Goal: Task Accomplishment & Management: Manage account settings

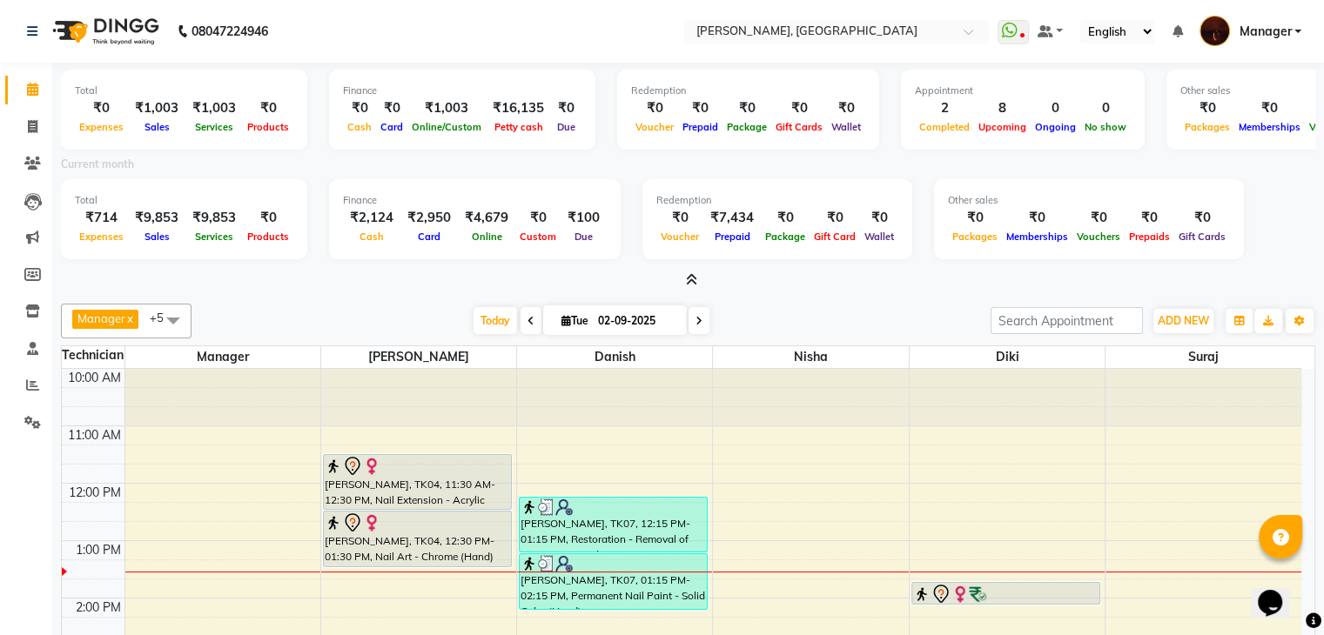
click at [691, 284] on icon at bounding box center [691, 279] width 11 height 13
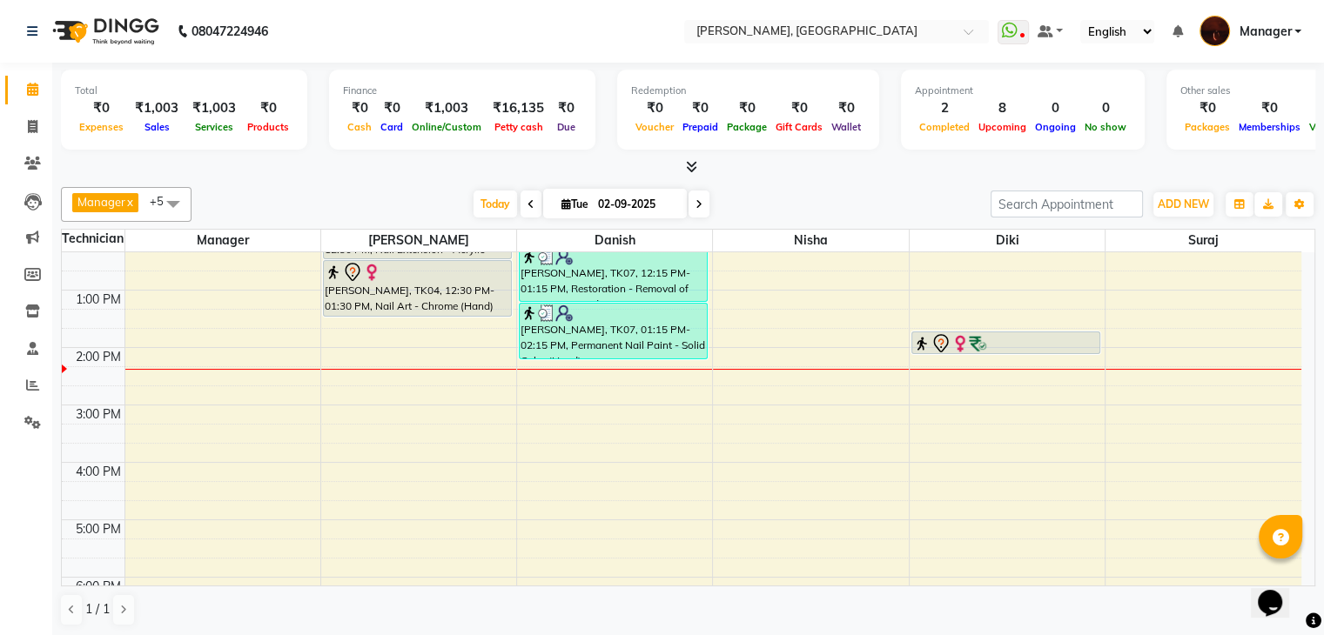
scroll to position [132, 0]
click at [619, 416] on div "10:00 AM 11:00 AM 12:00 PM 1:00 PM 2:00 PM 3:00 PM 4:00 PM 5:00 PM 6:00 PM 7:00…" at bounding box center [681, 493] width 1239 height 746
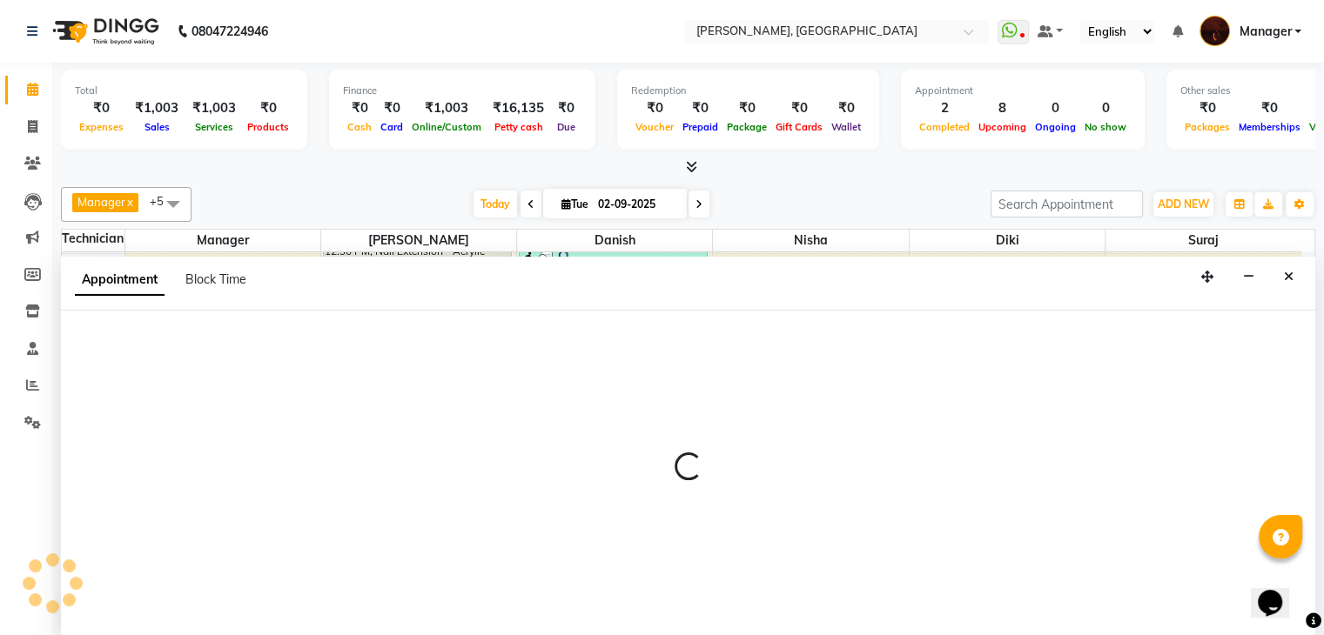
scroll to position [1, 0]
select select "20822"
select select "900"
select select "tentative"
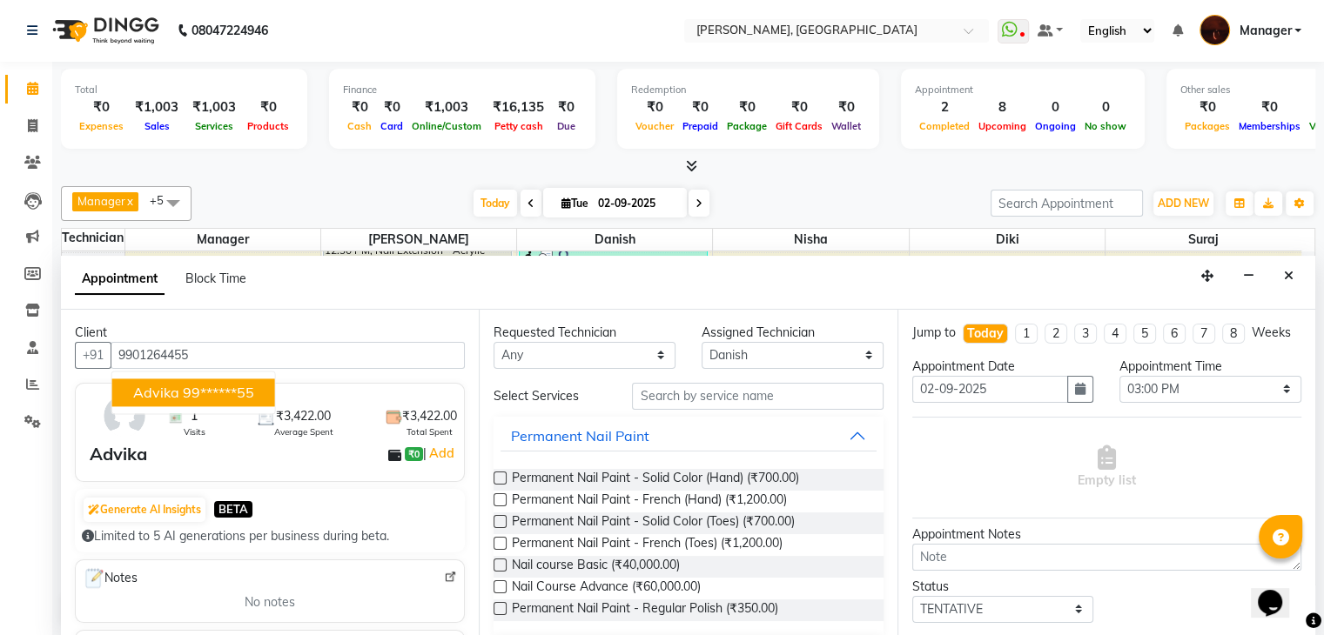
click at [179, 390] on button "Advika 99******55" at bounding box center [193, 393] width 163 height 28
type input "99******55"
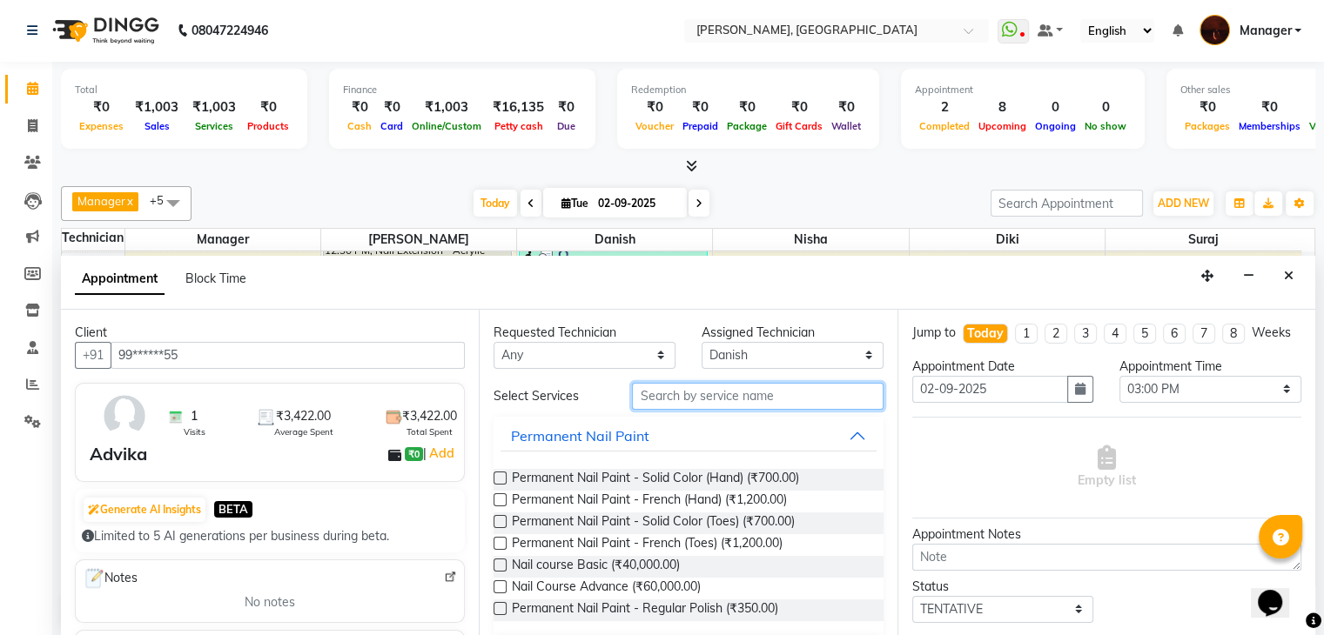
click at [714, 398] on input "text" at bounding box center [757, 396] width 251 height 27
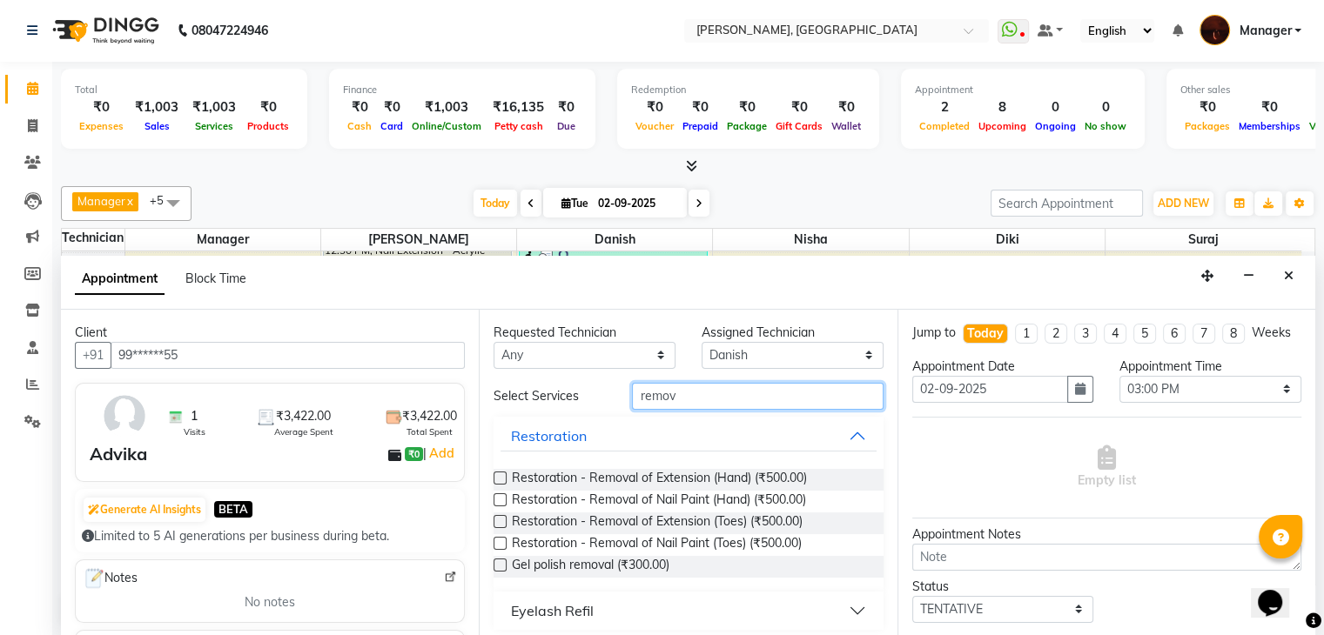
type input "remov"
click at [498, 478] on label at bounding box center [499, 478] width 13 height 13
click at [498, 478] on input "checkbox" at bounding box center [498, 479] width 11 height 11
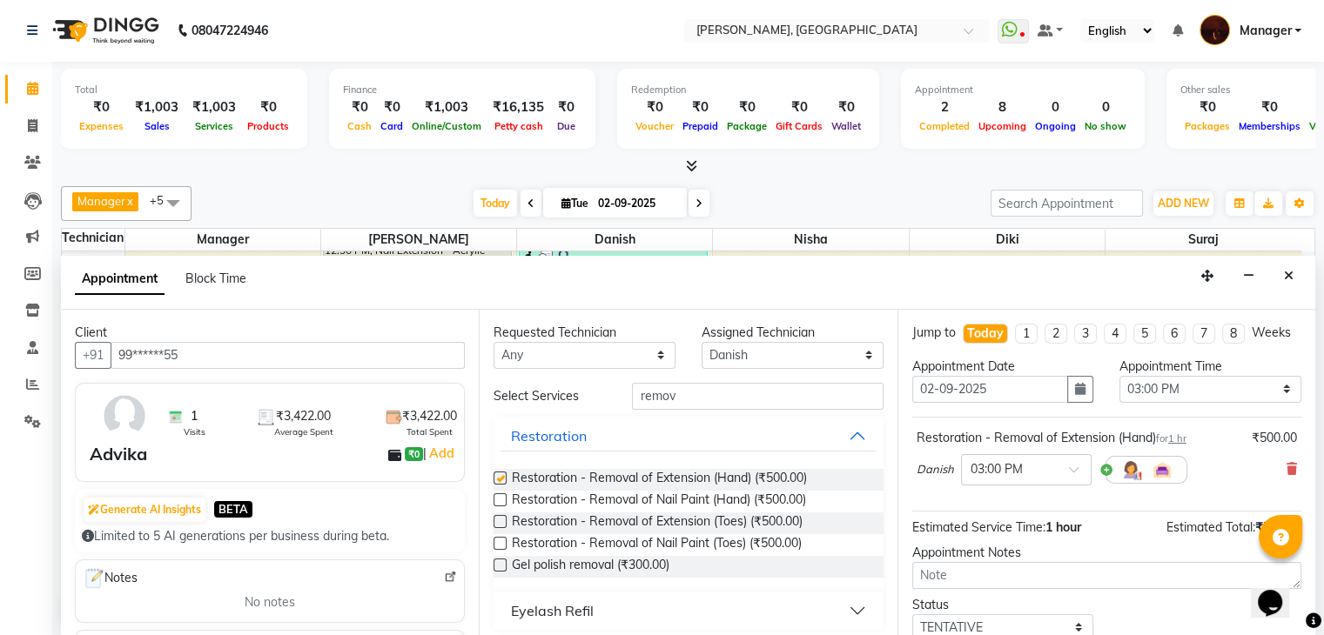
checkbox input "false"
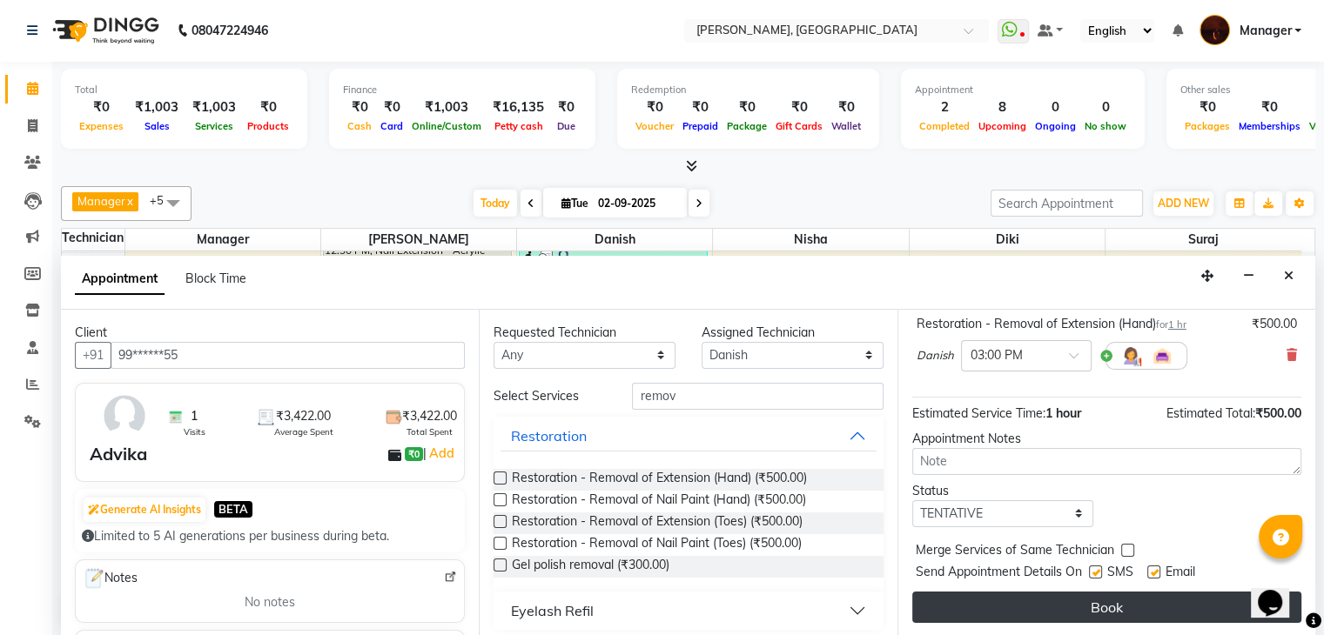
click at [1117, 612] on button "Book" at bounding box center [1106, 607] width 389 height 31
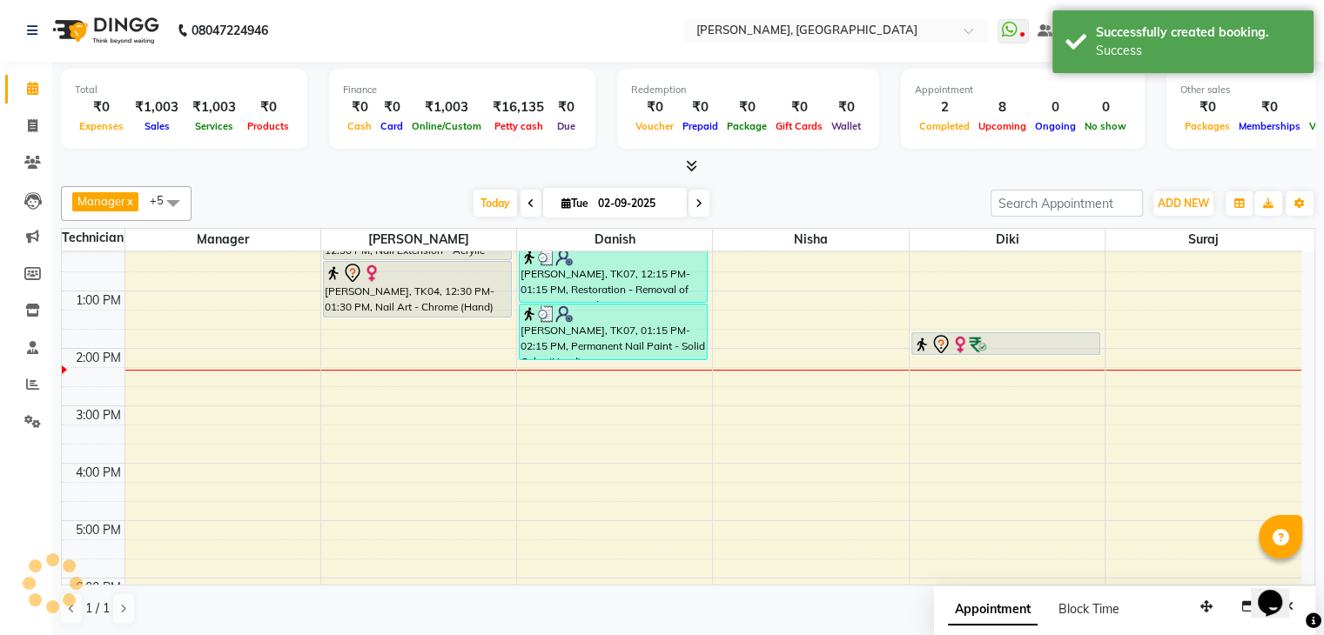
scroll to position [0, 0]
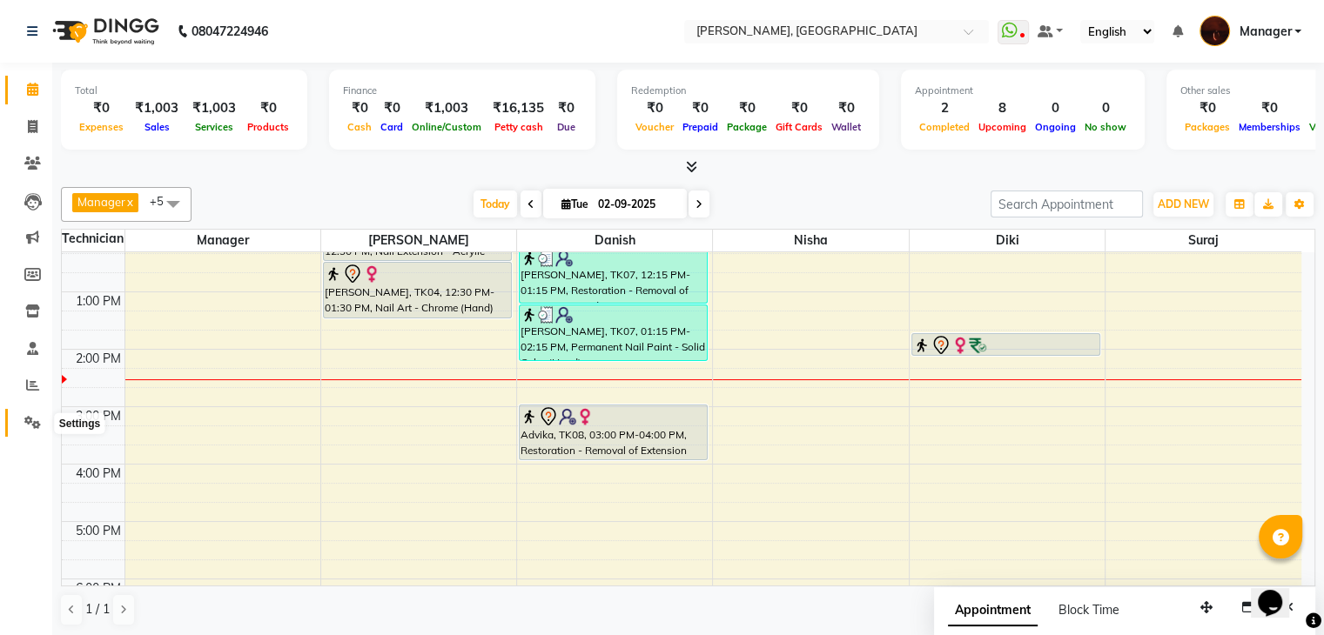
click at [24, 426] on icon at bounding box center [32, 422] width 17 height 13
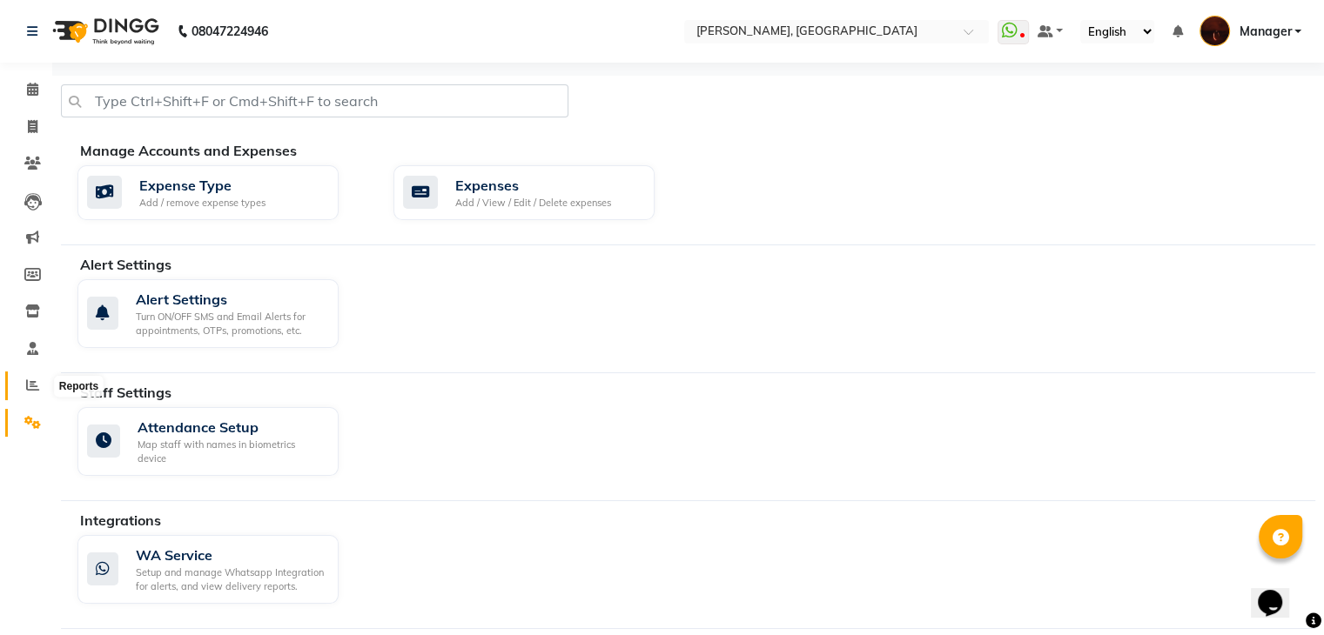
click at [29, 387] on icon at bounding box center [32, 385] width 13 height 13
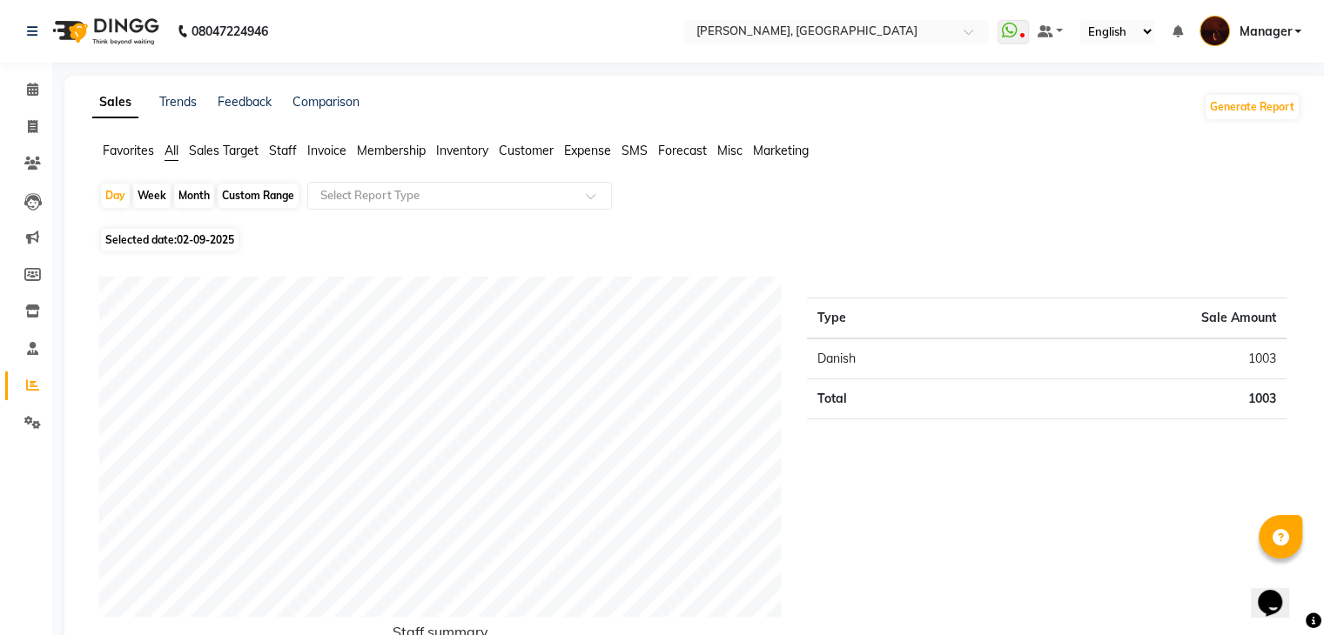
click at [203, 147] on span "Sales Target" at bounding box center [224, 151] width 70 height 16
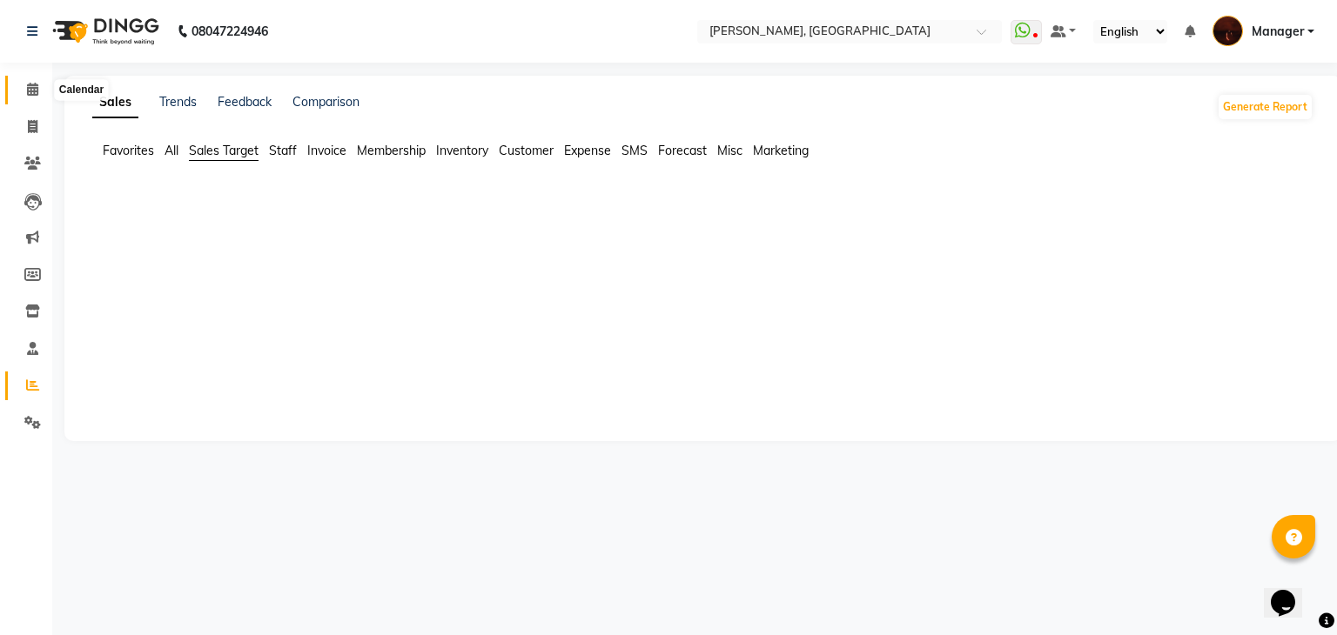
click at [30, 84] on icon at bounding box center [32, 89] width 11 height 13
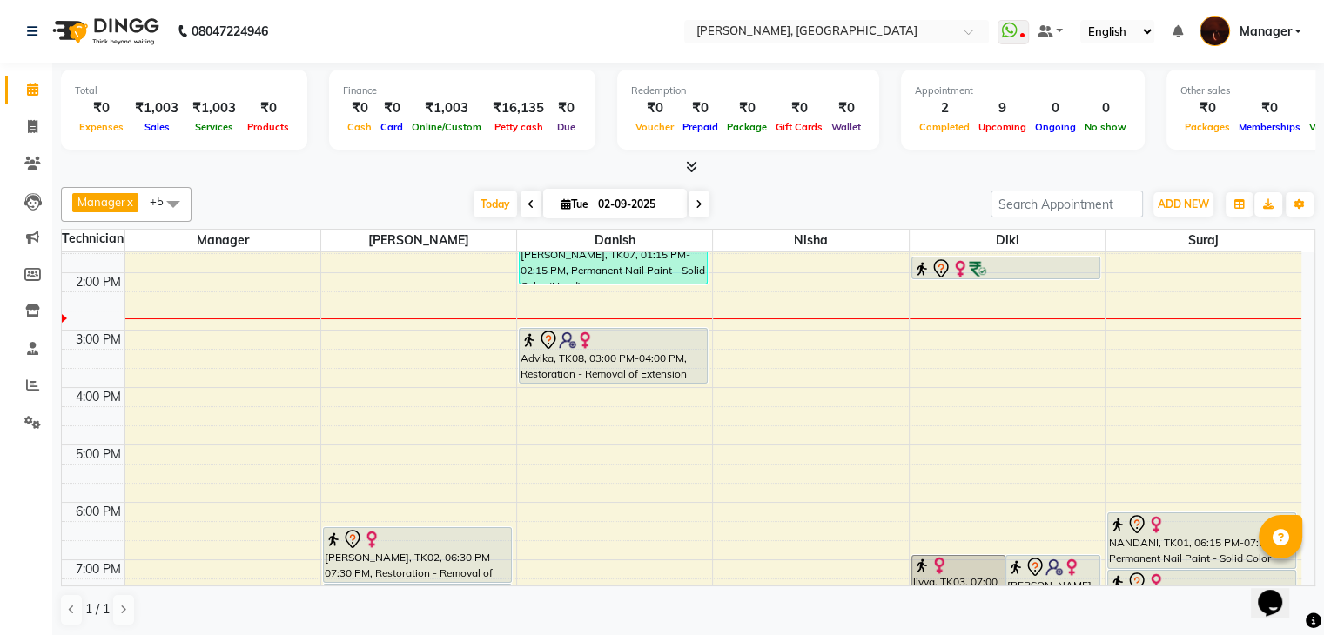
scroll to position [205, 0]
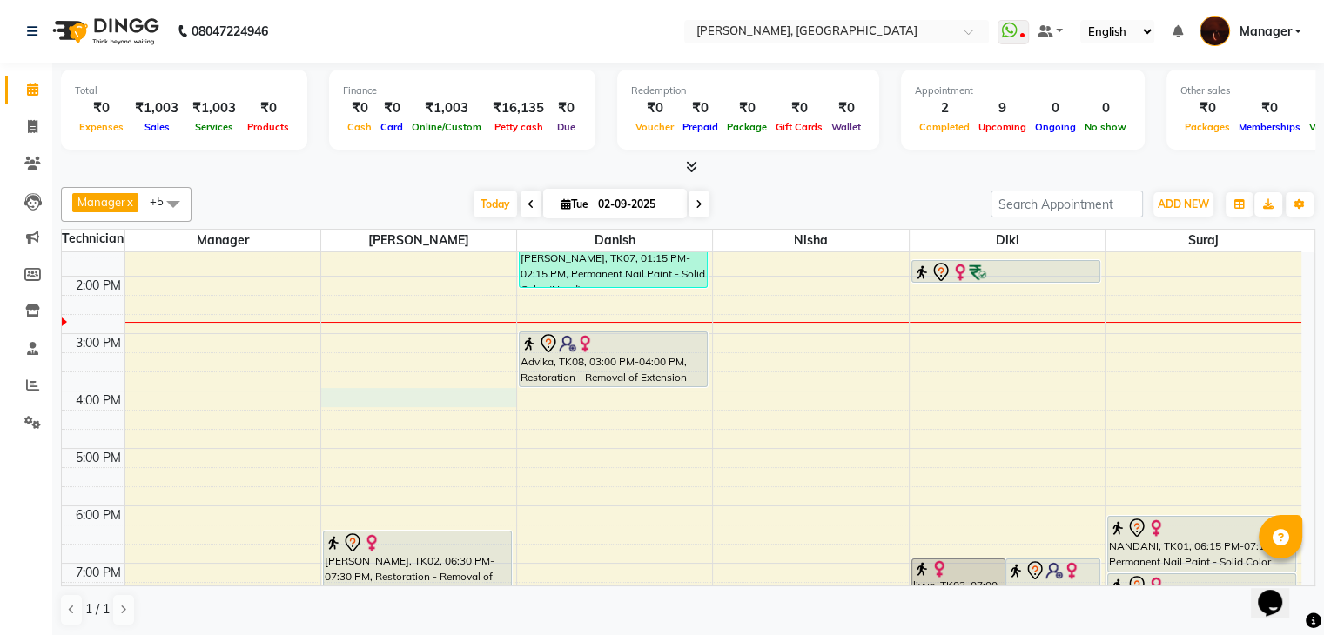
click at [380, 398] on div "10:00 AM 11:00 AM 12:00 PM 1:00 PM 2:00 PM 3:00 PM 4:00 PM 5:00 PM 6:00 PM 7:00…" at bounding box center [681, 420] width 1239 height 746
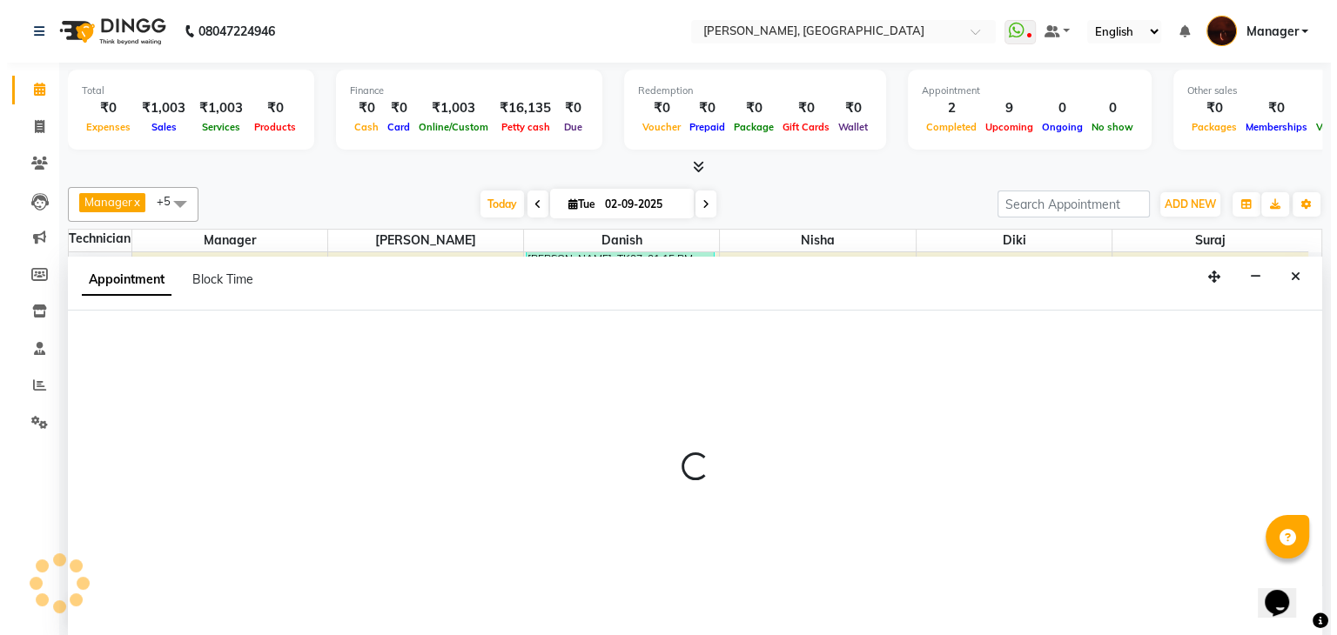
scroll to position [1, 0]
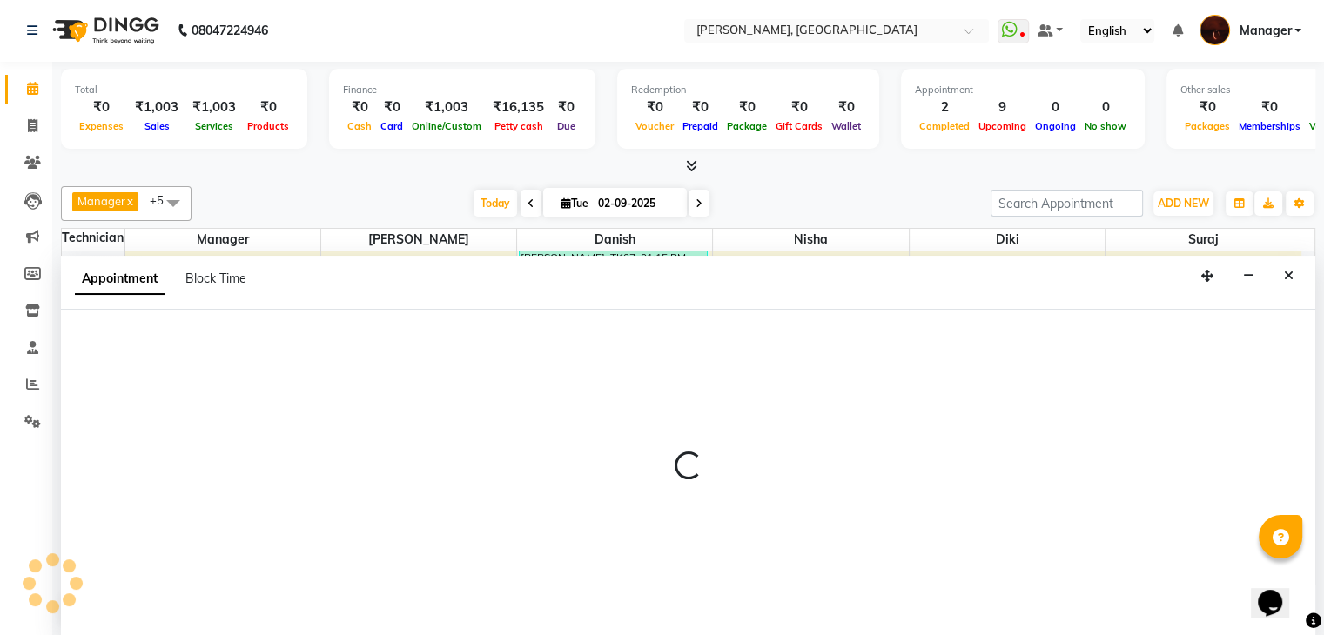
select select "35072"
select select "tentative"
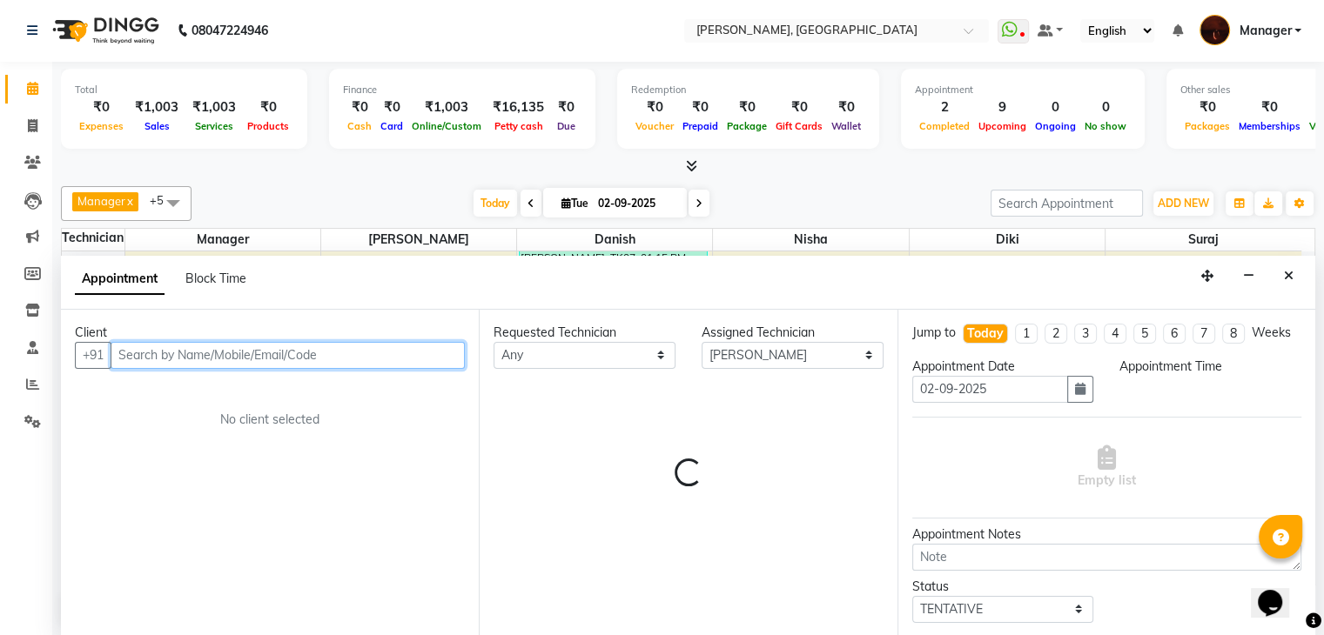
select select "960"
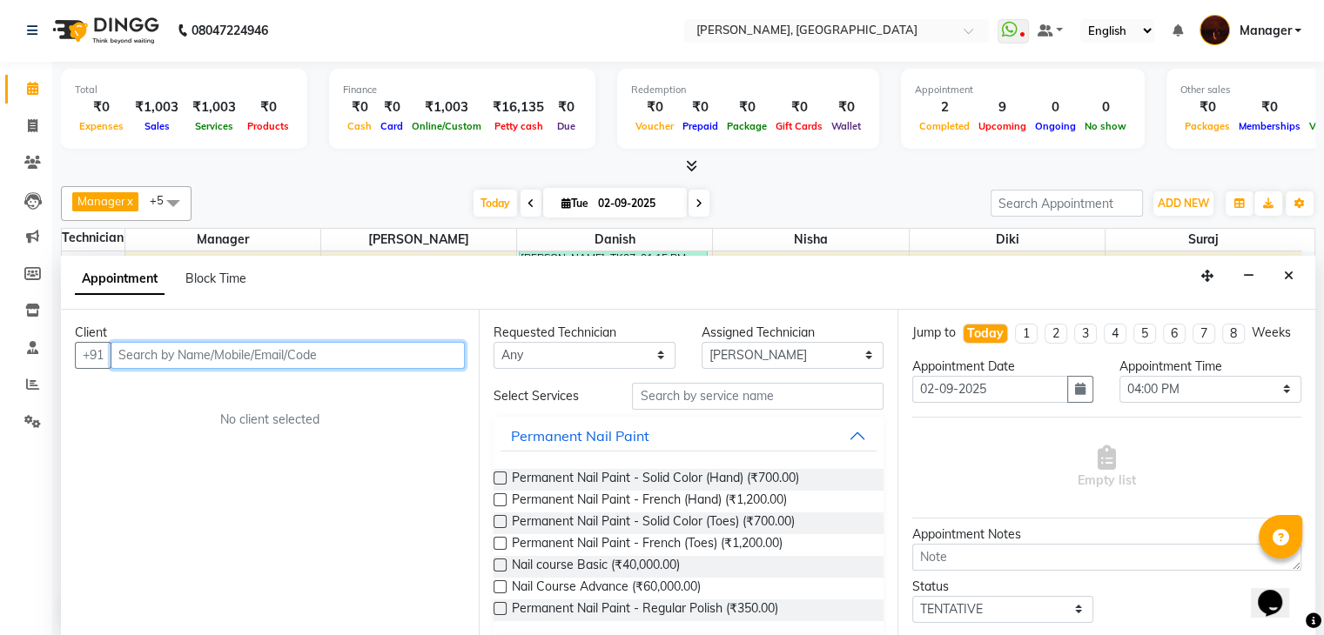
click at [364, 348] on input "text" at bounding box center [288, 355] width 354 height 27
type input "8618409587"
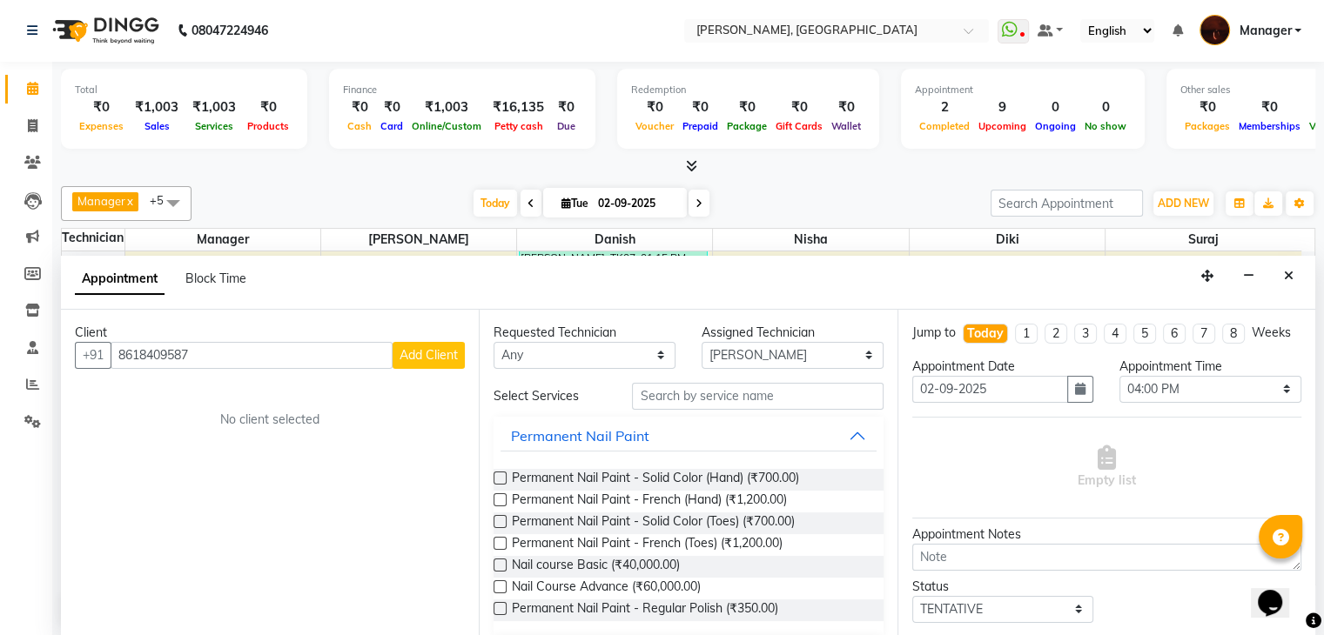
click at [425, 359] on span "Add Client" at bounding box center [428, 355] width 58 height 16
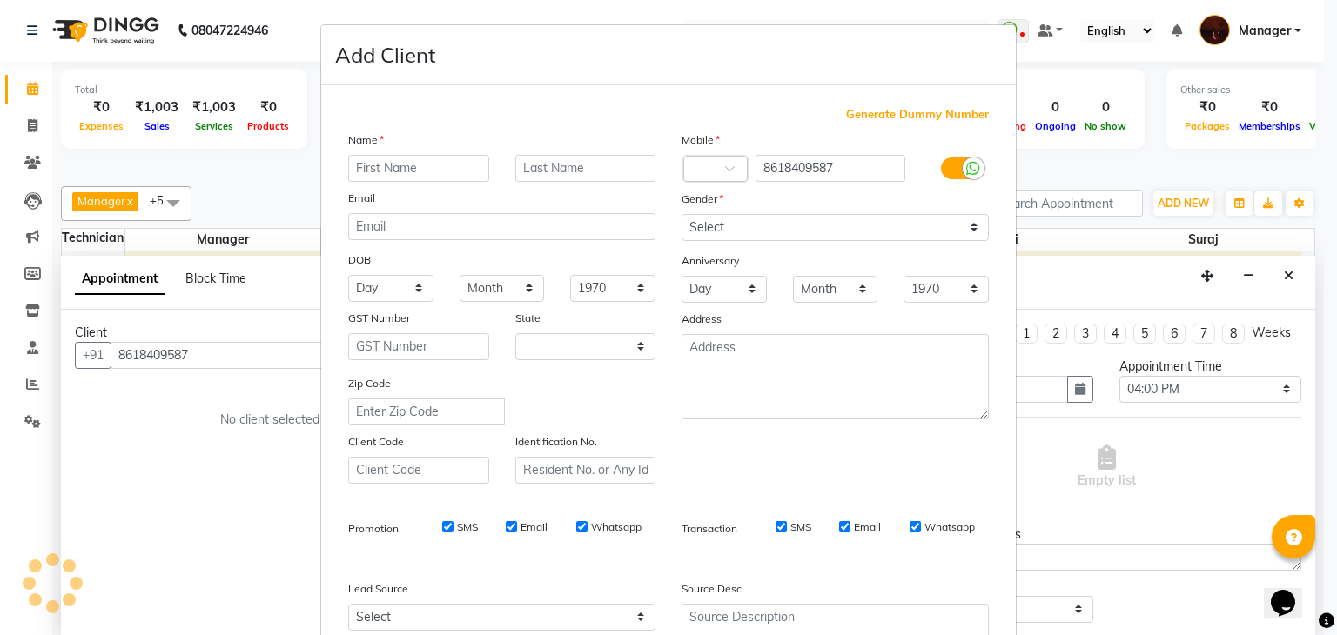
select select "21"
type input "Shreya"
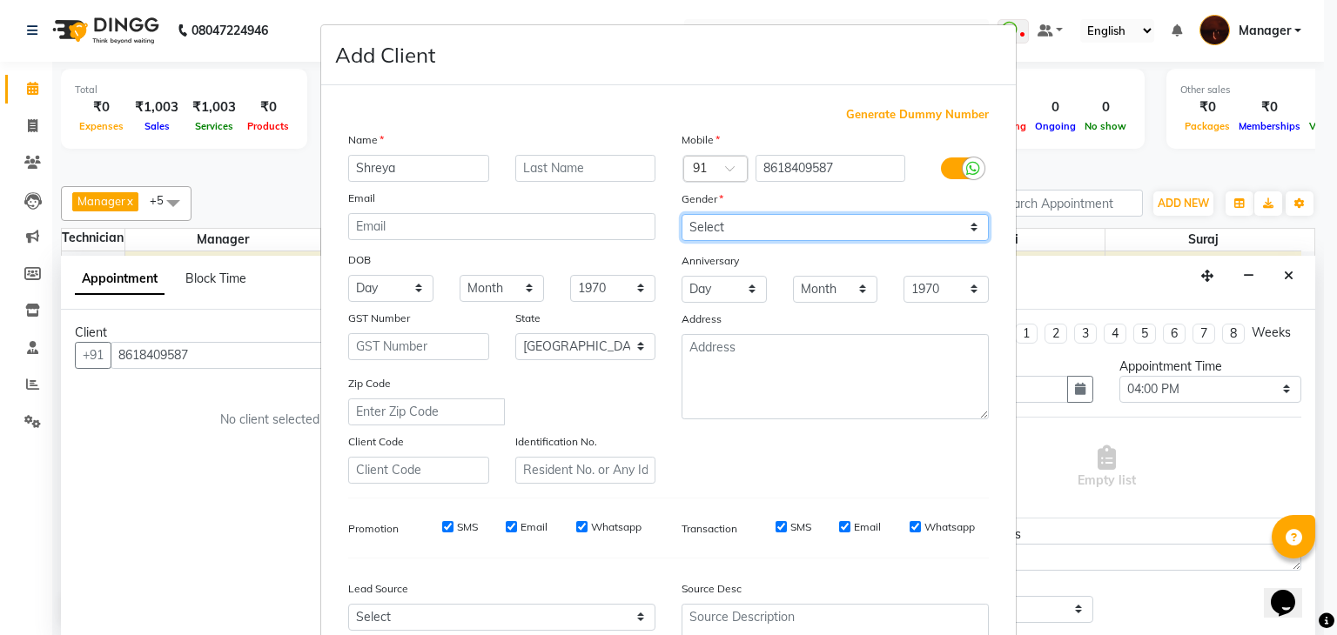
click at [792, 234] on select "Select [DEMOGRAPHIC_DATA] [DEMOGRAPHIC_DATA] Other Prefer Not To Say" at bounding box center [834, 227] width 307 height 27
select select "[DEMOGRAPHIC_DATA]"
click at [681, 215] on select "Select [DEMOGRAPHIC_DATA] [DEMOGRAPHIC_DATA] Other Prefer Not To Say" at bounding box center [834, 227] width 307 height 27
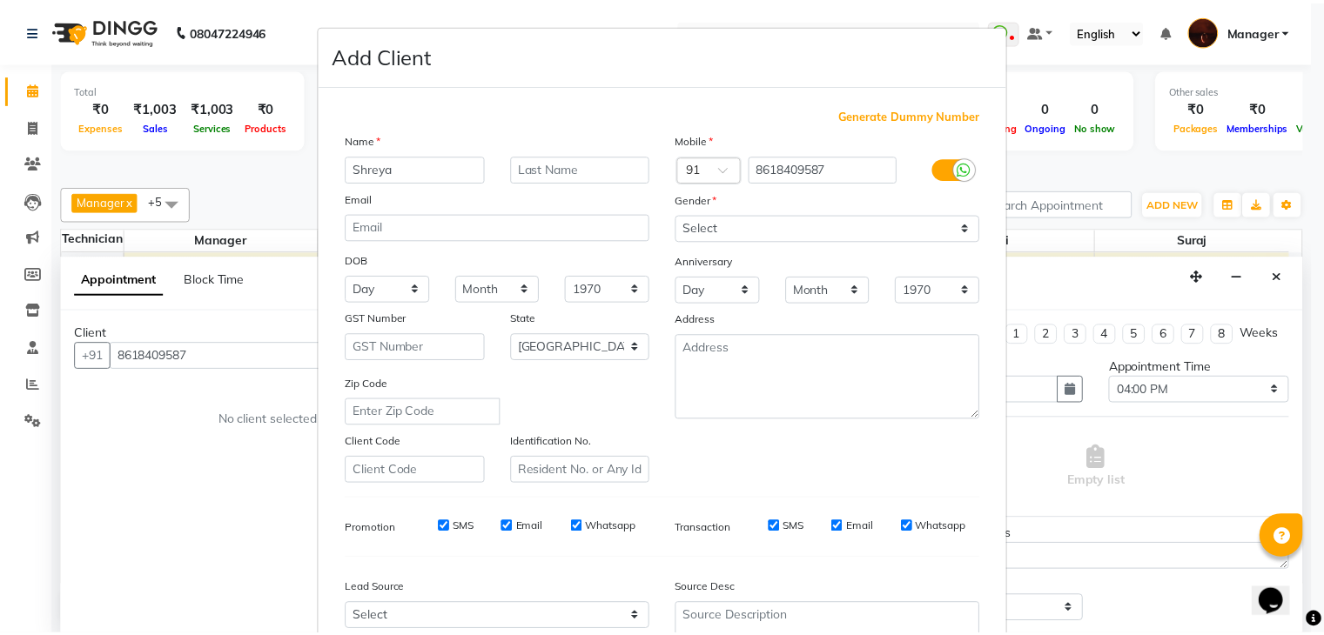
scroll to position [177, 0]
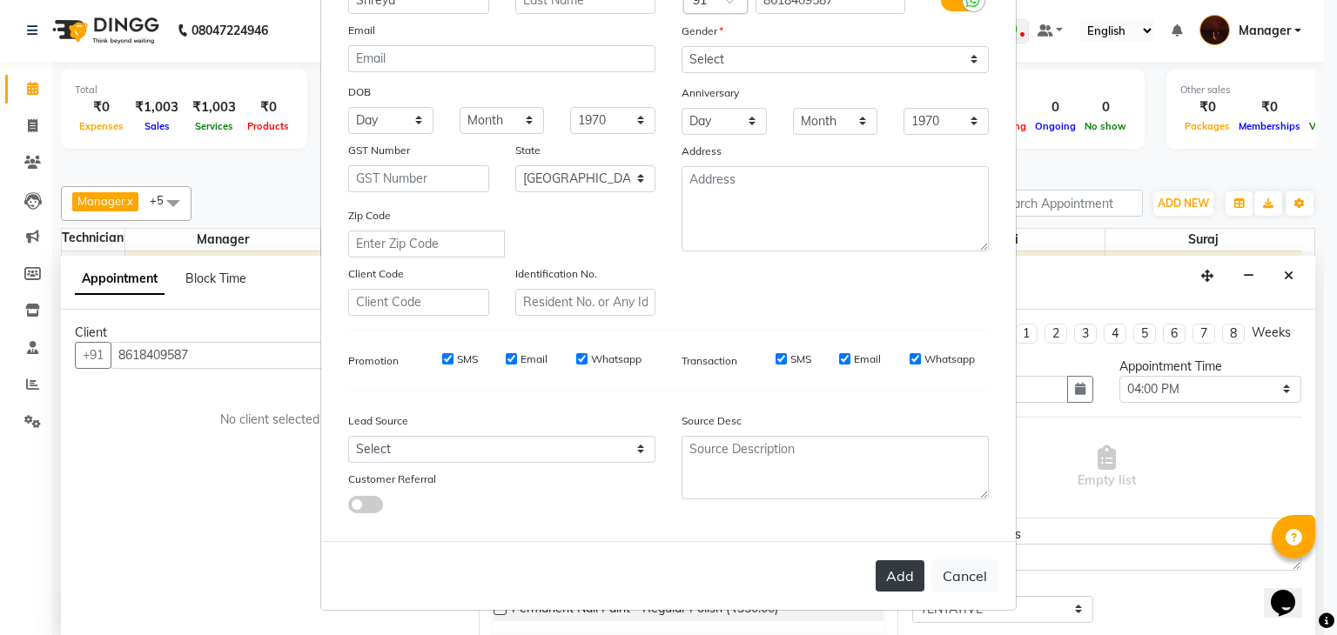
click at [898, 571] on button "Add" at bounding box center [899, 575] width 49 height 31
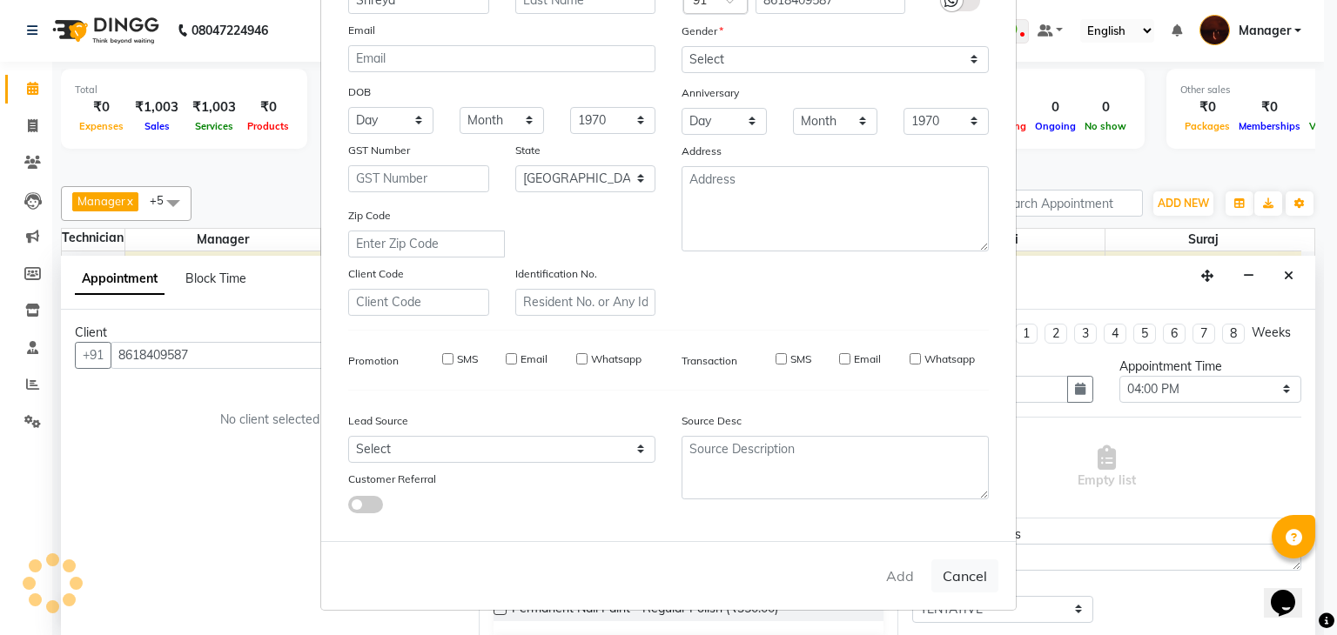
type input "86******87"
select select
select select "null"
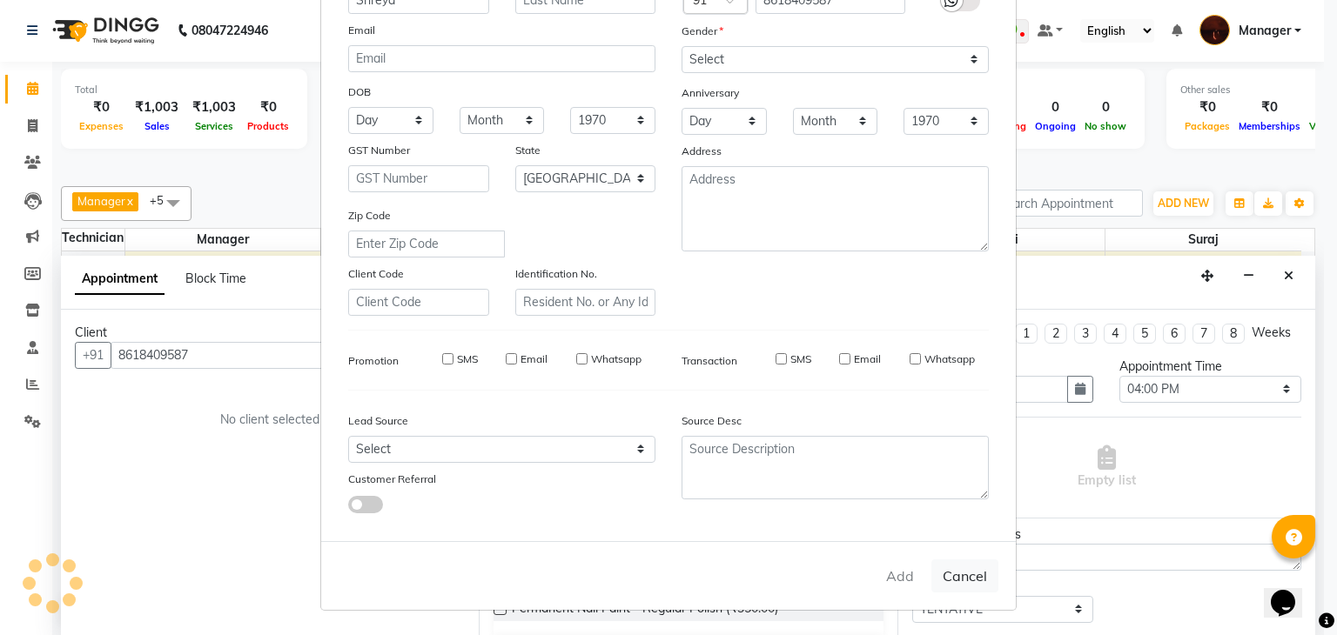
select select
checkbox input "false"
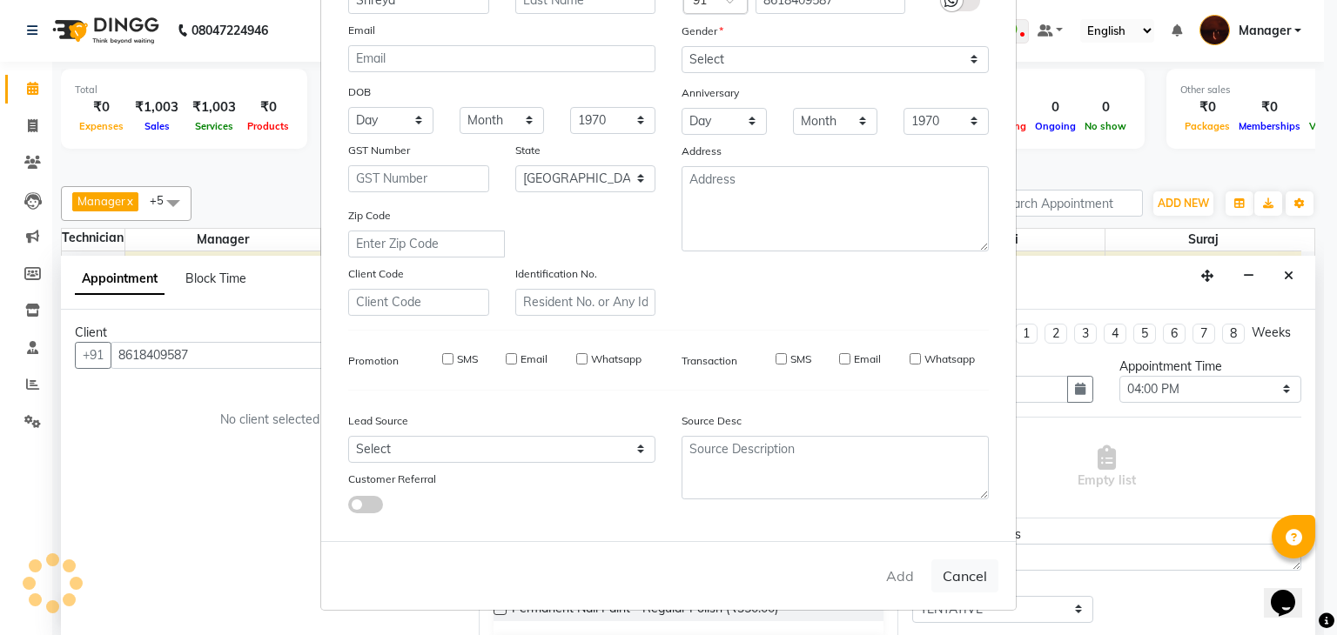
checkbox input "false"
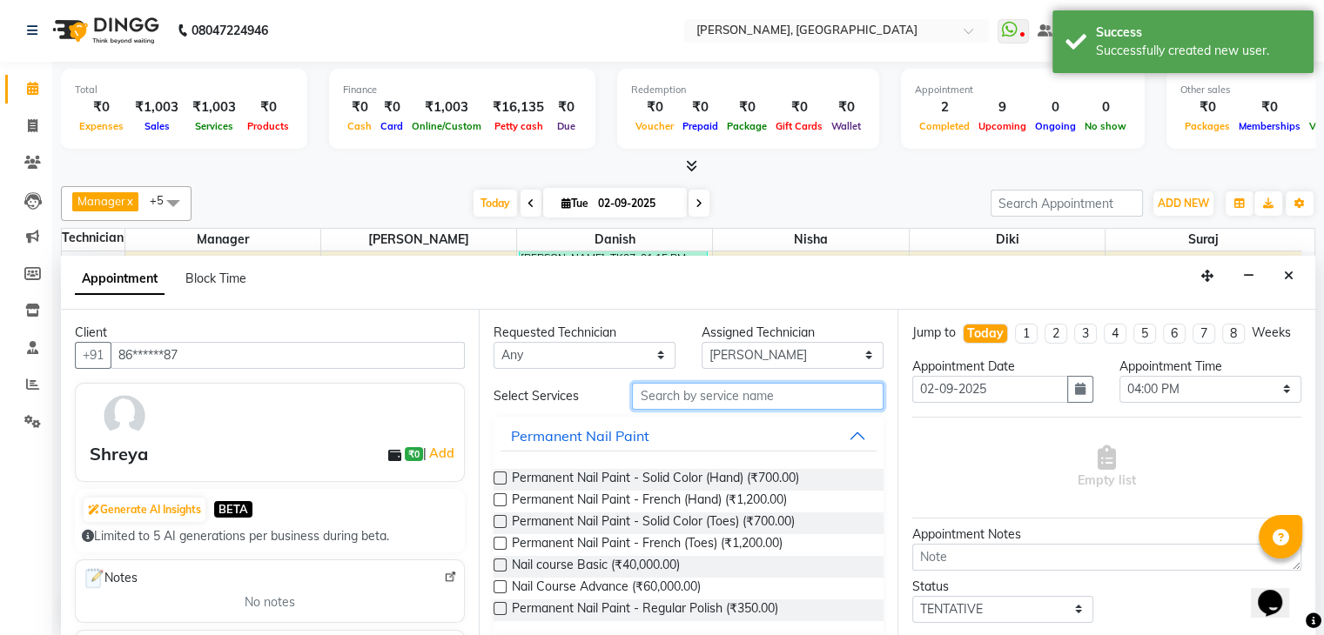
click at [707, 389] on input "text" at bounding box center [757, 396] width 251 height 27
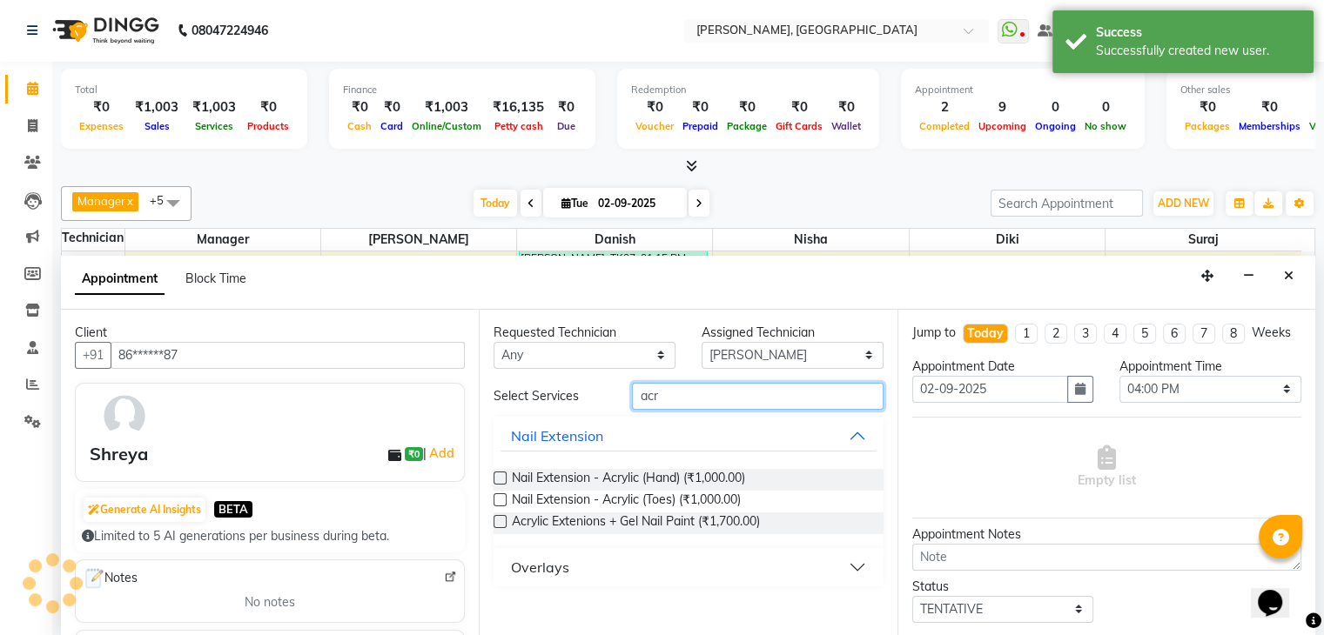
type input "acr"
click at [498, 478] on label at bounding box center [499, 478] width 13 height 13
click at [498, 478] on input "checkbox" at bounding box center [498, 479] width 11 height 11
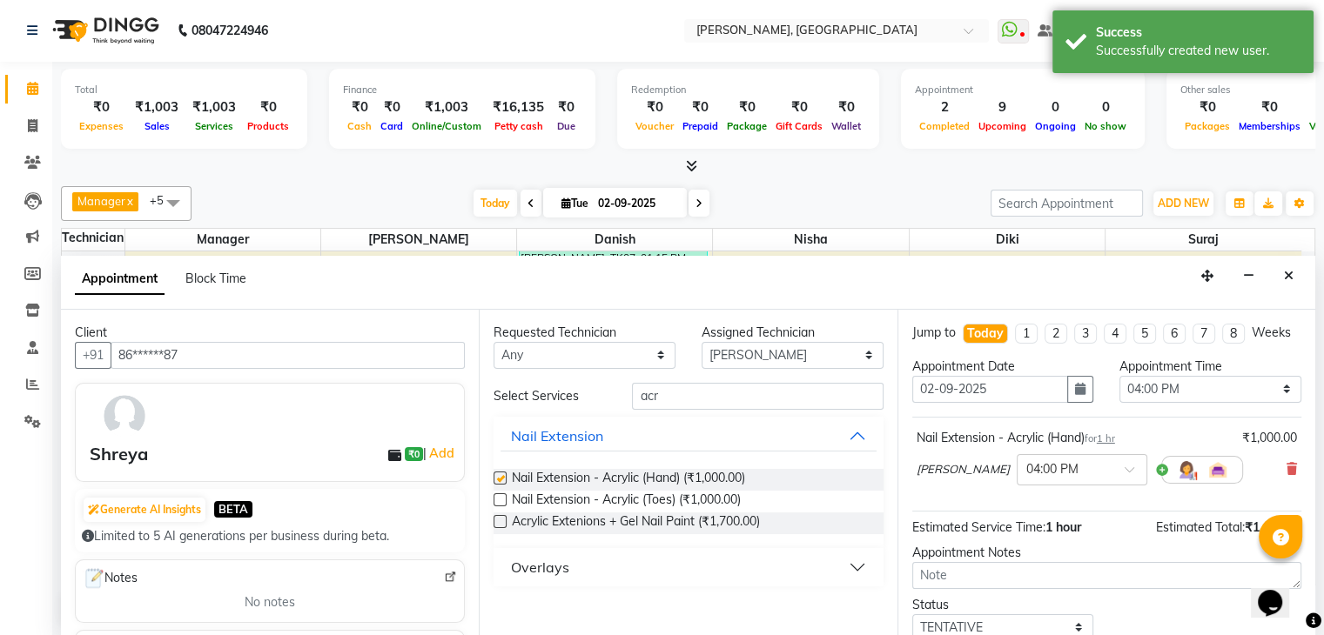
checkbox input "false"
click at [728, 386] on input "acr" at bounding box center [757, 396] width 251 height 27
type input "a"
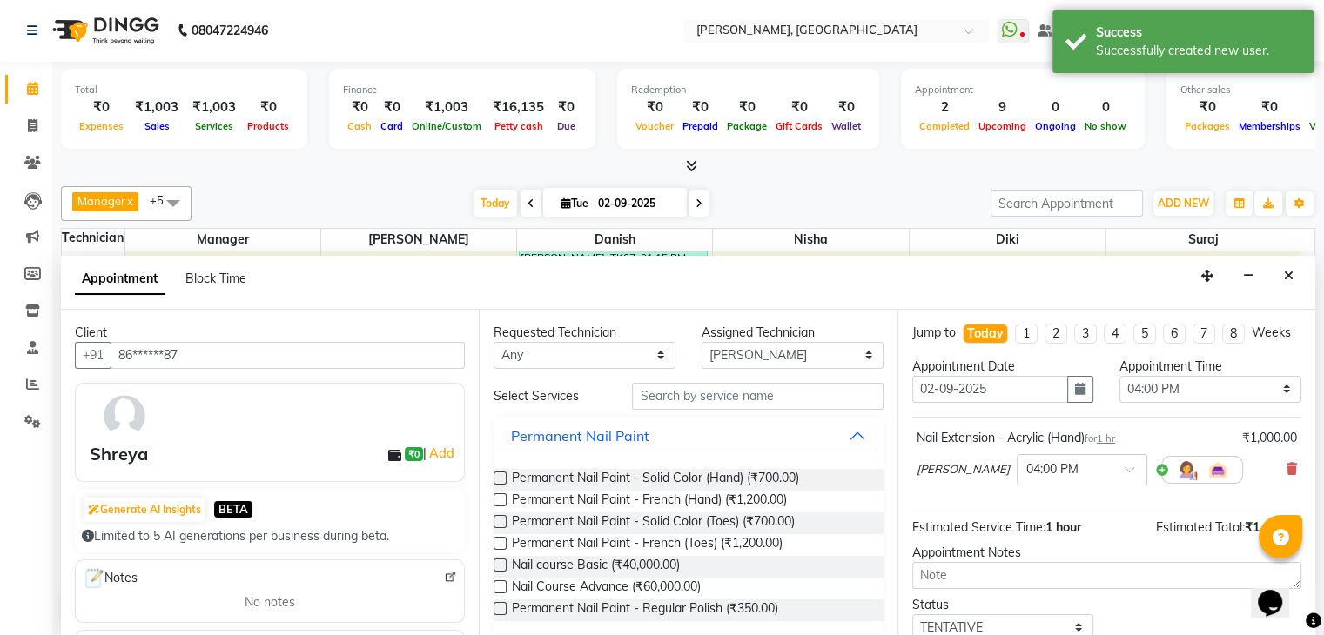
click at [501, 476] on label at bounding box center [499, 478] width 13 height 13
click at [501, 476] on input "checkbox" at bounding box center [498, 479] width 11 height 11
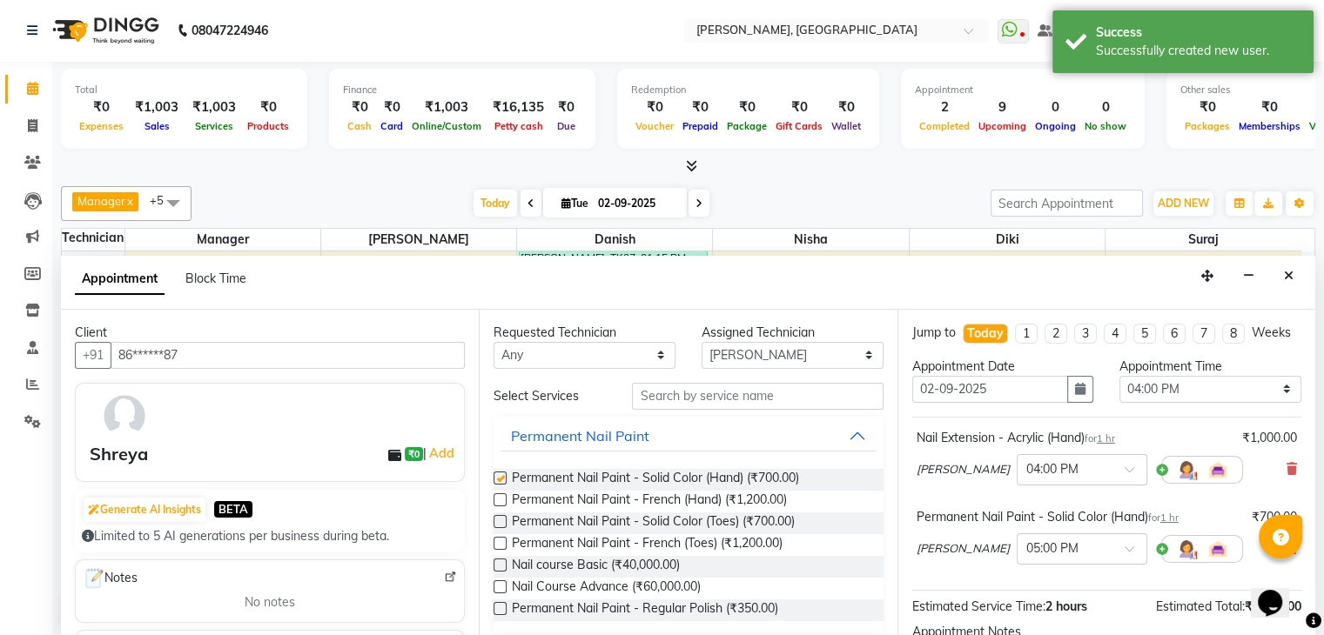
checkbox input "false"
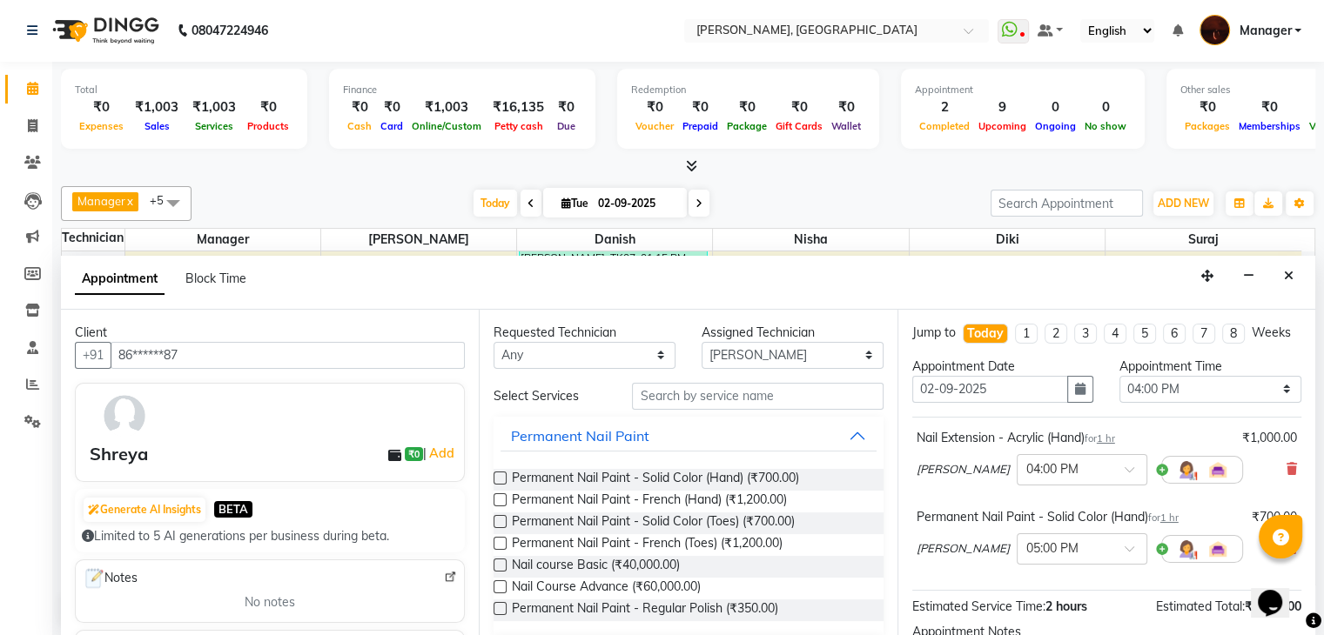
scroll to position [209, 0]
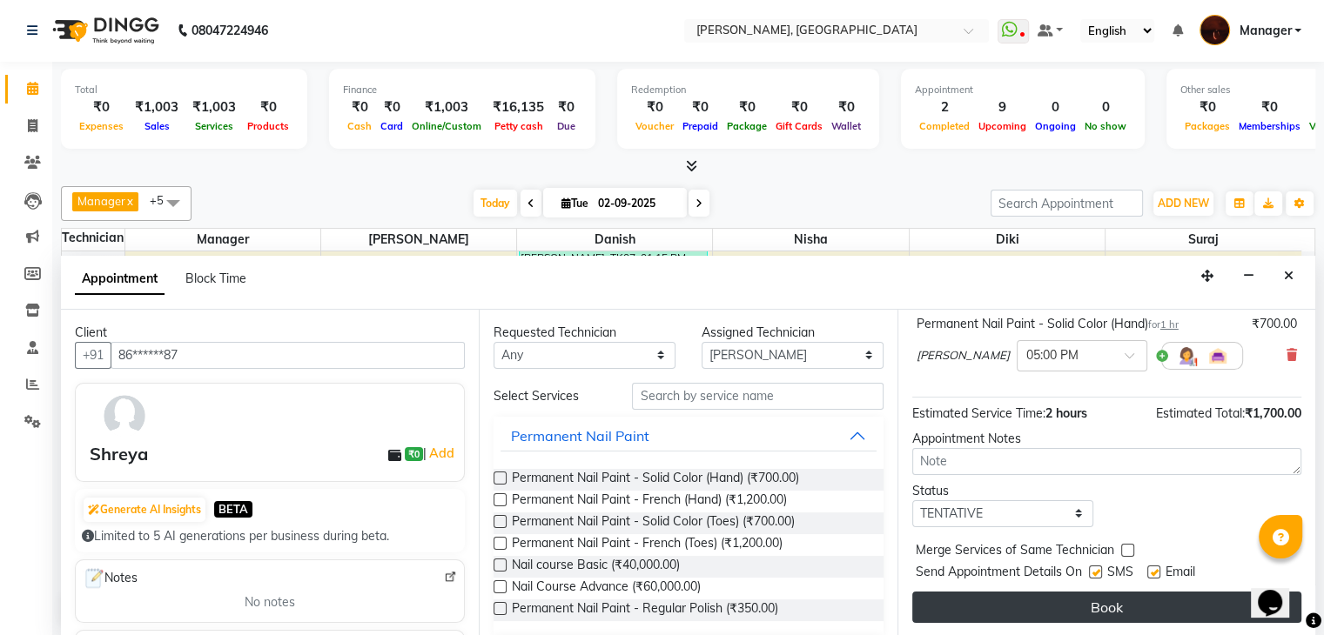
click at [1128, 600] on button "Book" at bounding box center [1106, 607] width 389 height 31
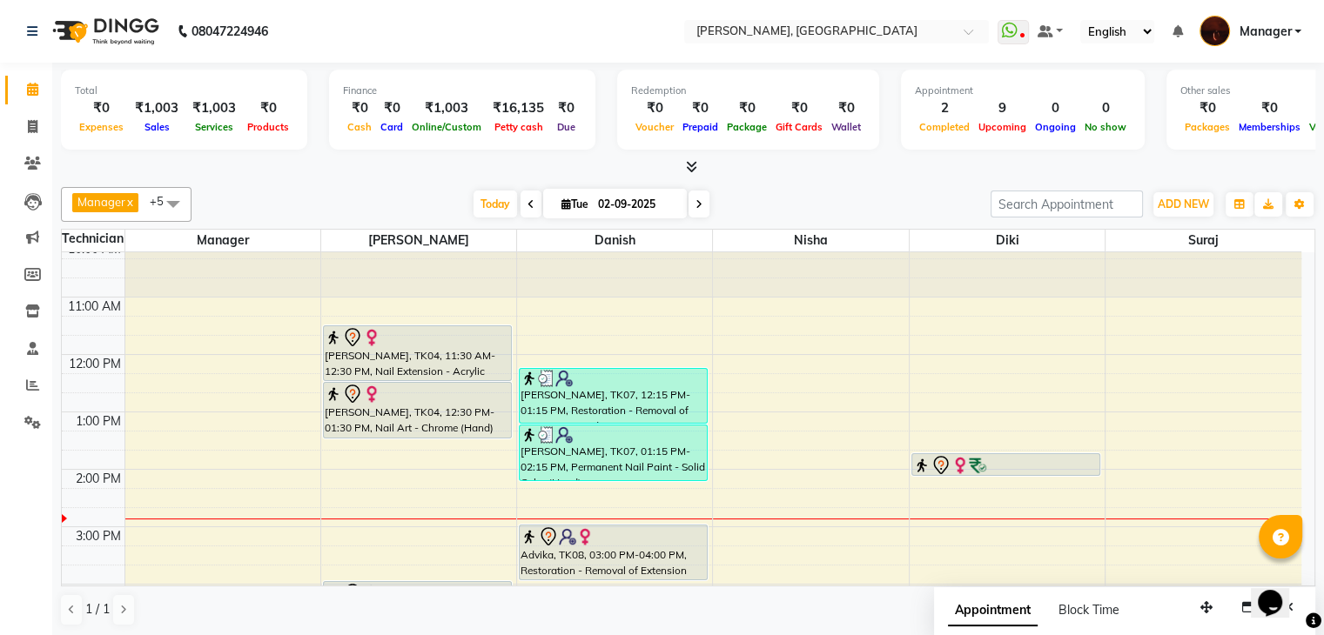
scroll to position [0, 0]
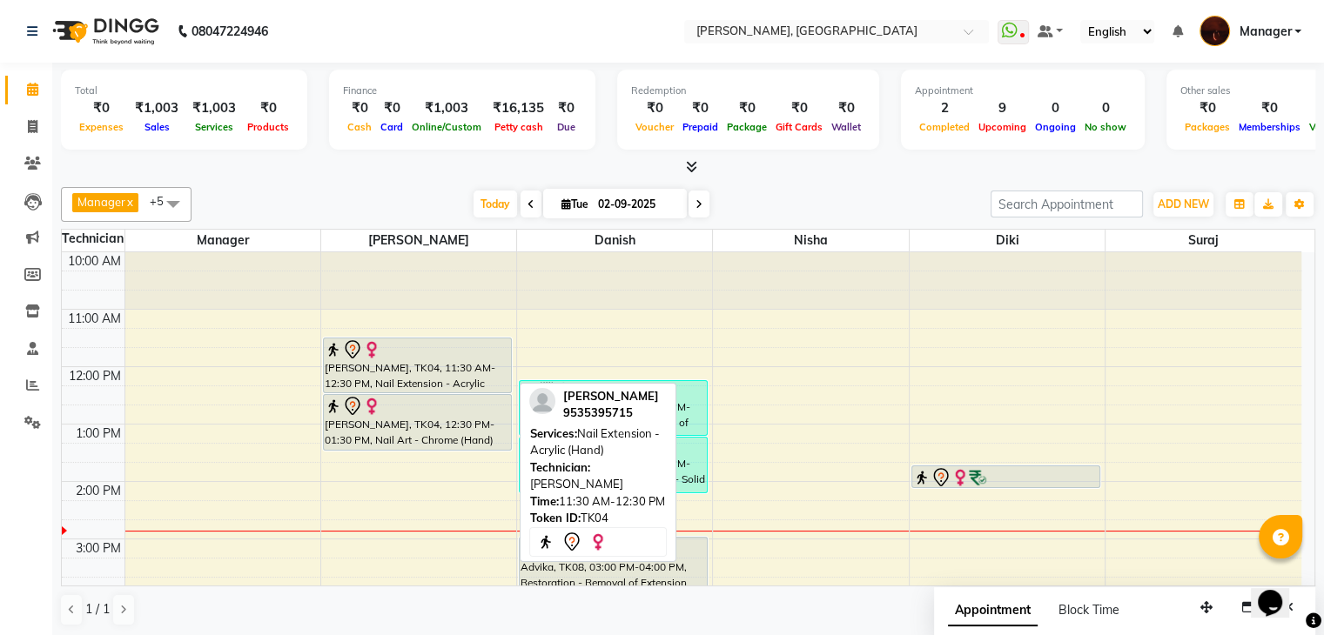
click at [405, 369] on div "[PERSON_NAME], TK04, 11:30 AM-12:30 PM, Nail Extension - Acrylic (Hand)" at bounding box center [417, 366] width 187 height 54
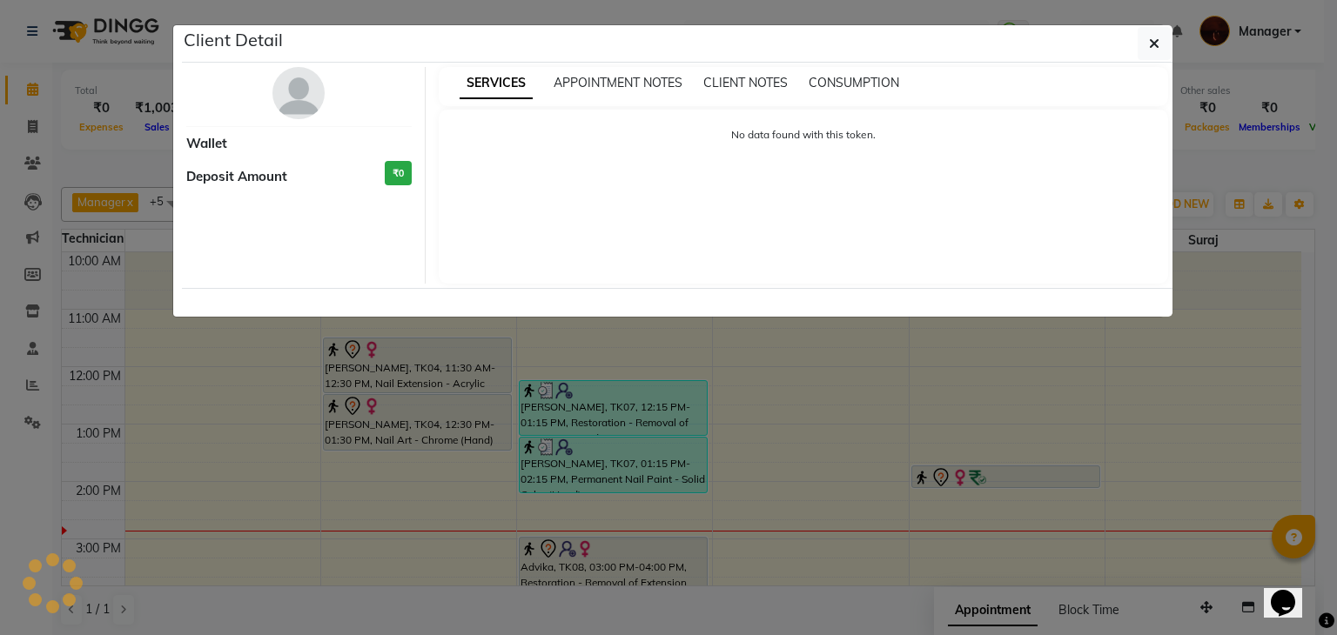
select select "7"
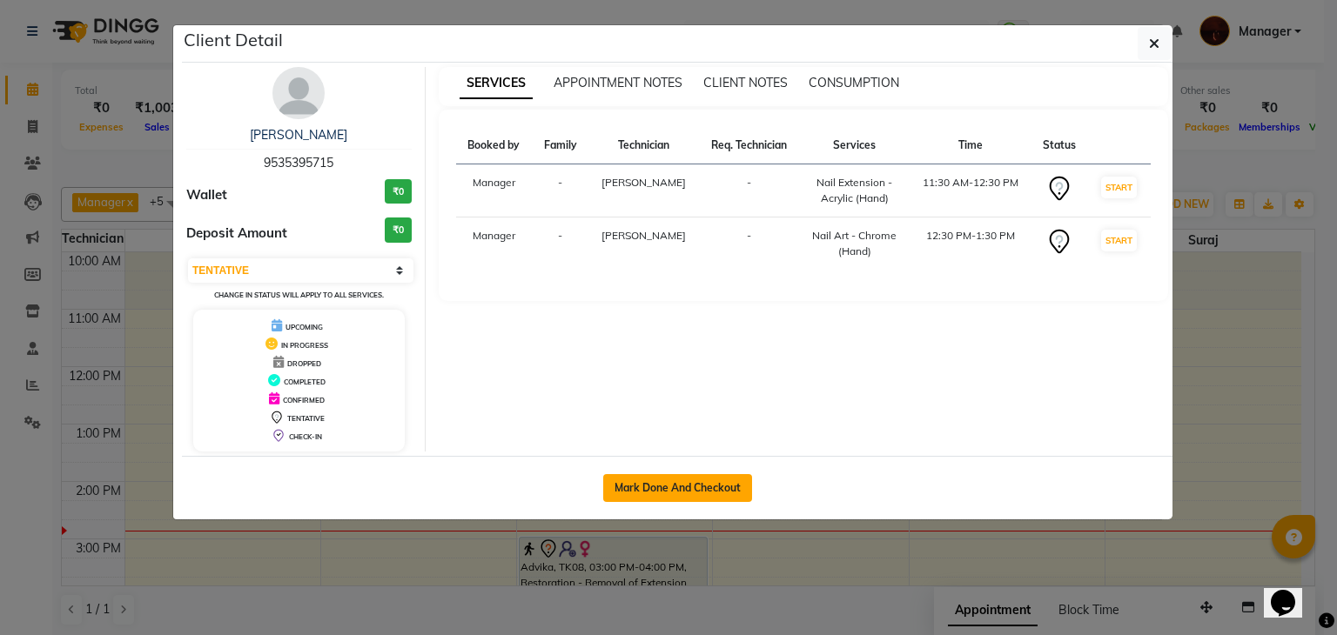
click at [660, 480] on button "Mark Done And Checkout" at bounding box center [677, 488] width 149 height 28
select select "service"
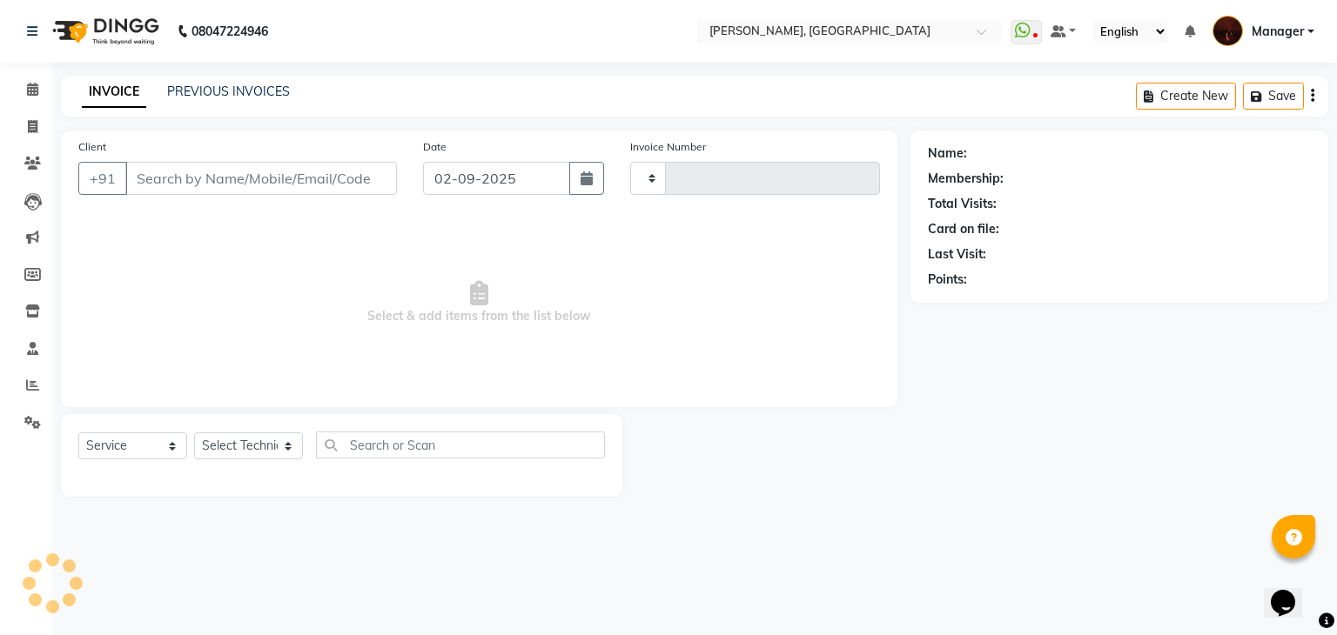
type input "1789"
select select "4063"
type input "95******15"
select select "35072"
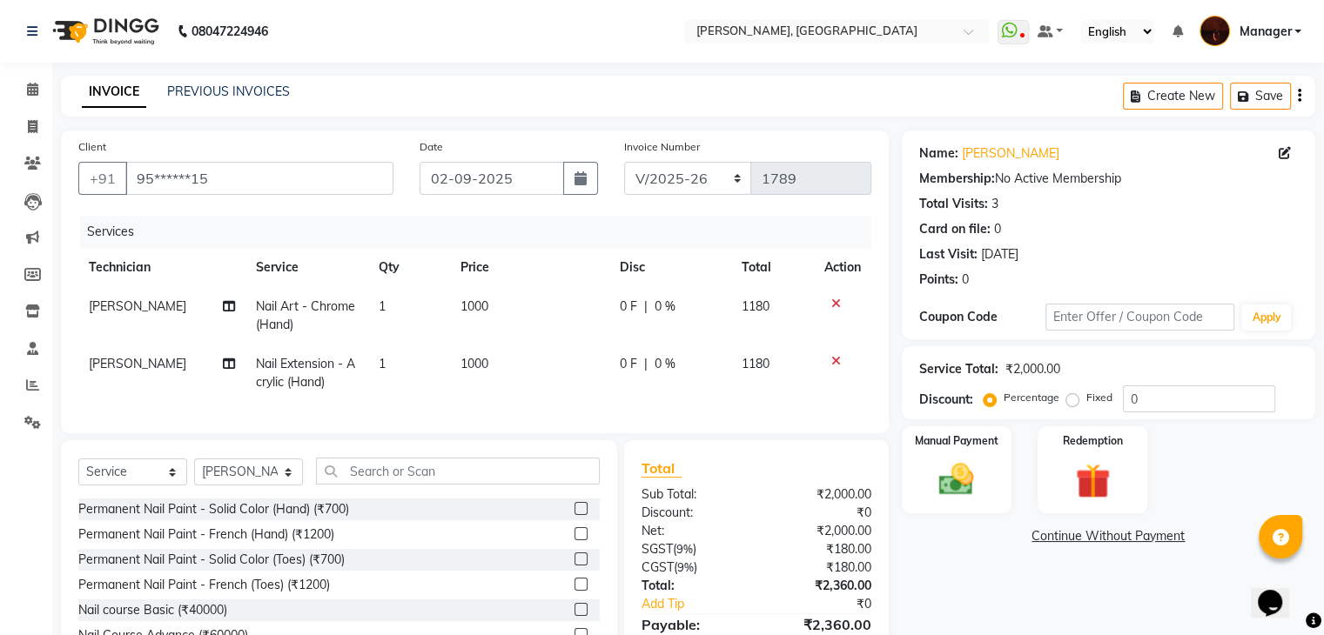
click at [833, 304] on icon at bounding box center [836, 304] width 10 height 12
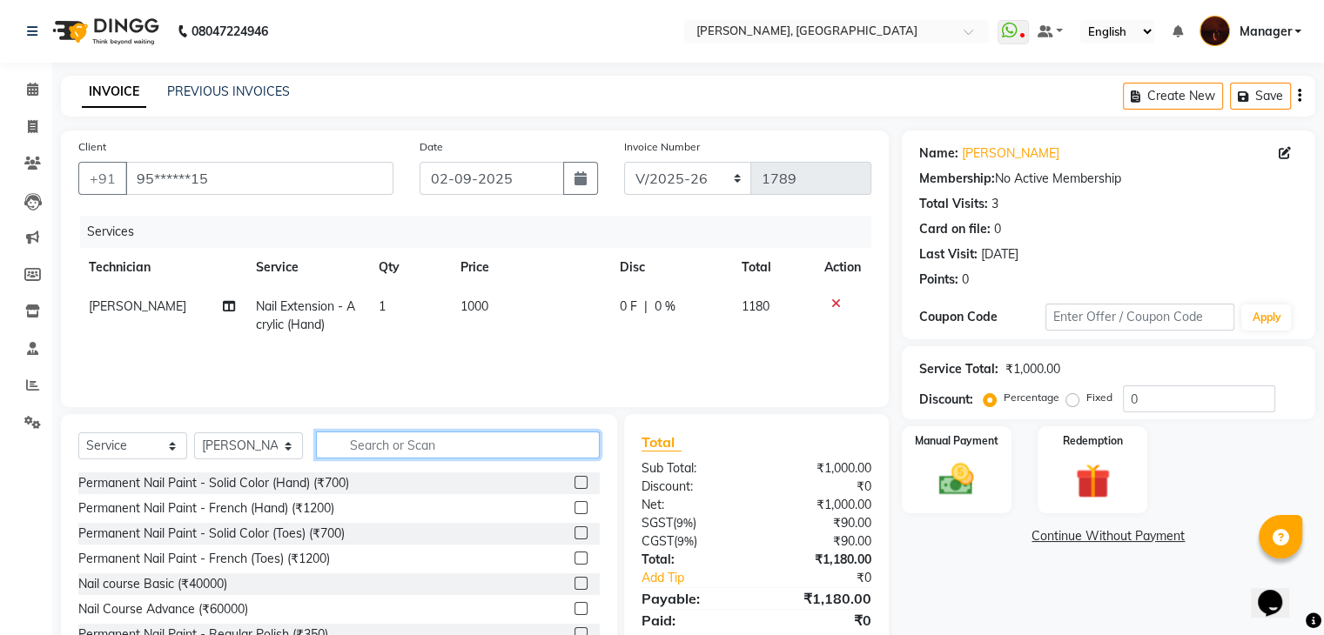
click at [430, 450] on input "text" at bounding box center [458, 445] width 284 height 27
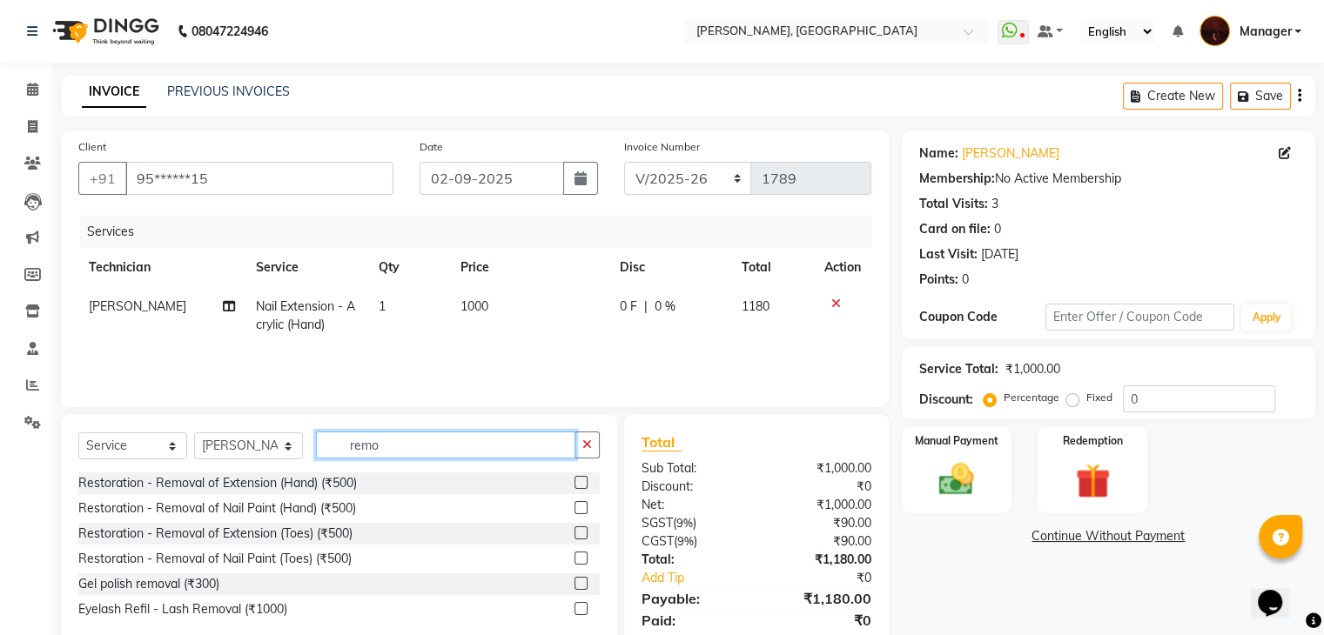
type input "remo"
click at [578, 484] on label at bounding box center [580, 482] width 13 height 13
click at [578, 484] on input "checkbox" at bounding box center [579, 483] width 11 height 11
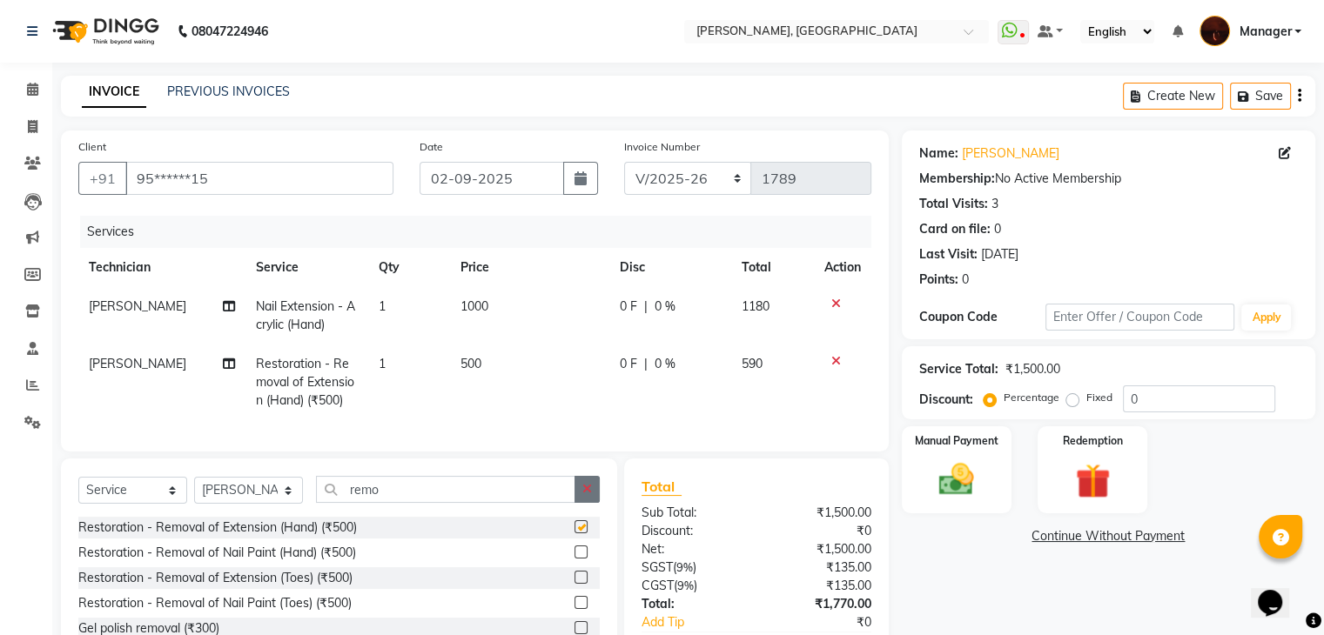
checkbox input "false"
click at [593, 496] on button "button" at bounding box center [586, 489] width 25 height 27
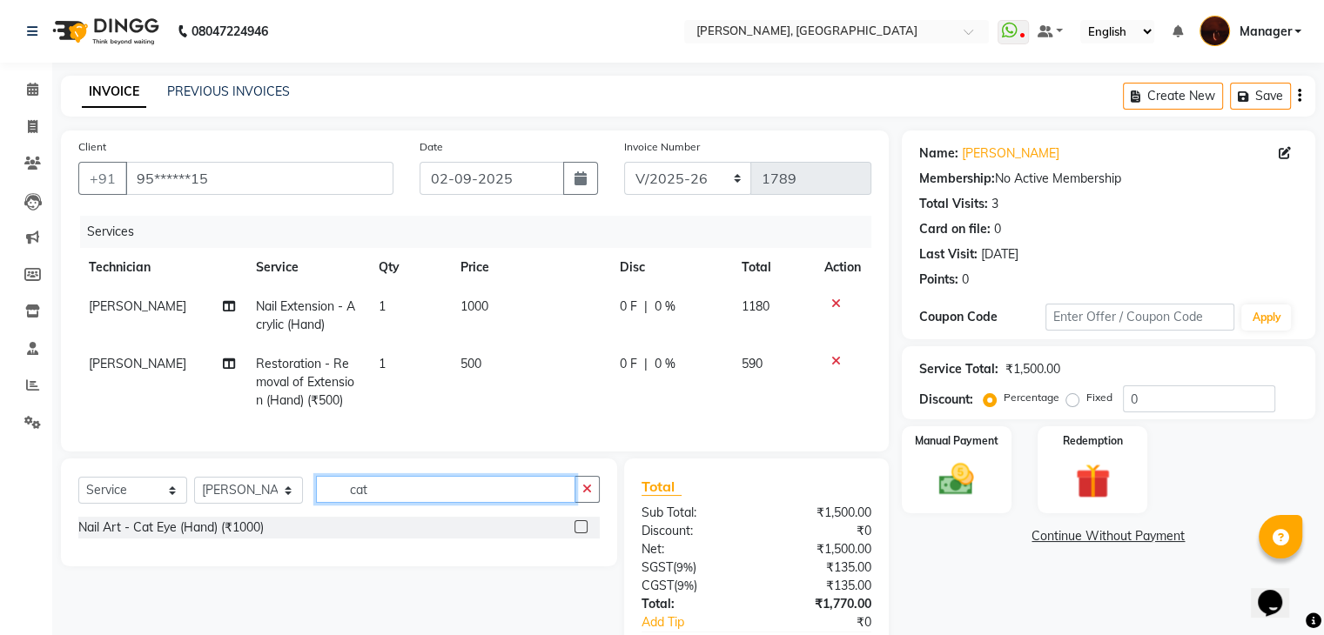
type input "cat"
click at [581, 533] on label at bounding box center [580, 526] width 13 height 13
click at [581, 533] on input "checkbox" at bounding box center [579, 527] width 11 height 11
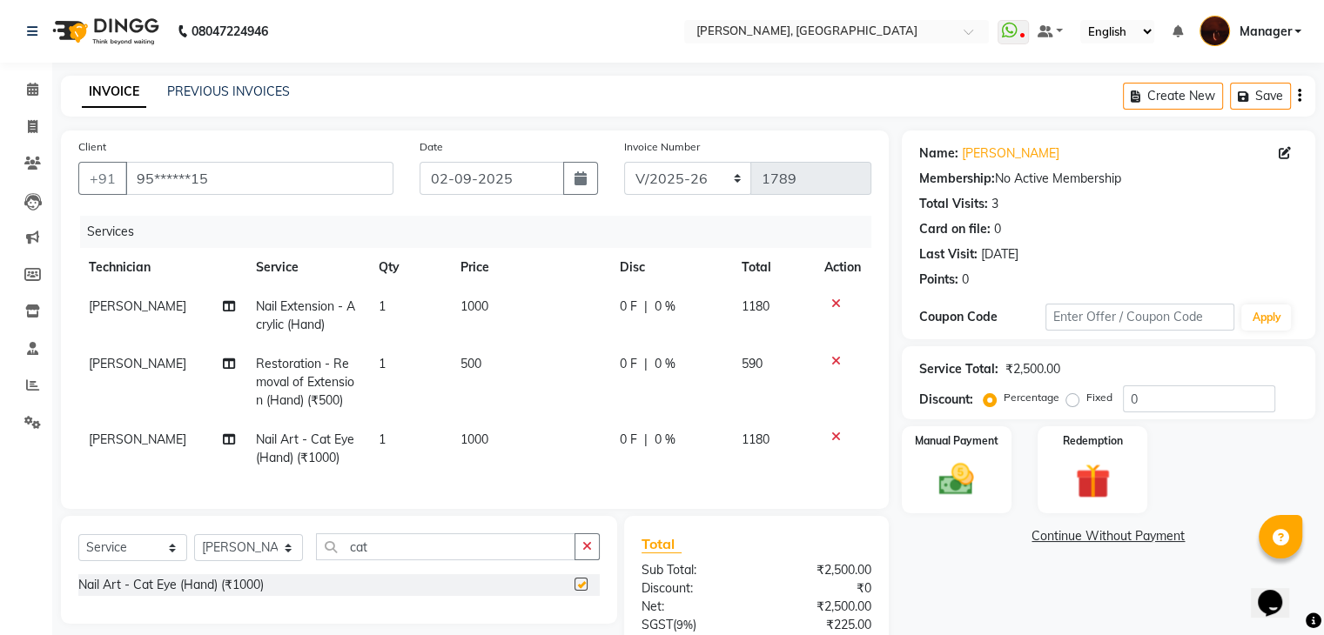
checkbox input "false"
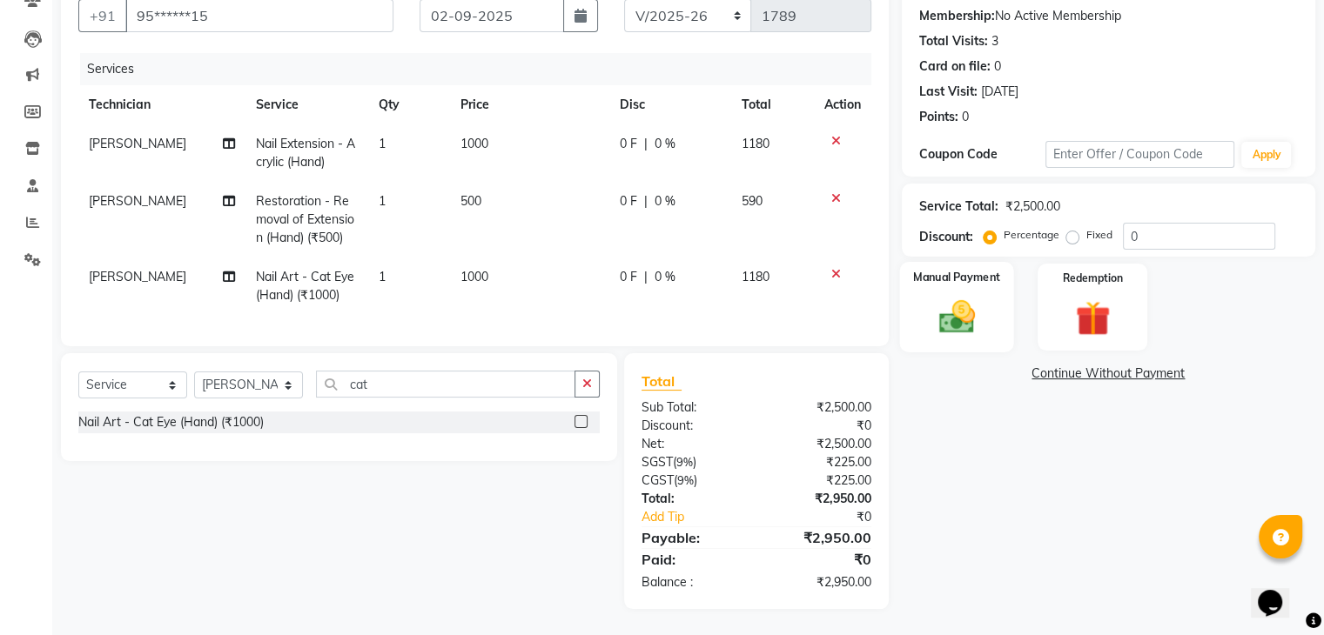
click at [987, 299] on div "Manual Payment" at bounding box center [956, 307] width 114 height 90
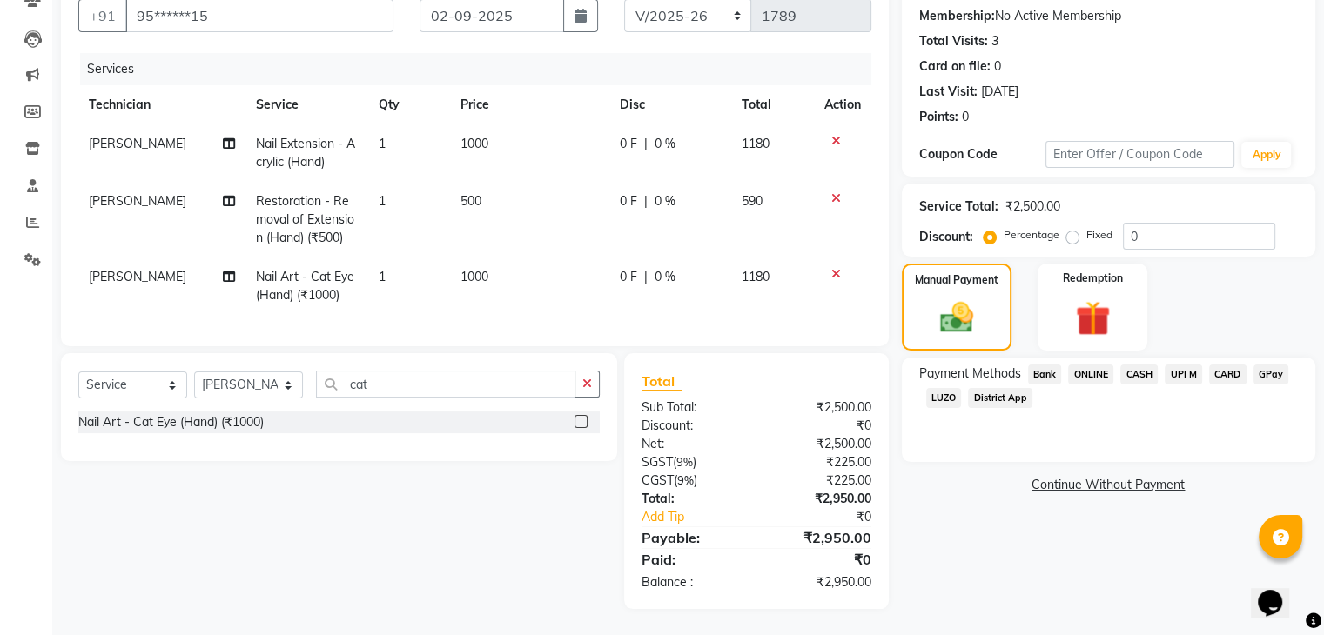
click at [1093, 365] on span "ONLINE" at bounding box center [1090, 375] width 45 height 20
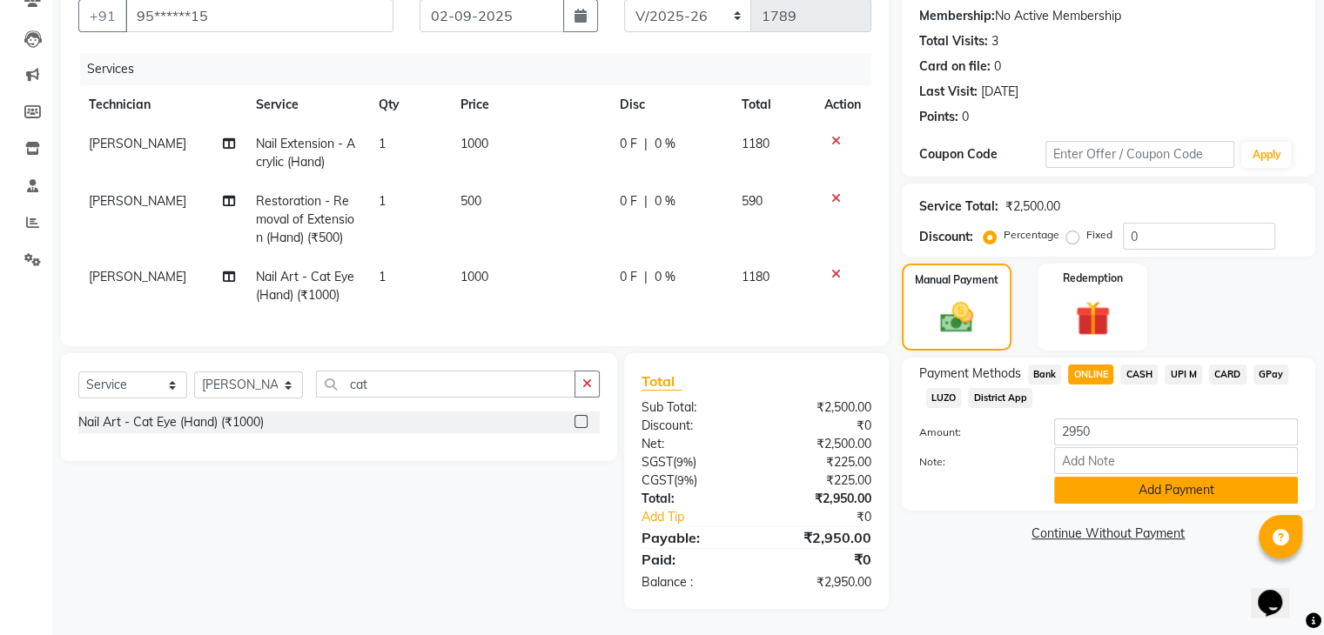
click at [1164, 477] on button "Add Payment" at bounding box center [1176, 490] width 244 height 27
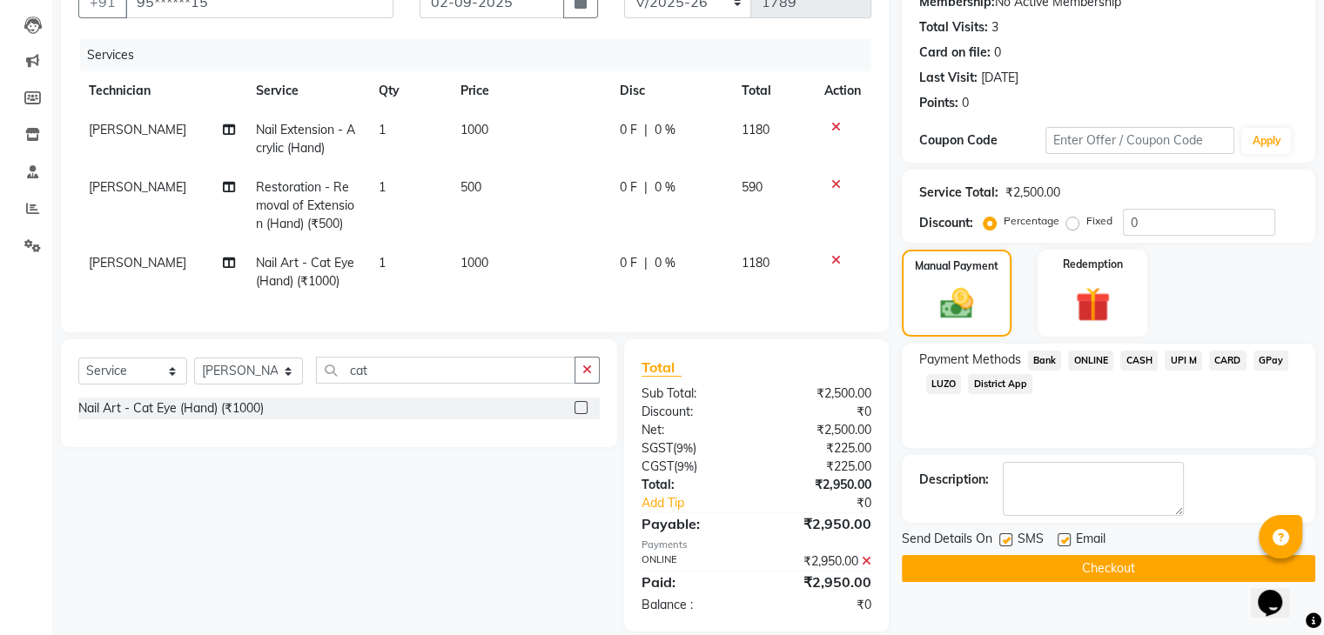
scroll to position [212, 0]
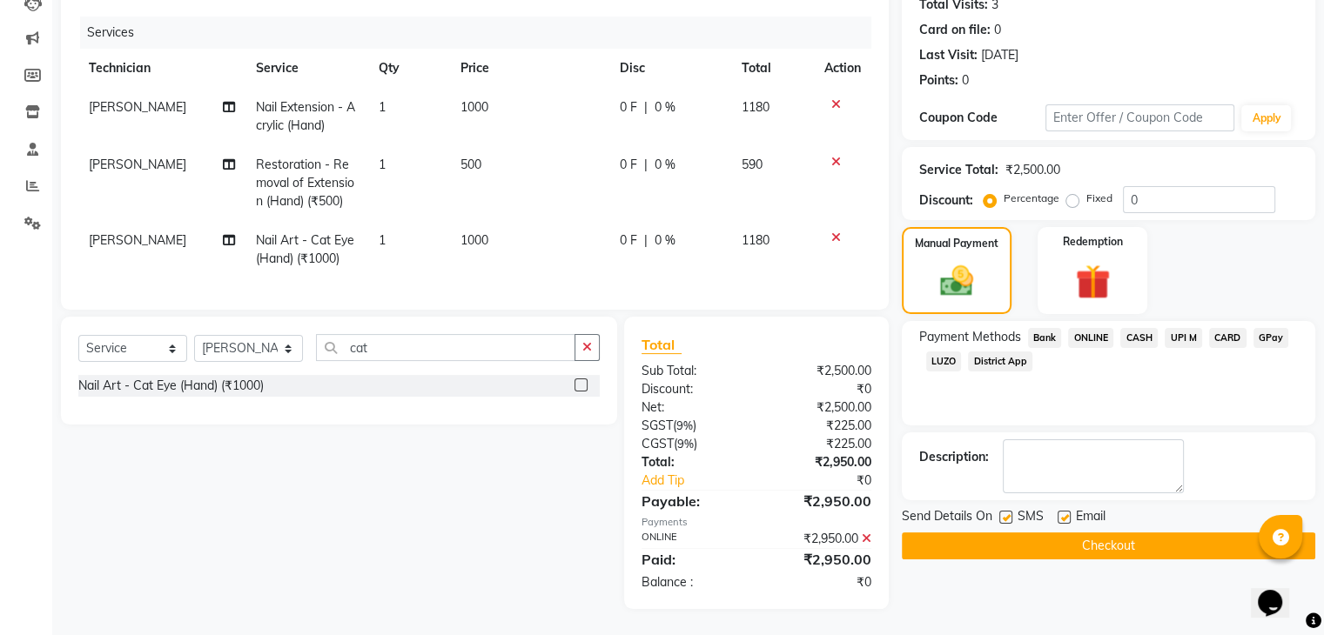
click at [1108, 533] on button "Checkout" at bounding box center [1108, 546] width 413 height 27
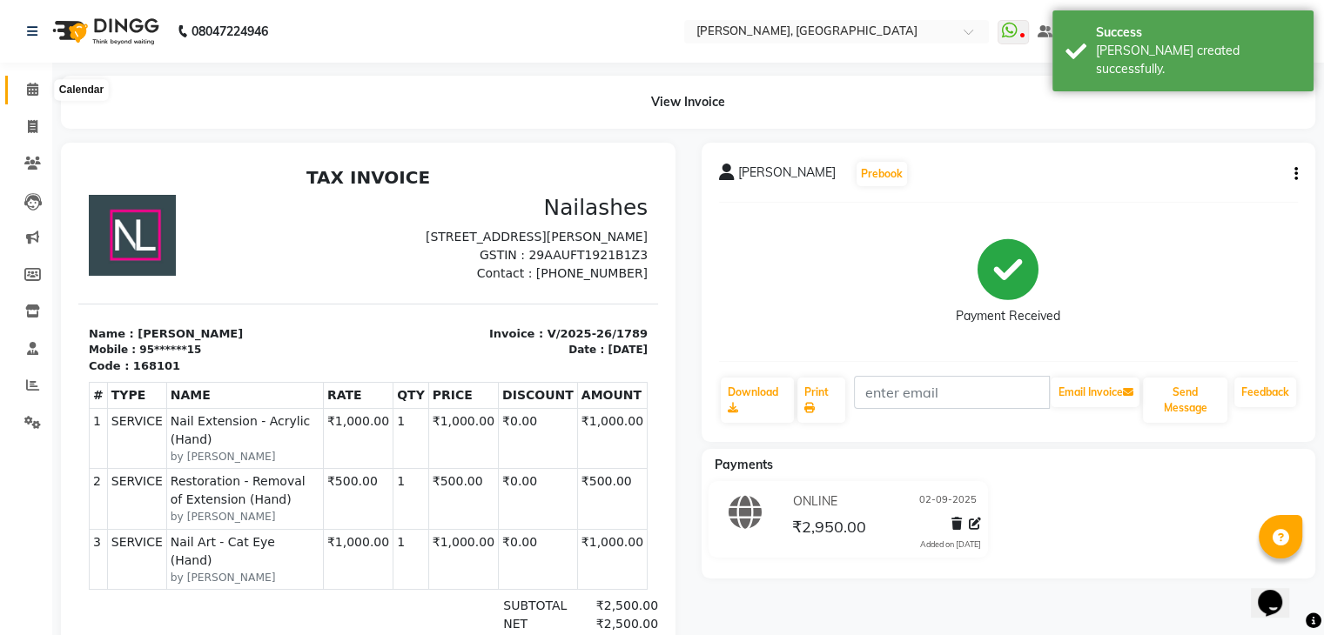
click at [32, 85] on icon at bounding box center [32, 89] width 11 height 13
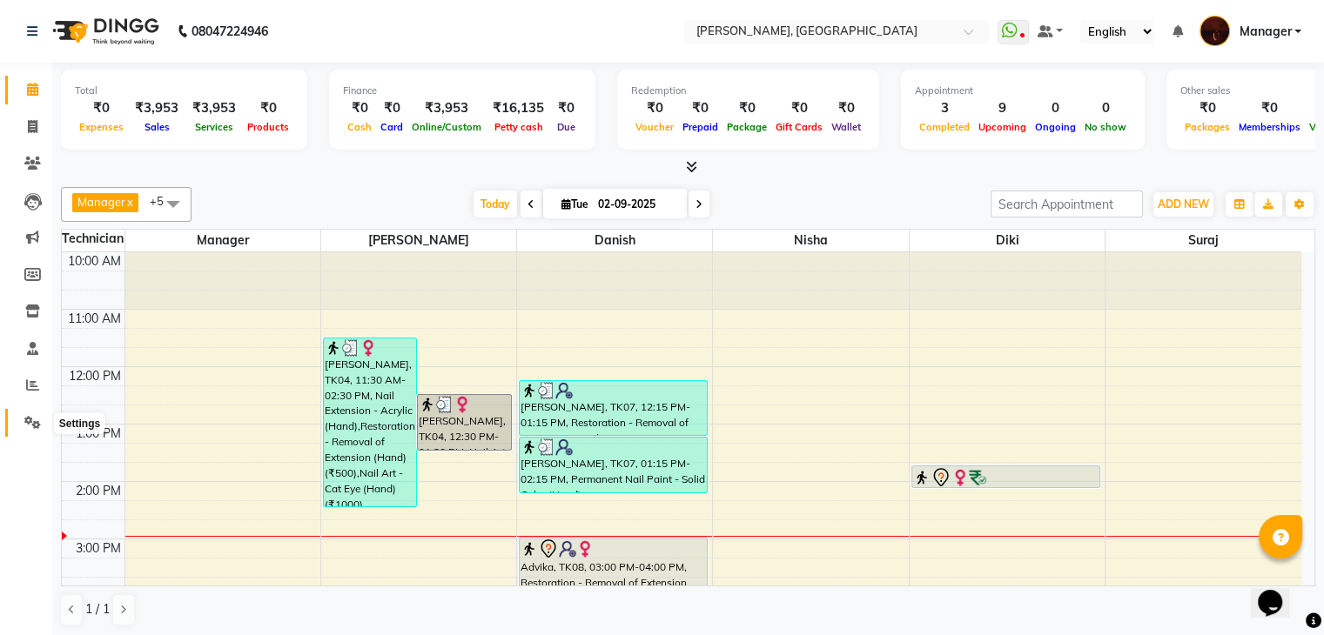
click at [35, 419] on icon at bounding box center [32, 422] width 17 height 13
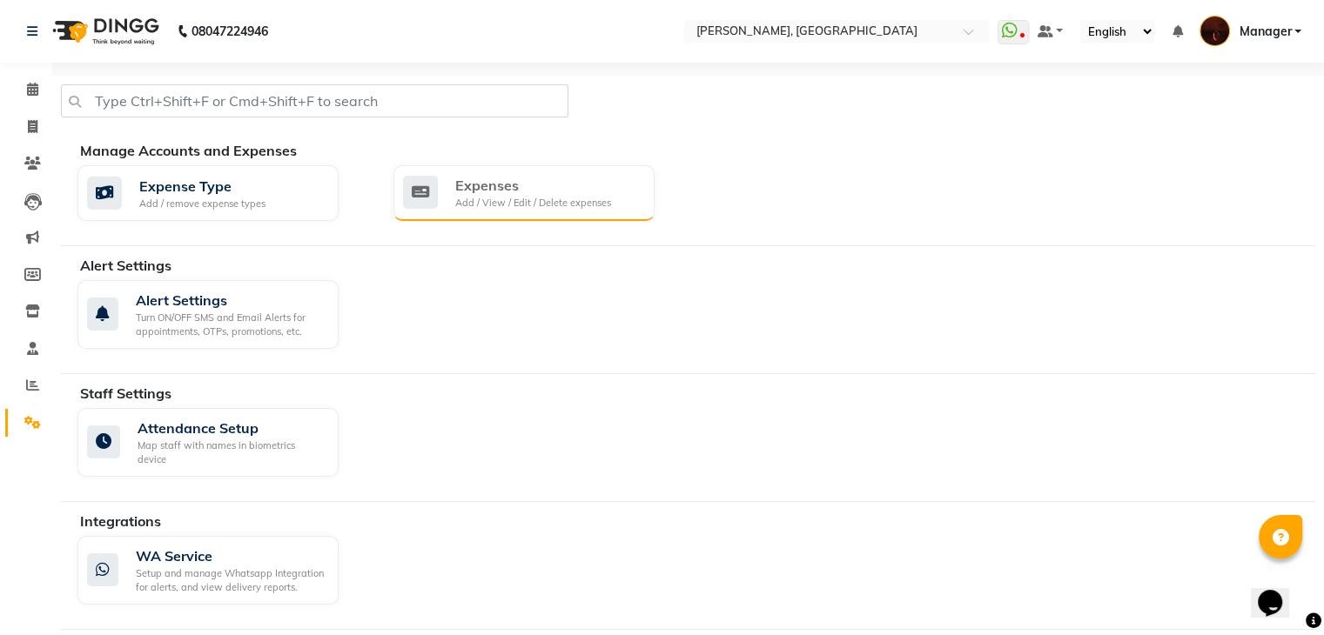
click at [493, 203] on div "Add / View / Edit / Delete expenses" at bounding box center [533, 203] width 156 height 15
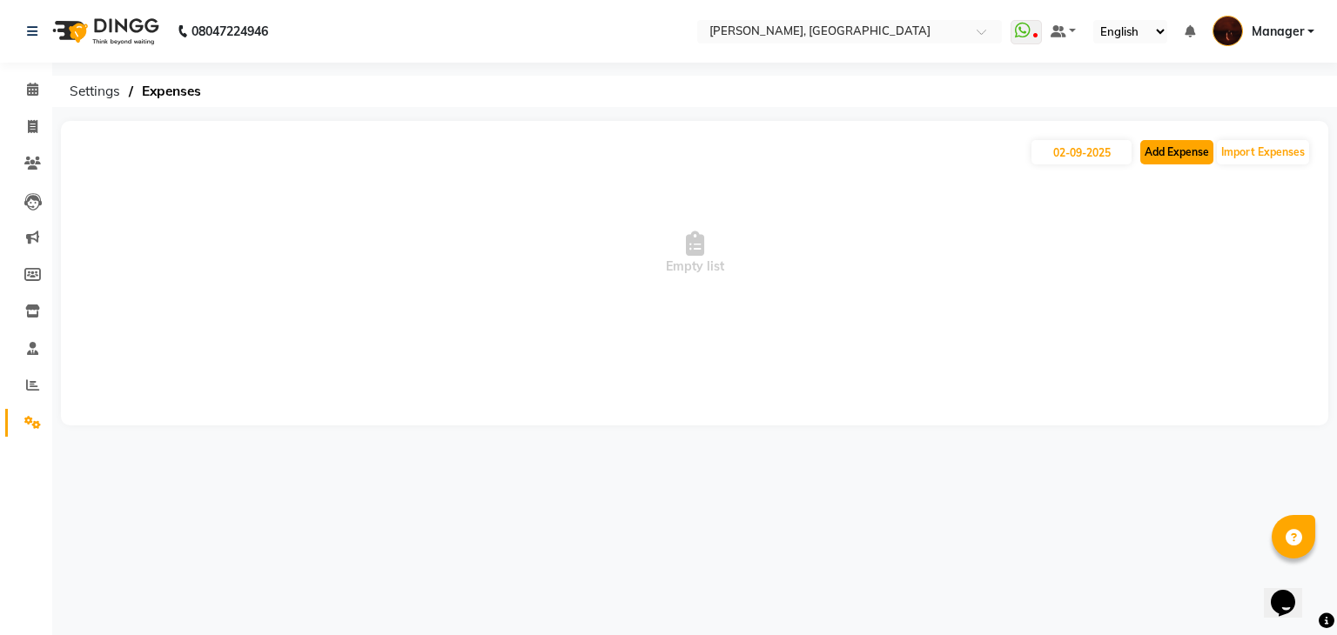
click at [1160, 149] on button "Add Expense" at bounding box center [1176, 152] width 73 height 24
select select "1"
select select "2879"
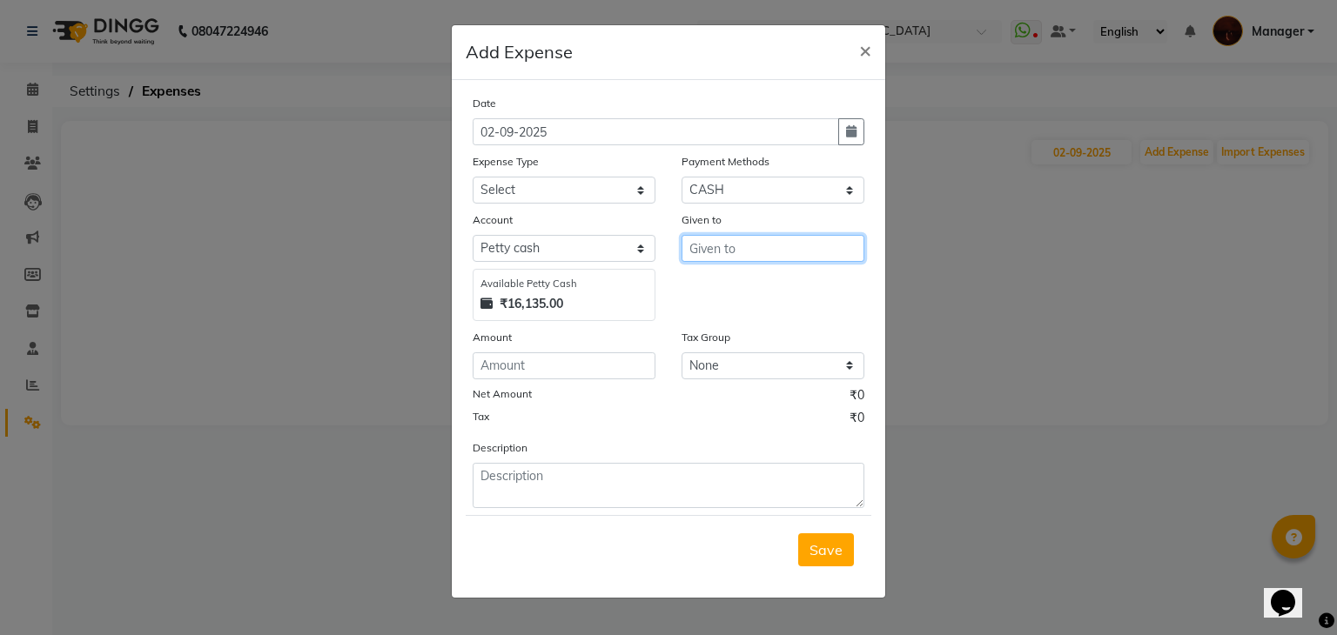
click at [734, 256] on input "text" at bounding box center [772, 248] width 183 height 27
type input "Manish"
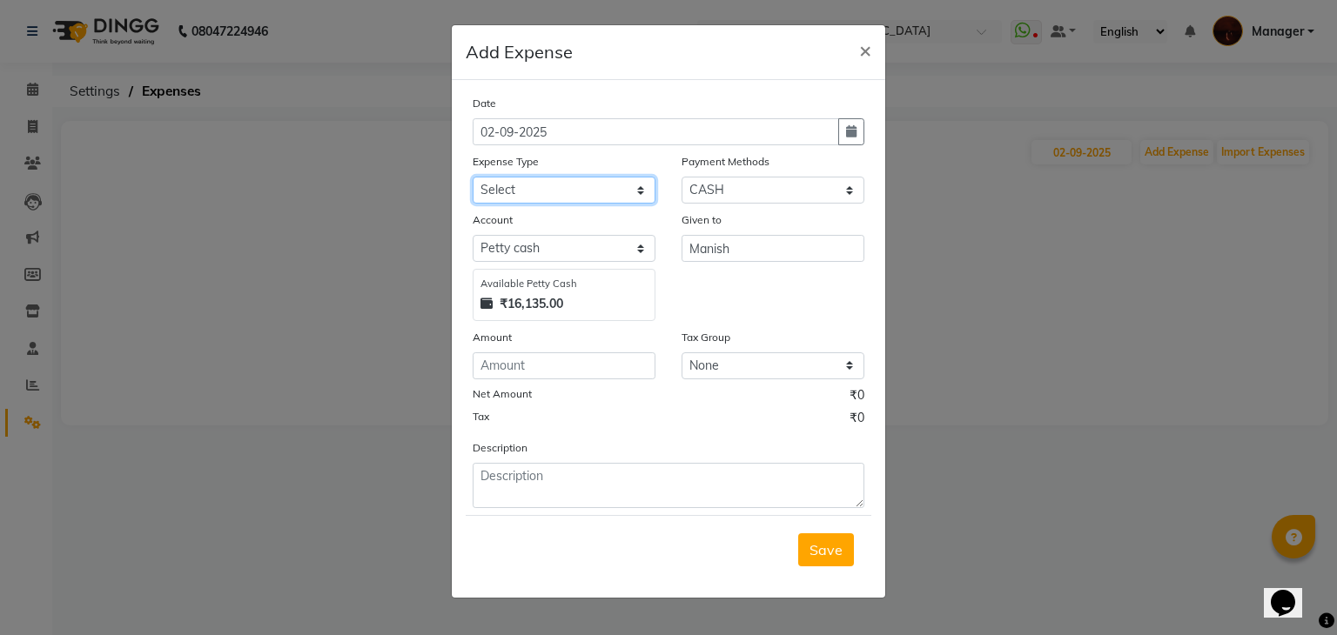
click at [620, 199] on select "Select acetone Advance Salary bank deposite BBMP Beauty products Bed charges BI…" at bounding box center [564, 190] width 183 height 27
select select "9147"
click at [473, 178] on select "Select acetone Advance Salary bank deposite BBMP Beauty products Bed charges BI…" at bounding box center [564, 190] width 183 height 27
click at [583, 366] on input "number" at bounding box center [564, 365] width 183 height 27
type input "4"
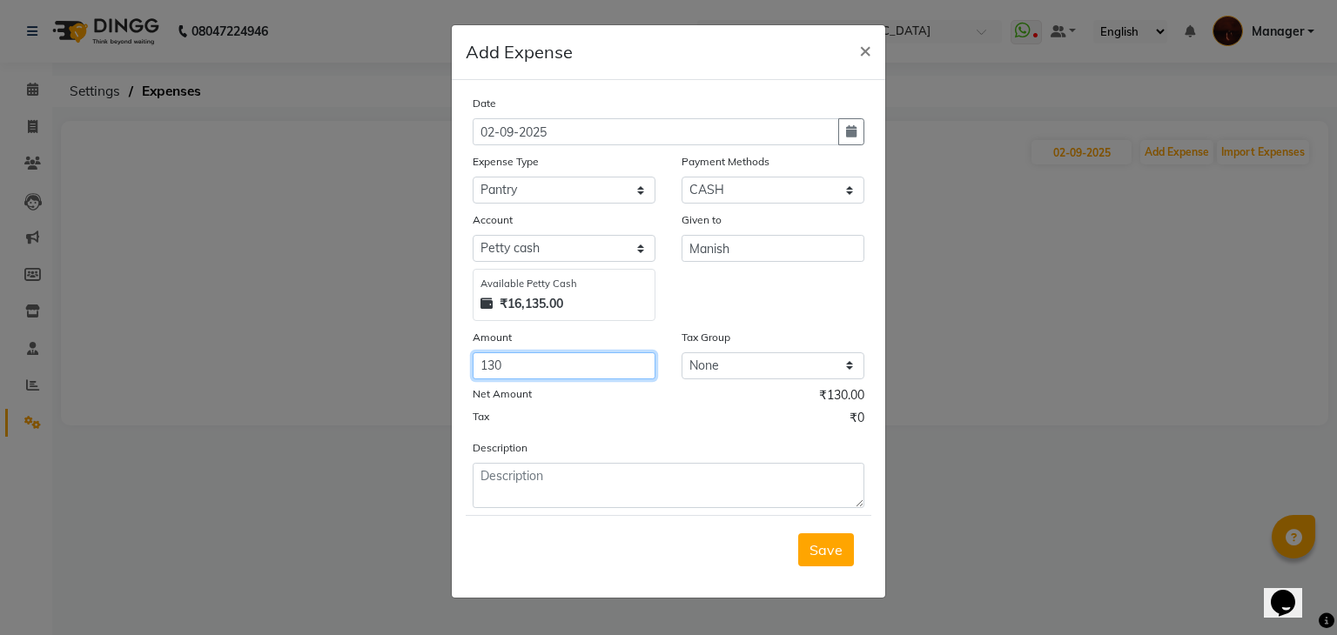
type input "130"
click at [614, 432] on div "Tax ₹0" at bounding box center [669, 420] width 392 height 23
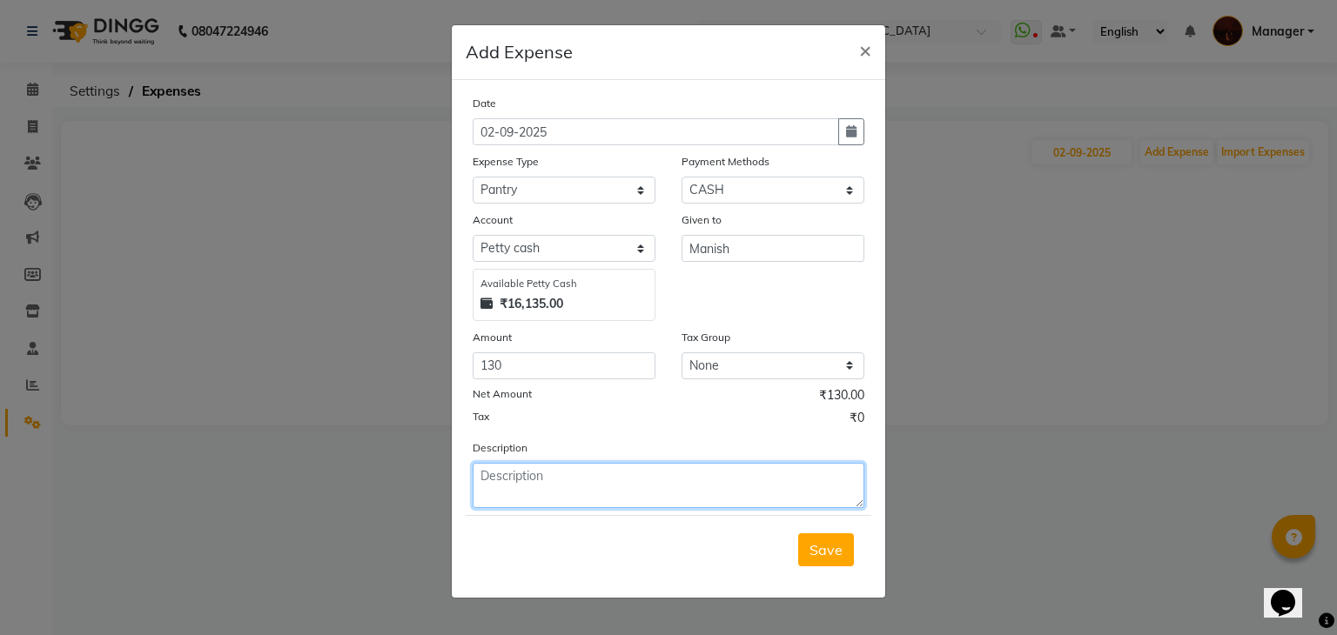
click at [686, 479] on textarea at bounding box center [669, 485] width 392 height 45
click at [677, 483] on textarea "milk 50,garbage small1 66" at bounding box center [669, 485] width 392 height 45
type textarea "milk 50,garbage small1 66 biscuits 14"
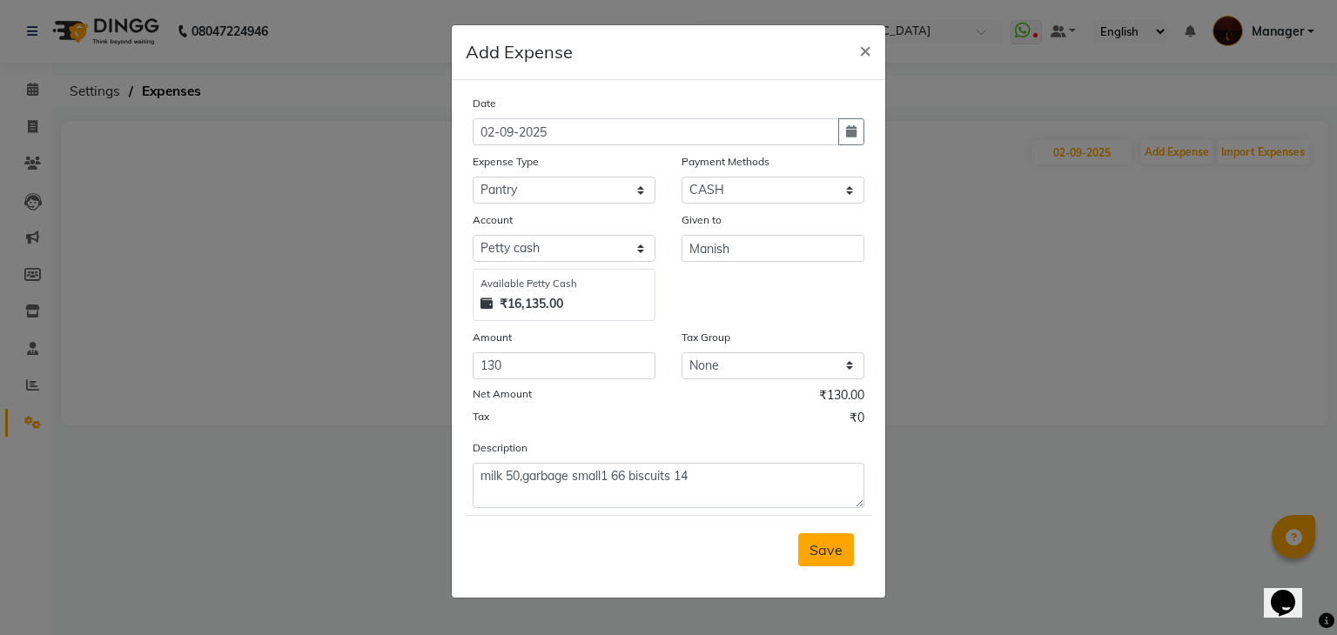
click at [824, 556] on span "Save" at bounding box center [825, 549] width 33 height 17
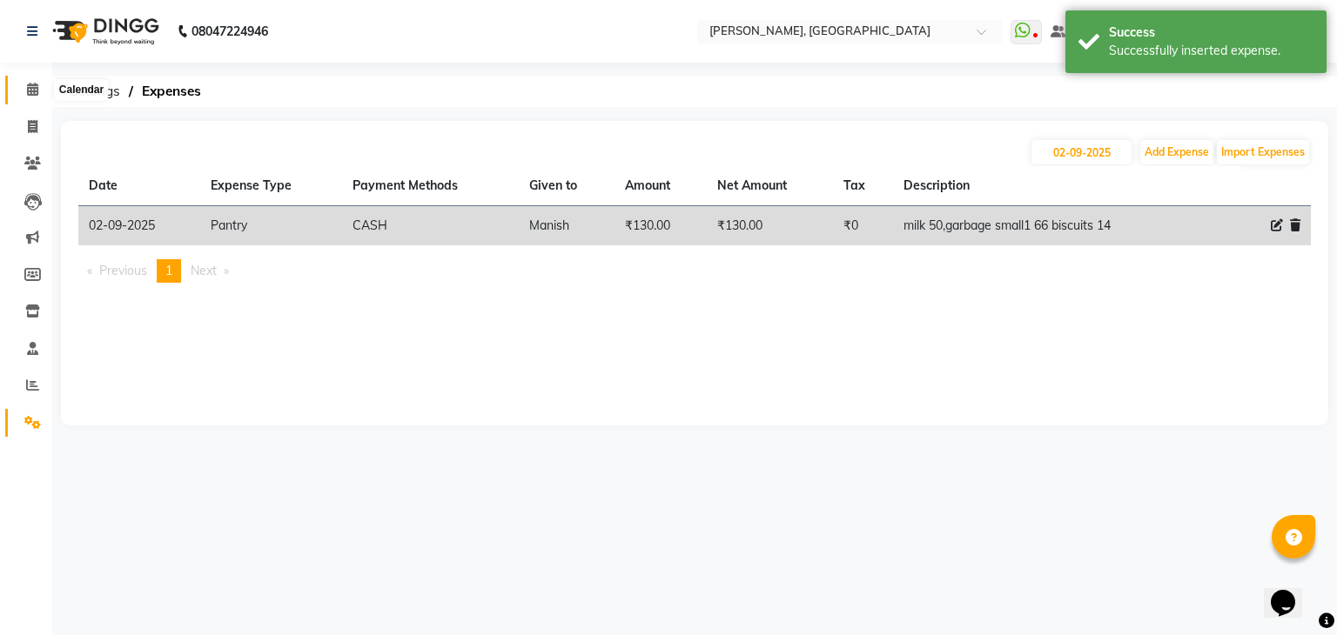
click at [46, 80] on span at bounding box center [32, 90] width 30 height 20
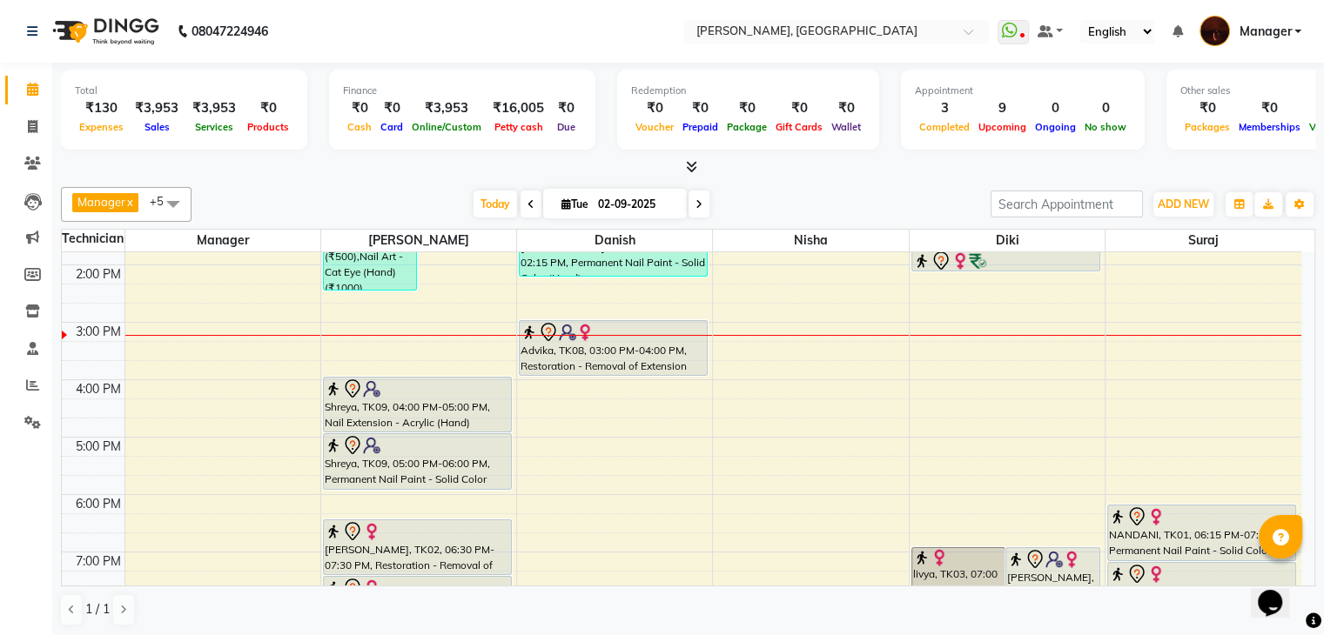
scroll to position [216, 0]
click at [979, 381] on div "10:00 AM 11:00 AM 12:00 PM 1:00 PM 2:00 PM 3:00 PM 4:00 PM 5:00 PM 6:00 PM 7:00…" at bounding box center [681, 410] width 1239 height 746
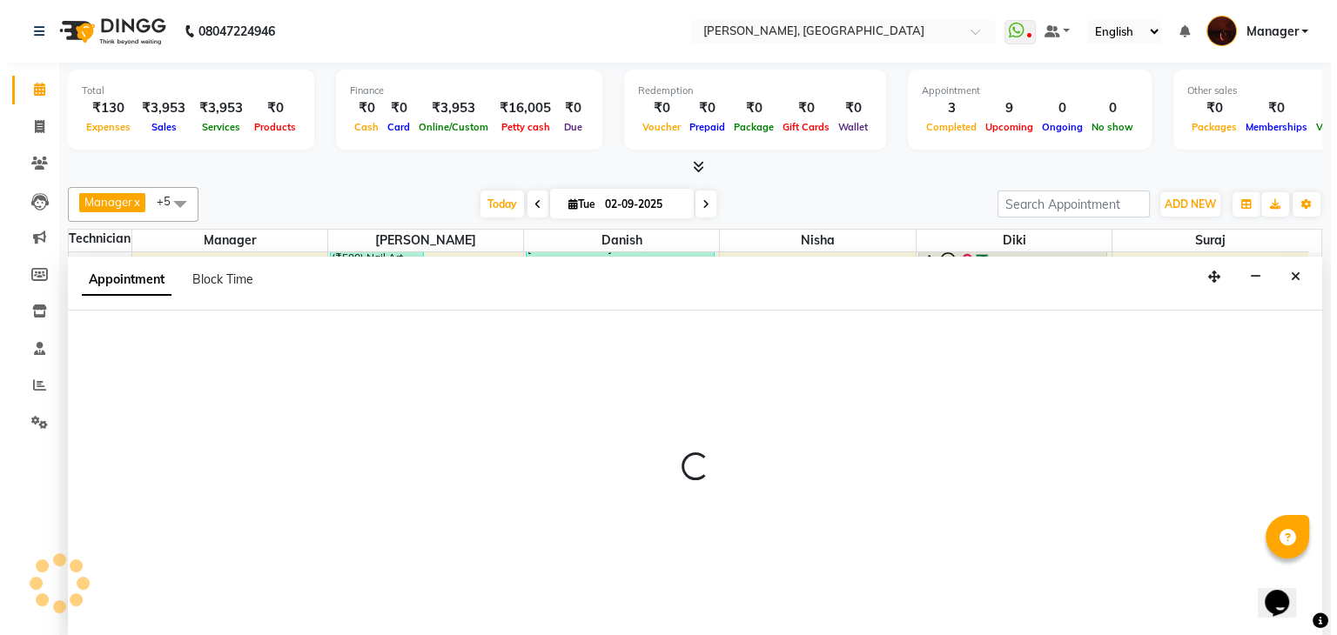
scroll to position [1, 0]
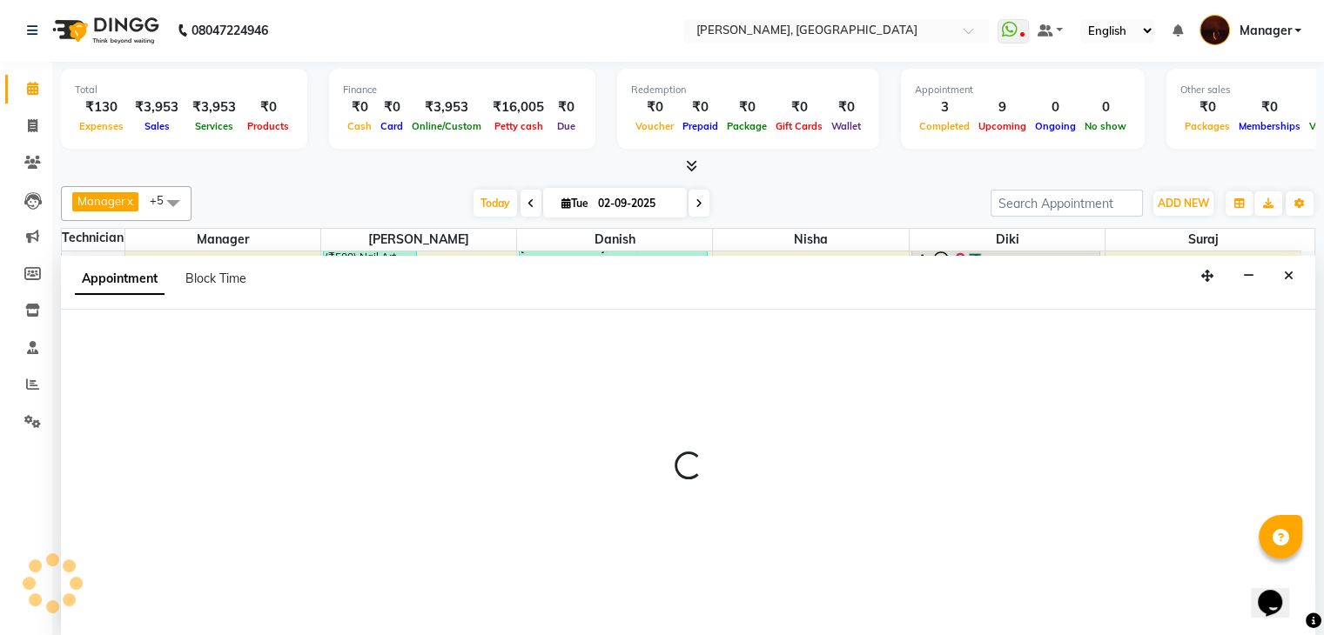
select select "68684"
select select "960"
select select "tentative"
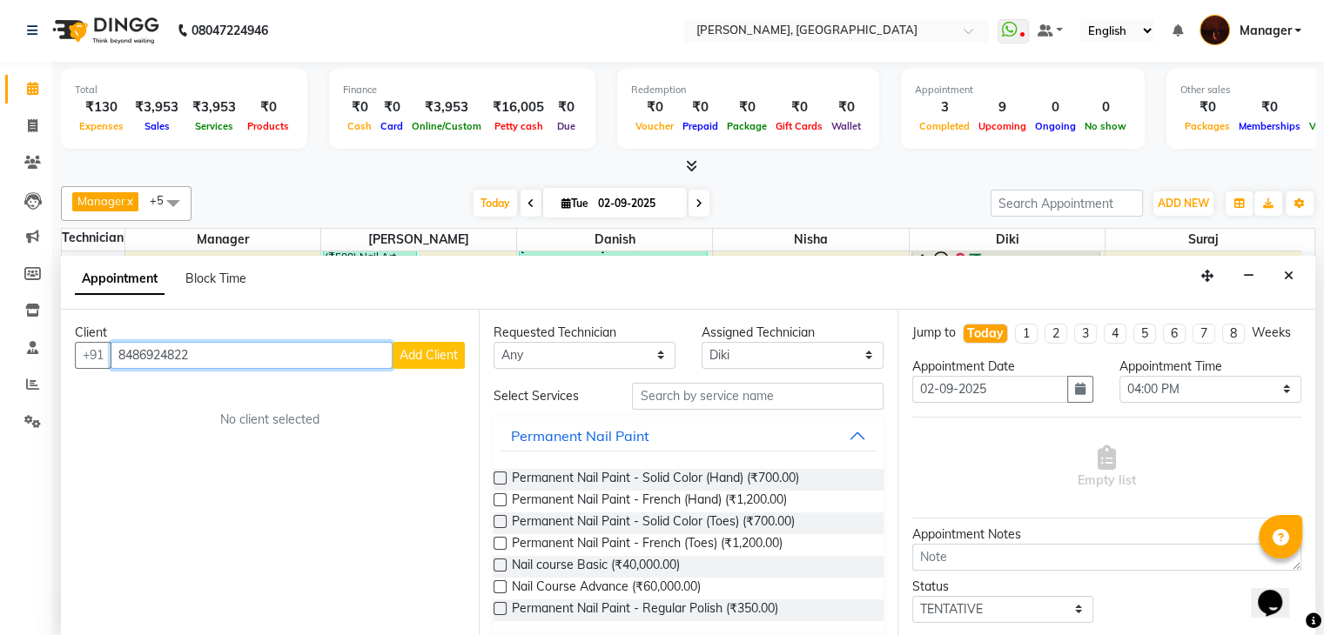
type input "8486924822"
click at [425, 352] on span "Add Client" at bounding box center [428, 355] width 58 height 16
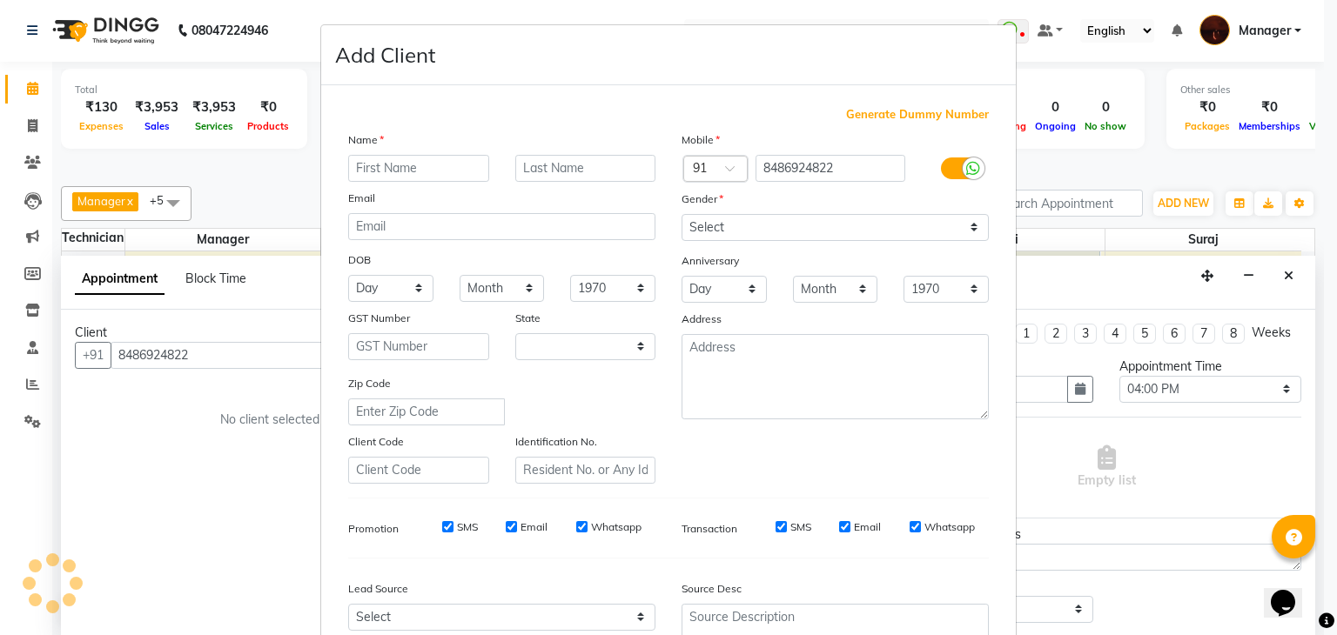
select select "21"
type input "[PERSON_NAME]"
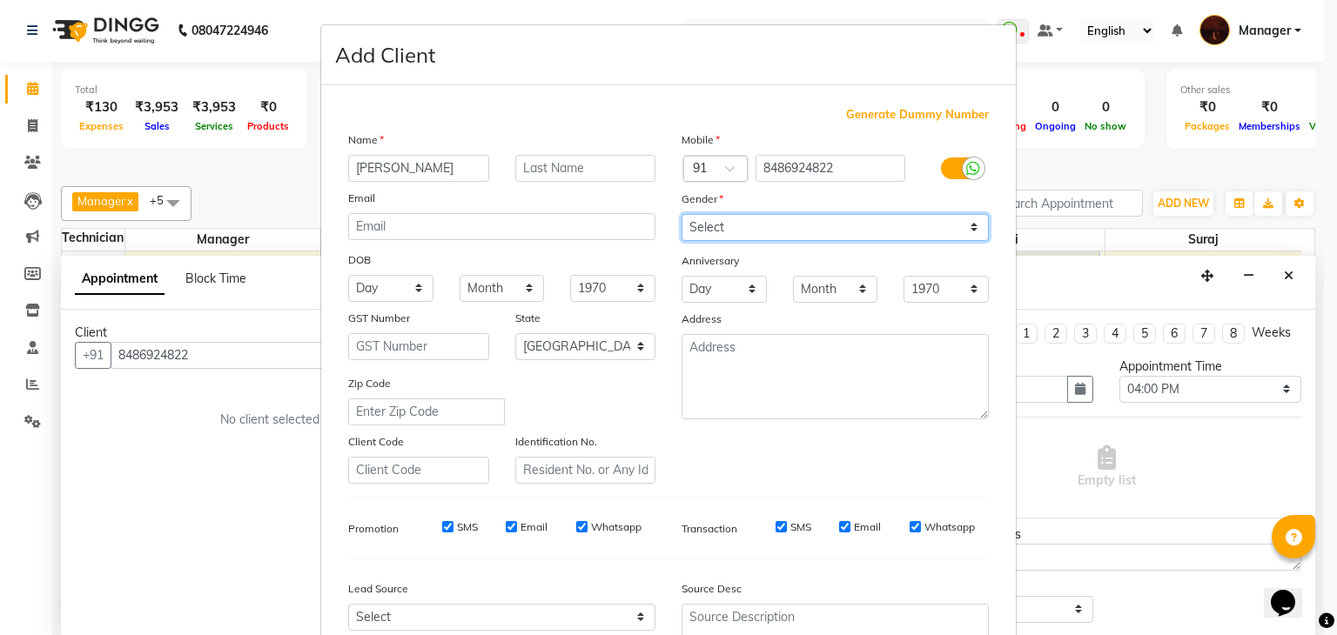
click at [752, 225] on select "Select [DEMOGRAPHIC_DATA] [DEMOGRAPHIC_DATA] Other Prefer Not To Say" at bounding box center [834, 227] width 307 height 27
select select "[DEMOGRAPHIC_DATA]"
click at [681, 215] on select "Select [DEMOGRAPHIC_DATA] [DEMOGRAPHIC_DATA] Other Prefer Not To Say" at bounding box center [834, 227] width 307 height 27
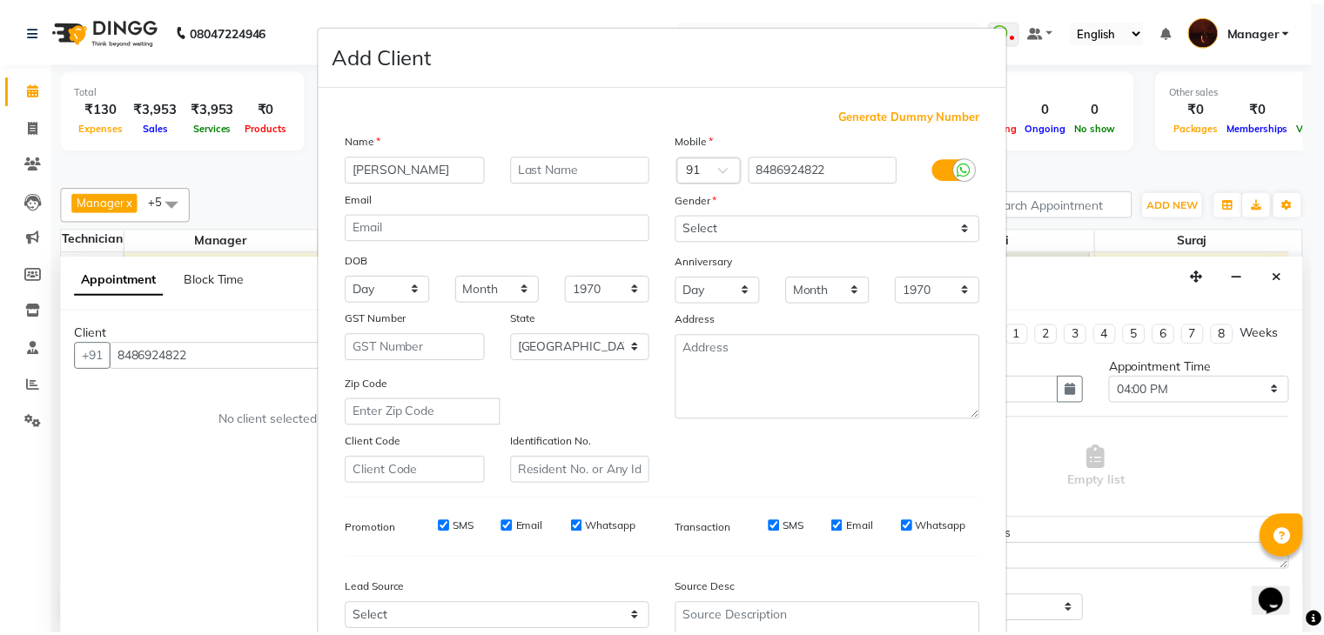
scroll to position [177, 0]
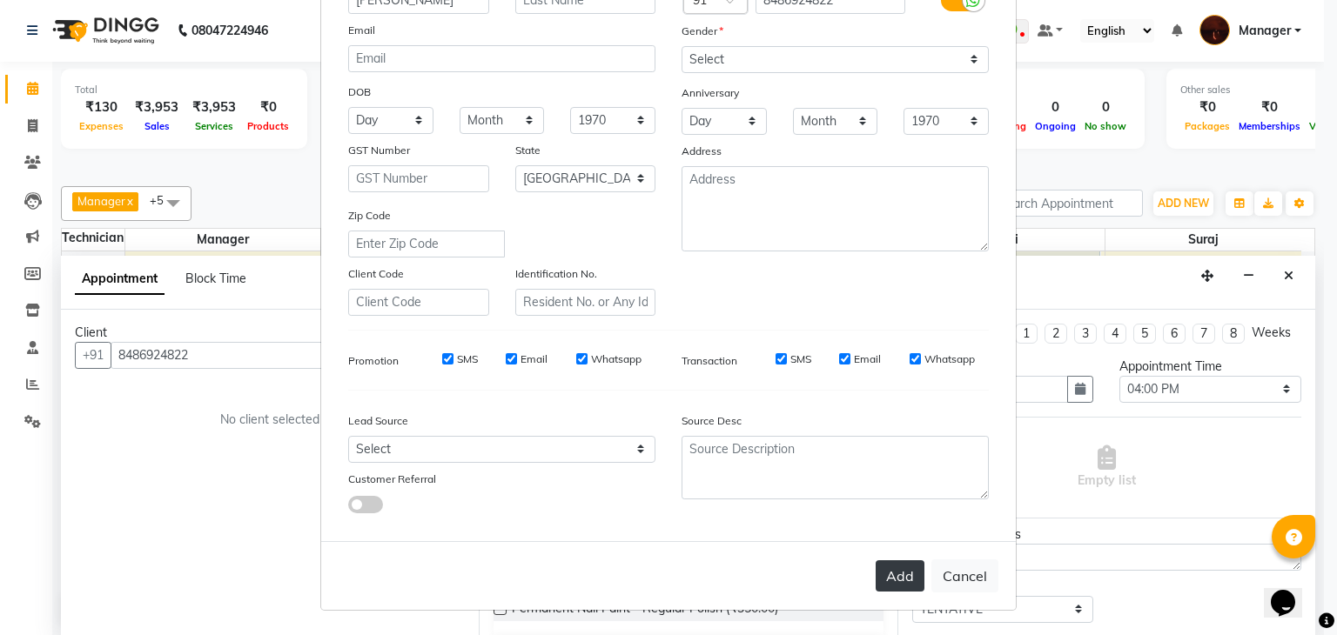
click at [886, 587] on button "Add" at bounding box center [899, 575] width 49 height 31
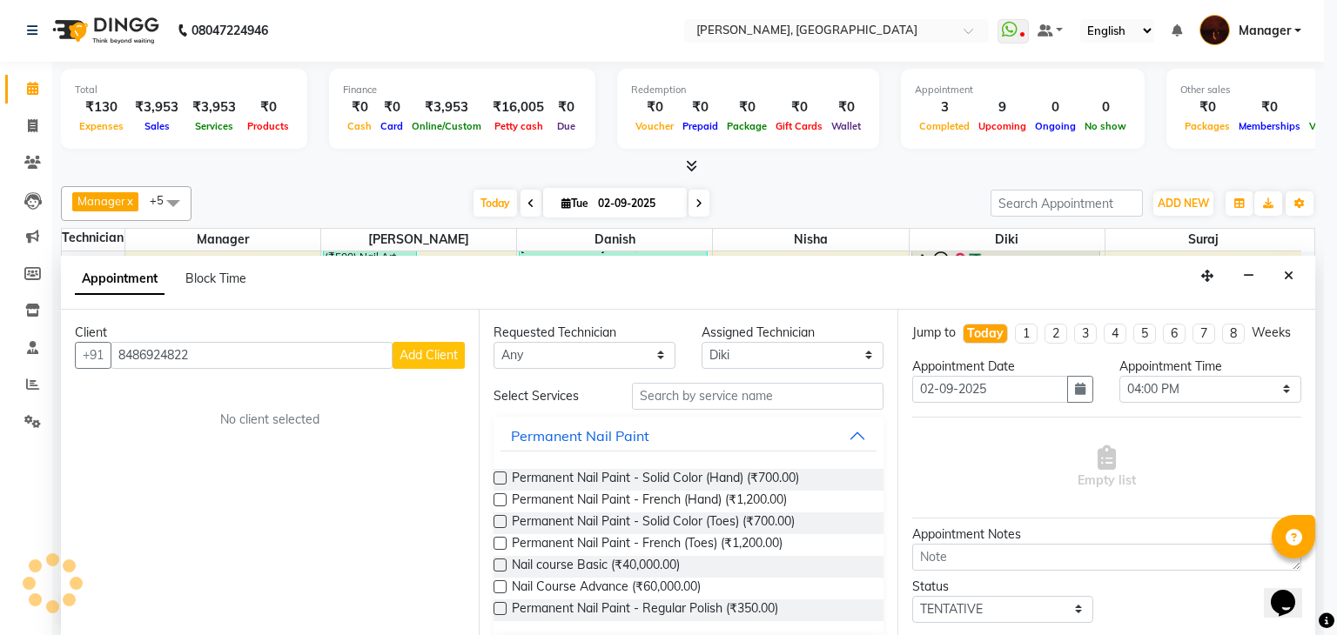
type input "84******22"
select select
select select "null"
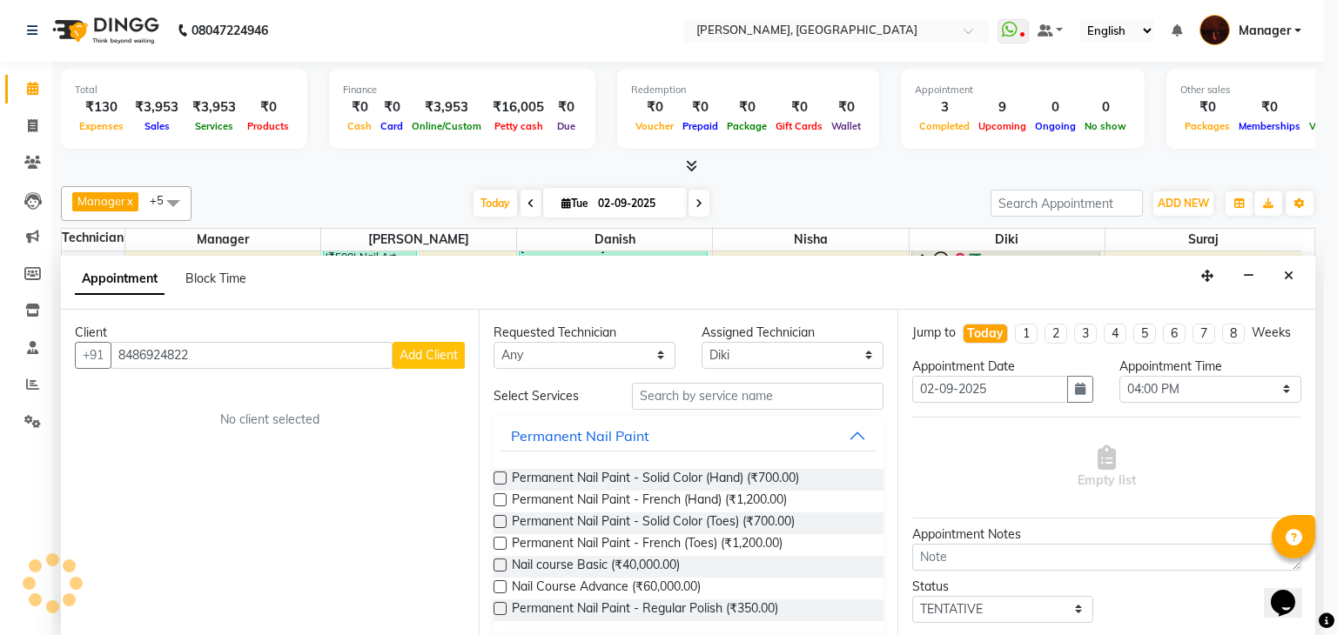
select select
checkbox input "false"
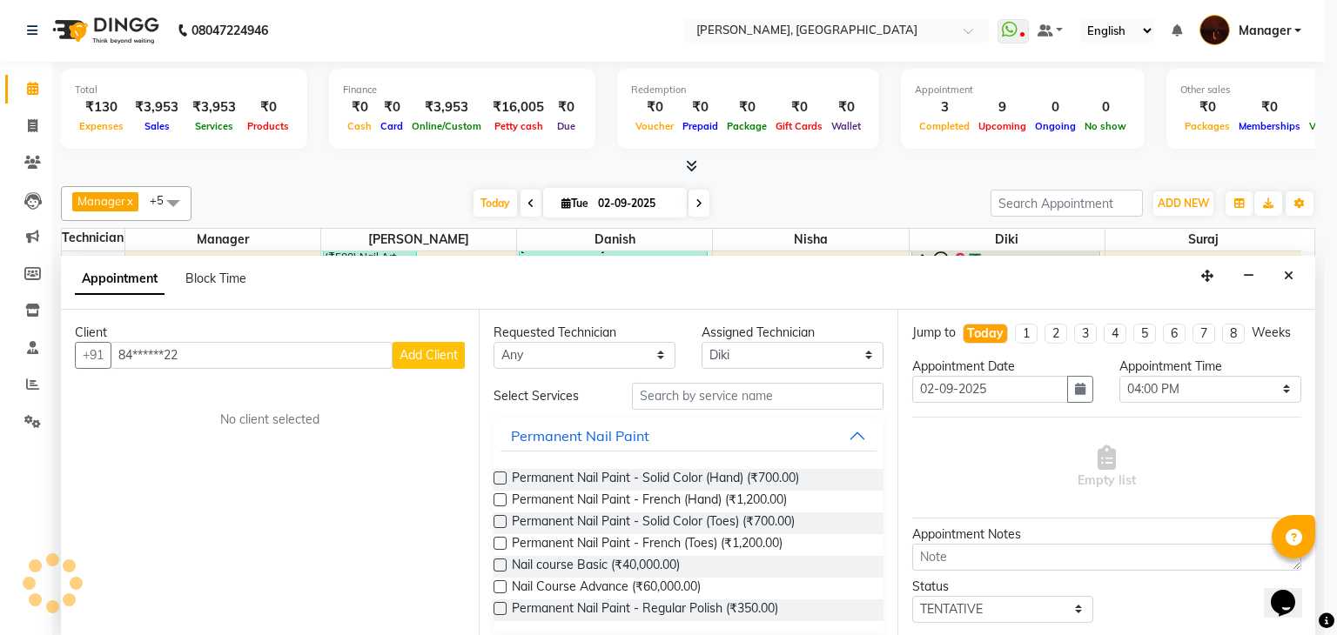
checkbox input "false"
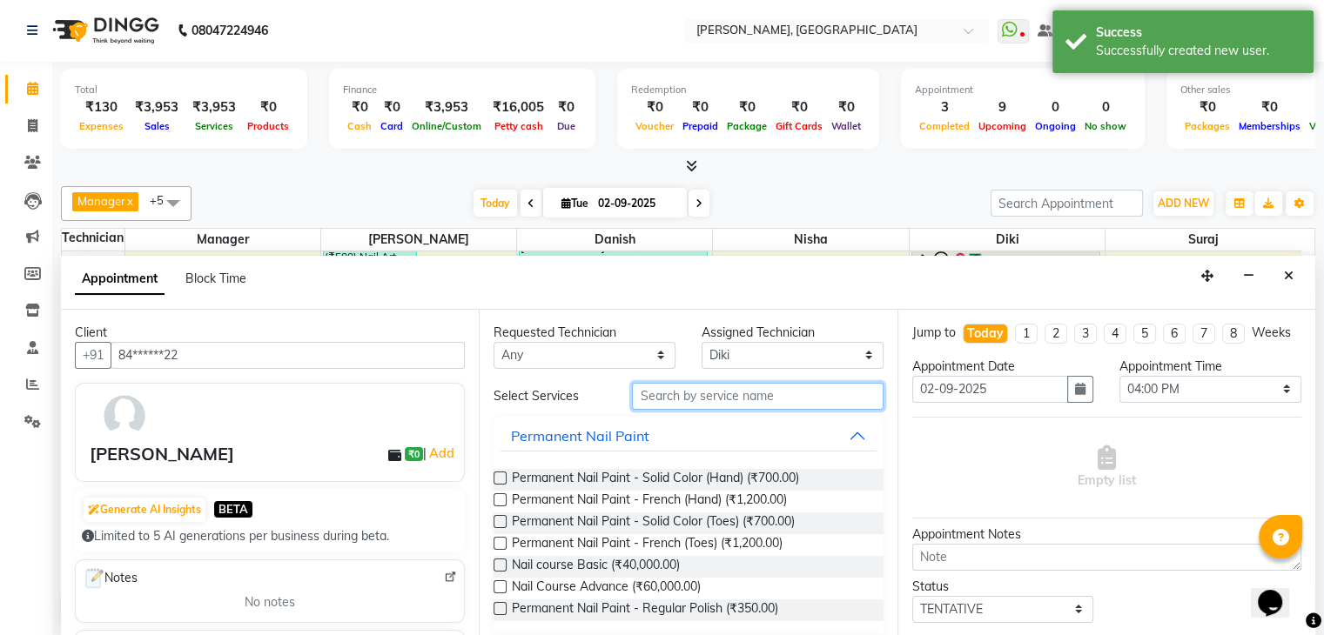
click at [807, 401] on input "text" at bounding box center [757, 396] width 251 height 27
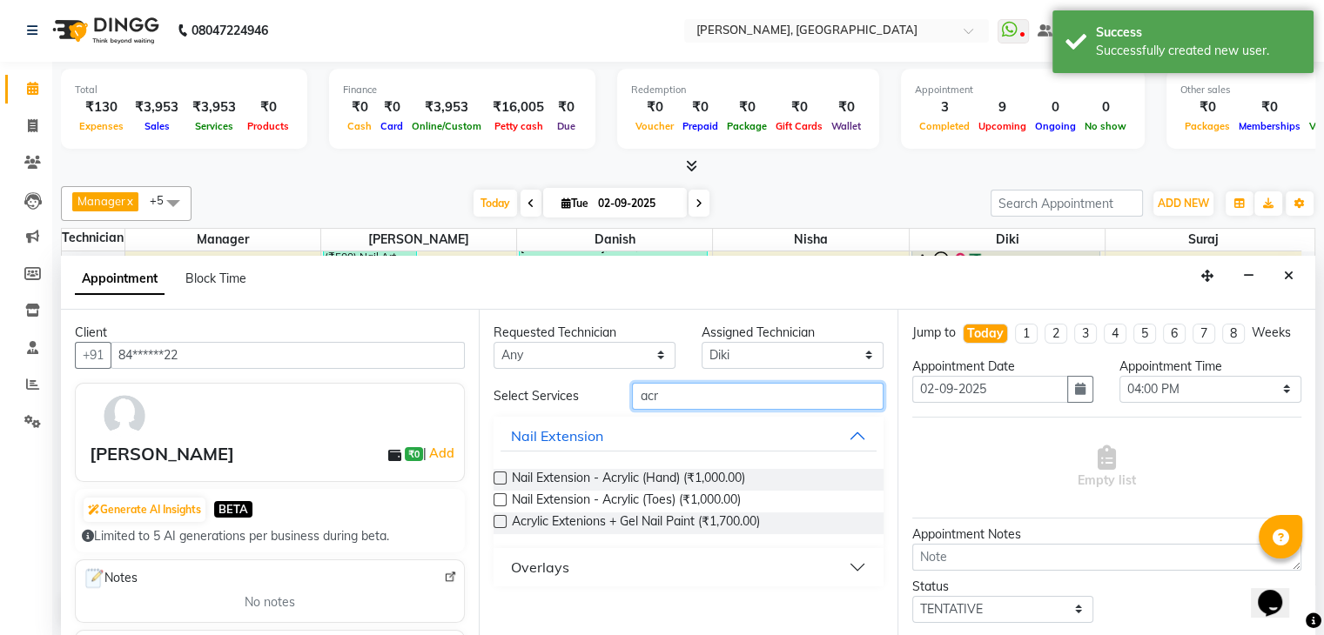
type input "acr"
click at [500, 481] on label at bounding box center [499, 478] width 13 height 13
click at [500, 481] on input "checkbox" at bounding box center [498, 479] width 11 height 11
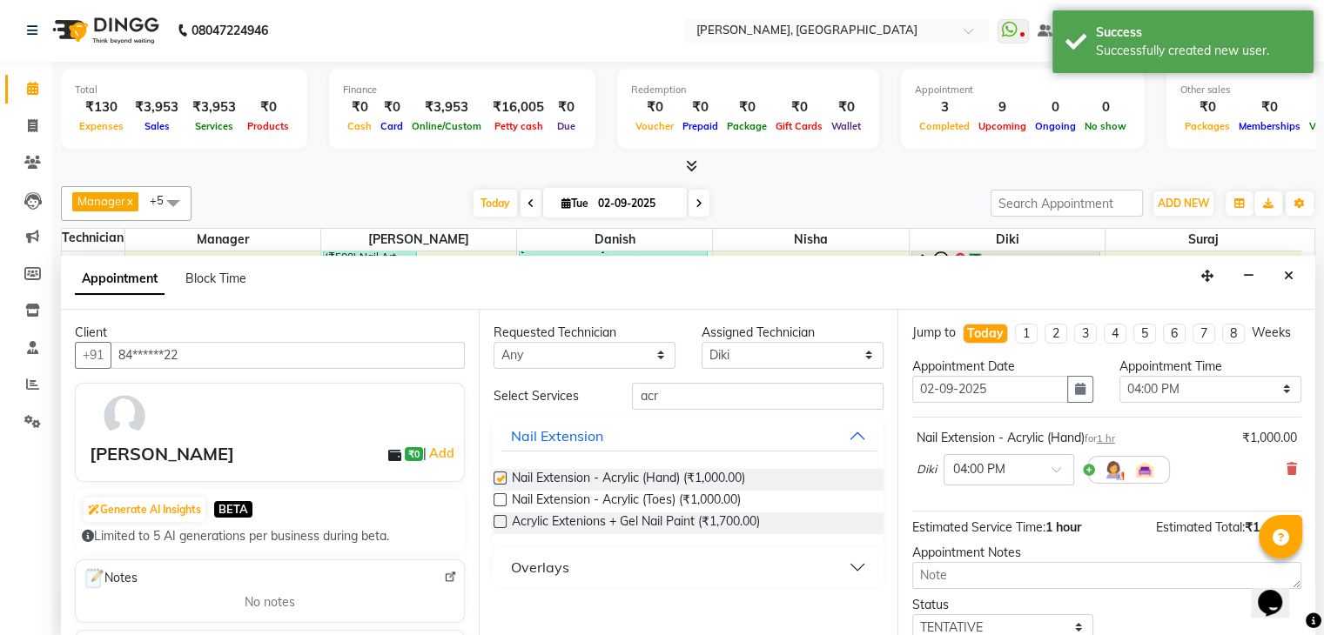
checkbox input "false"
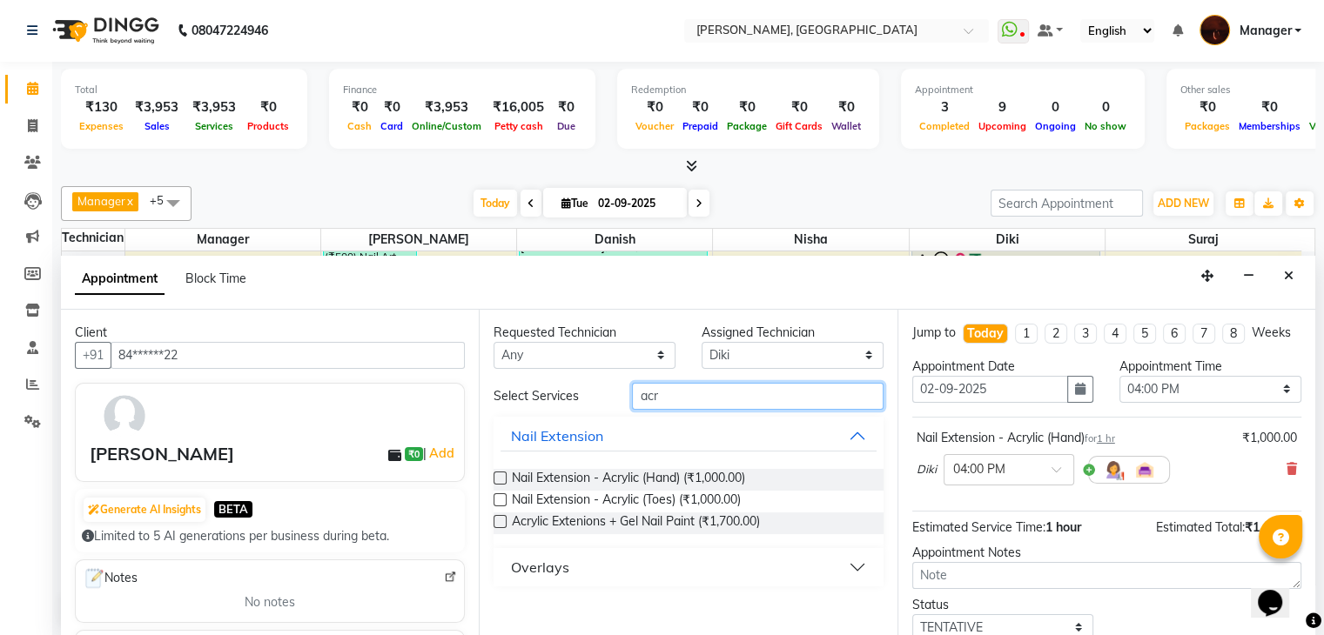
click at [674, 391] on input "acr" at bounding box center [757, 396] width 251 height 27
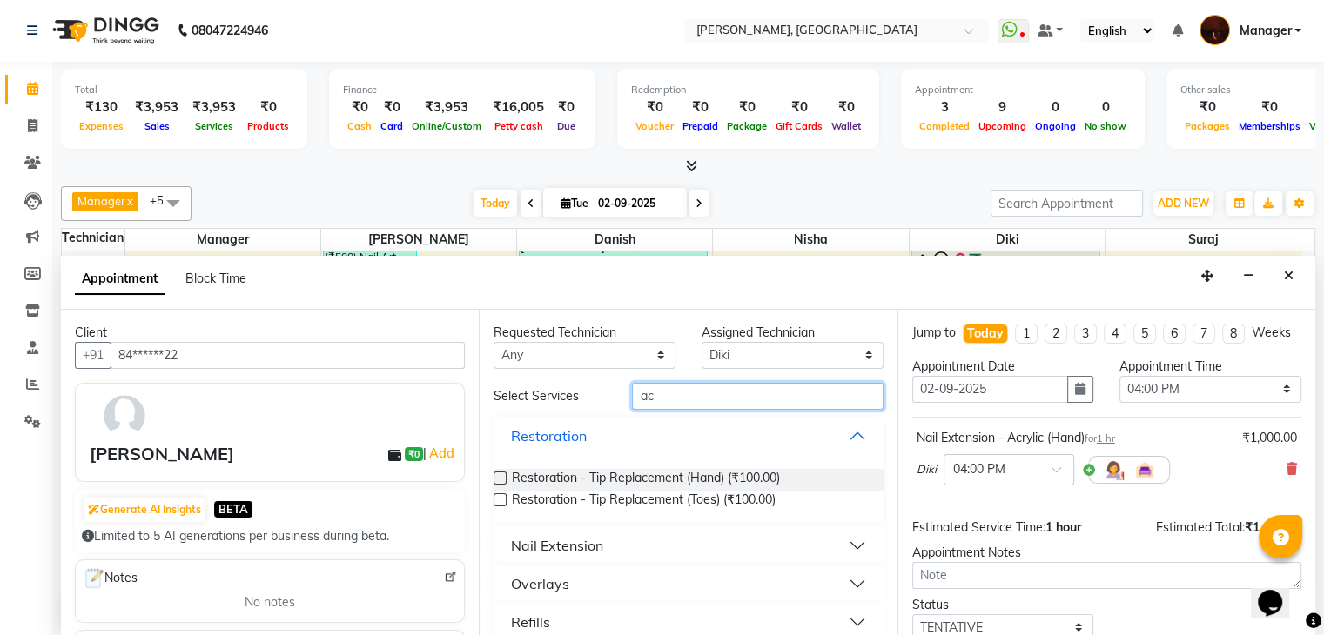
type input "a"
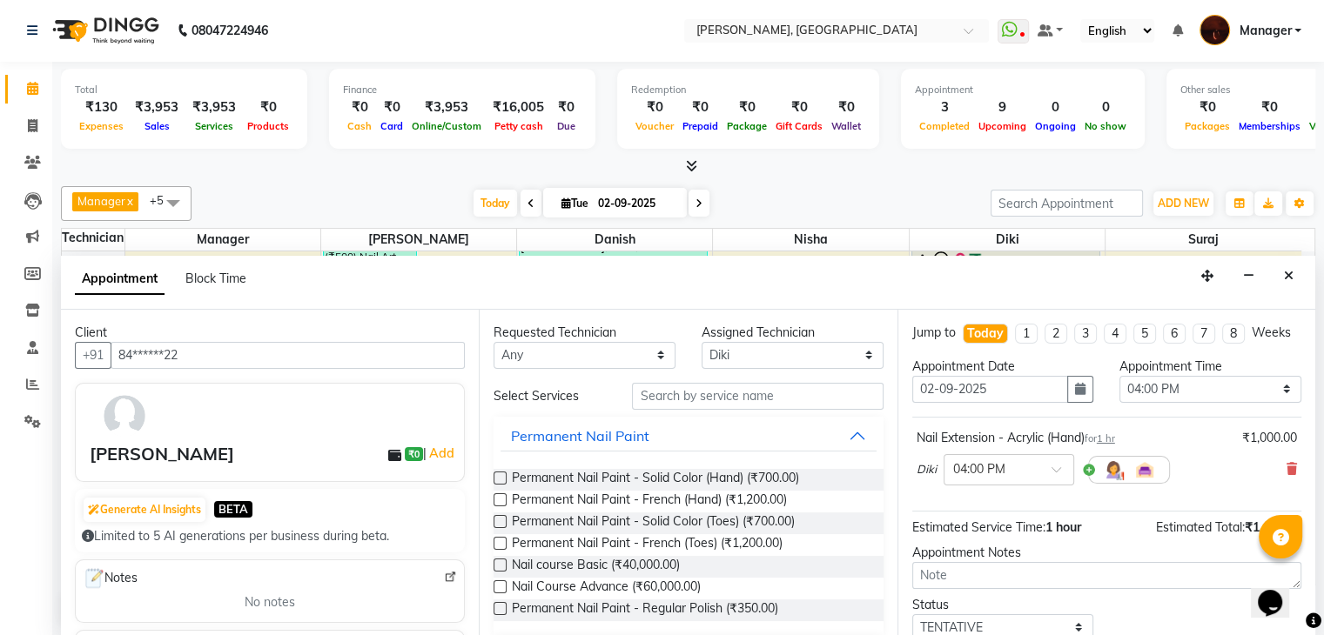
click at [505, 475] on label at bounding box center [499, 478] width 13 height 13
click at [505, 475] on input "checkbox" at bounding box center [498, 479] width 11 height 11
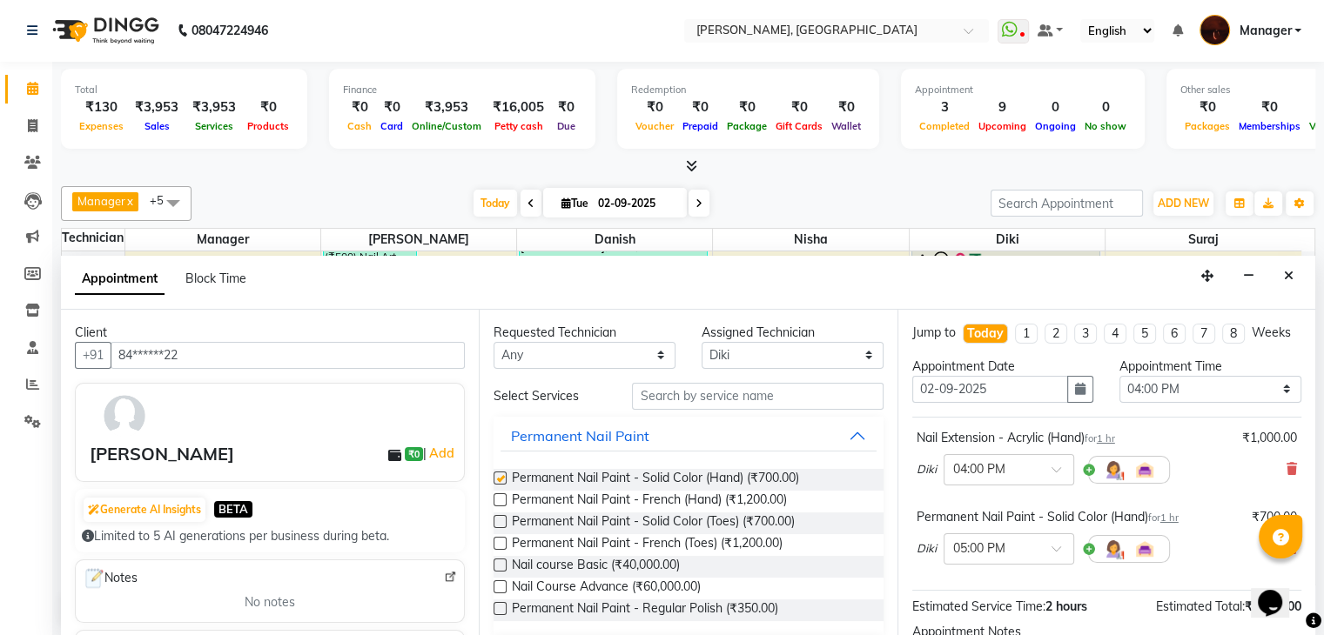
checkbox input "false"
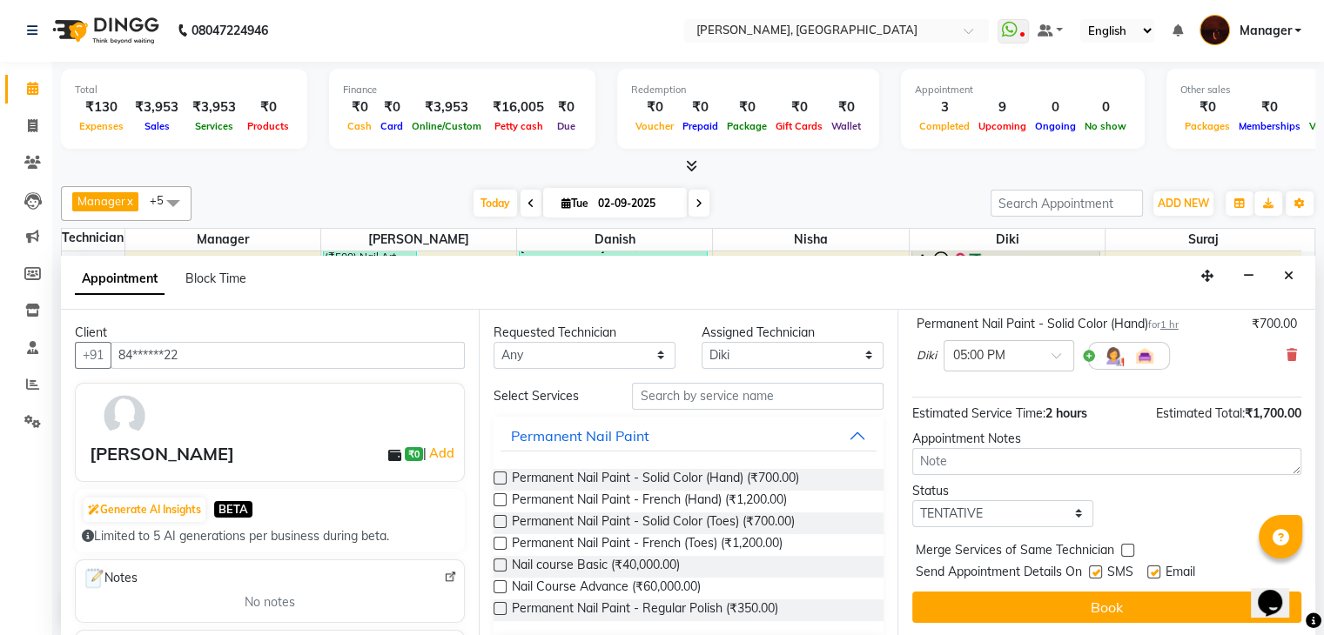
click at [1107, 624] on div "Jump to [DATE] 1 2 3 4 5 6 7 8 Weeks Appointment Date [DATE] Appointment Time S…" at bounding box center [1106, 473] width 418 height 327
click at [1107, 587] on div "Jump to [DATE] 1 2 3 4 5 6 7 8 Weeks Appointment Date [DATE] Appointment Time S…" at bounding box center [1106, 473] width 418 height 327
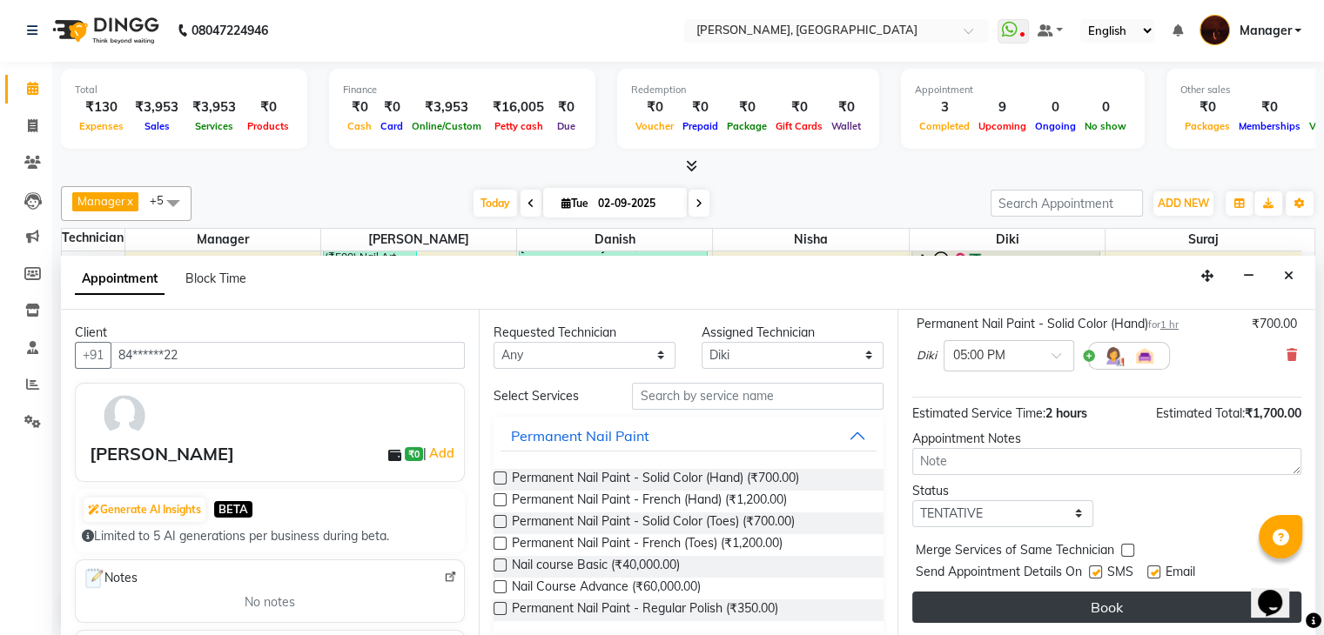
click at [1106, 594] on button "Book" at bounding box center [1106, 607] width 389 height 31
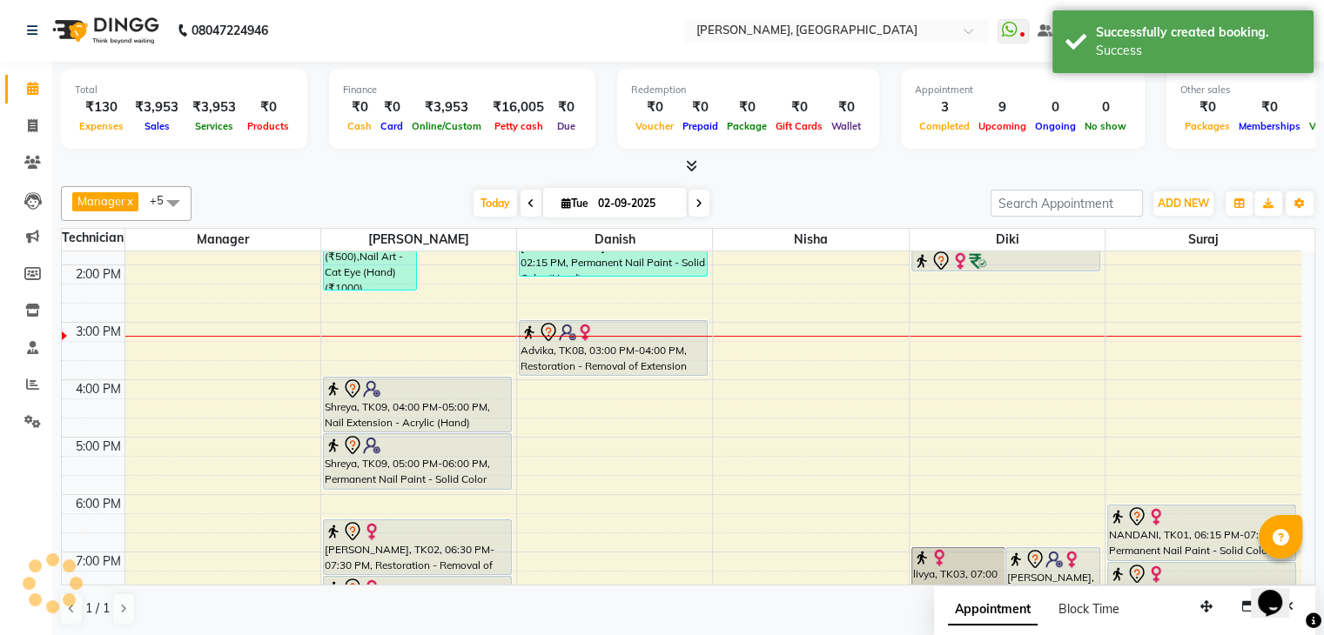
scroll to position [0, 0]
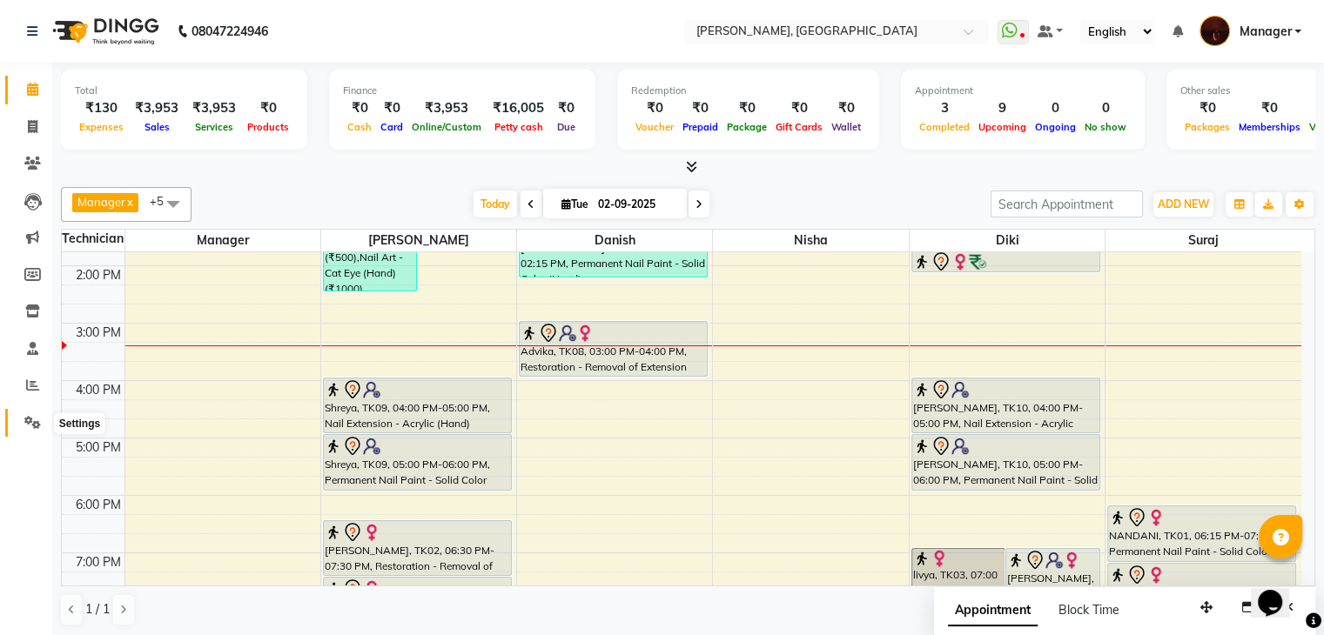
click at [35, 419] on icon at bounding box center [32, 422] width 17 height 13
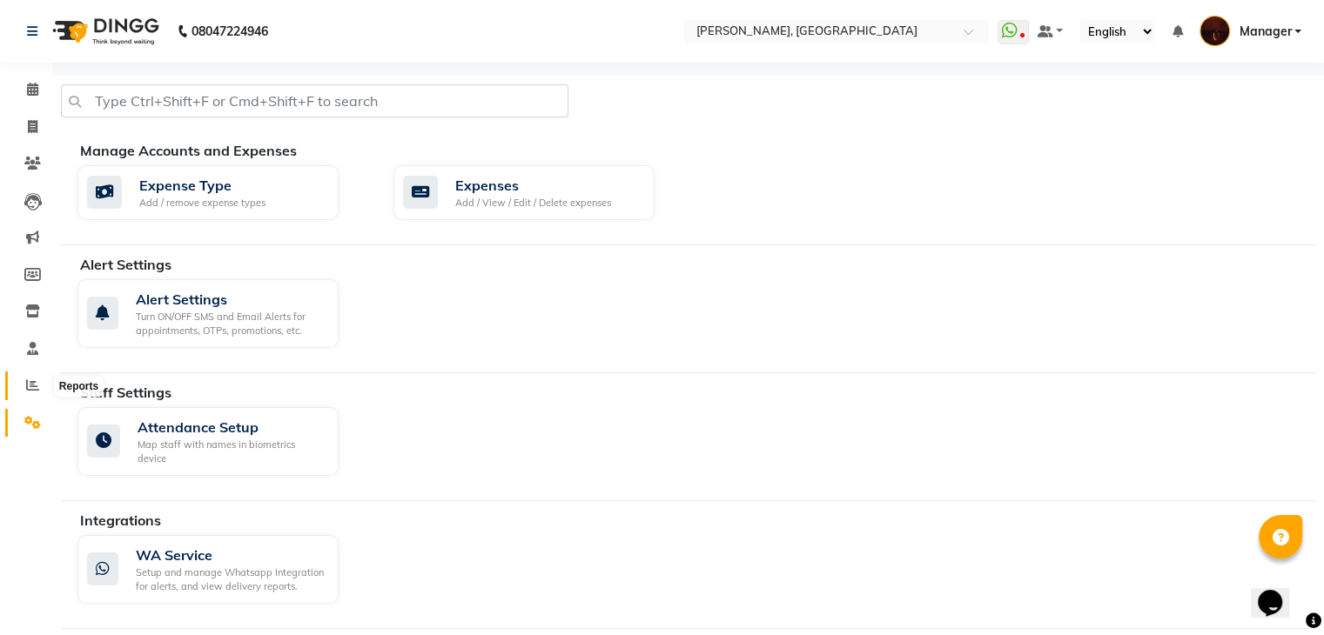
click at [28, 387] on icon at bounding box center [32, 385] width 13 height 13
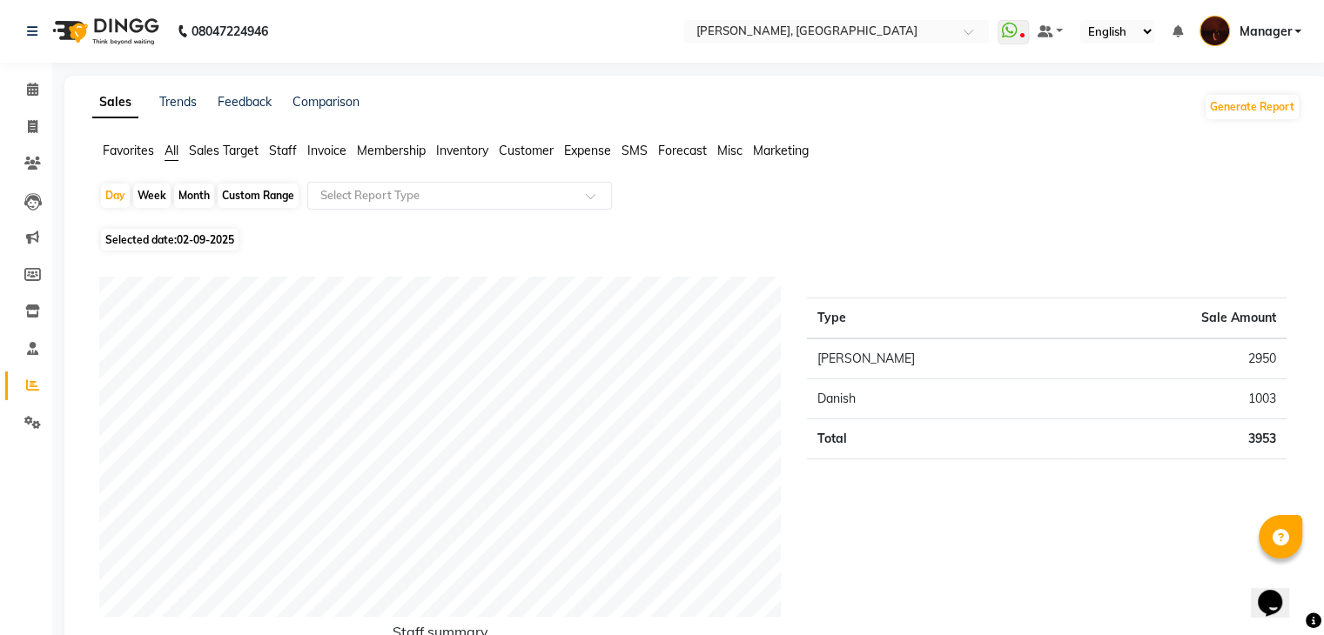
click at [289, 154] on span "Staff" at bounding box center [283, 151] width 28 height 16
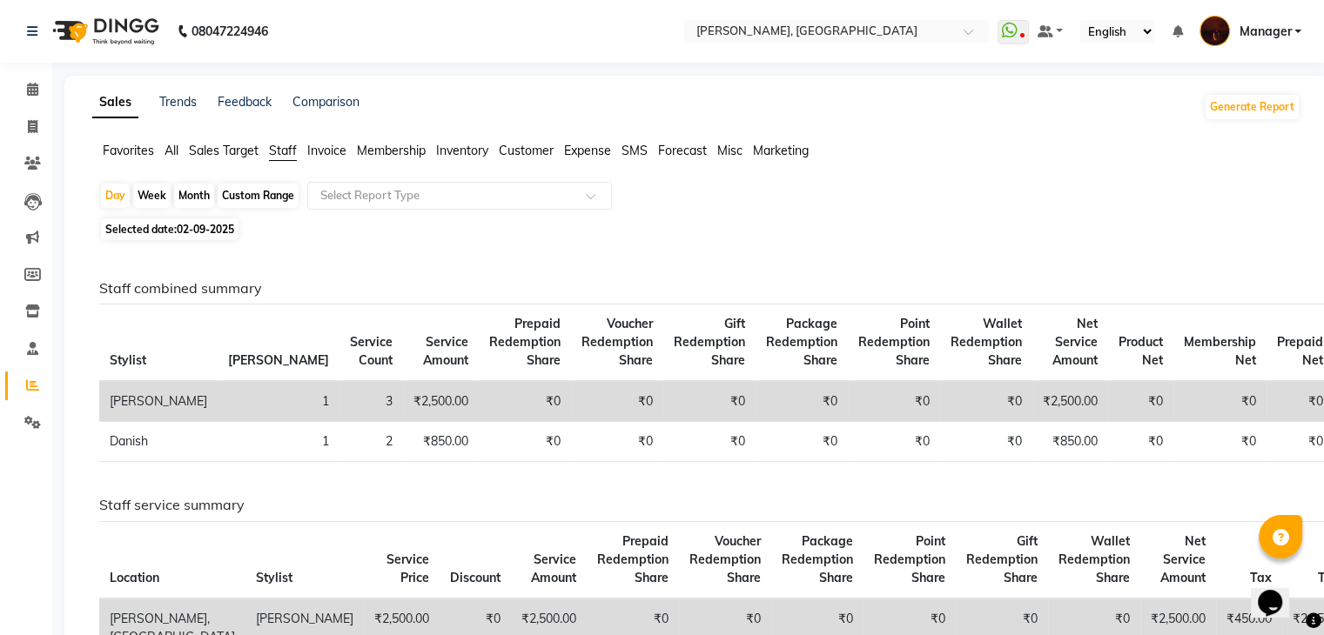
click at [209, 227] on span "02-09-2025" at bounding box center [205, 229] width 57 height 13
select select "9"
select select "2025"
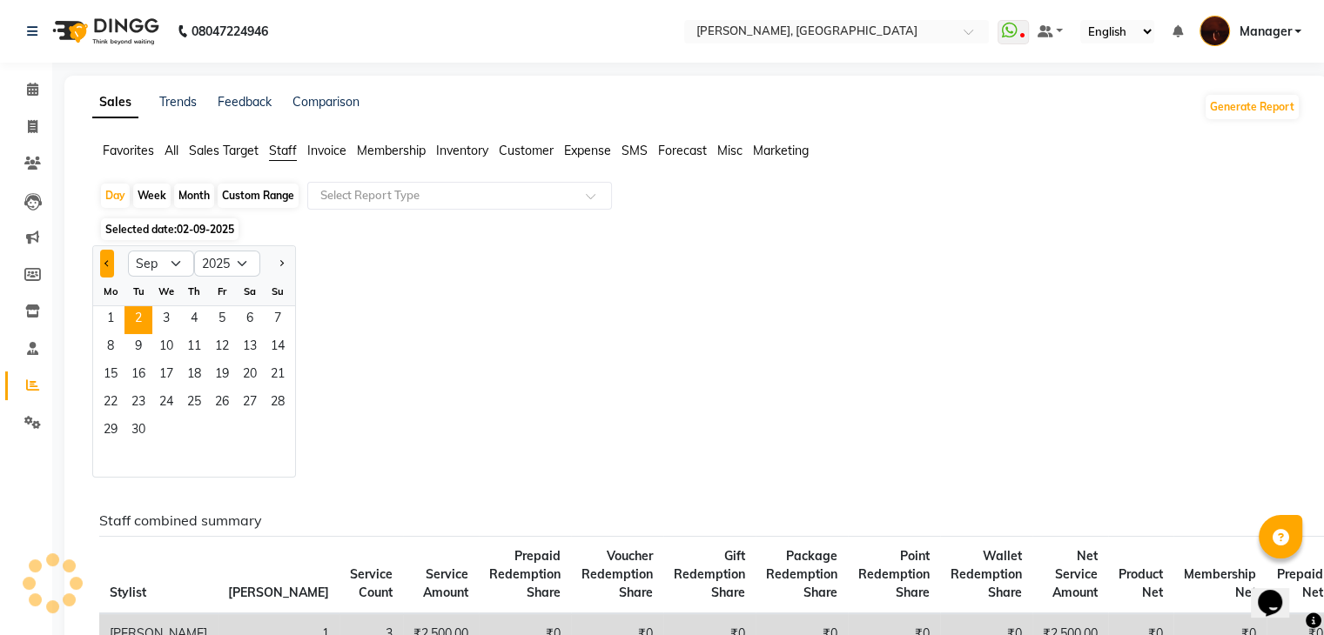
click at [101, 262] on button "Previous month" at bounding box center [107, 264] width 14 height 28
select select "8"
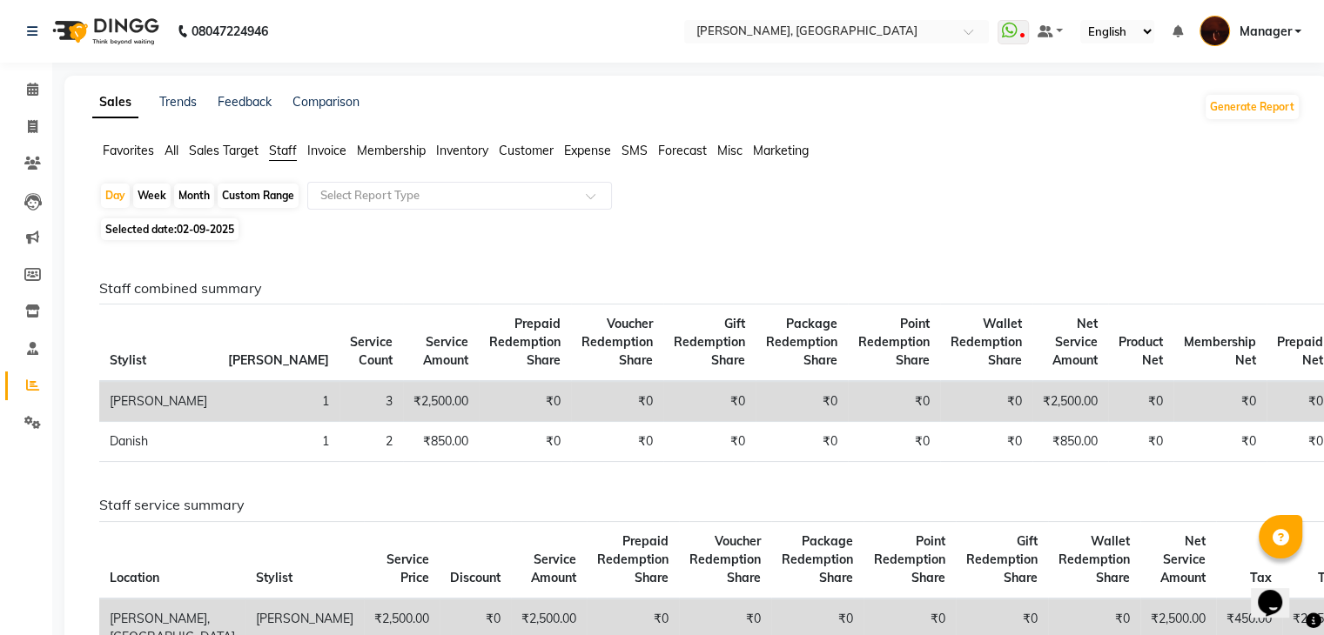
click at [204, 199] on div "Month" at bounding box center [194, 196] width 40 height 24
select select "9"
select select "2025"
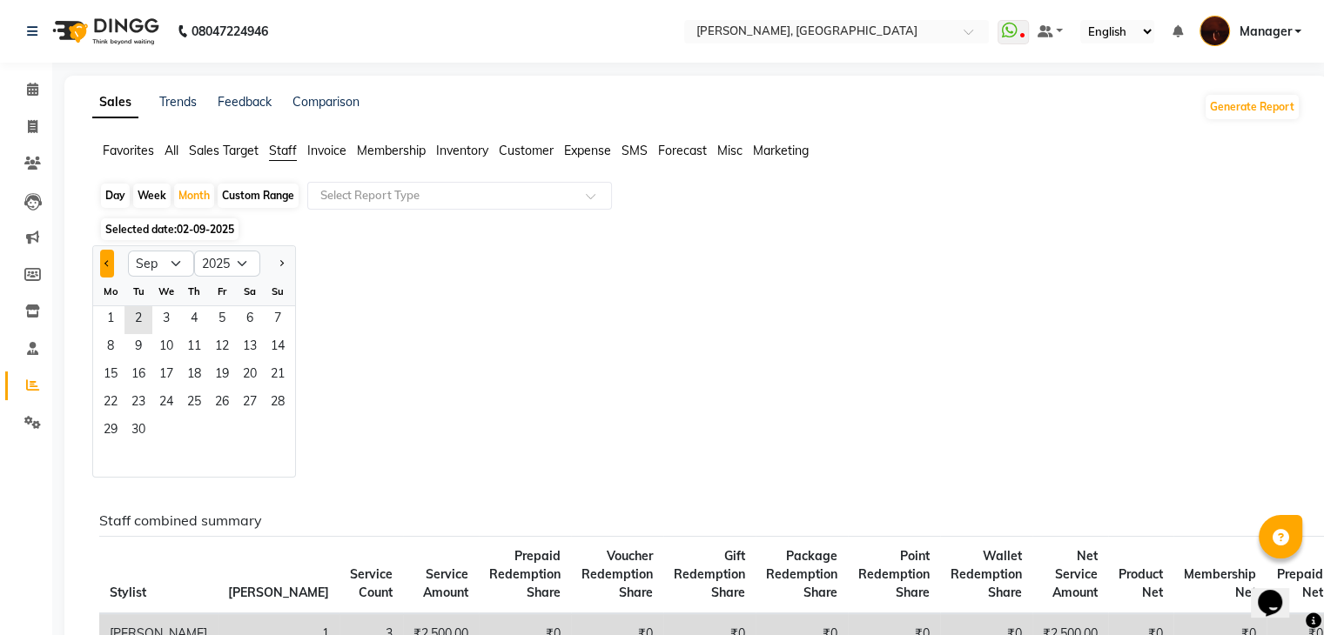
click at [109, 266] on button "Previous month" at bounding box center [107, 264] width 14 height 28
select select "8"
click at [217, 328] on span "1" at bounding box center [222, 320] width 28 height 28
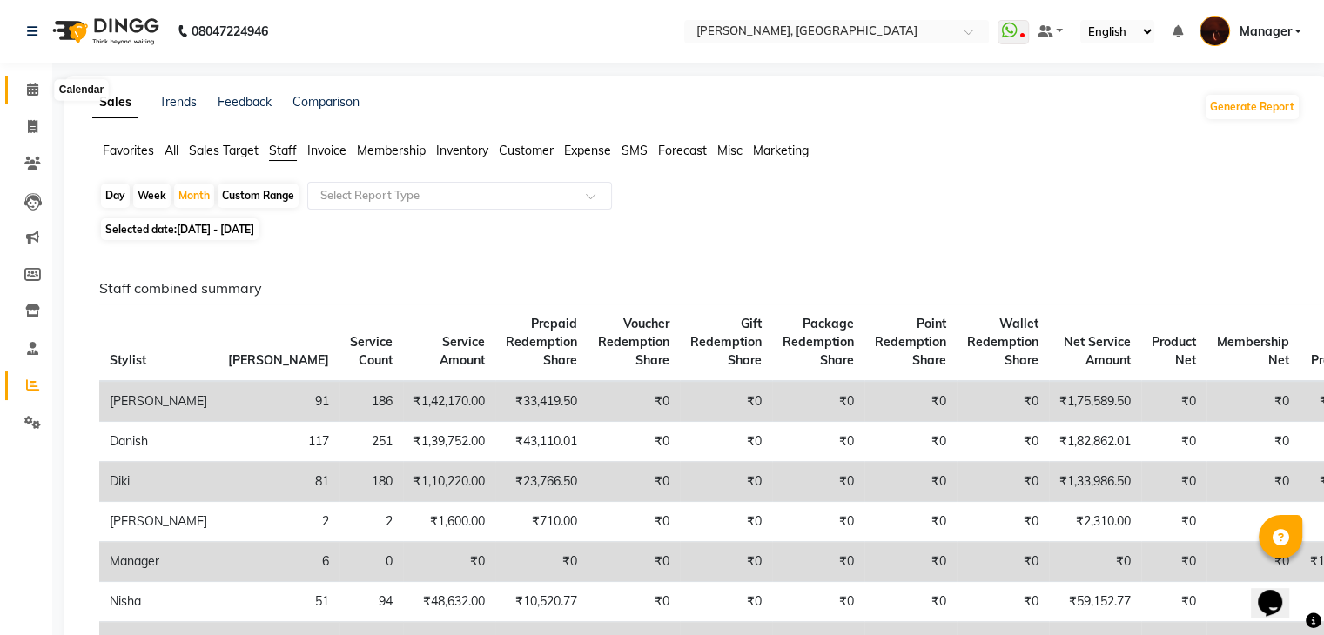
click at [38, 95] on span at bounding box center [32, 90] width 30 height 20
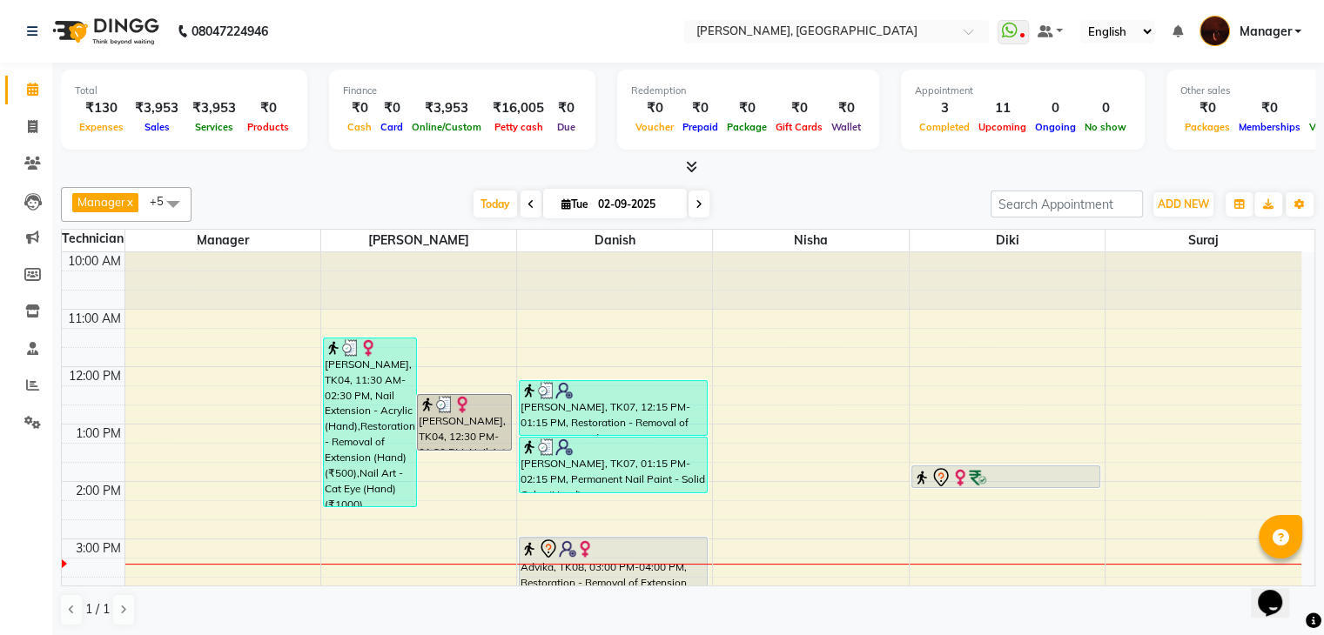
click at [856, 211] on div "[DATE] [DATE]" at bounding box center [590, 204] width 781 height 26
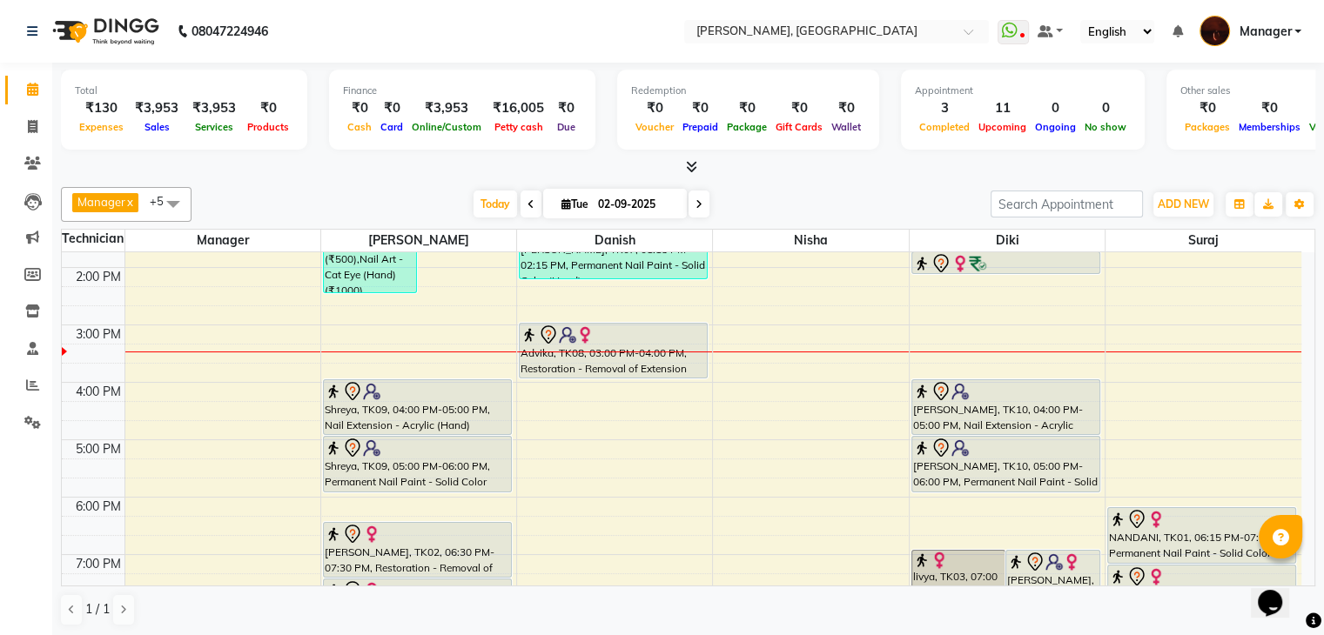
scroll to position [211, 0]
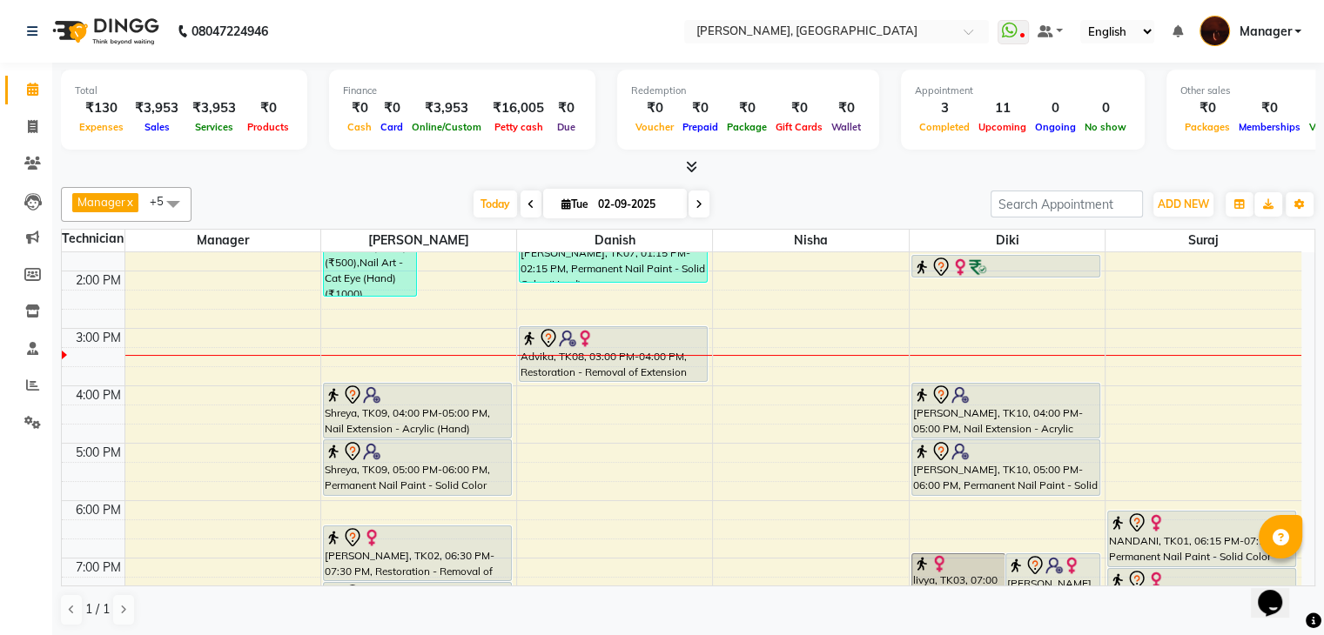
click at [638, 413] on div "10:00 AM 11:00 AM 12:00 PM 1:00 PM 2:00 PM 3:00 PM 4:00 PM 5:00 PM 6:00 PM 7:00…" at bounding box center [681, 415] width 1239 height 746
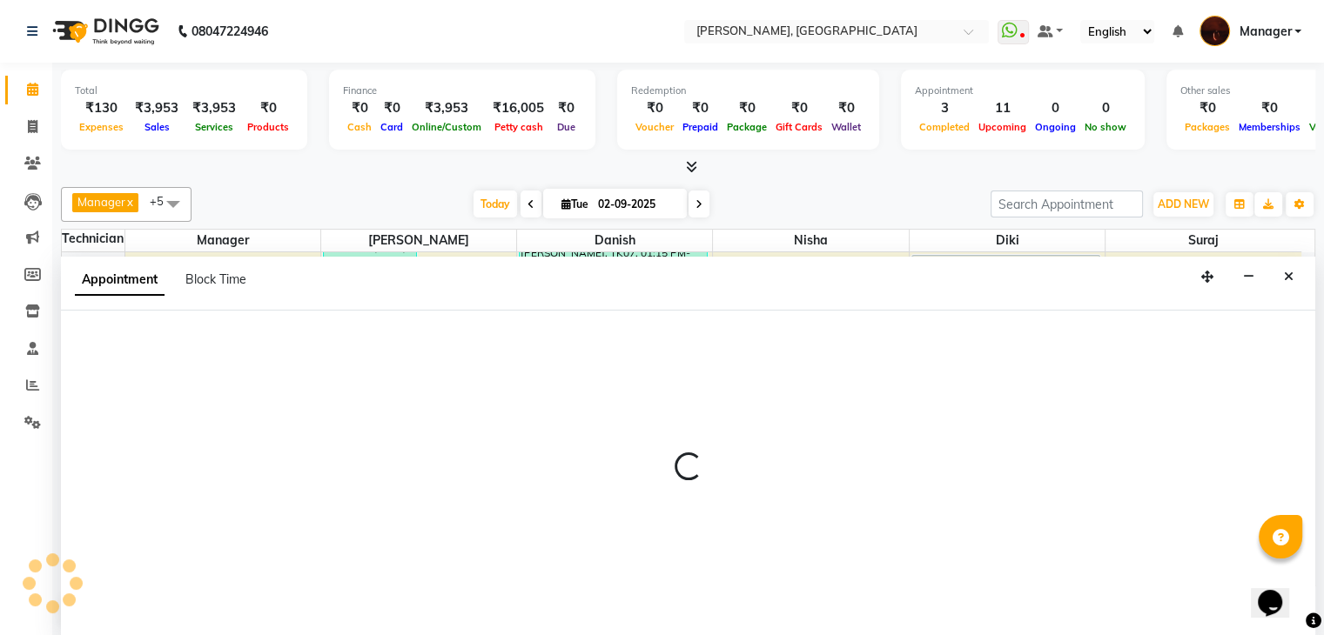
scroll to position [1, 0]
select select "20822"
select select "975"
select select "tentative"
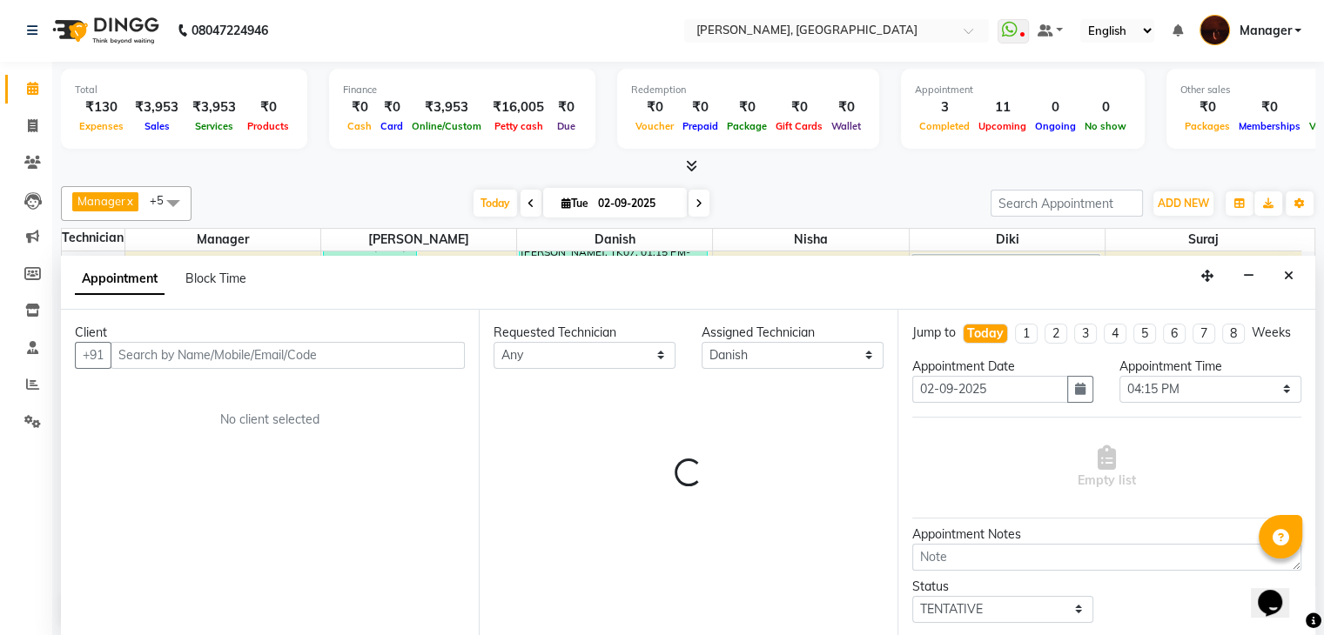
click at [342, 356] on input "text" at bounding box center [288, 355] width 354 height 27
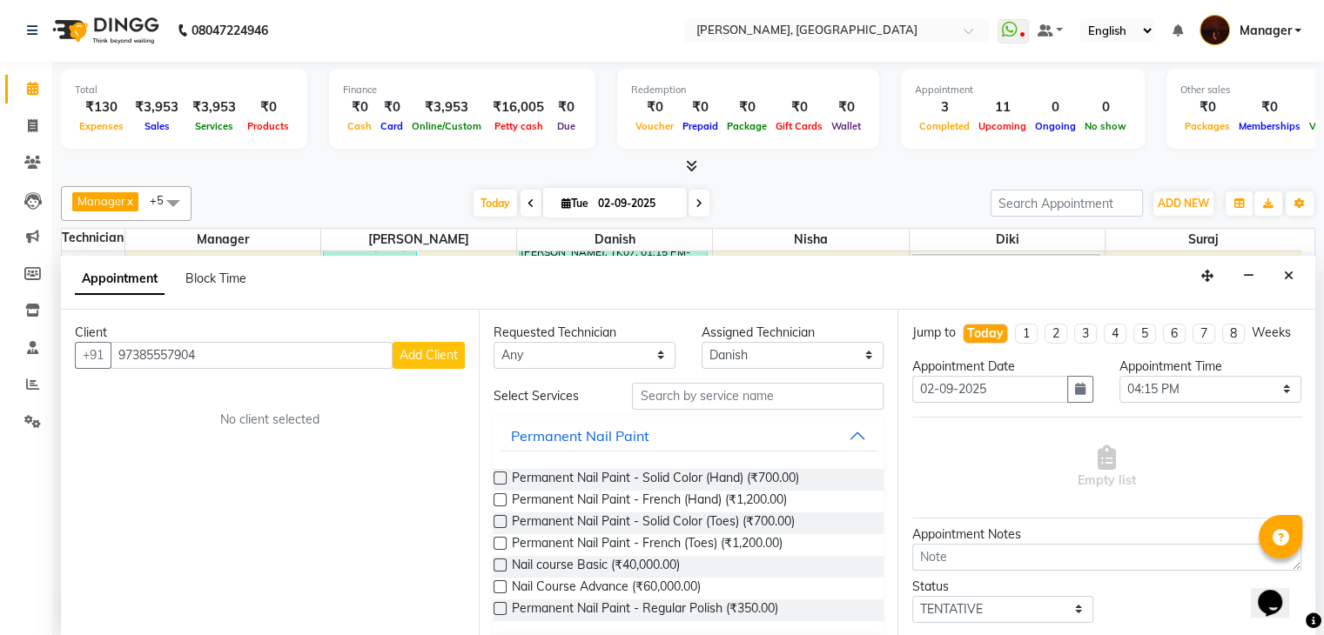
click at [145, 355] on input "97385557904" at bounding box center [252, 355] width 282 height 27
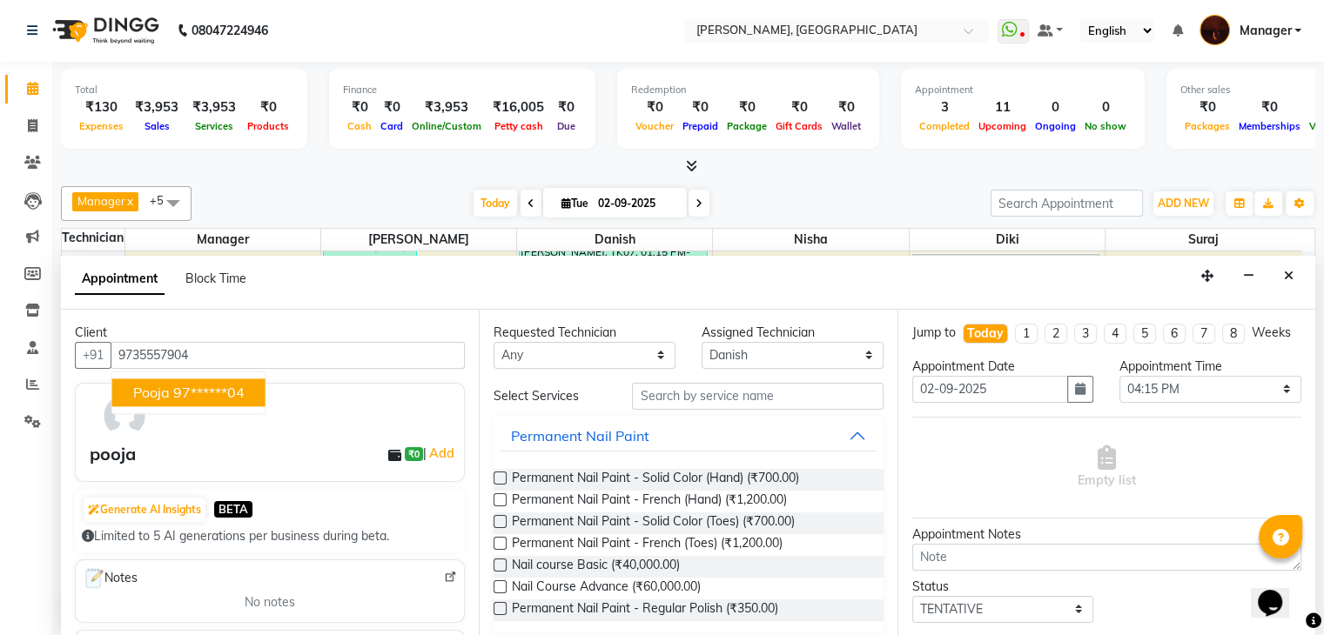
click at [184, 387] on ngb-highlight "97******04" at bounding box center [208, 392] width 71 height 17
type input "97******04"
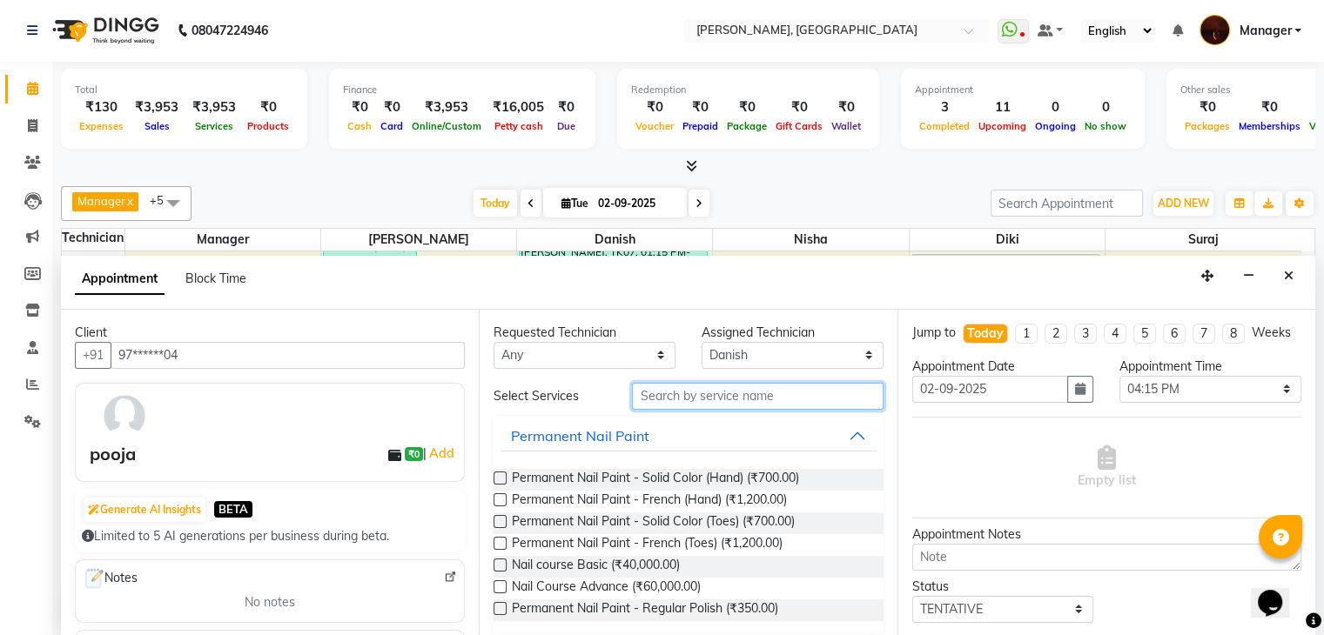
click at [717, 404] on input "text" at bounding box center [757, 396] width 251 height 27
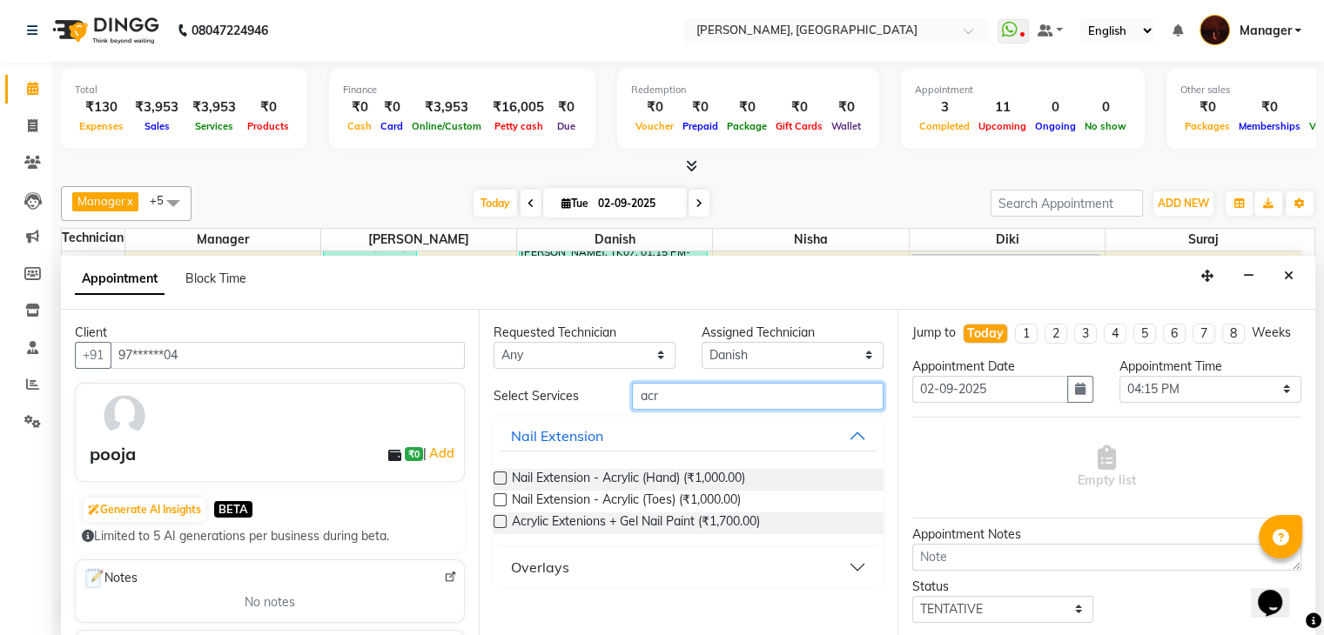
type input "acr"
click at [501, 472] on label at bounding box center [499, 478] width 13 height 13
click at [501, 474] on input "checkbox" at bounding box center [498, 479] width 11 height 11
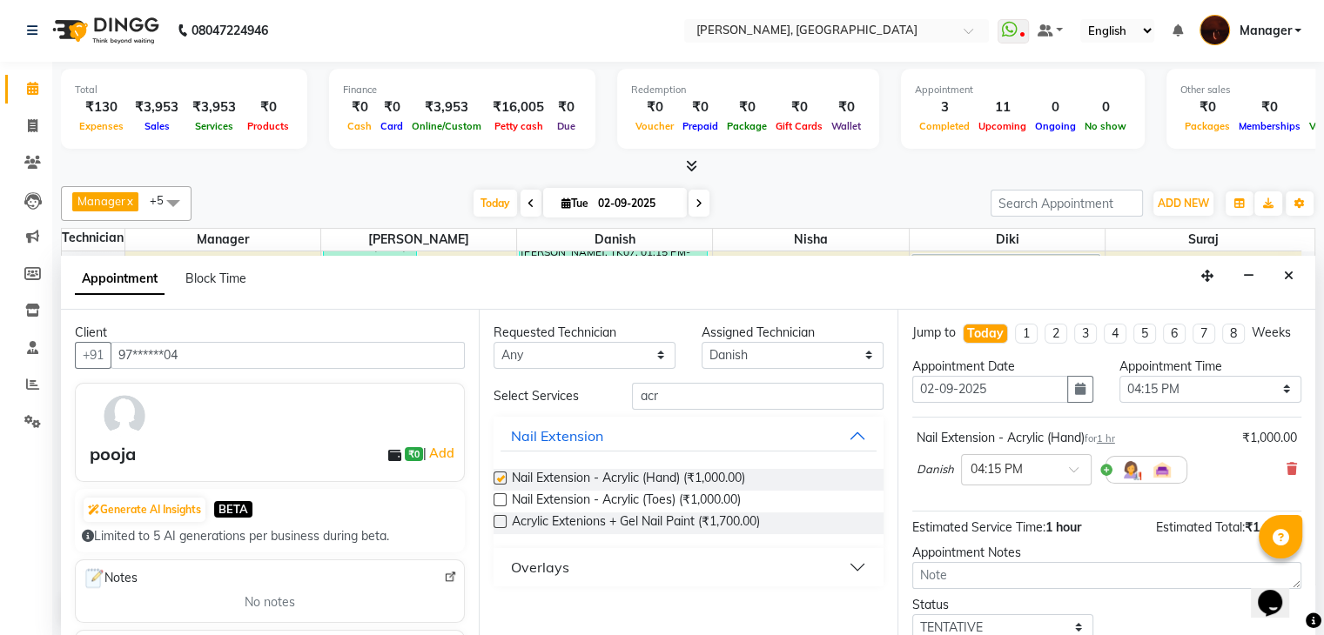
checkbox input "false"
click at [741, 372] on div "Requested Technician Any [PERSON_NAME] Diki Geeta [PERSON_NAME] Manager [PERSON…" at bounding box center [688, 473] width 418 height 327
click at [726, 385] on input "acr" at bounding box center [757, 396] width 251 height 27
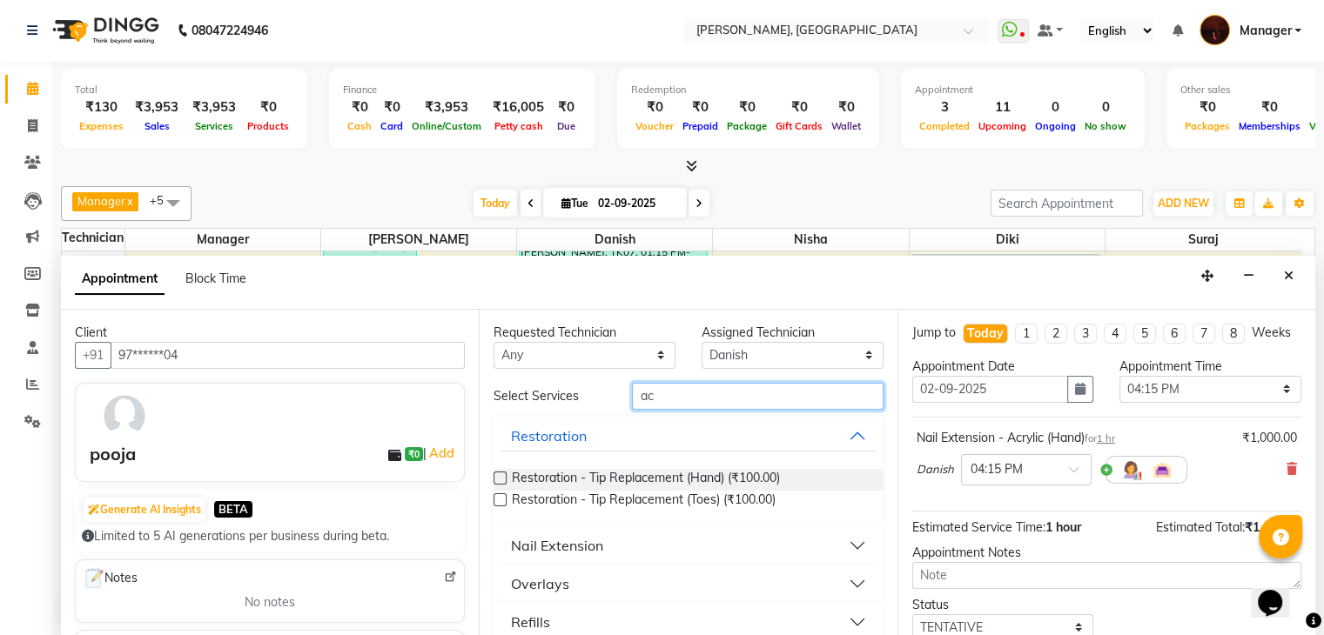
type input "a"
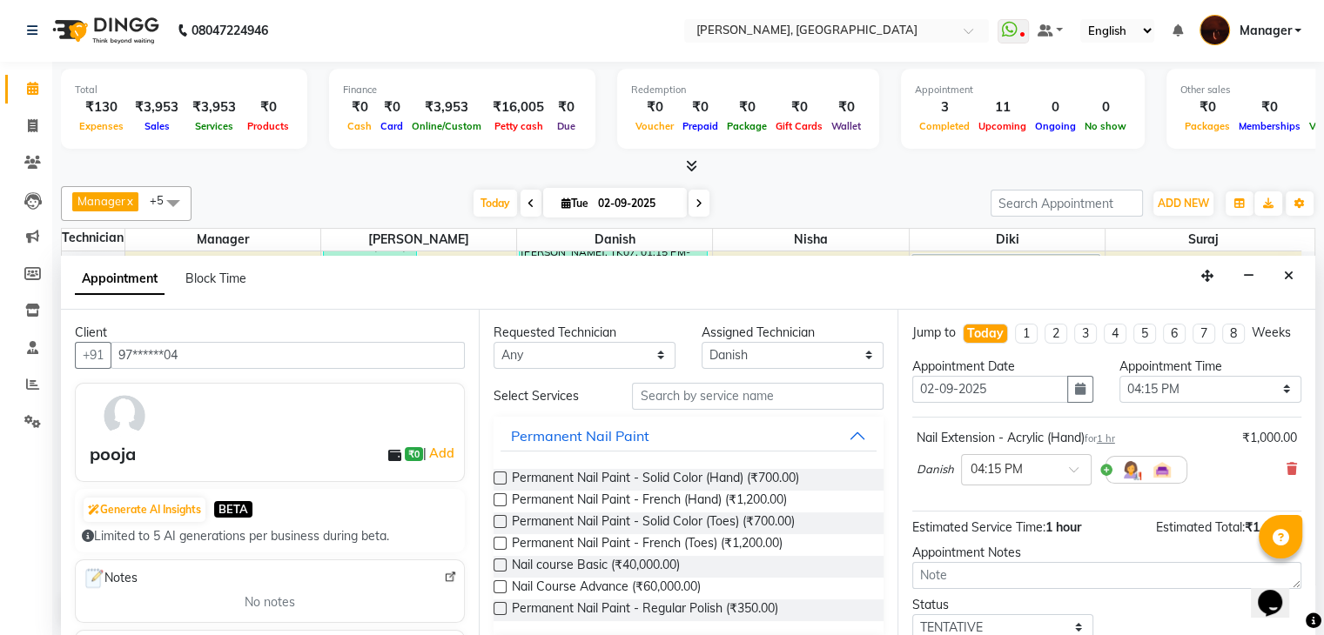
click at [495, 476] on label at bounding box center [499, 478] width 13 height 13
click at [495, 476] on input "checkbox" at bounding box center [498, 479] width 11 height 11
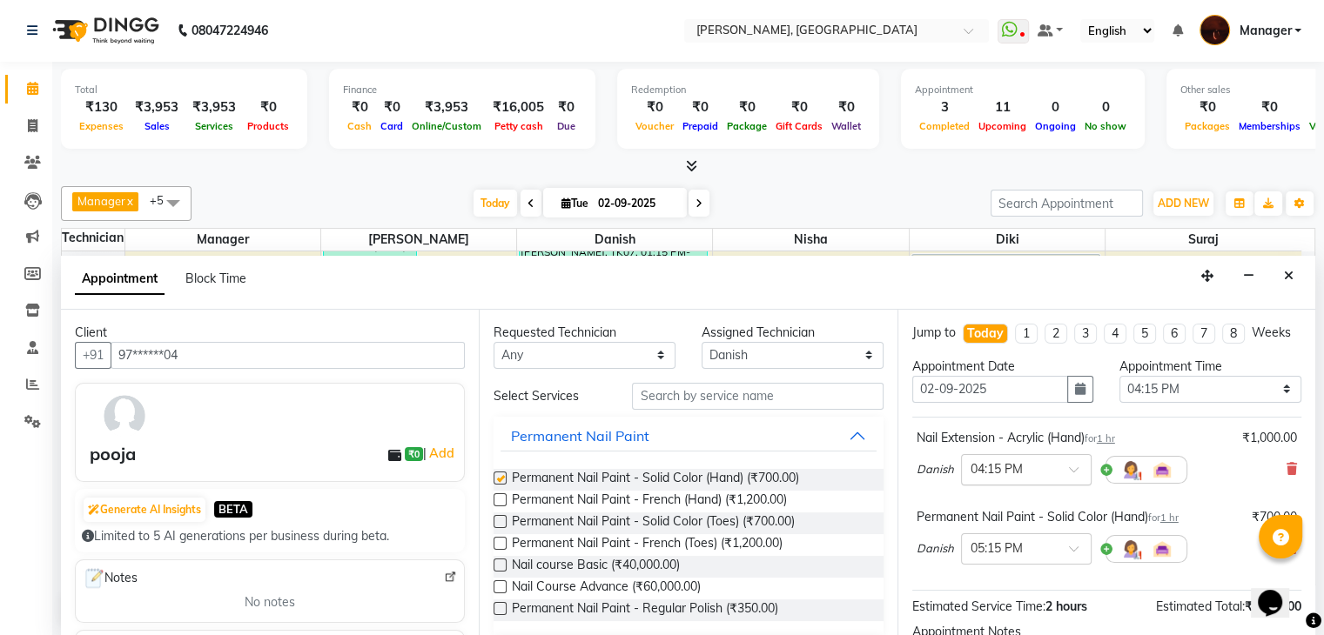
checkbox input "false"
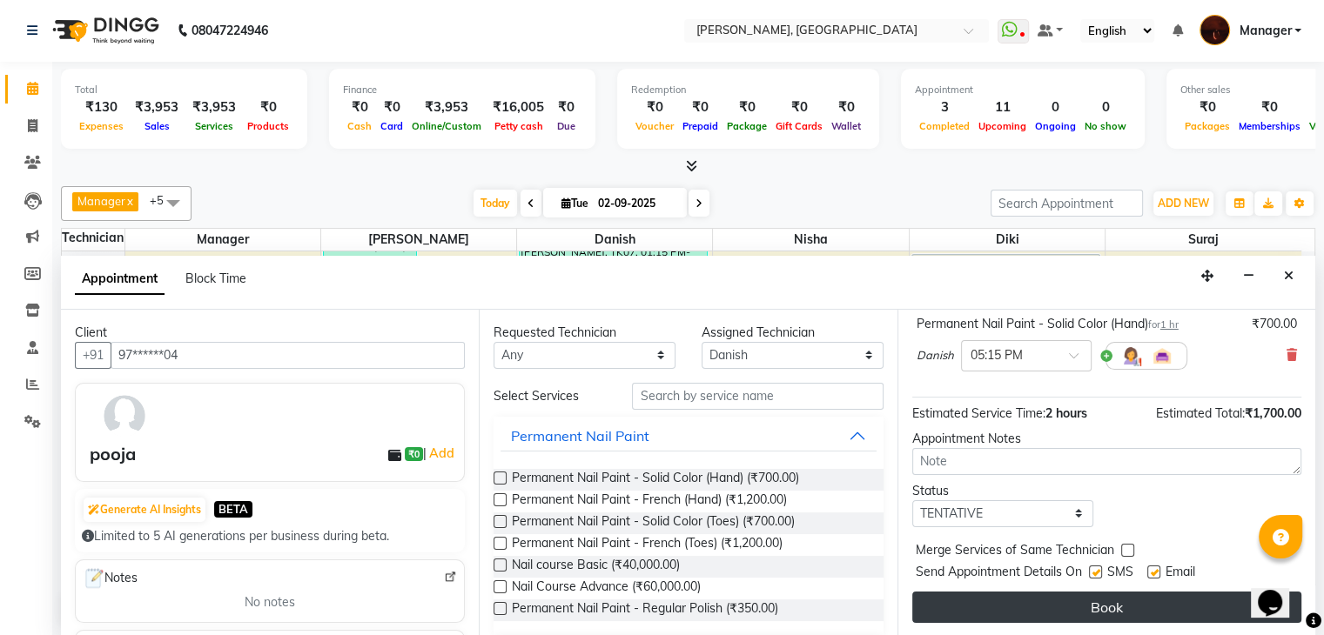
click at [1113, 606] on button "Book" at bounding box center [1106, 607] width 389 height 31
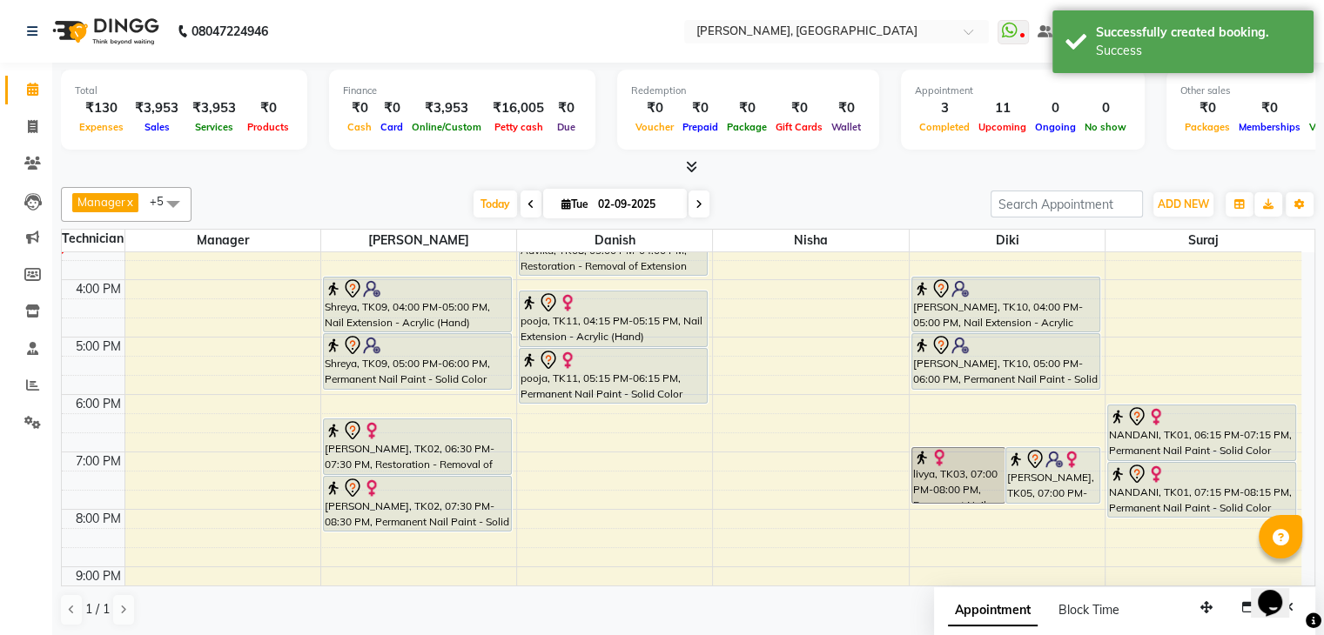
scroll to position [343, 0]
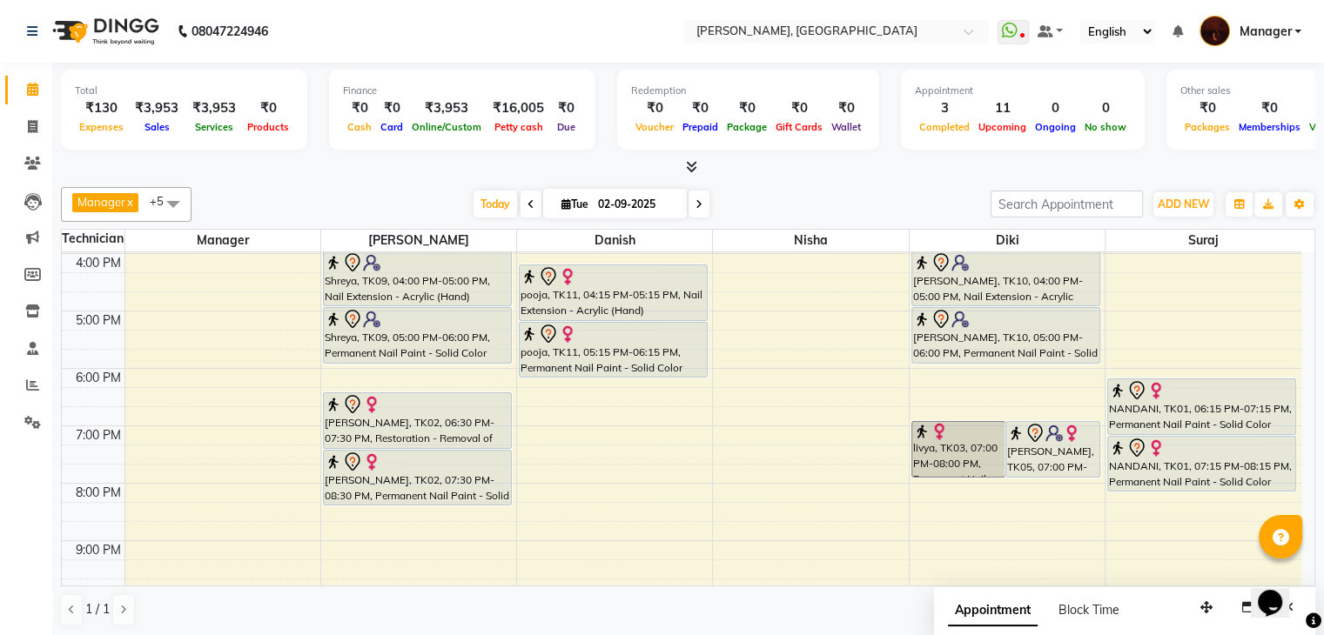
click at [530, 214] on span at bounding box center [530, 204] width 21 height 27
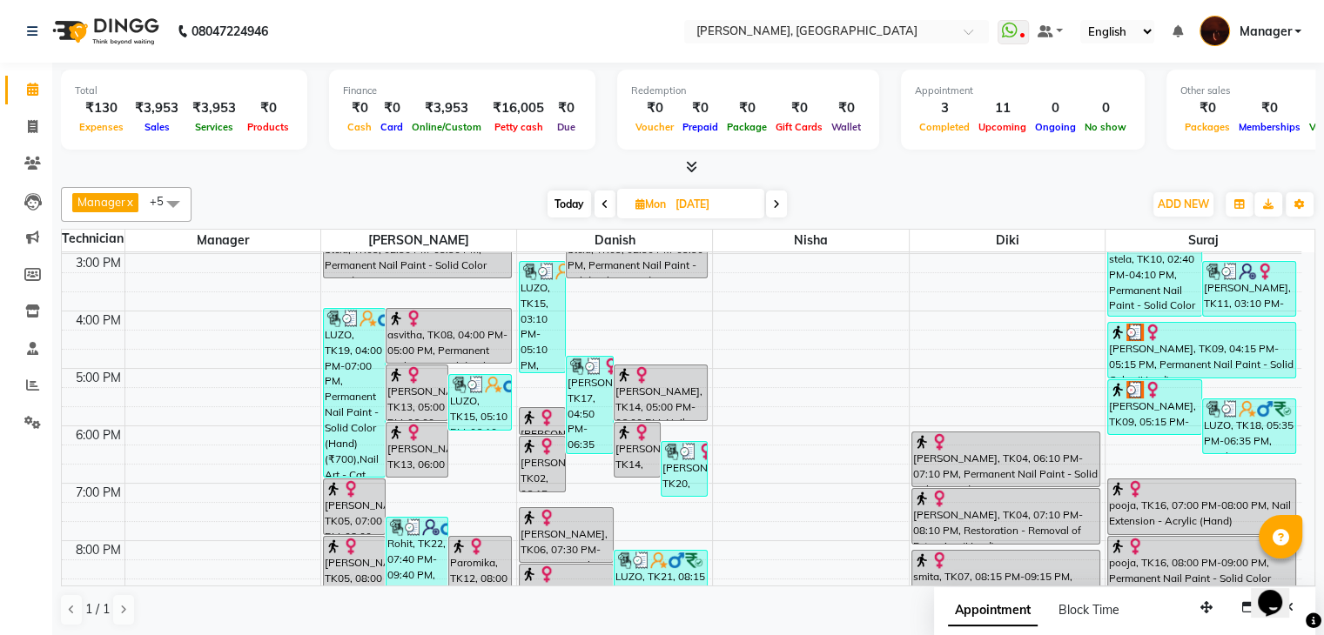
scroll to position [287, 0]
click at [773, 210] on span at bounding box center [776, 204] width 21 height 27
type input "02-09-2025"
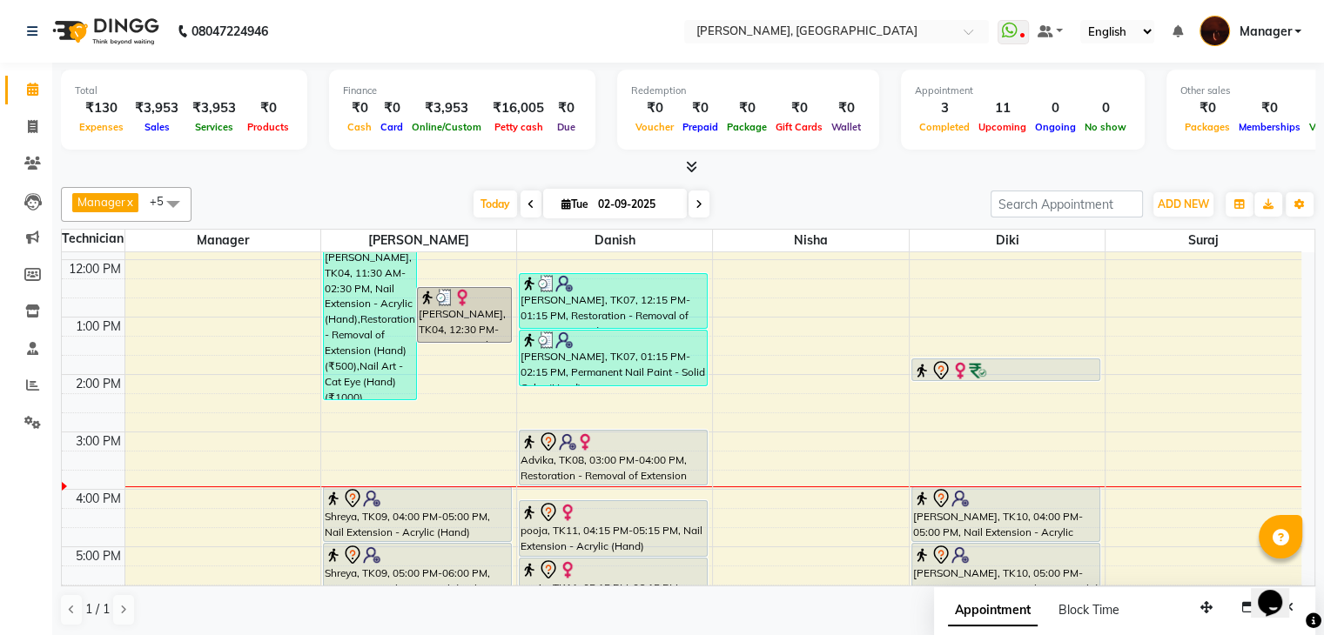
scroll to position [104, 0]
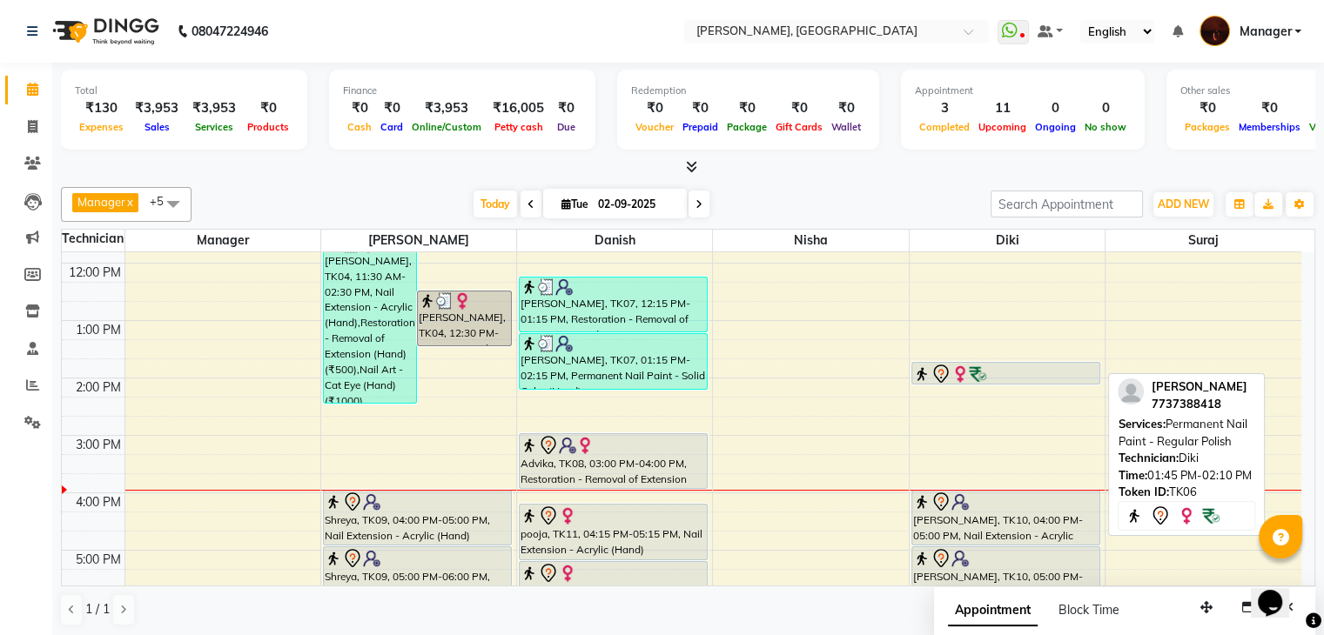
click at [1019, 376] on div at bounding box center [1005, 374] width 185 height 21
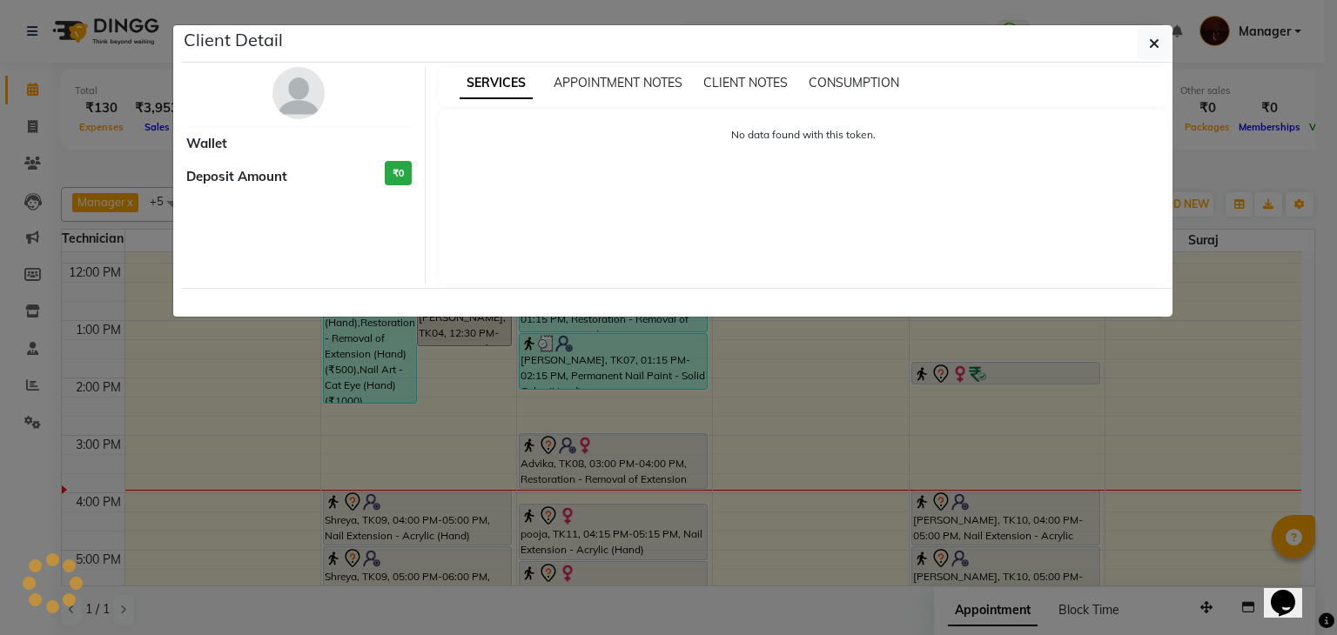
select select "7"
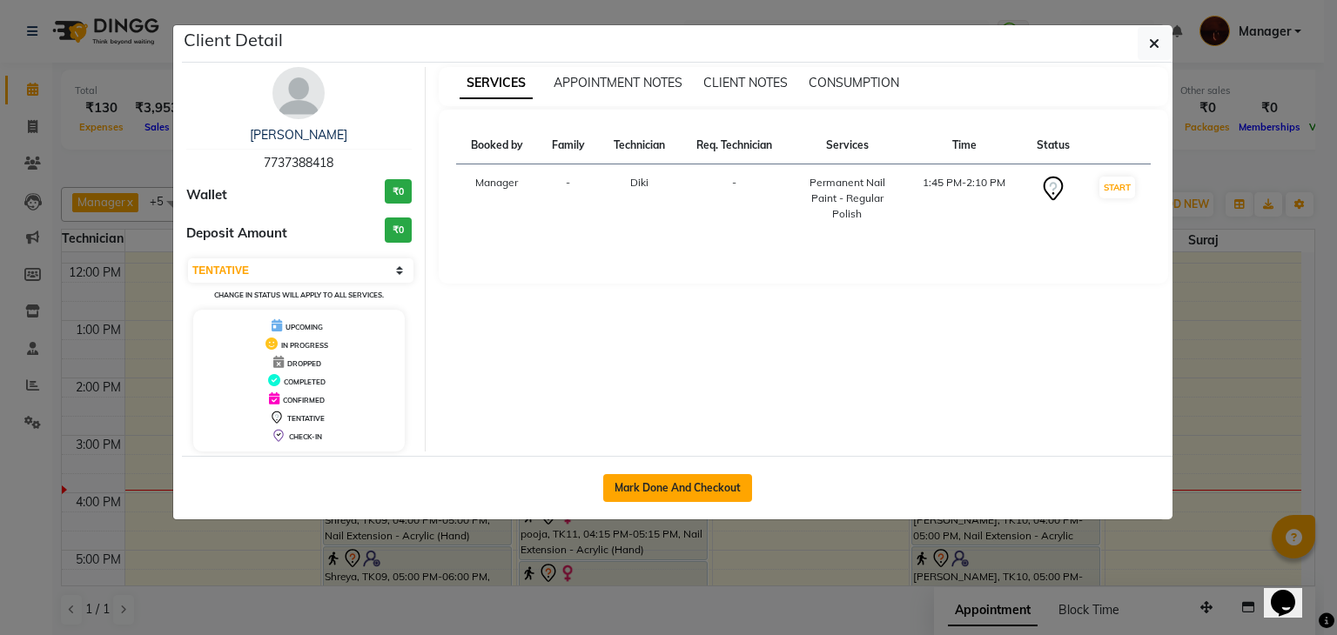
click at [640, 499] on button "Mark Done And Checkout" at bounding box center [677, 488] width 149 height 28
select select "service"
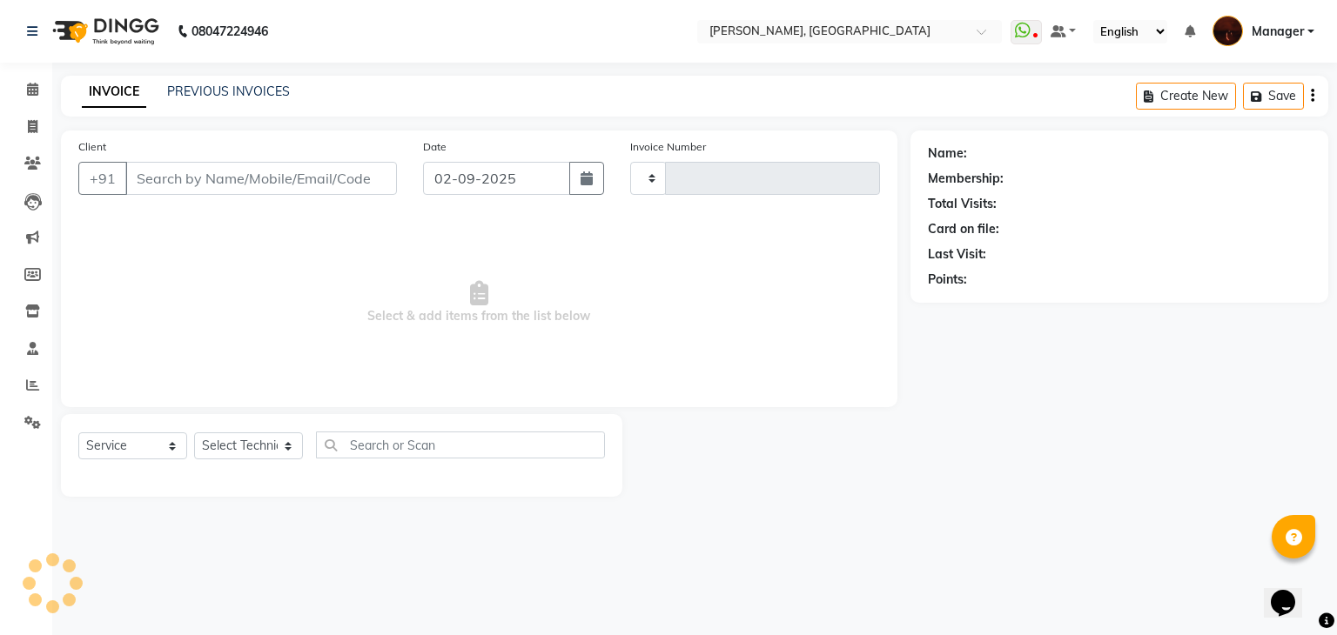
type input "1790"
select select "4063"
type input "77******18"
select select "68684"
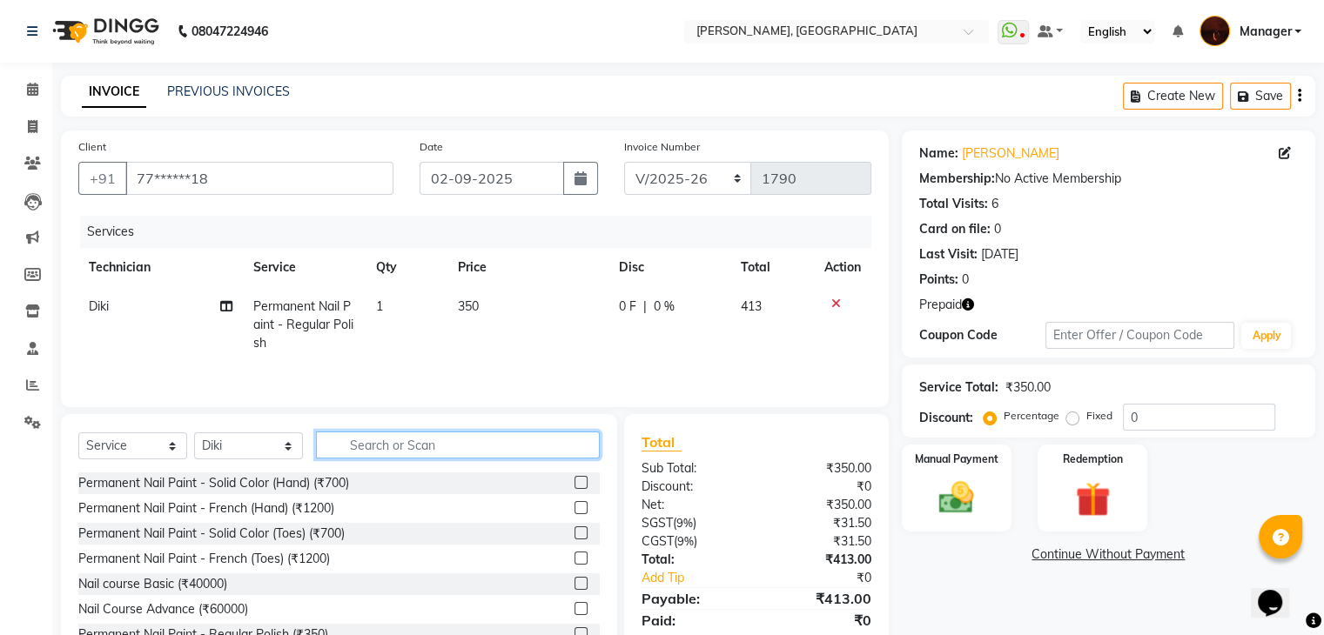
click at [386, 447] on input "text" at bounding box center [458, 445] width 284 height 27
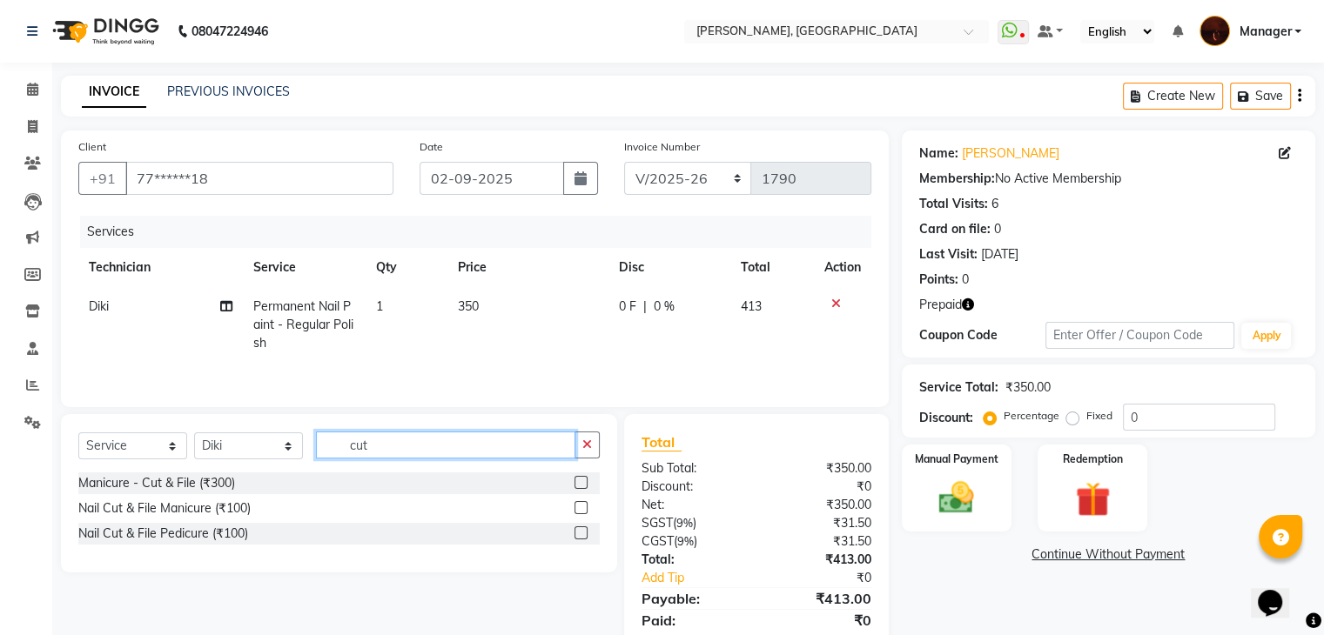
type input "cut"
click at [581, 481] on label at bounding box center [580, 482] width 13 height 13
click at [581, 481] on input "checkbox" at bounding box center [579, 483] width 11 height 11
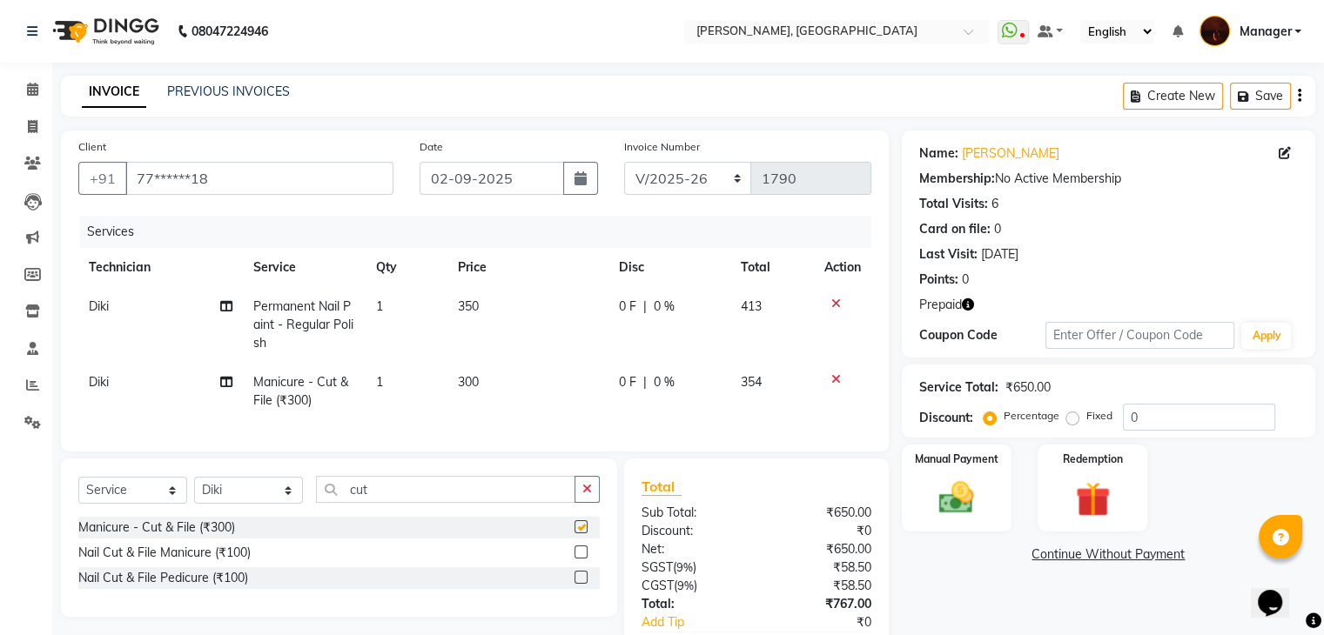
checkbox input "false"
click at [585, 495] on icon "button" at bounding box center [587, 489] width 10 height 12
type input "massa"
click at [580, 559] on label at bounding box center [580, 552] width 13 height 13
click at [580, 559] on input "checkbox" at bounding box center [579, 552] width 11 height 11
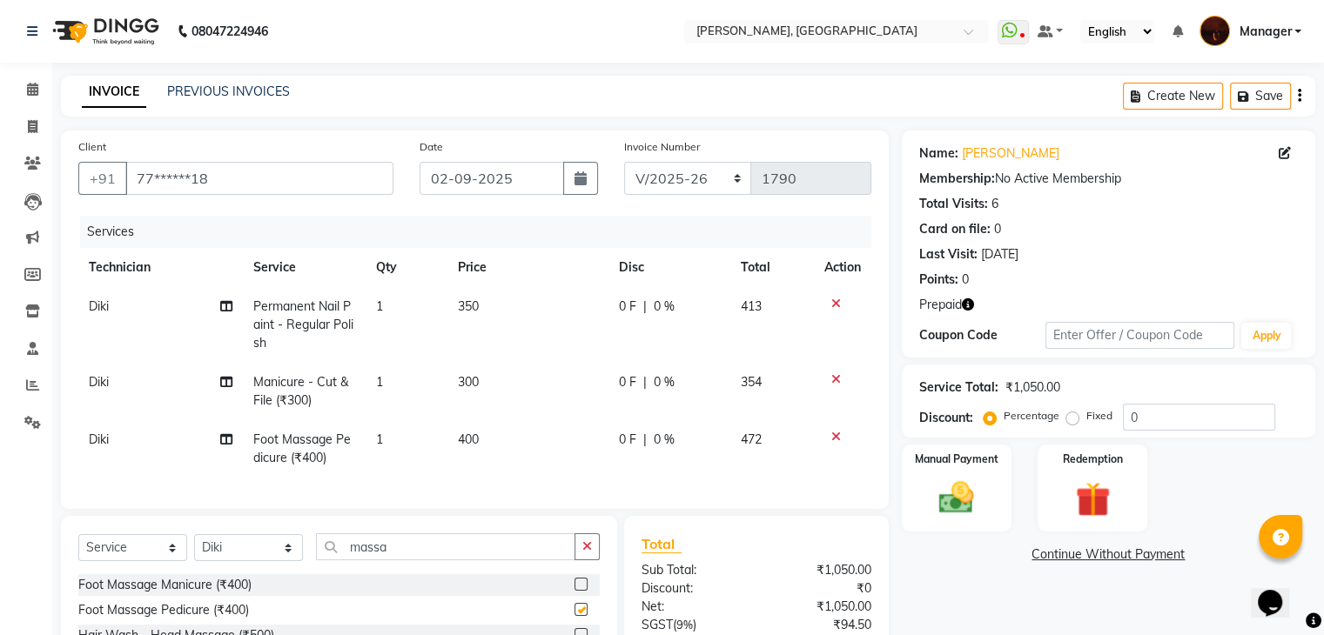
checkbox input "false"
click at [595, 555] on button "button" at bounding box center [586, 546] width 25 height 27
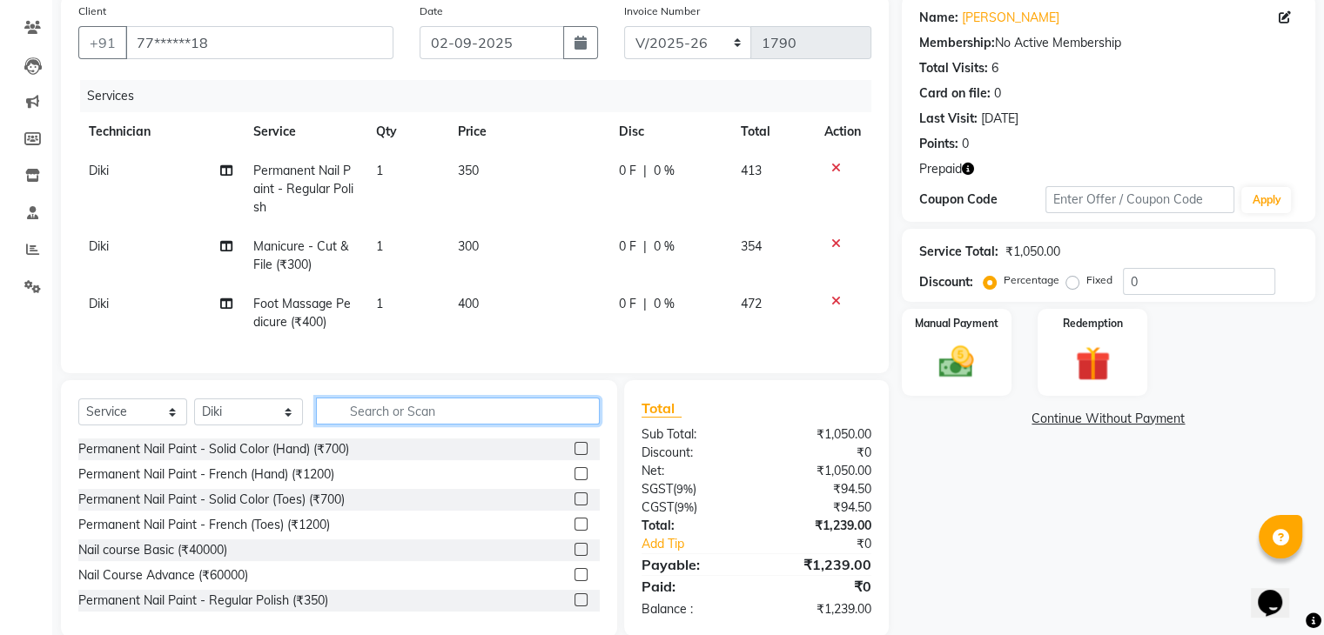
scroll to position [178, 0]
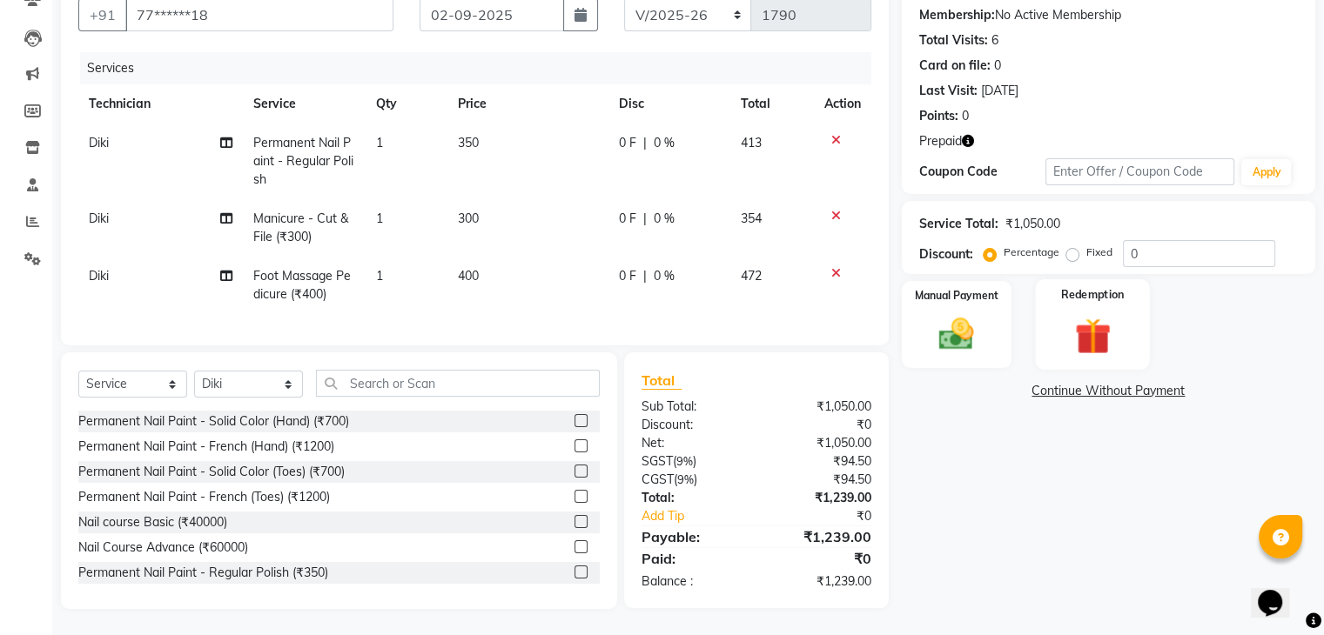
click at [1095, 314] on img at bounding box center [1092, 336] width 58 height 44
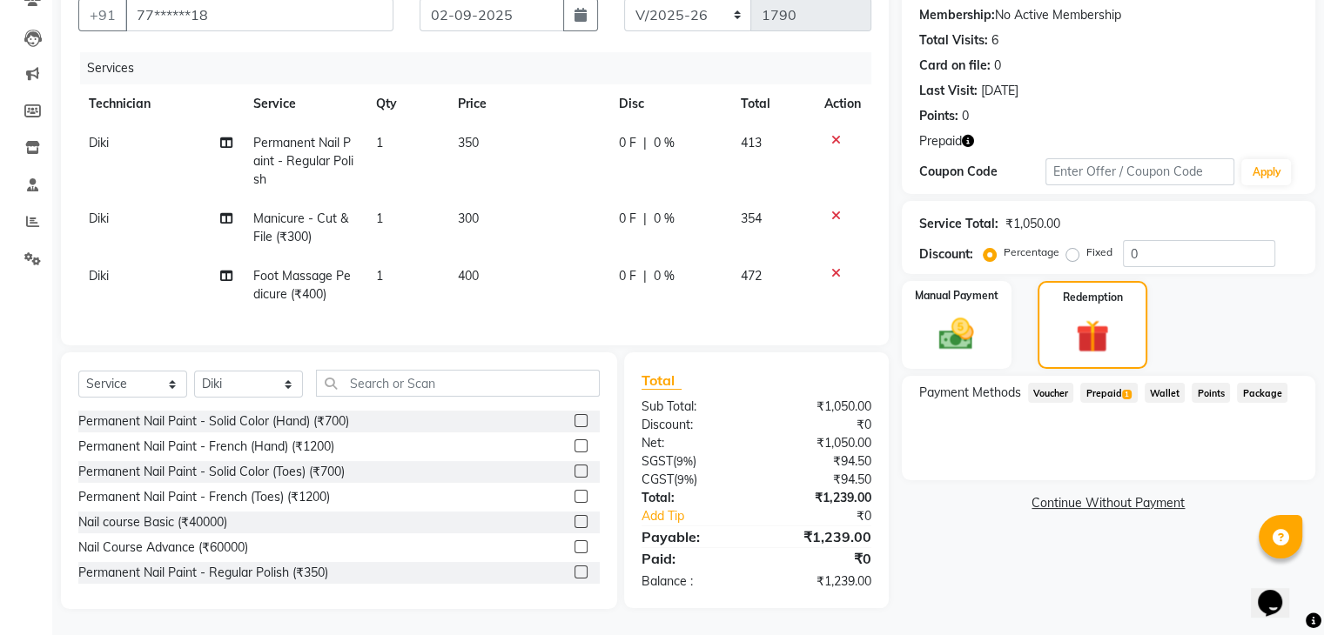
click at [1106, 383] on span "Prepaid 1" at bounding box center [1108, 393] width 57 height 20
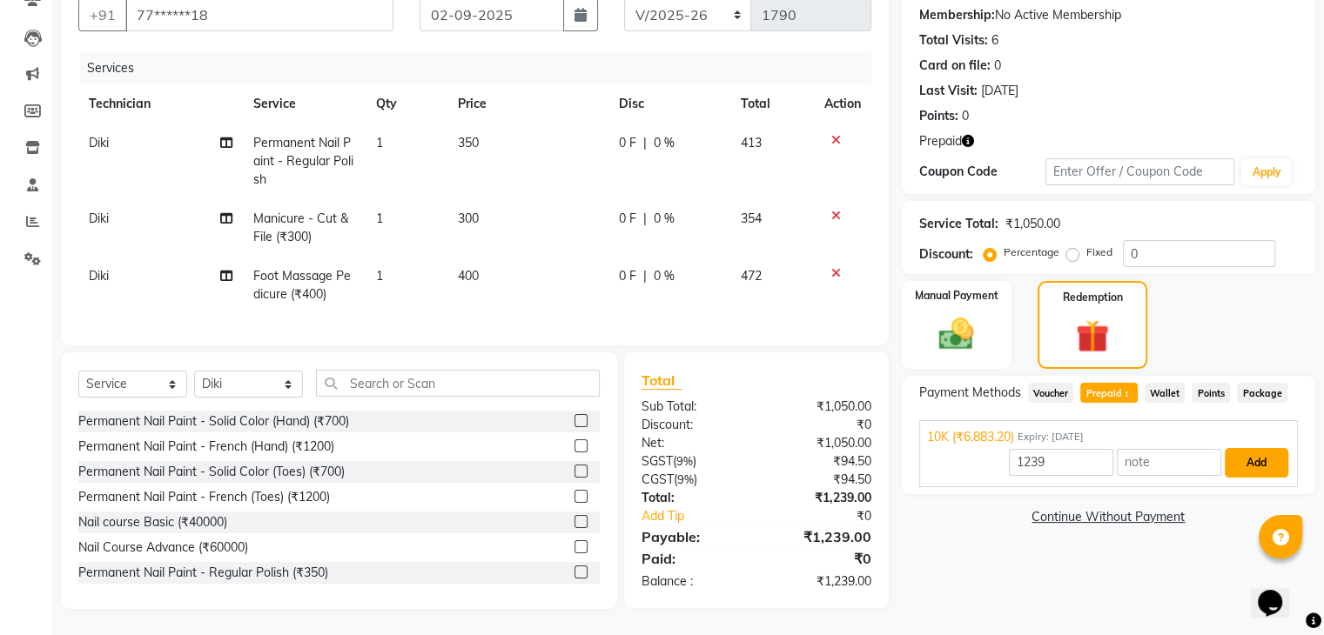
click at [1272, 448] on button "Add" at bounding box center [1256, 463] width 64 height 30
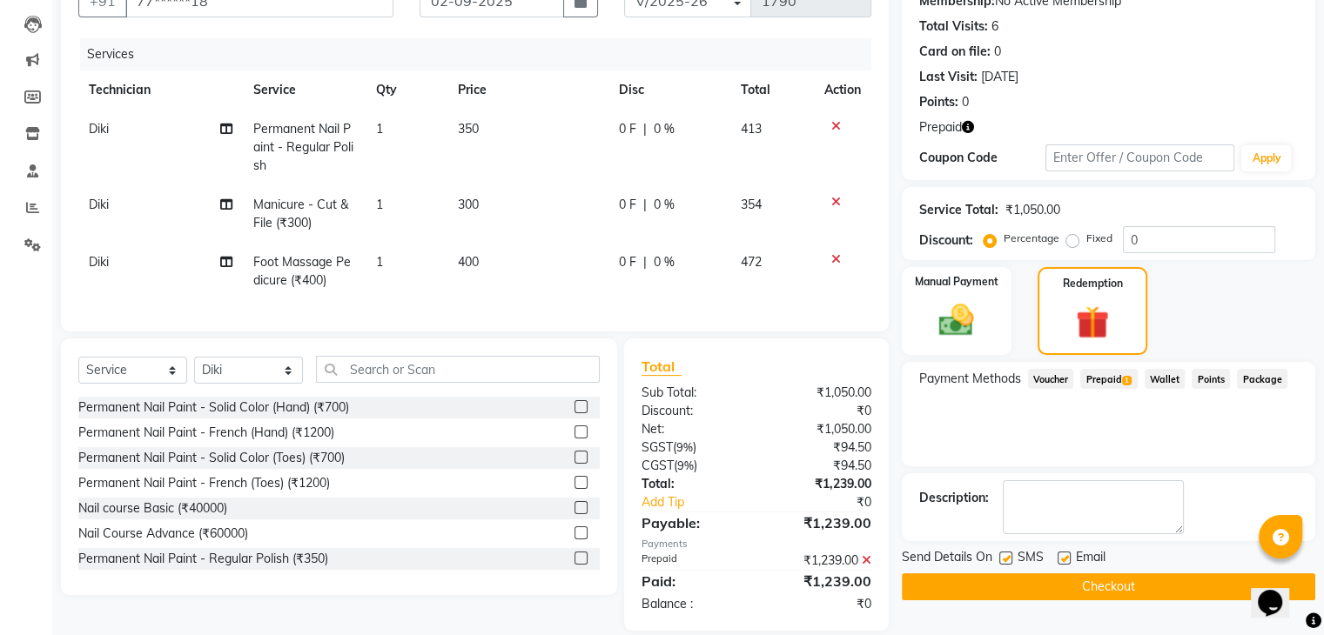
click at [1087, 580] on button "Checkout" at bounding box center [1108, 586] width 413 height 27
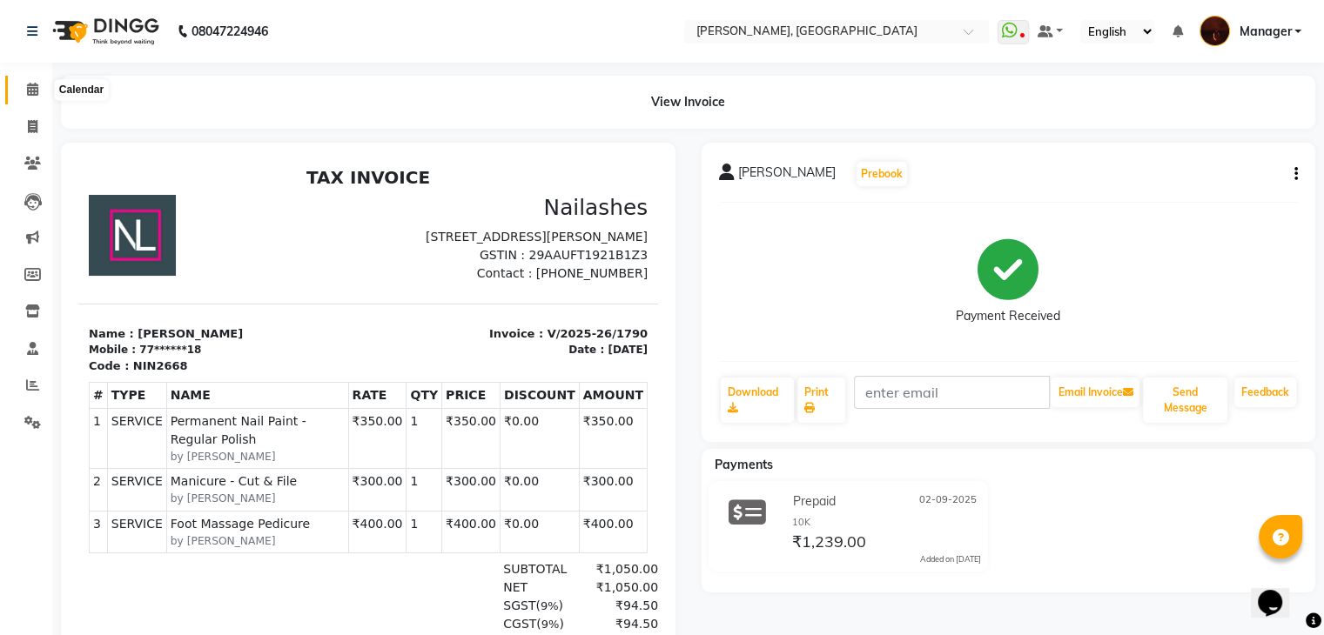
click at [27, 87] on icon at bounding box center [32, 89] width 11 height 13
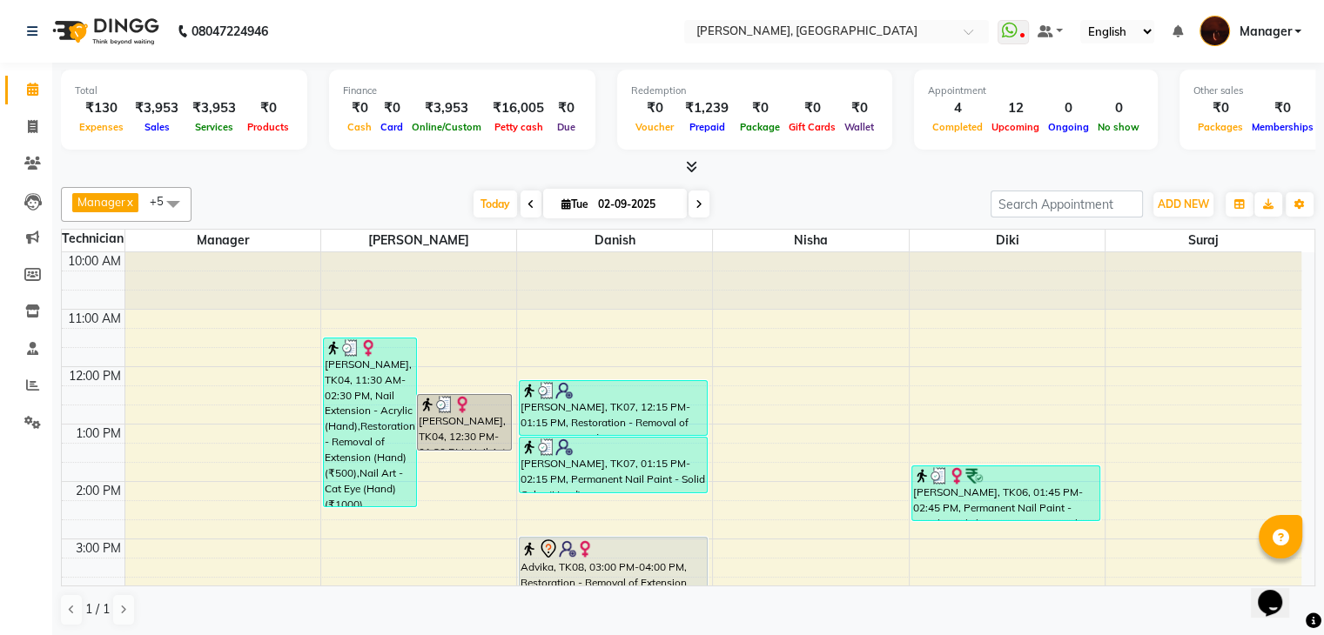
click at [686, 164] on icon at bounding box center [691, 166] width 11 height 13
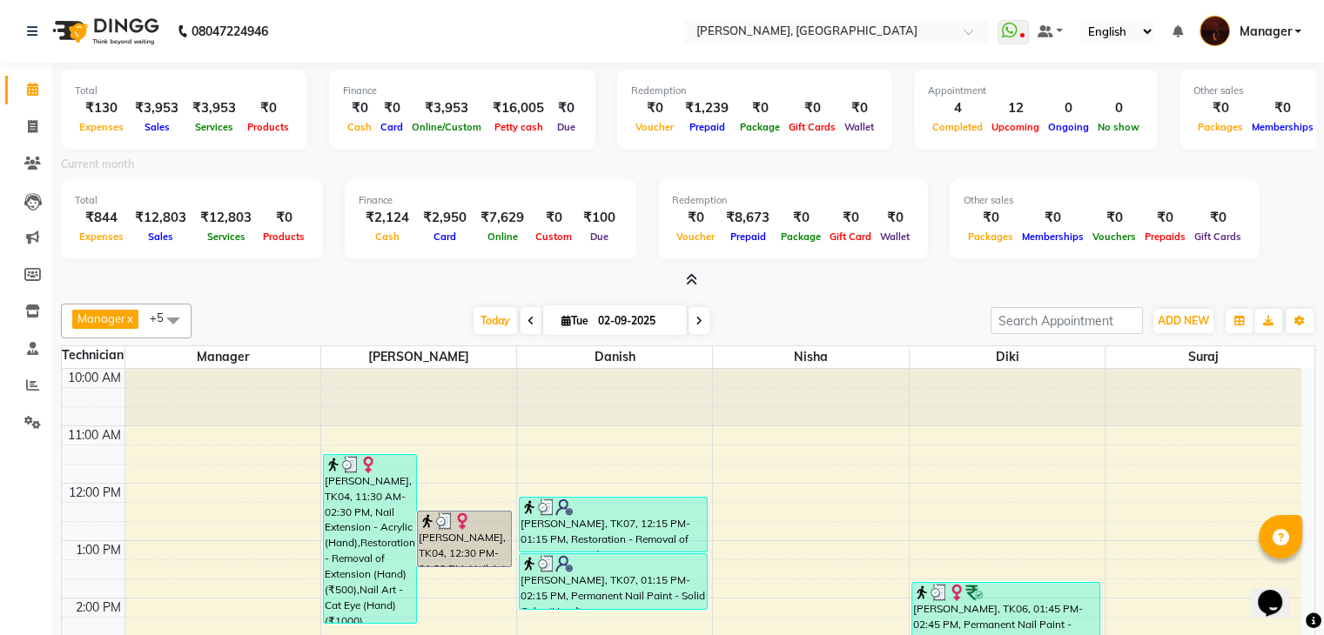
click at [687, 276] on icon at bounding box center [691, 279] width 11 height 13
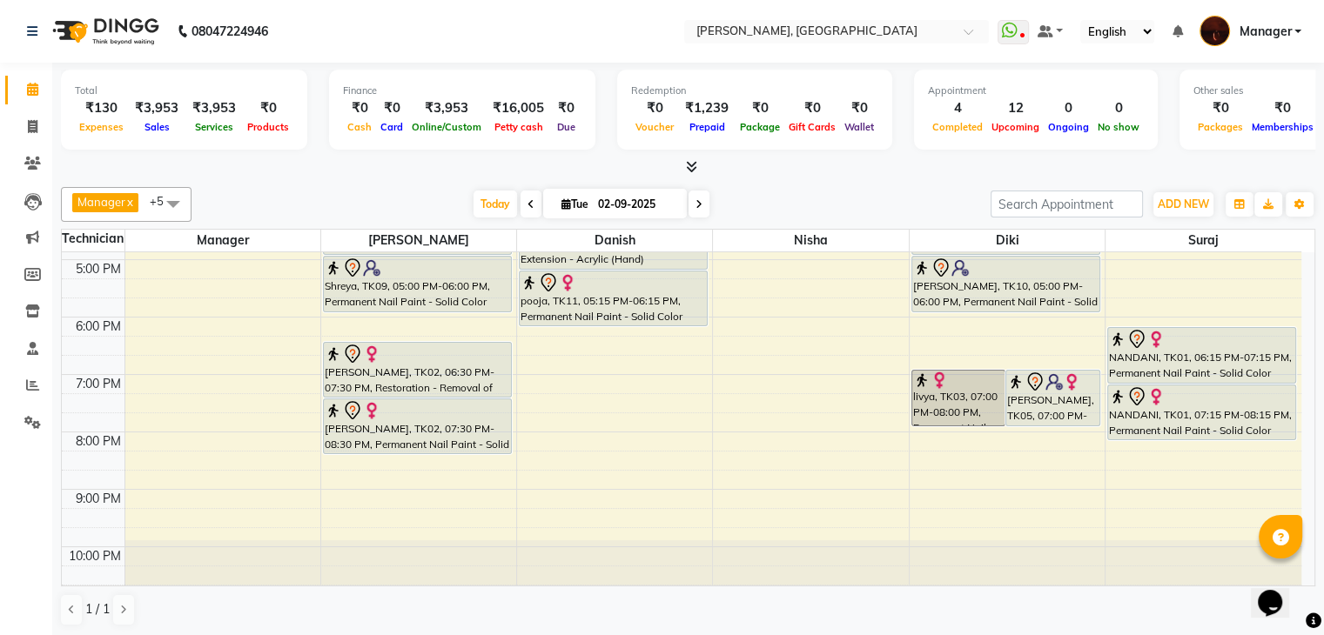
scroll to position [405, 0]
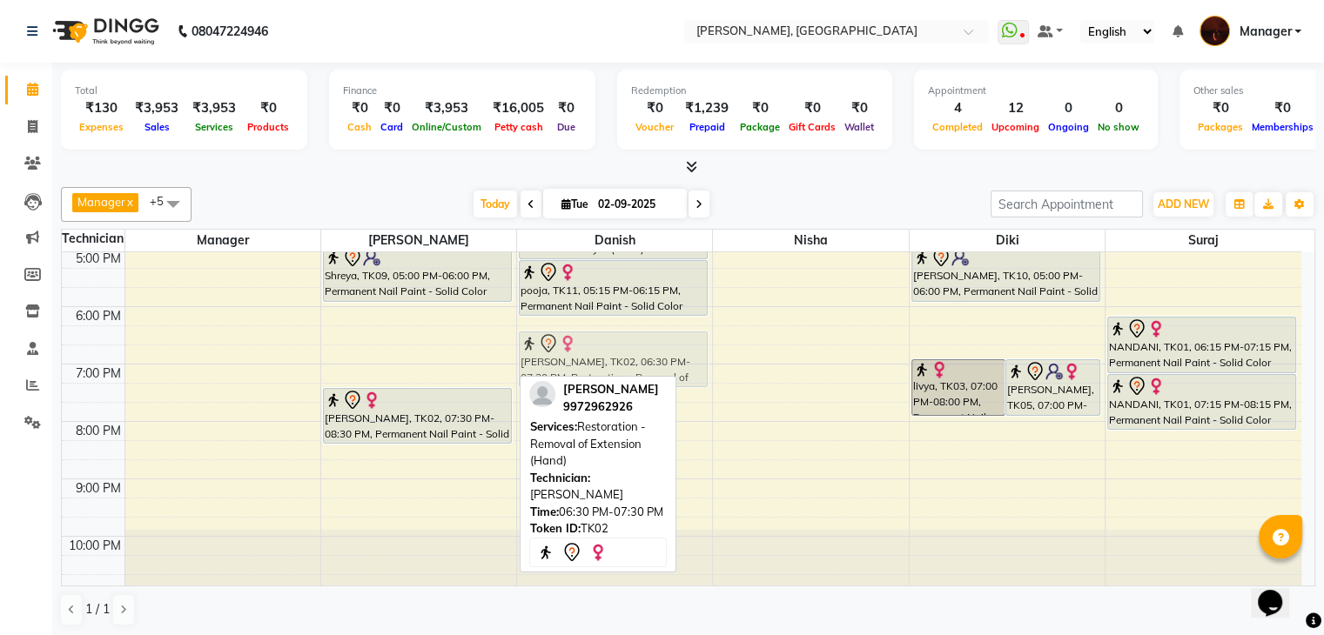
drag, startPoint x: 442, startPoint y: 372, endPoint x: 580, endPoint y: 379, distance: 137.6
click at [580, 379] on div "Manager x [PERSON_NAME] x Diki x Danish x Nisha x suraj x +5 Select All Manager…" at bounding box center [688, 406] width 1254 height 453
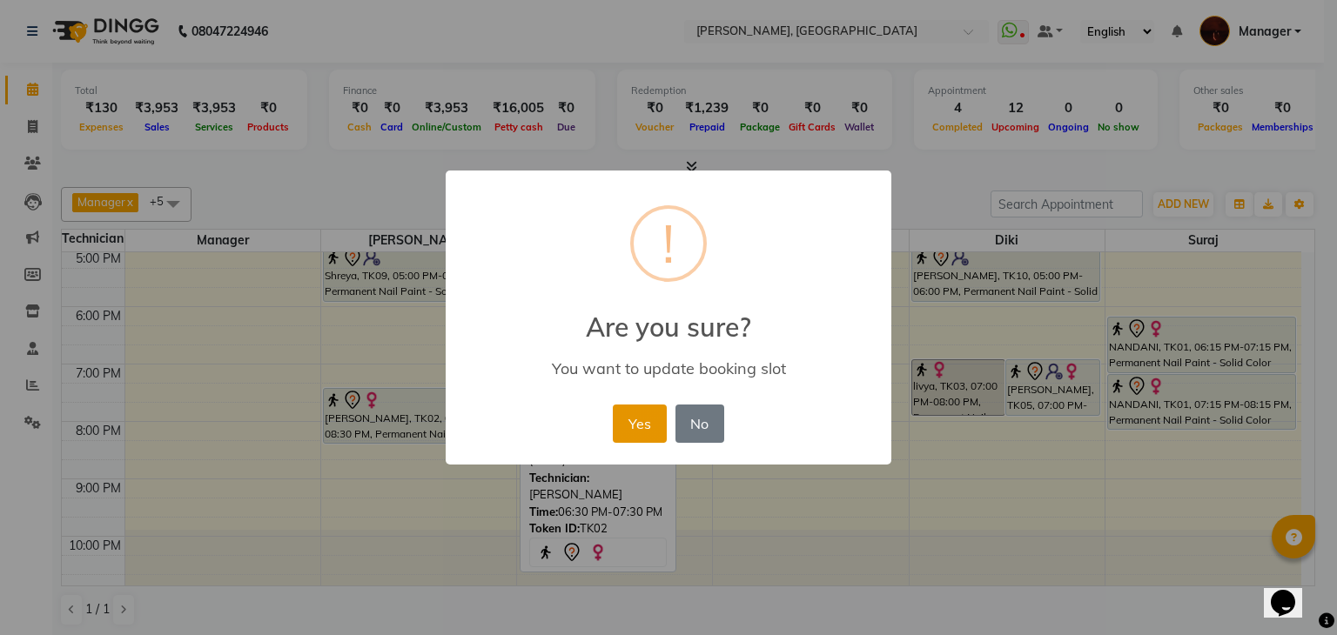
click at [634, 413] on button "Yes" at bounding box center [639, 424] width 53 height 38
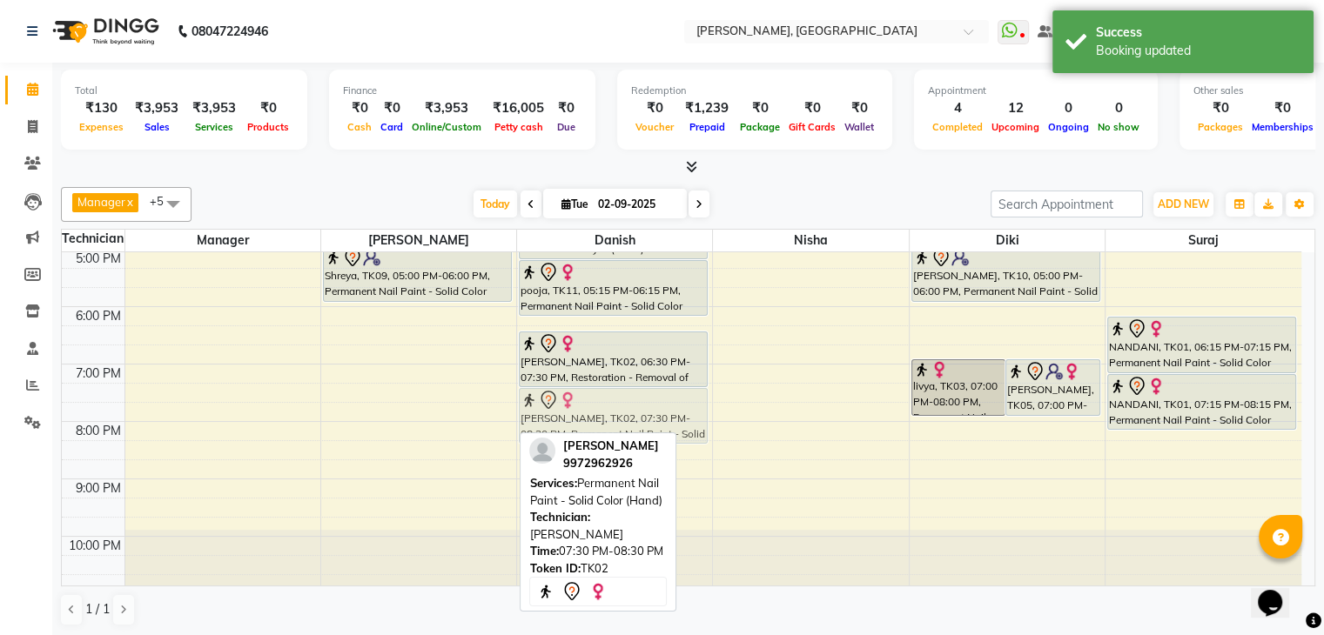
drag, startPoint x: 399, startPoint y: 421, endPoint x: 573, endPoint y: 426, distance: 174.1
click at [573, 426] on tr "[PERSON_NAME], TK04, 11:30 AM-02:30 PM, Nail Extension - Acrylic (Hand),Restora…" at bounding box center [681, 221] width 1239 height 746
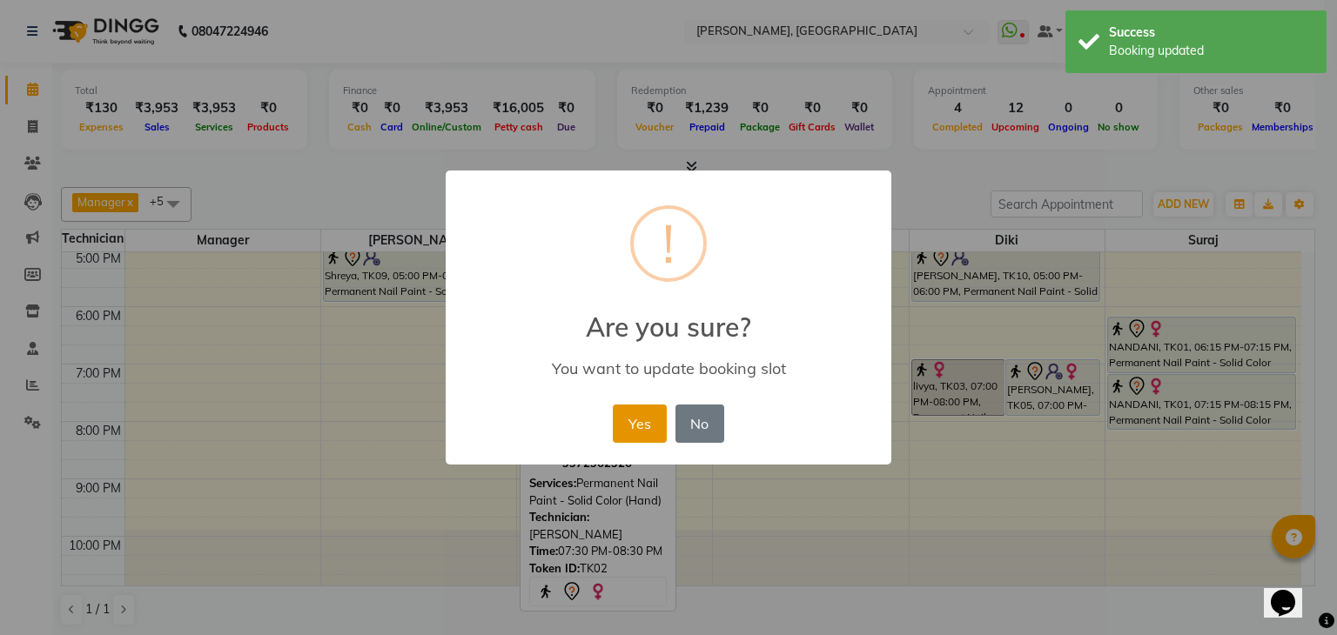
click at [634, 415] on button "Yes" at bounding box center [639, 424] width 53 height 38
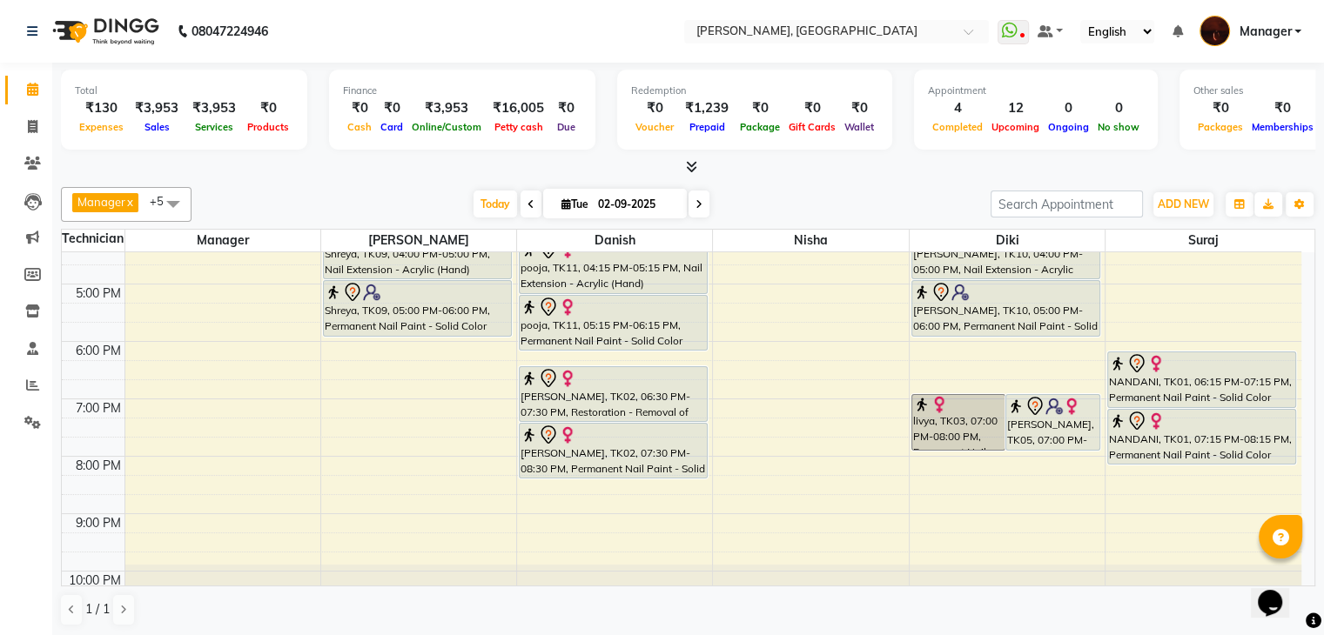
scroll to position [373, 0]
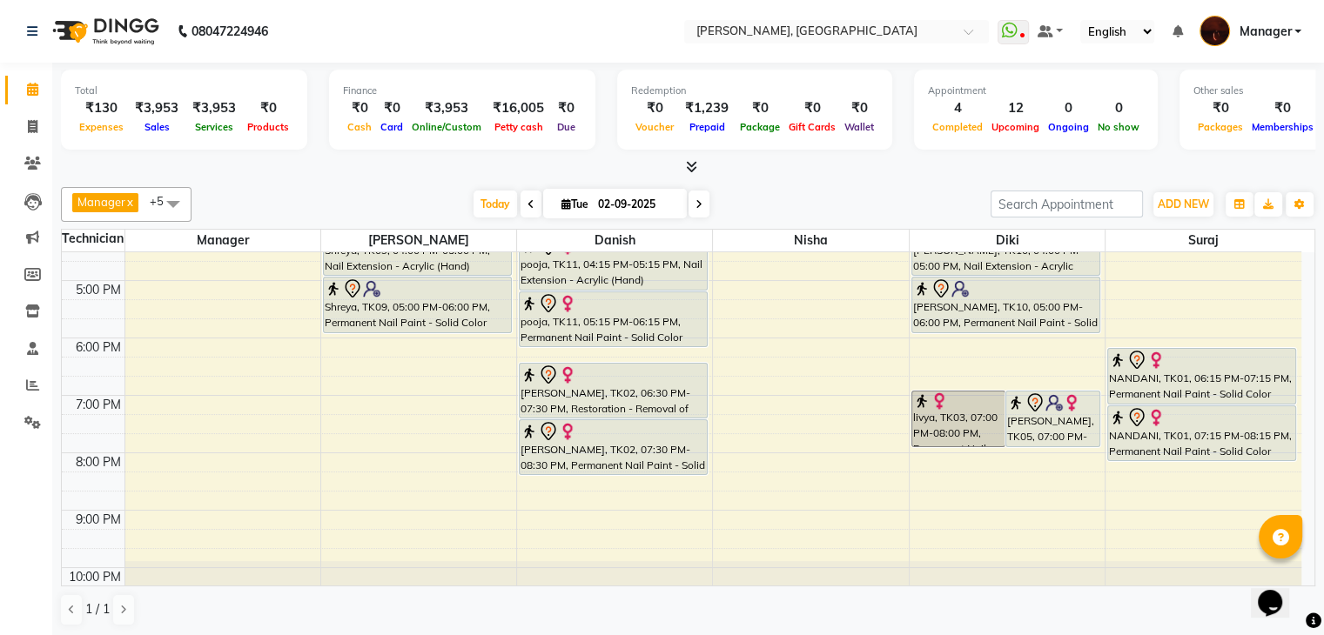
click at [695, 206] on icon at bounding box center [698, 204] width 7 height 10
type input "[DATE]"
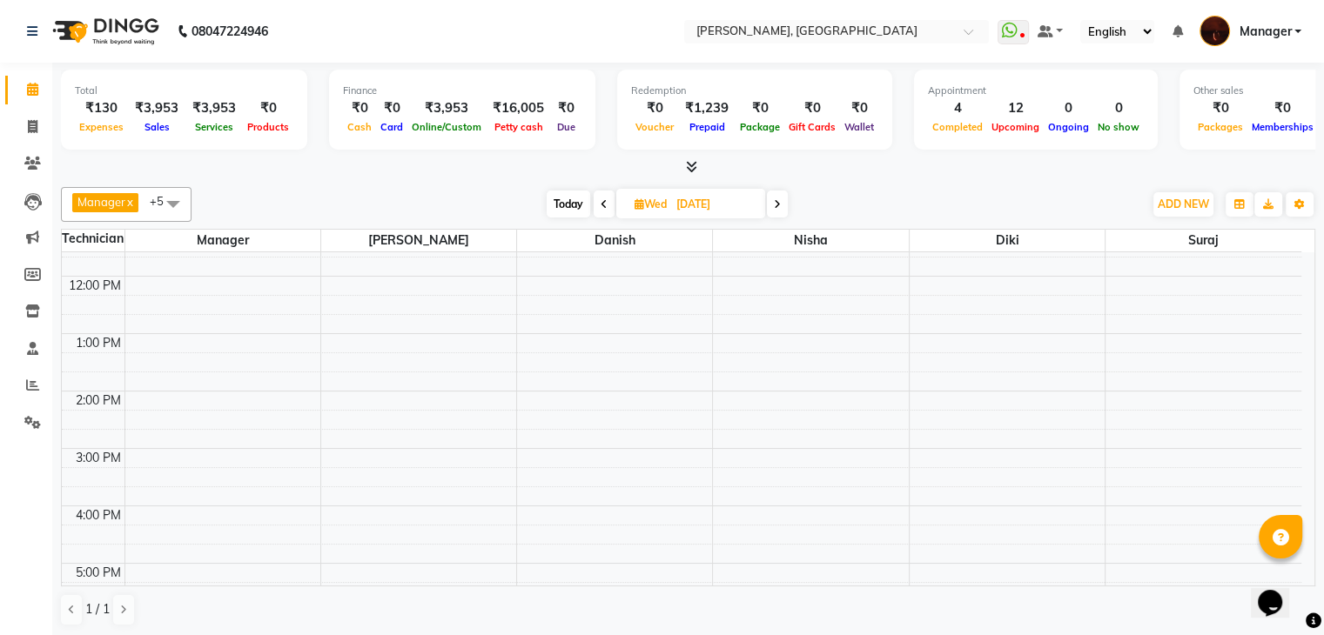
scroll to position [0, 0]
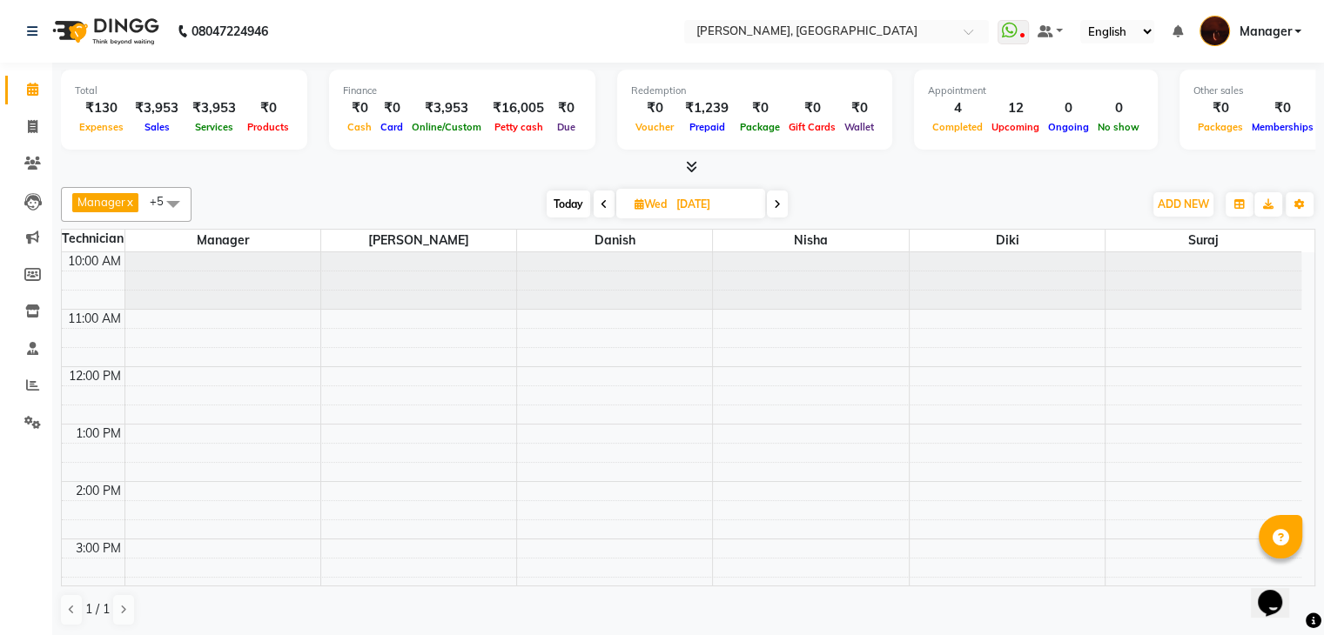
click at [389, 374] on div "10:00 AM 11:00 AM 12:00 PM 1:00 PM 2:00 PM 3:00 PM 4:00 PM 5:00 PM 6:00 PM 7:00…" at bounding box center [681, 625] width 1239 height 746
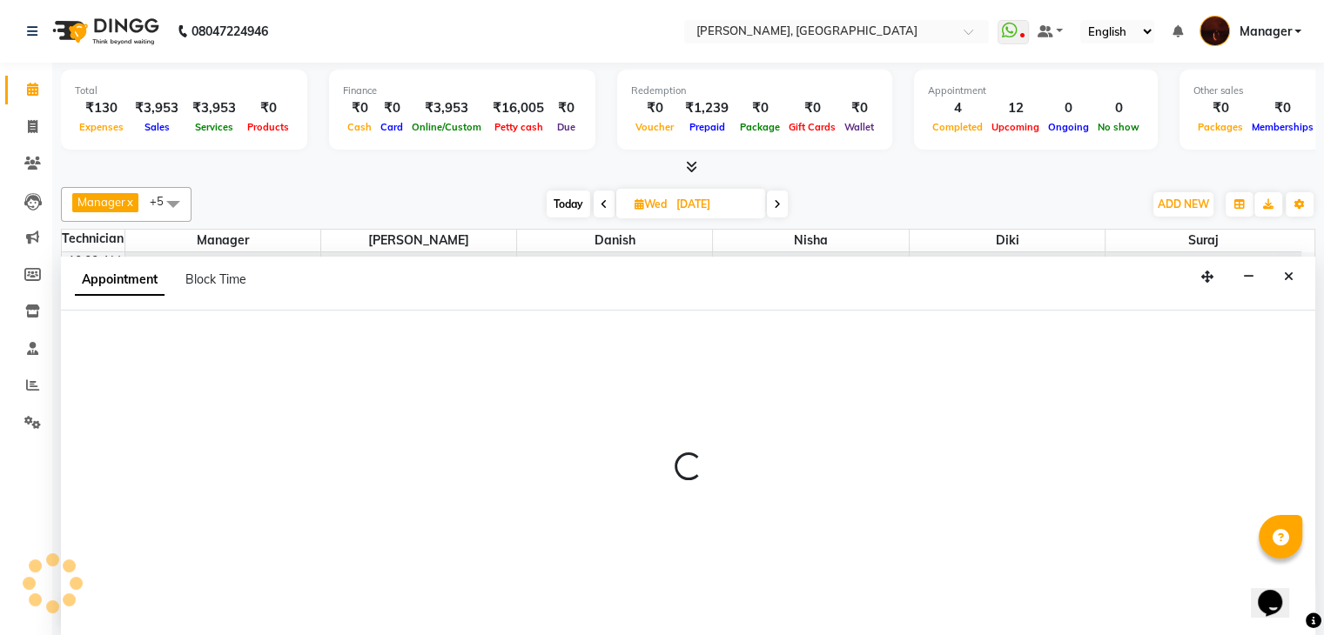
scroll to position [1, 0]
select select "35072"
select select "720"
select select "tentative"
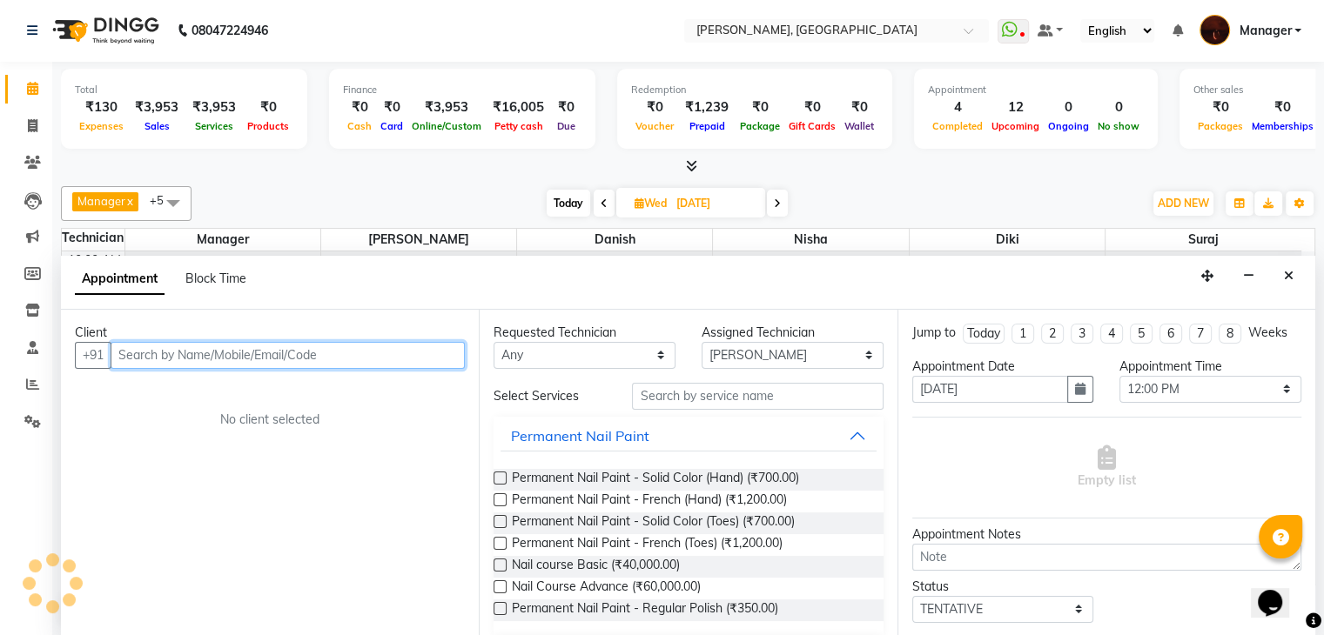
click at [430, 349] on input "text" at bounding box center [288, 355] width 354 height 27
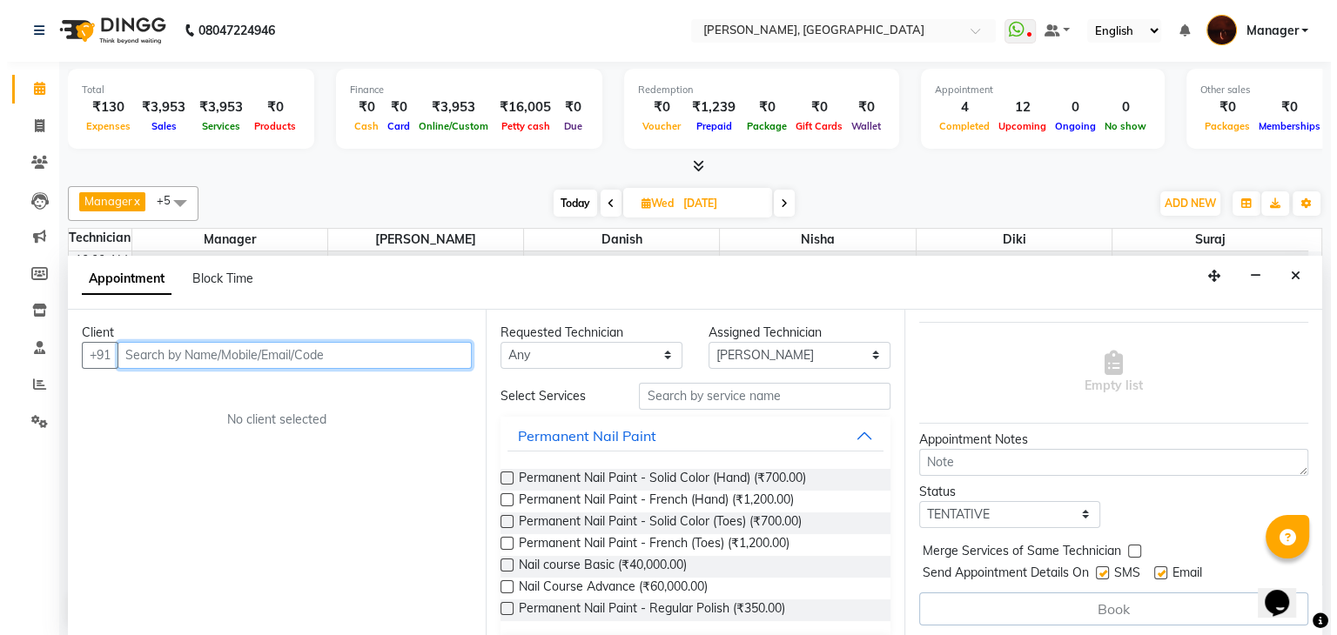
scroll to position [0, 0]
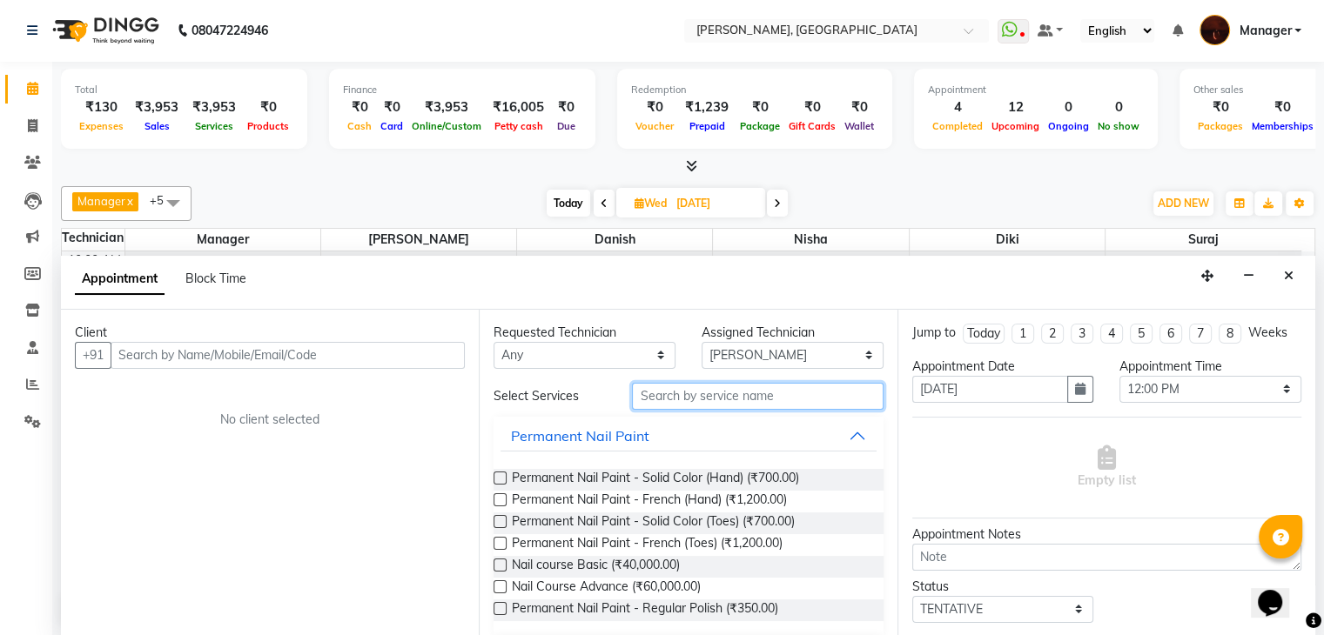
click at [672, 394] on input "text" at bounding box center [757, 396] width 251 height 27
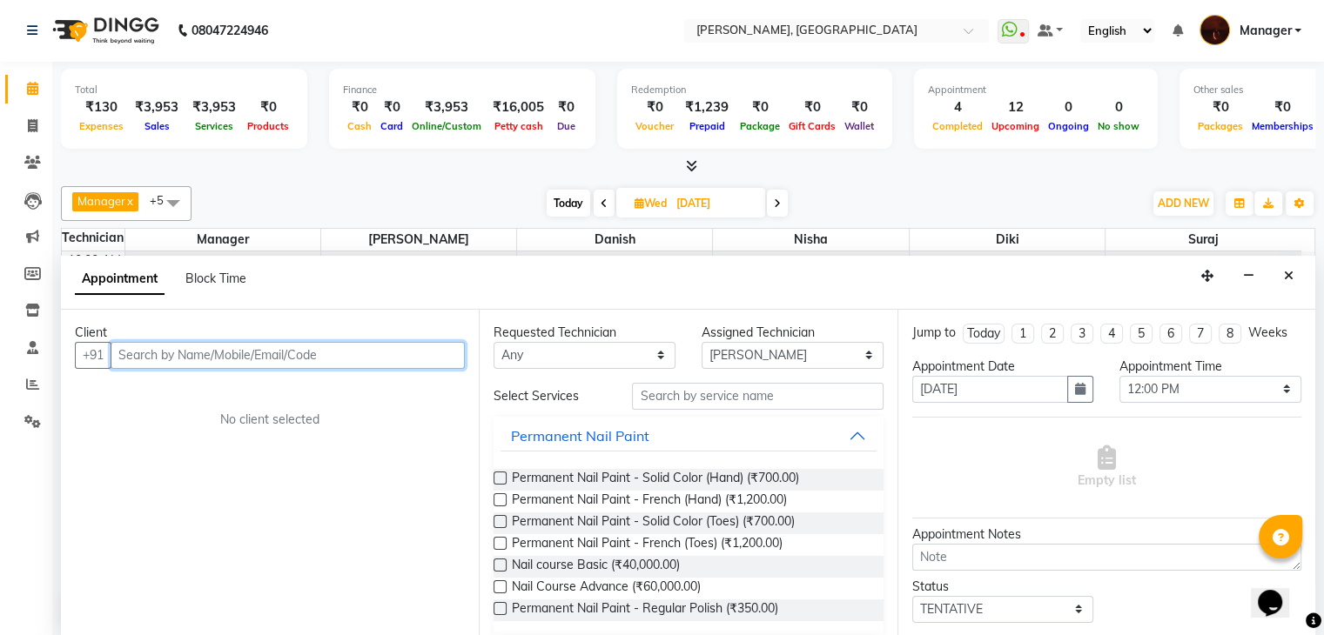
click at [231, 342] on input "text" at bounding box center [288, 355] width 354 height 27
type input "9301383853"
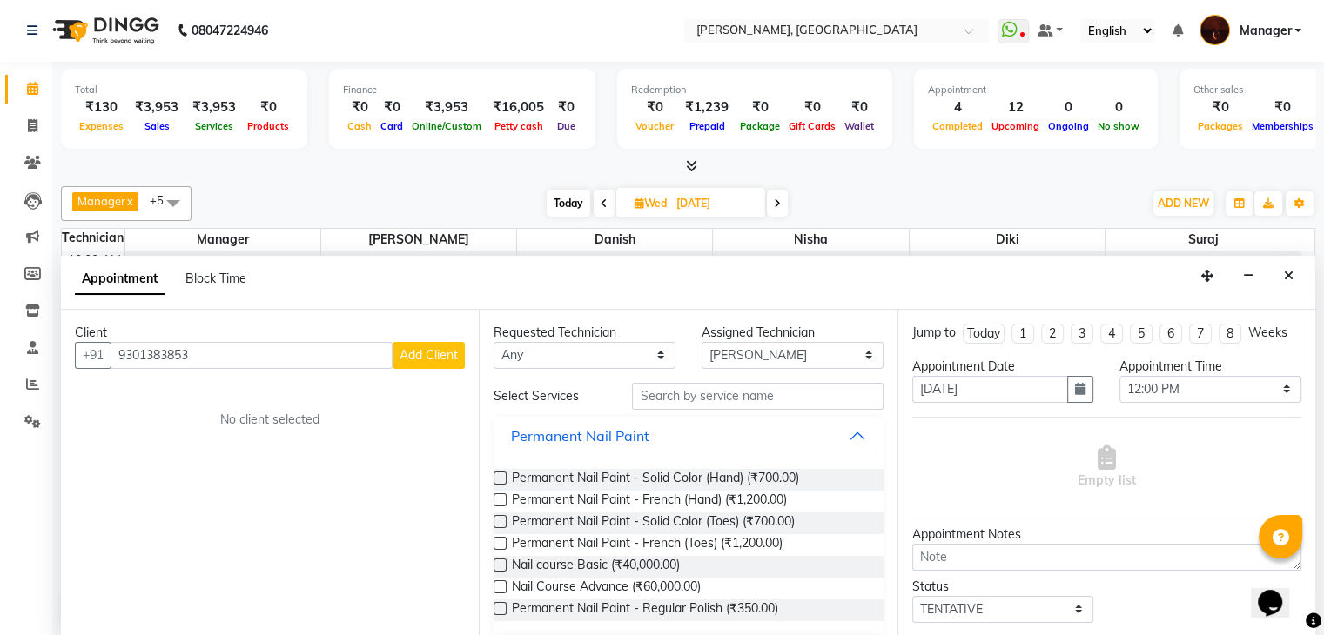
click at [442, 359] on span "Add Client" at bounding box center [428, 355] width 58 height 16
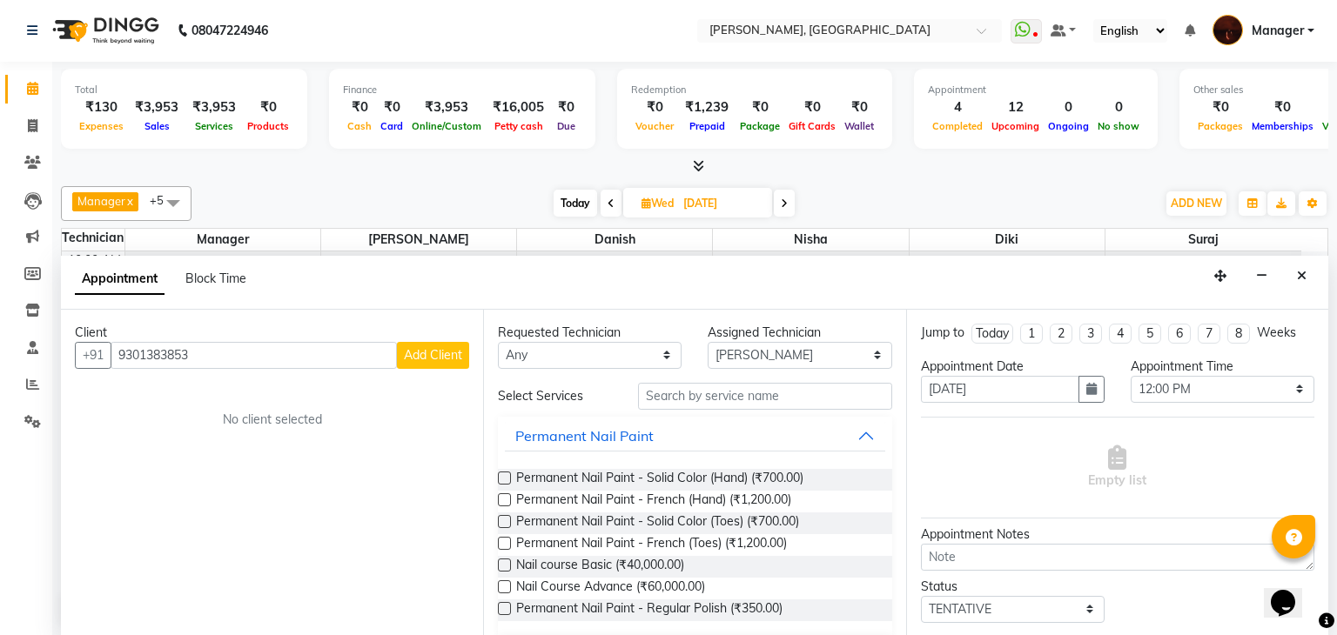
select select "21"
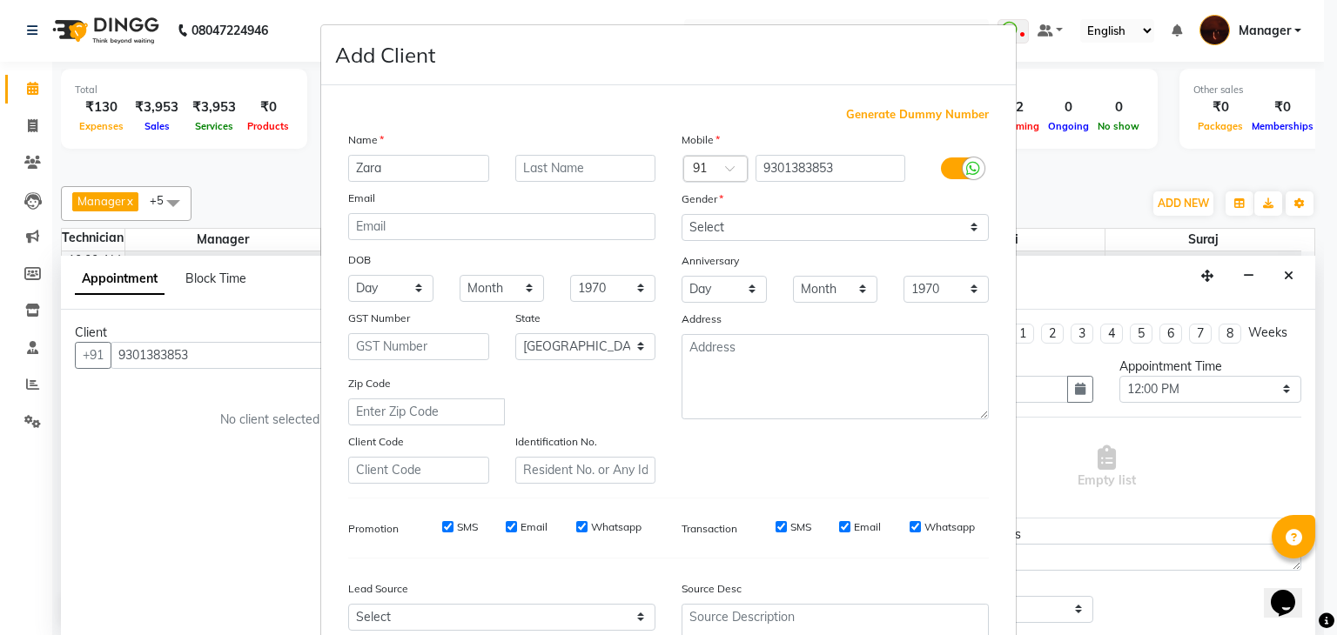
type input "Zara"
click at [819, 233] on select "Select [DEMOGRAPHIC_DATA] [DEMOGRAPHIC_DATA] Other Prefer Not To Say" at bounding box center [834, 227] width 307 height 27
select select "[DEMOGRAPHIC_DATA]"
click at [681, 215] on select "Select [DEMOGRAPHIC_DATA] [DEMOGRAPHIC_DATA] Other Prefer Not To Say" at bounding box center [834, 227] width 307 height 27
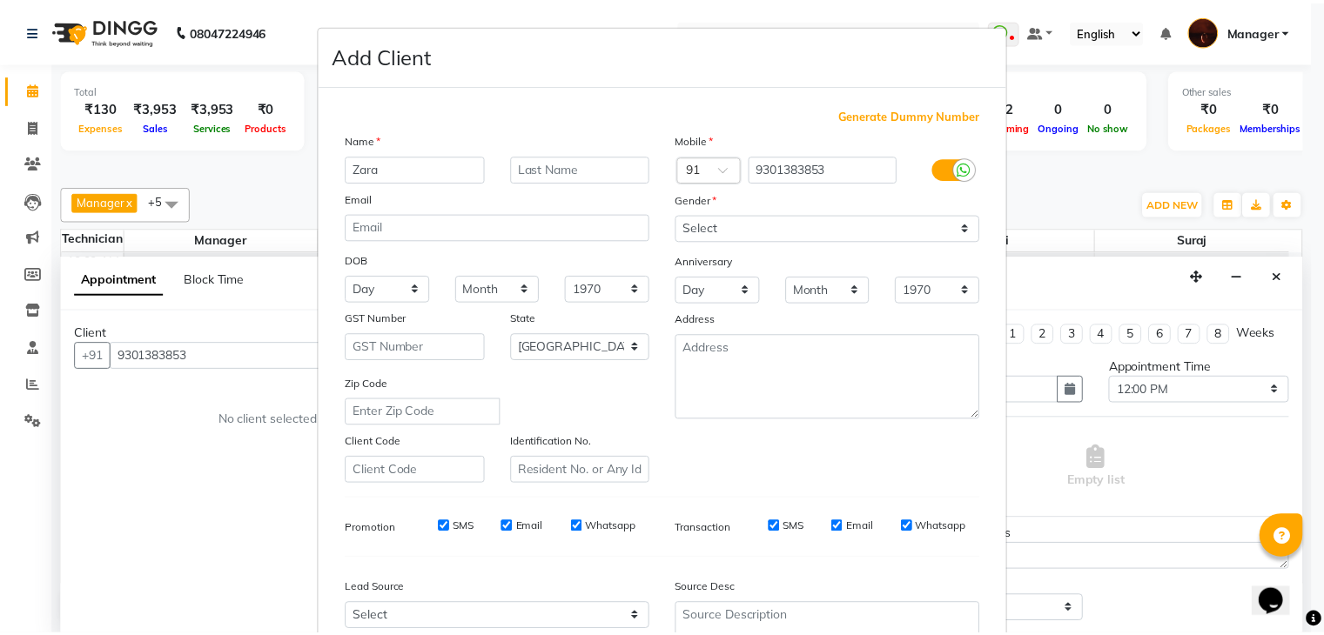
scroll to position [177, 0]
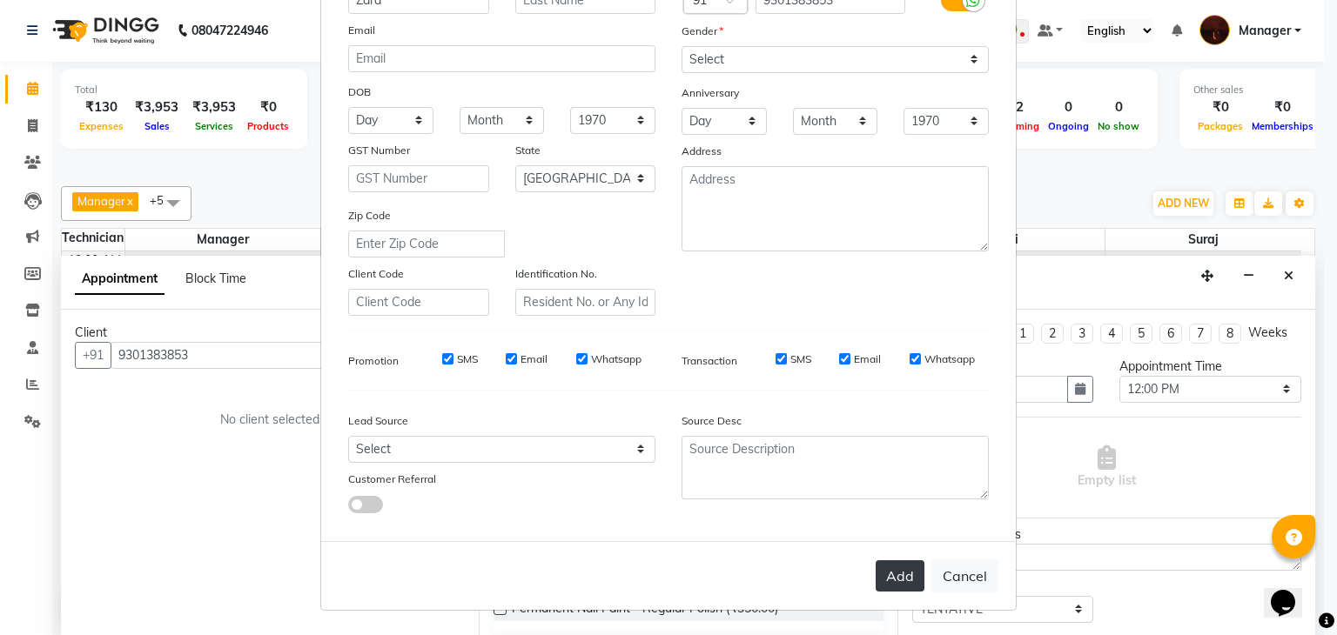
click at [886, 578] on button "Add" at bounding box center [899, 575] width 49 height 31
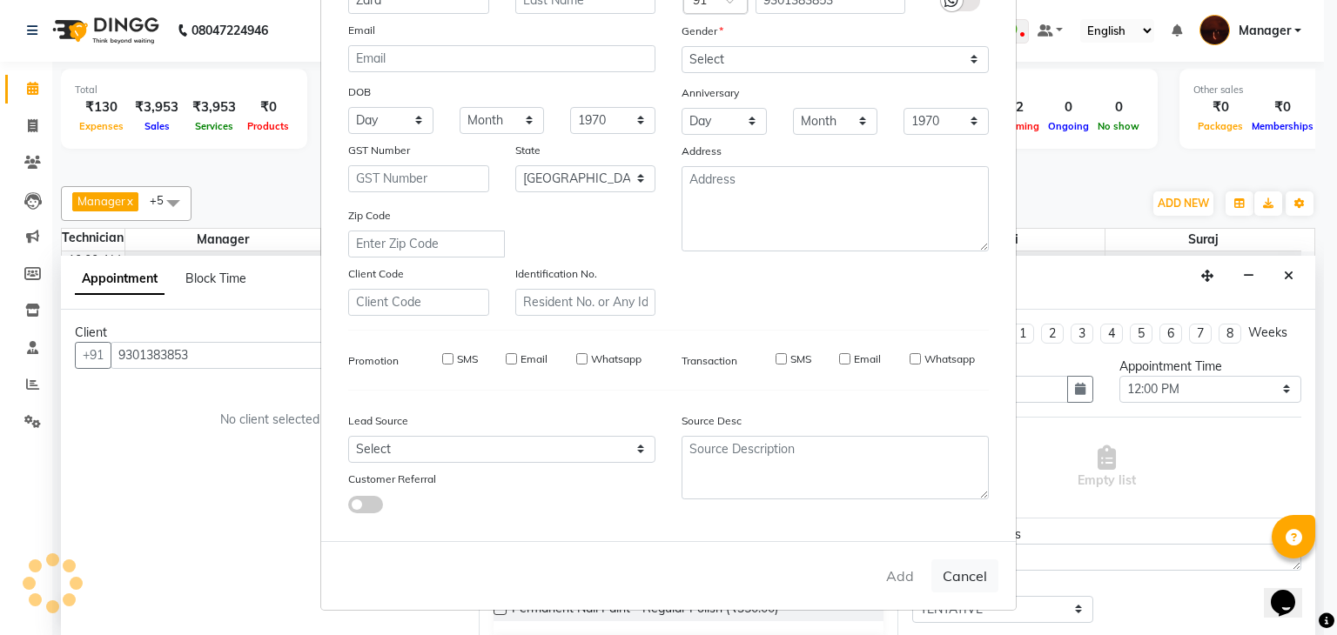
type input "93******53"
select select
select select "null"
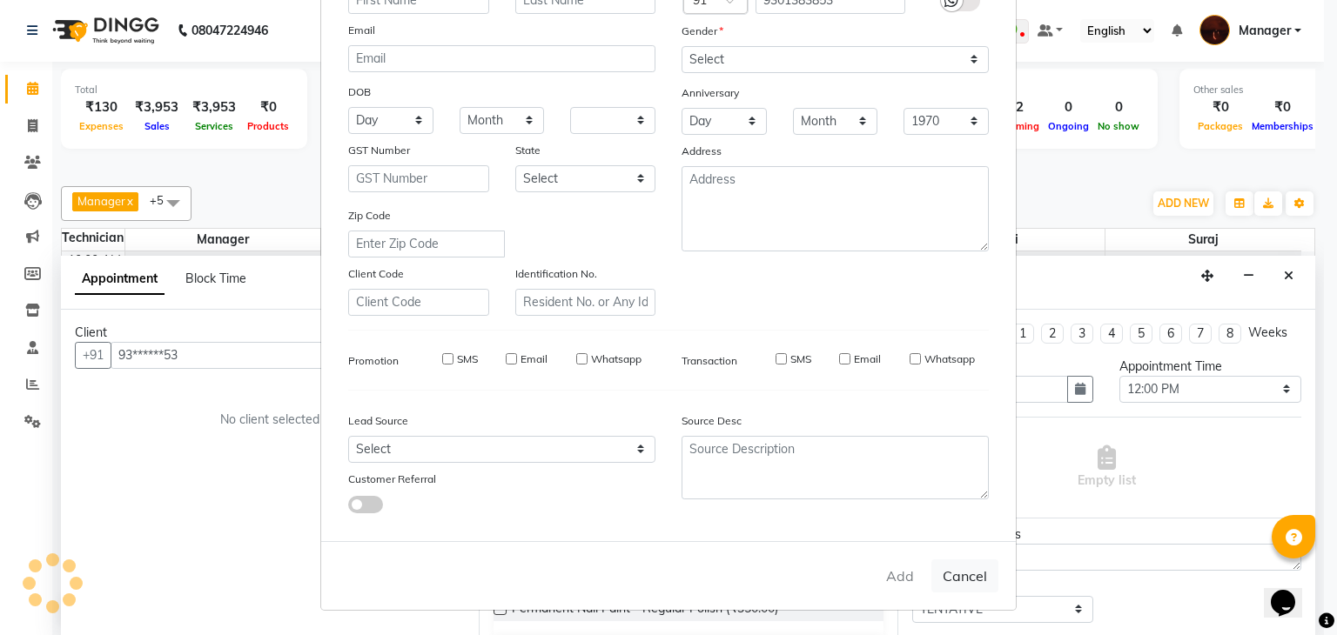
select select
checkbox input "false"
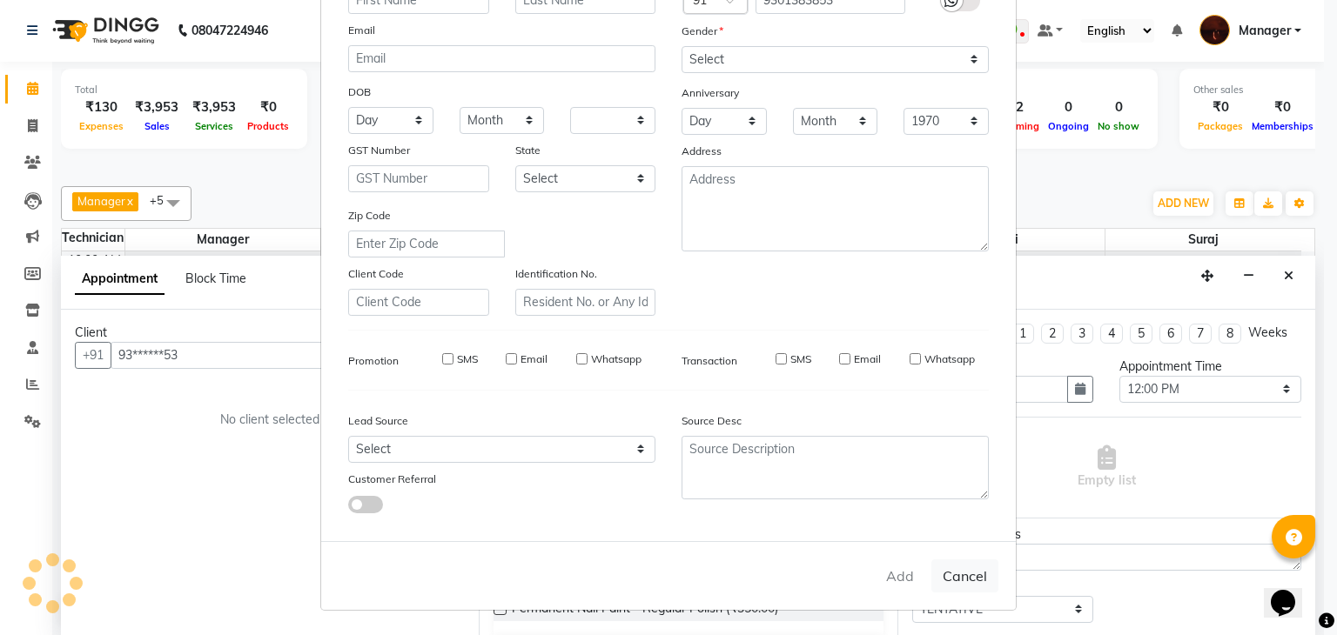
checkbox input "false"
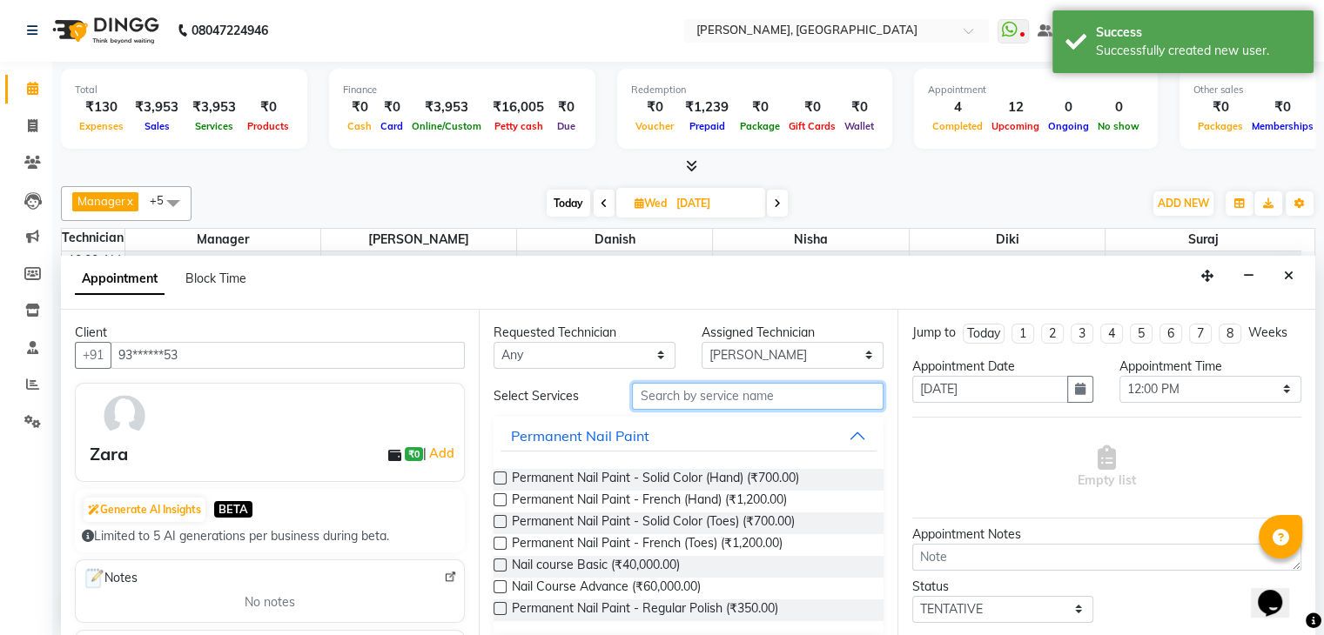
click at [681, 395] on input "text" at bounding box center [757, 396] width 251 height 27
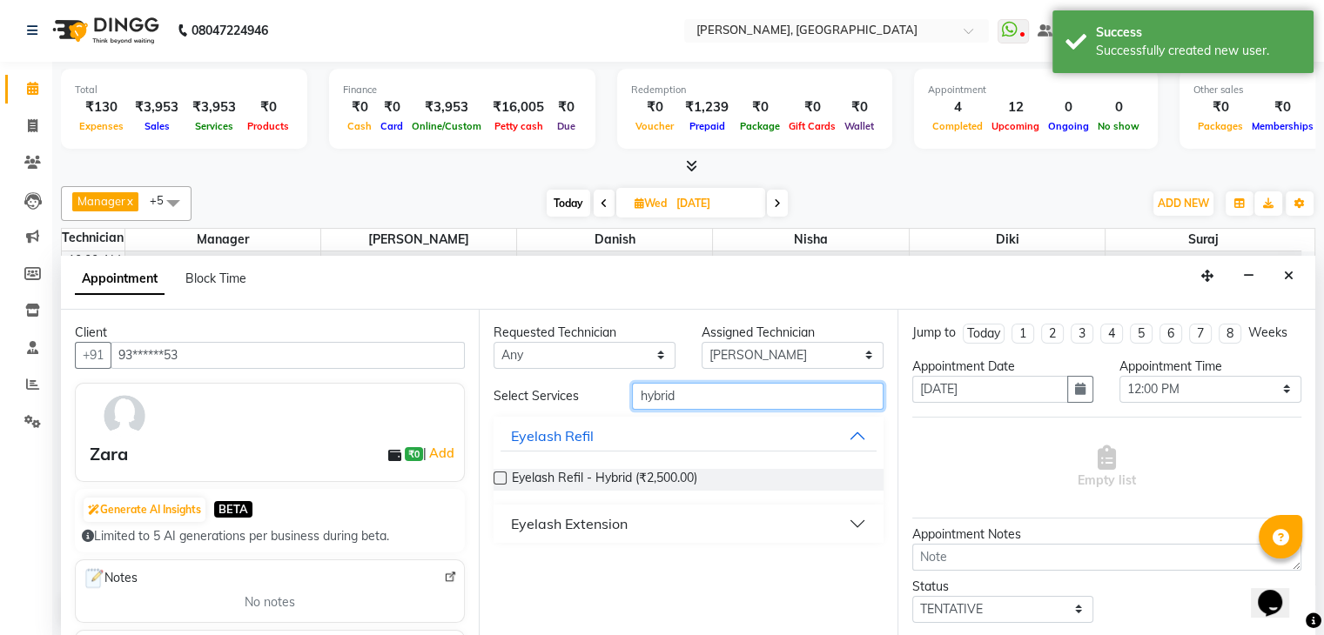
type input "hybrid"
click at [571, 522] on div "Eyelash Extension" at bounding box center [569, 523] width 117 height 21
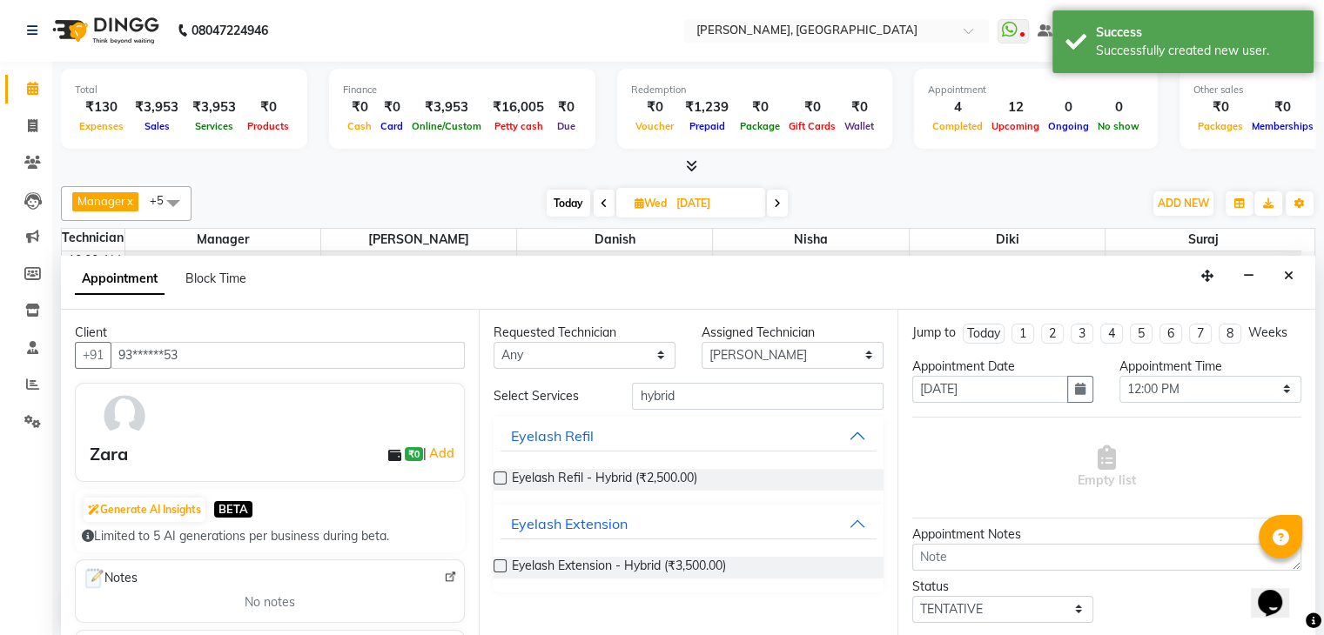
click at [498, 561] on label at bounding box center [499, 566] width 13 height 13
click at [498, 562] on input "checkbox" at bounding box center [498, 567] width 11 height 11
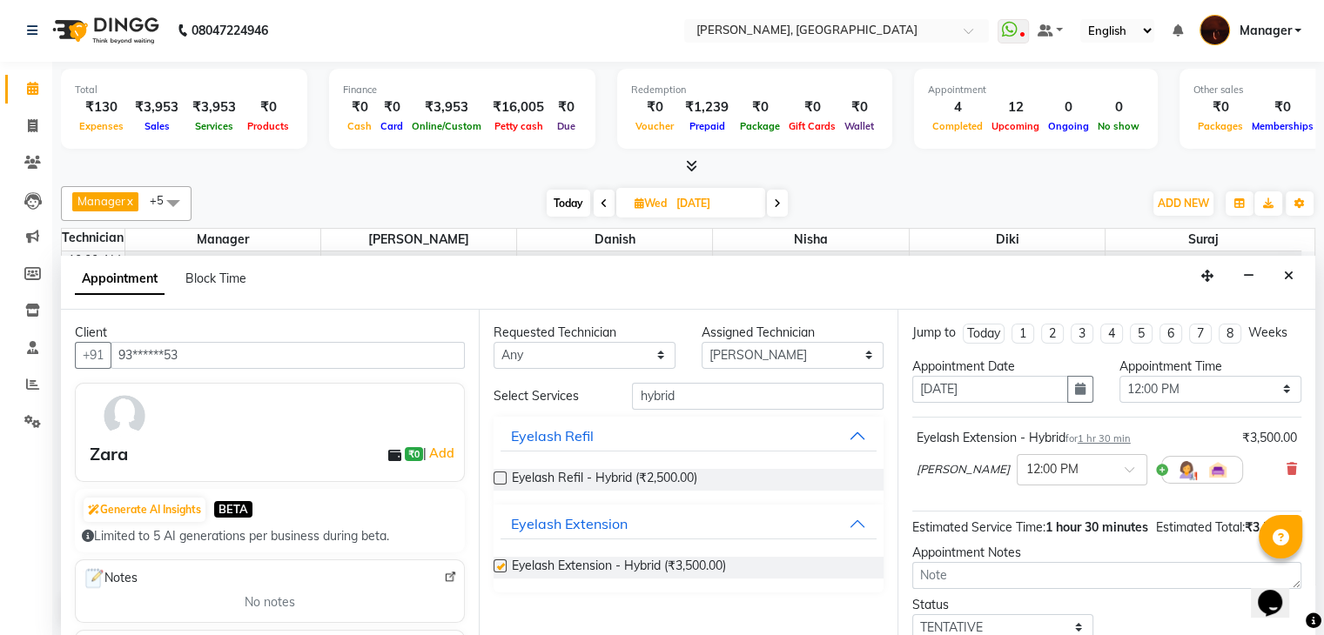
checkbox input "false"
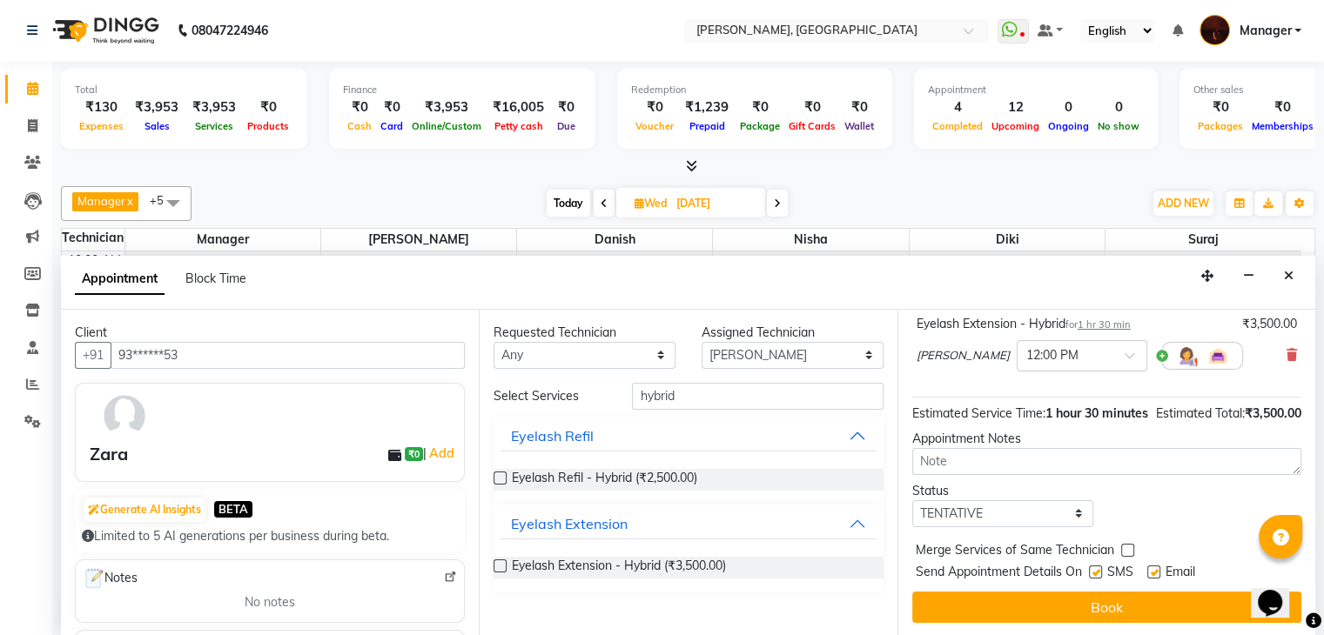
drag, startPoint x: 1306, startPoint y: 434, endPoint x: 32, endPoint y: 33, distance: 1335.7
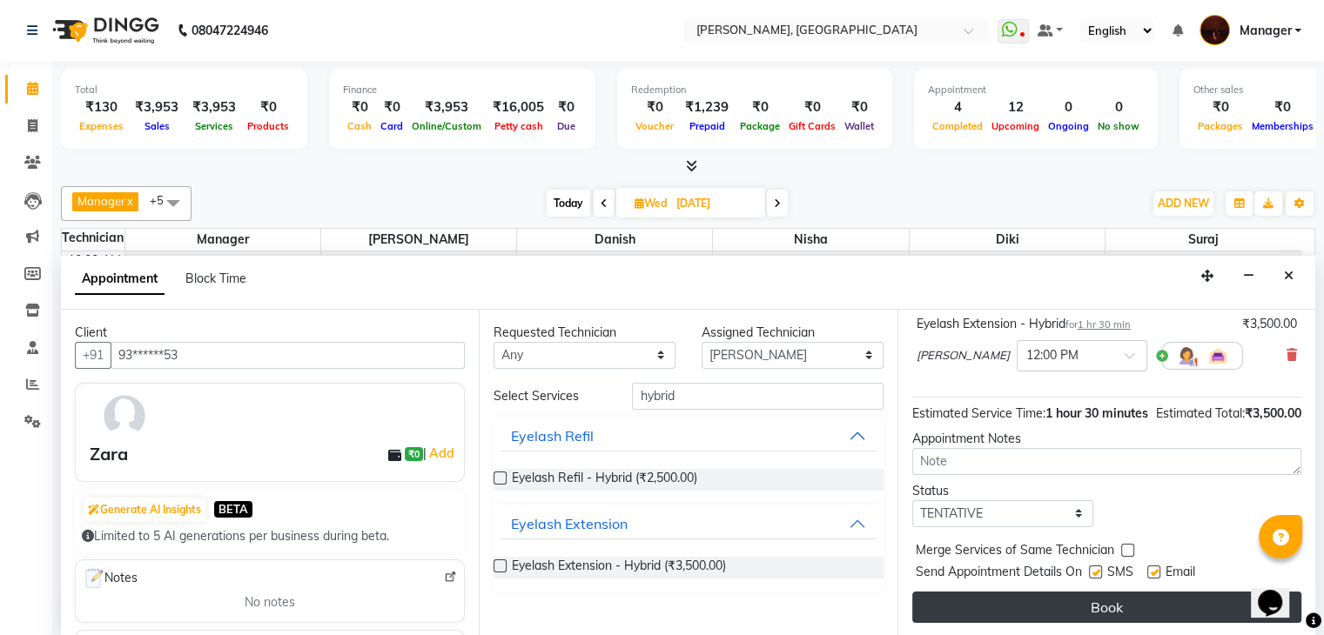
click at [1117, 594] on button "Book" at bounding box center [1106, 607] width 389 height 31
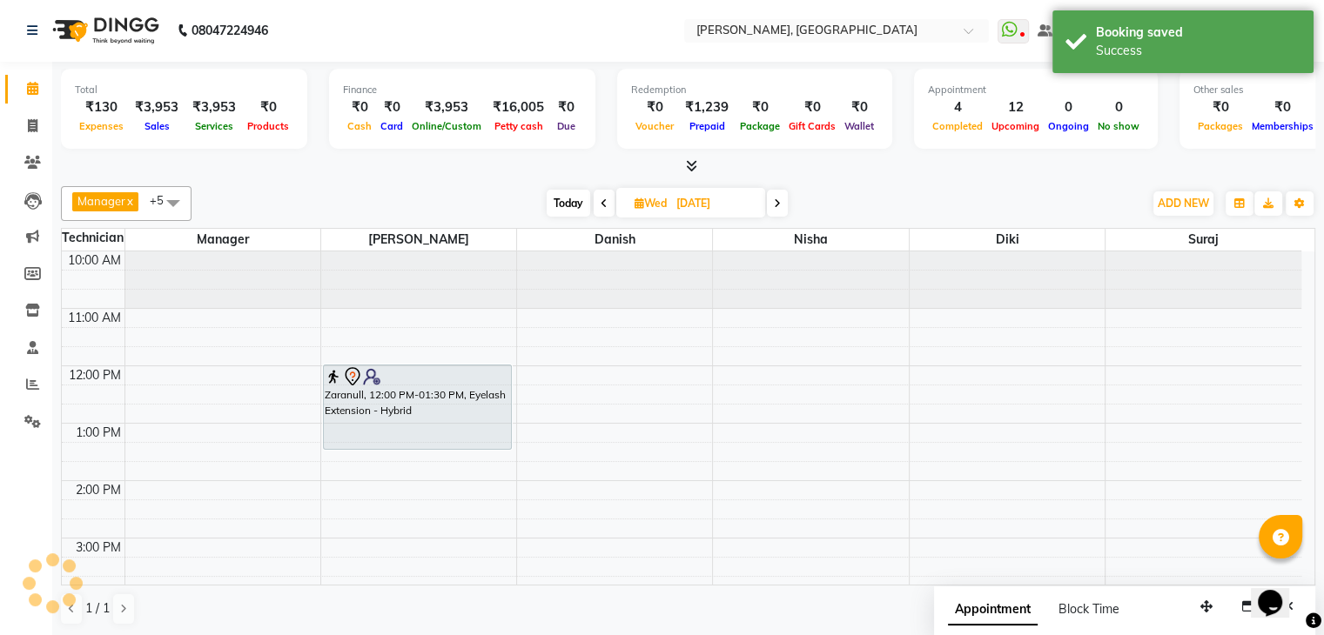
scroll to position [0, 0]
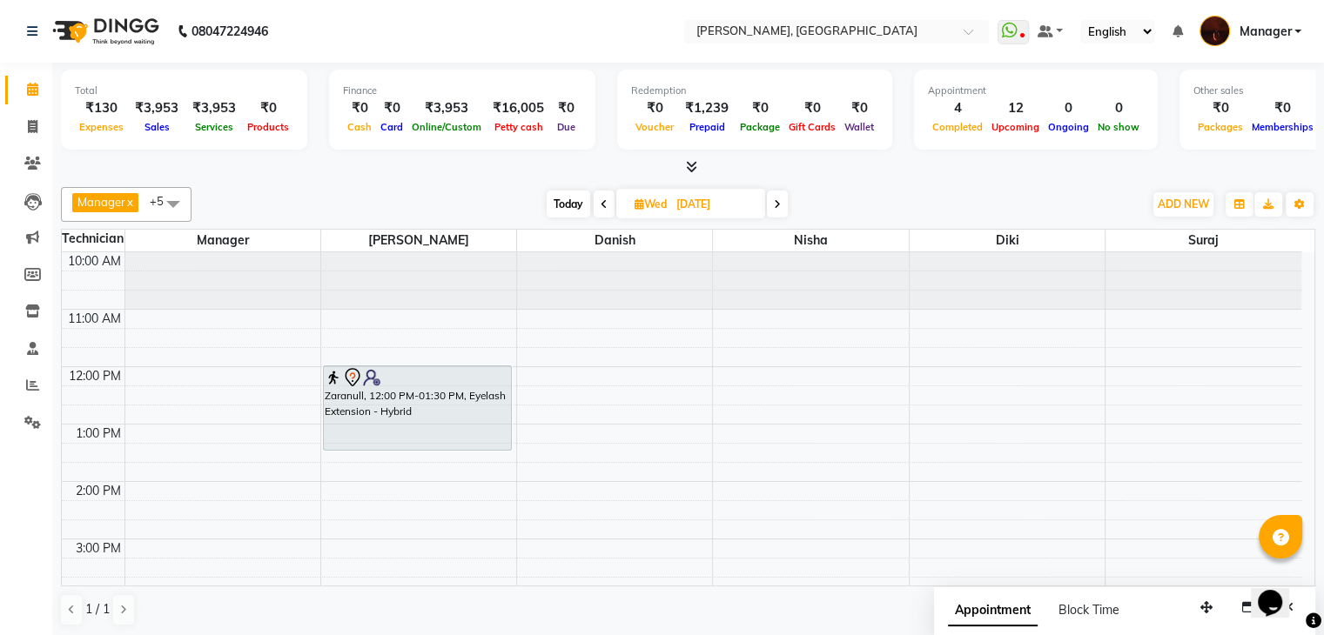
click at [578, 201] on span "Today" at bounding box center [569, 204] width 44 height 27
type input "02-09-2025"
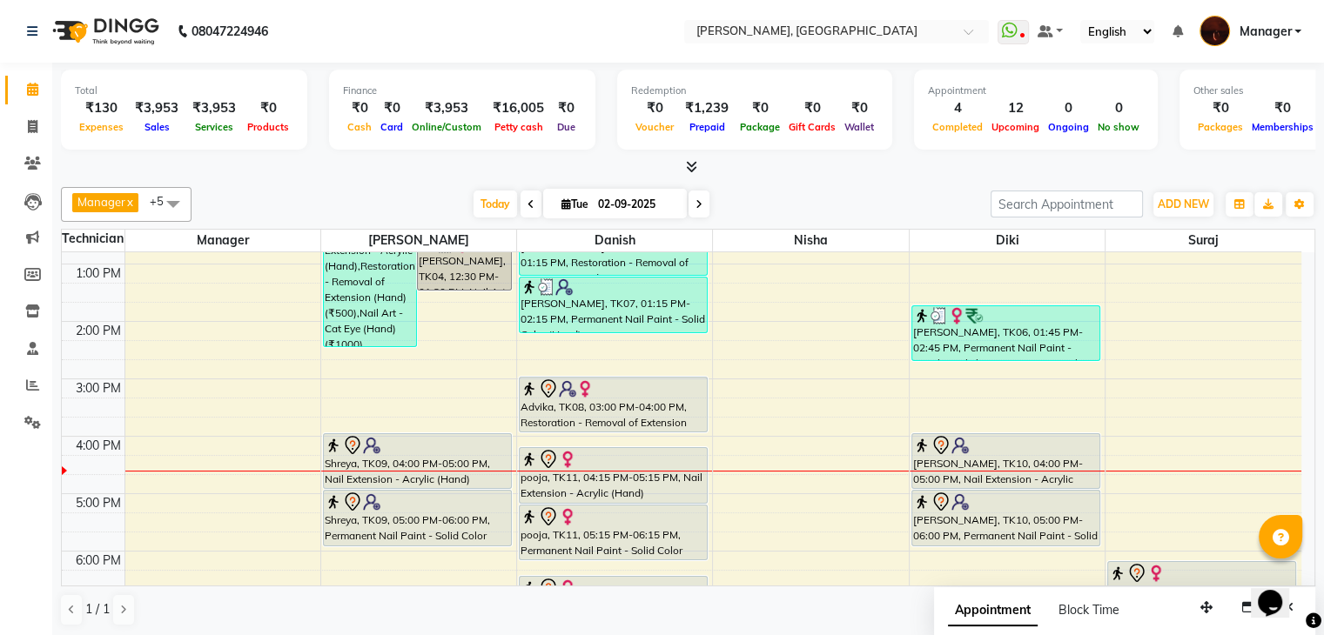
scroll to position [155, 0]
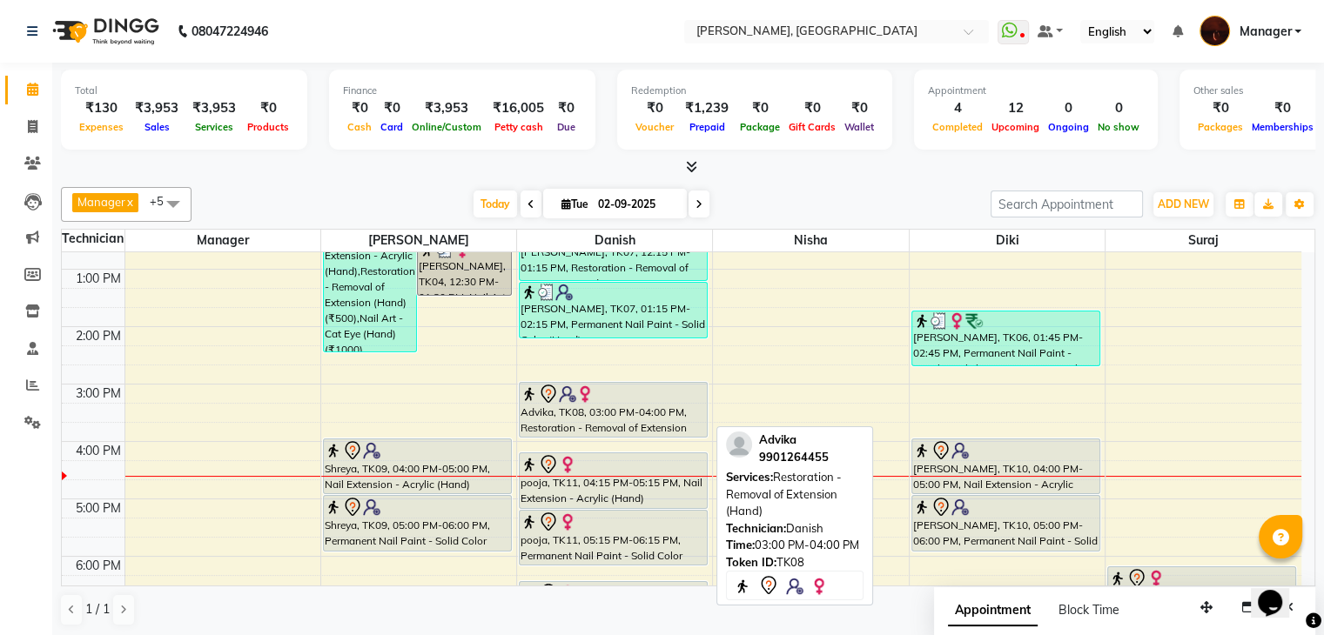
click at [635, 412] on div "Advika, TK08, 03:00 PM-04:00 PM, Restoration - Removal of Extension (Hand)" at bounding box center [613, 410] width 187 height 54
click at [627, 401] on div "Advika, TK08, 03:00 PM-04:00 PM, Restoration - Removal of Extension (Hand)" at bounding box center [613, 410] width 187 height 54
select select "7"
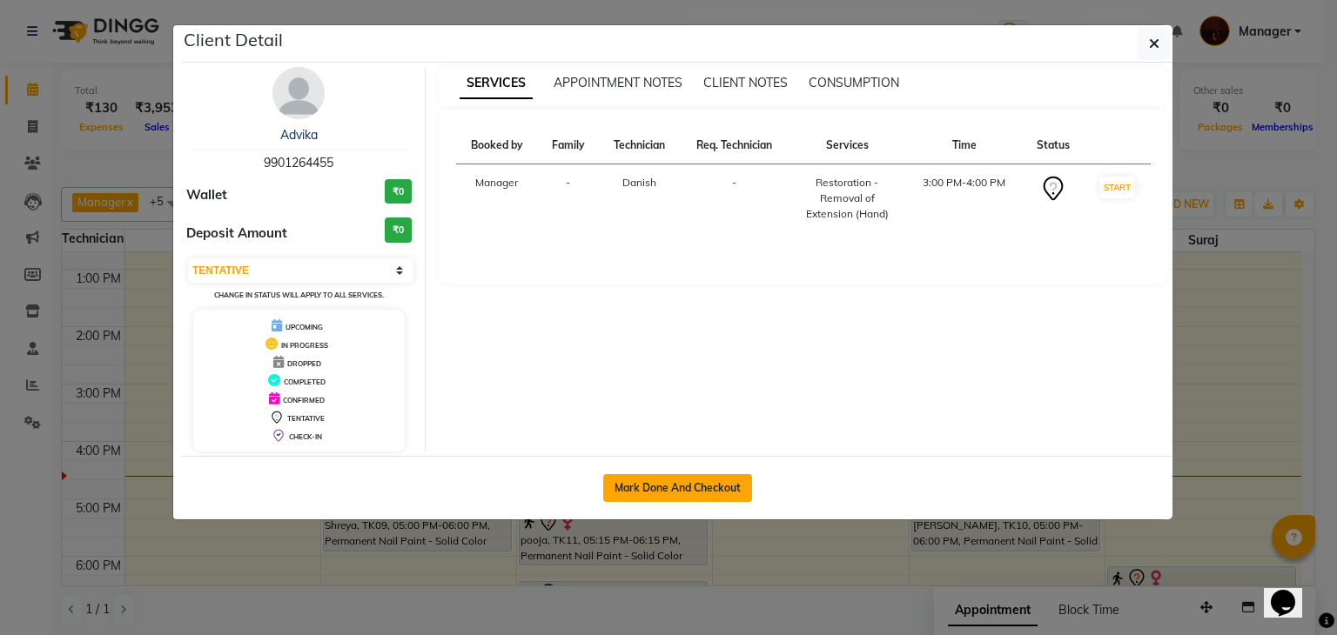
click at [637, 482] on button "Mark Done And Checkout" at bounding box center [677, 488] width 149 height 28
select select "service"
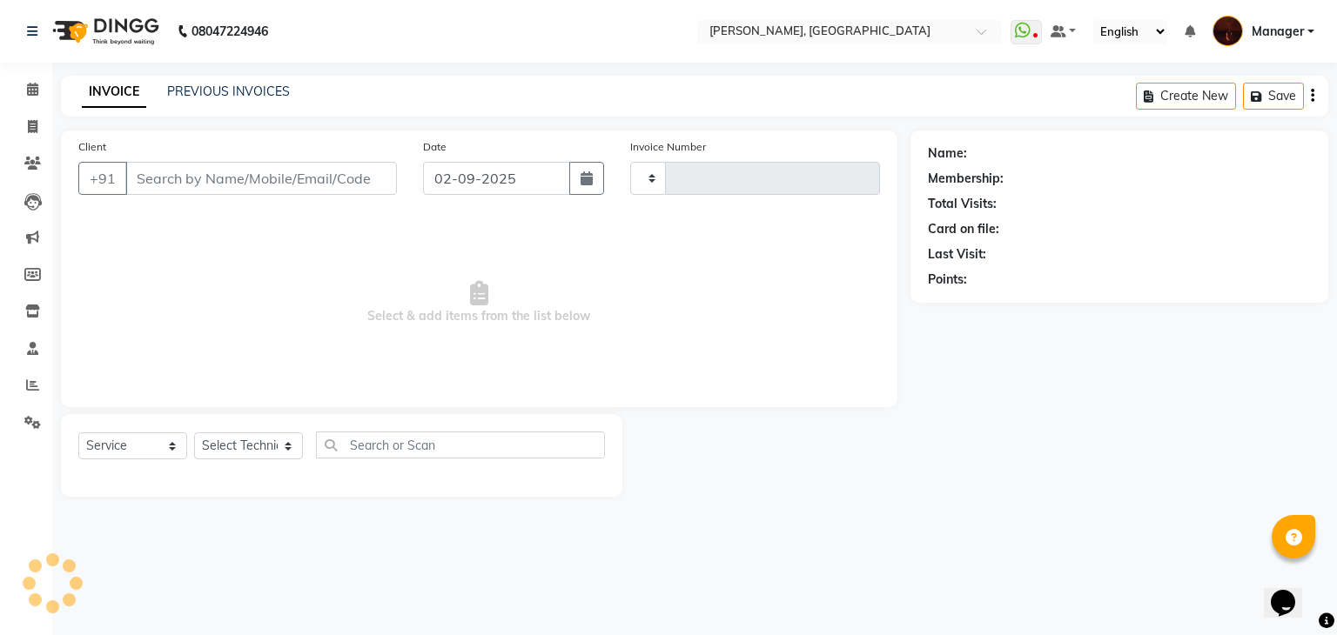
type input "1791"
select select "4063"
type input "99******55"
select select "20822"
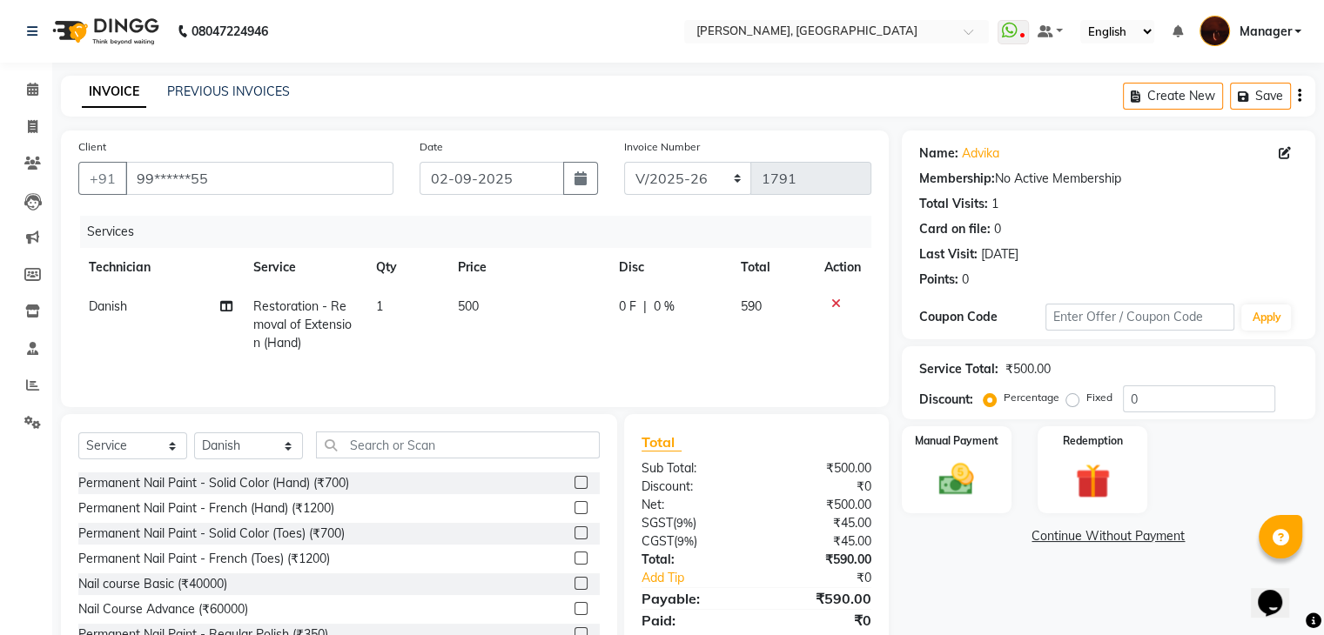
click at [109, 293] on td "Danish" at bounding box center [160, 325] width 164 height 76
select select "20822"
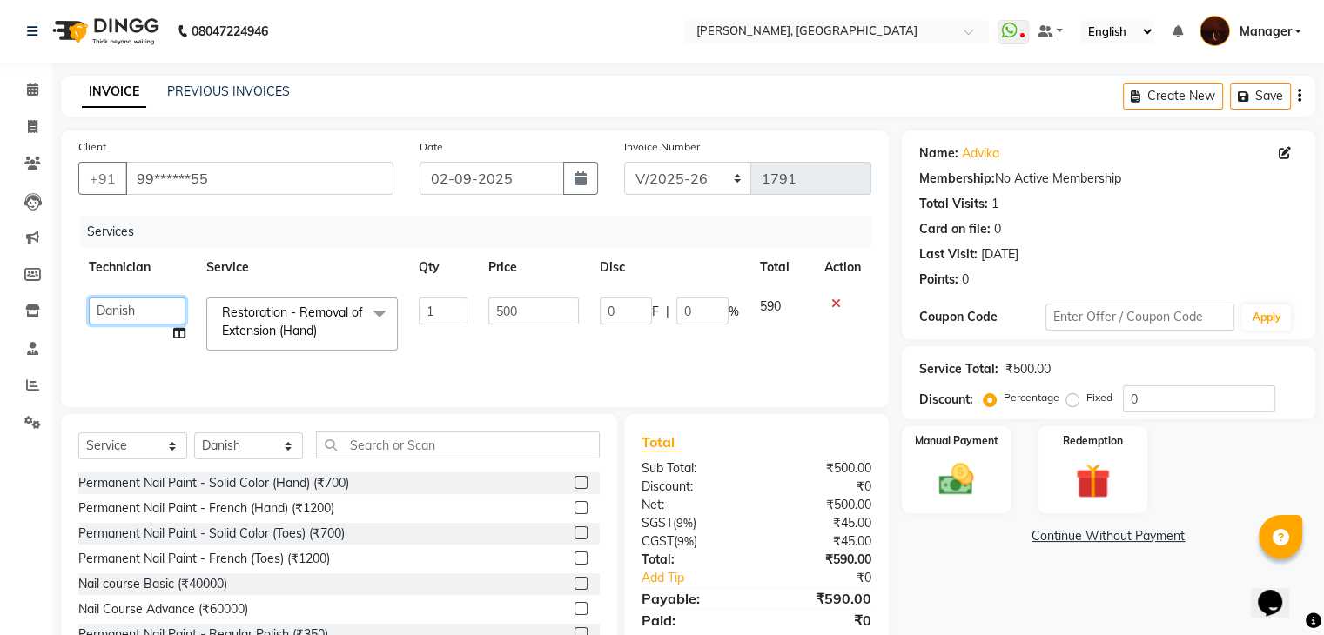
click at [115, 307] on select "[PERSON_NAME] [PERSON_NAME] Manager [PERSON_NAME] Pooja [PERSON_NAME] [PERSON_N…" at bounding box center [137, 311] width 97 height 27
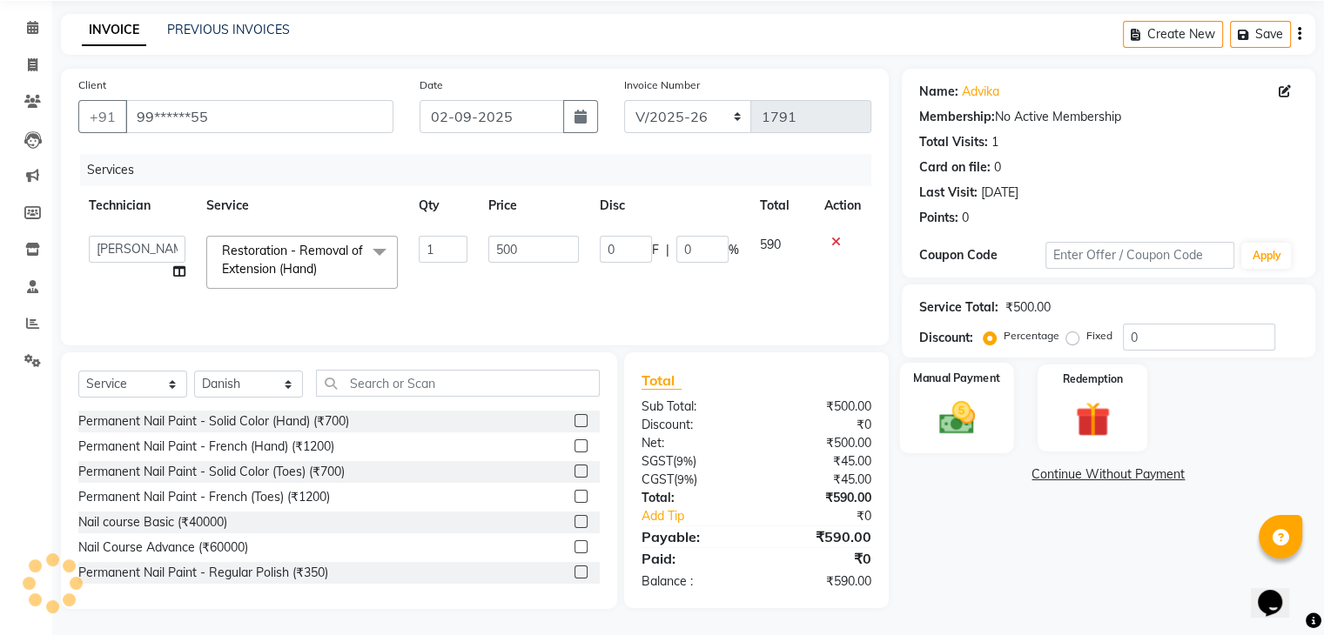
click at [992, 407] on div "Manual Payment" at bounding box center [956, 408] width 114 height 90
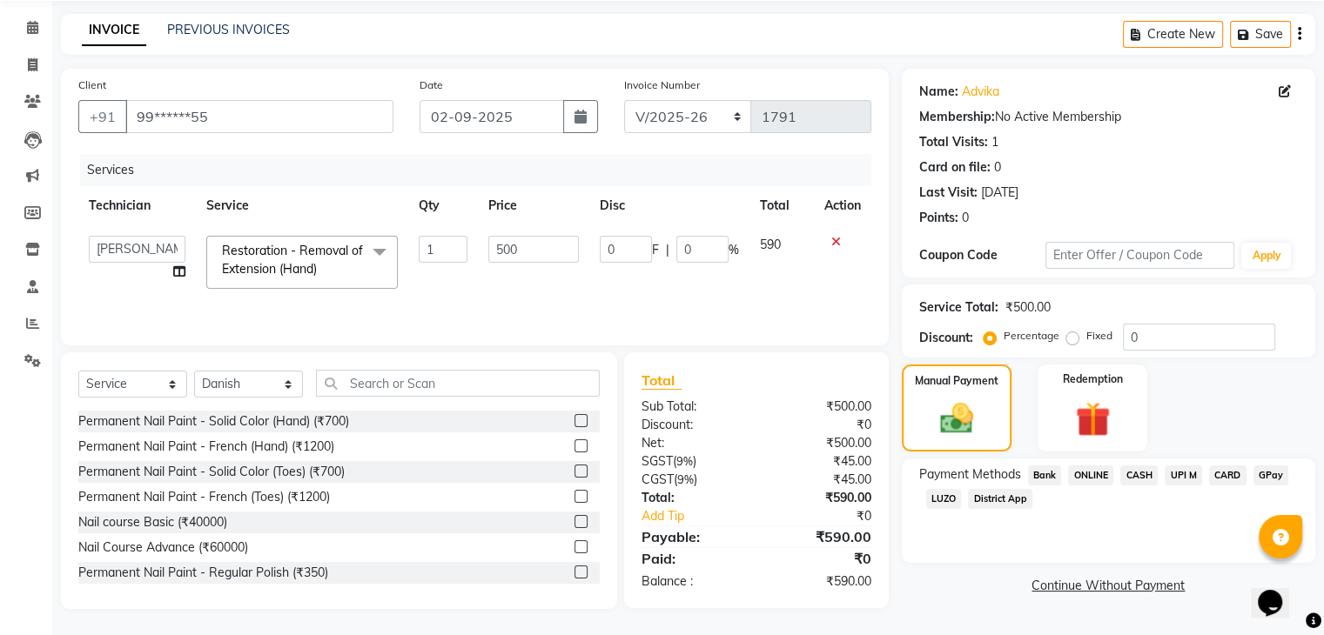
click at [1076, 474] on span "ONLINE" at bounding box center [1090, 476] width 45 height 20
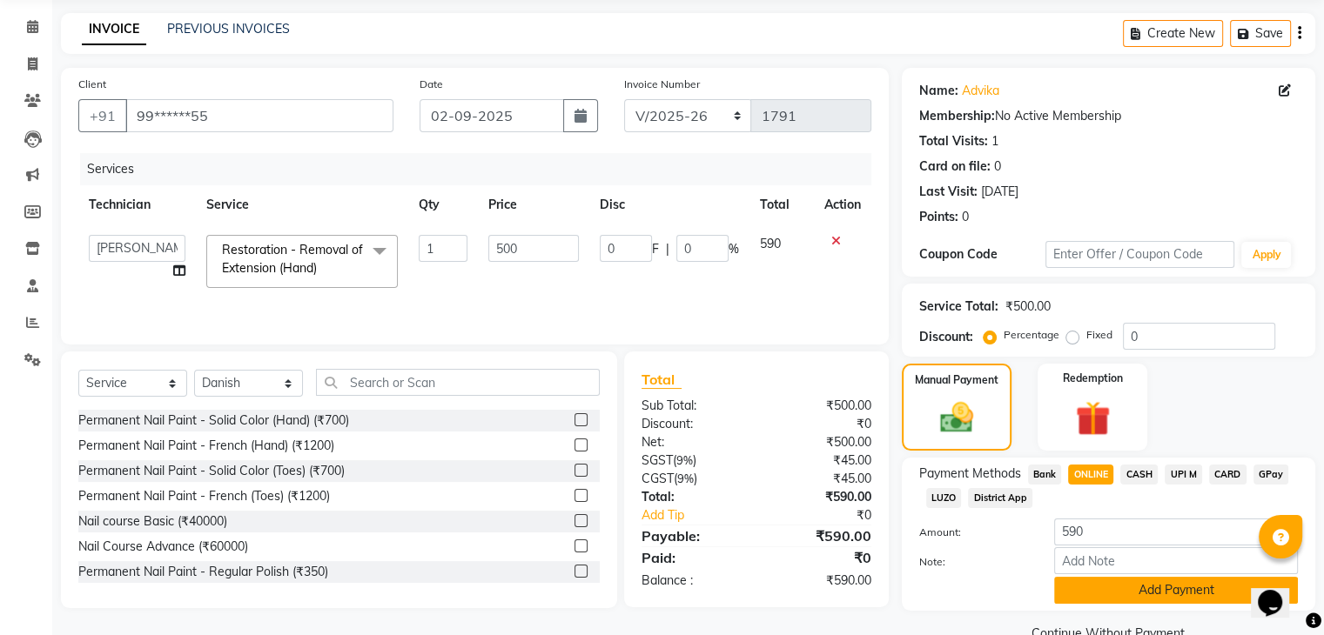
click at [1195, 587] on button "Add Payment" at bounding box center [1176, 590] width 244 height 27
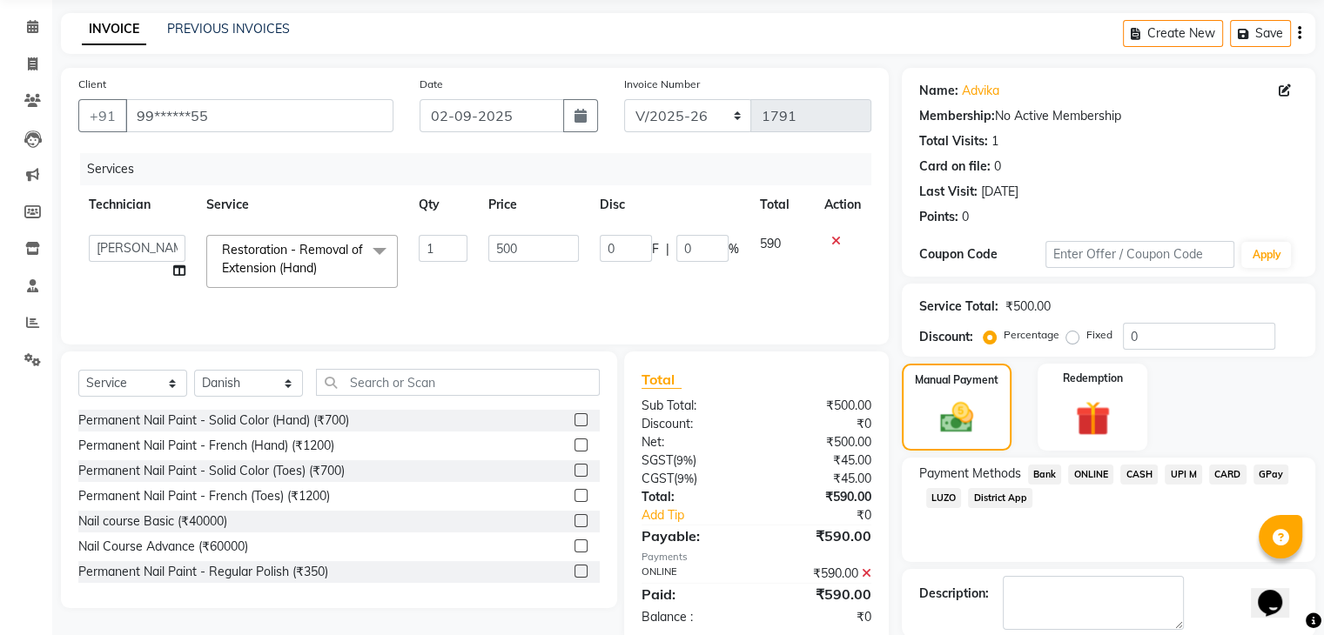
scroll to position [149, 0]
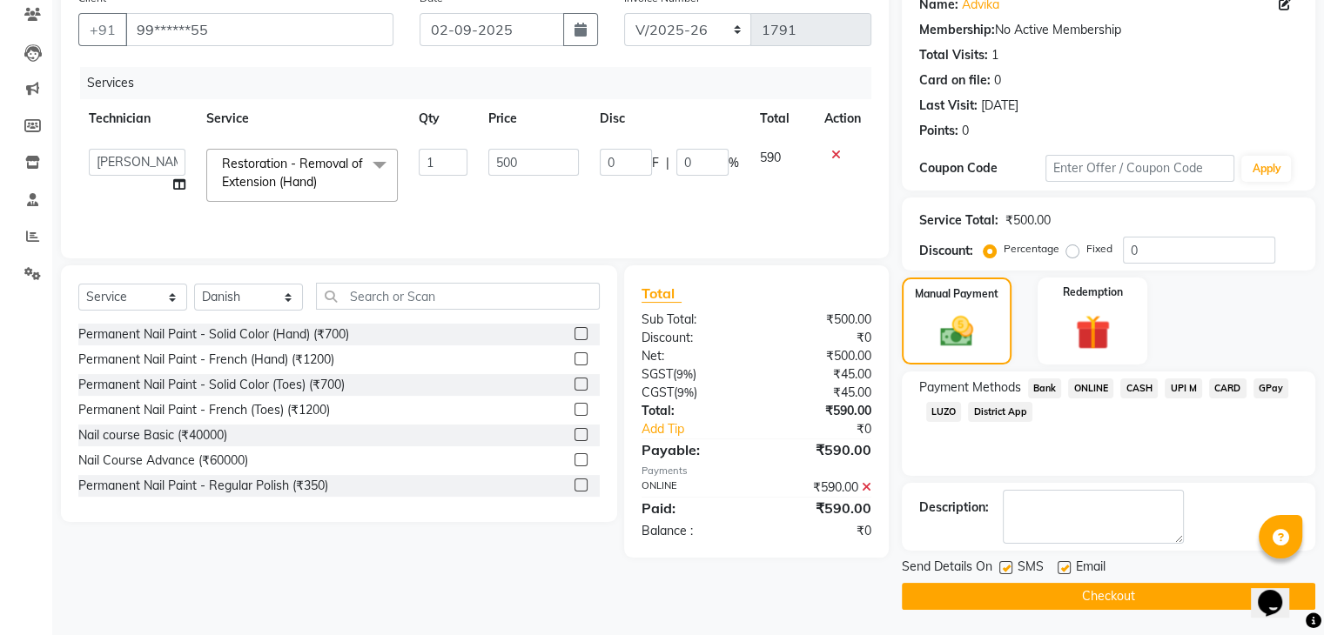
click at [1072, 589] on button "Checkout" at bounding box center [1108, 596] width 413 height 27
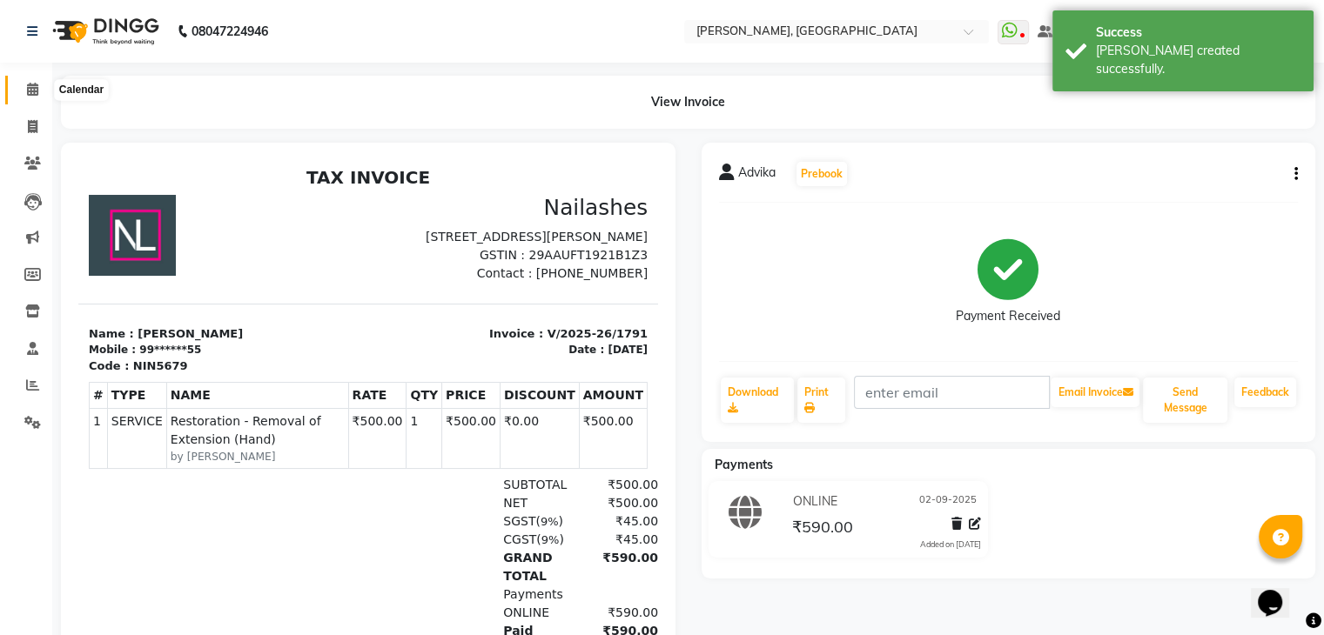
click at [30, 92] on icon at bounding box center [32, 89] width 11 height 13
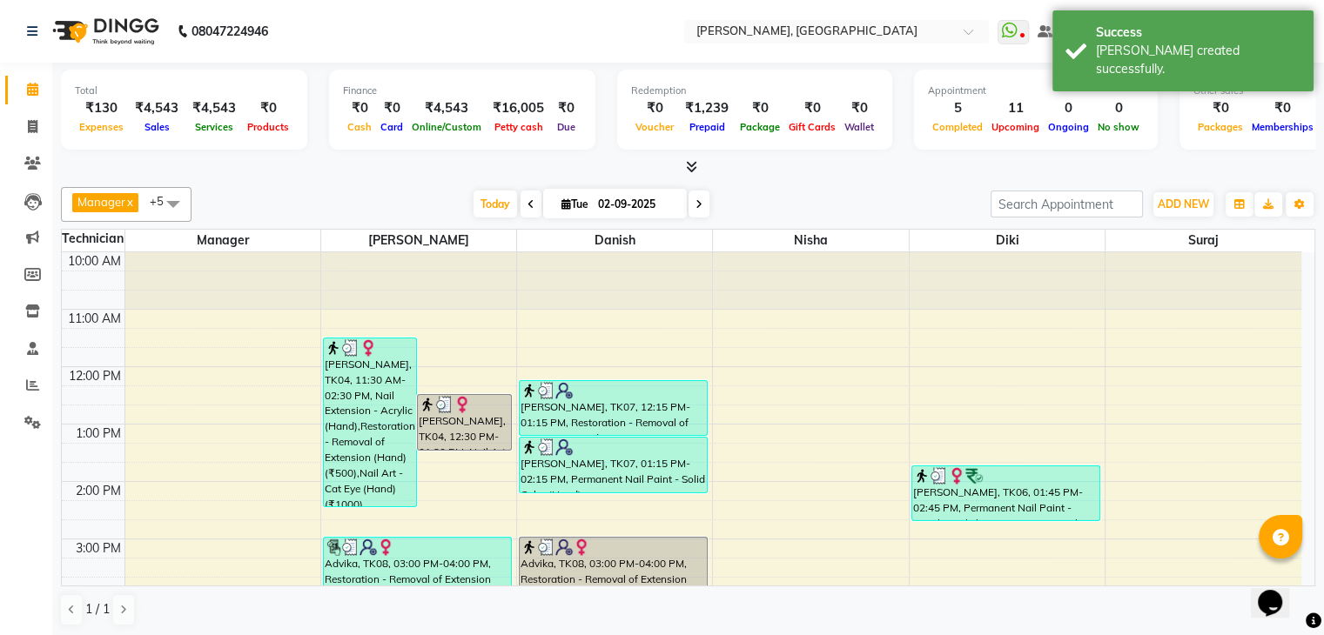
click at [693, 167] on icon at bounding box center [691, 166] width 11 height 13
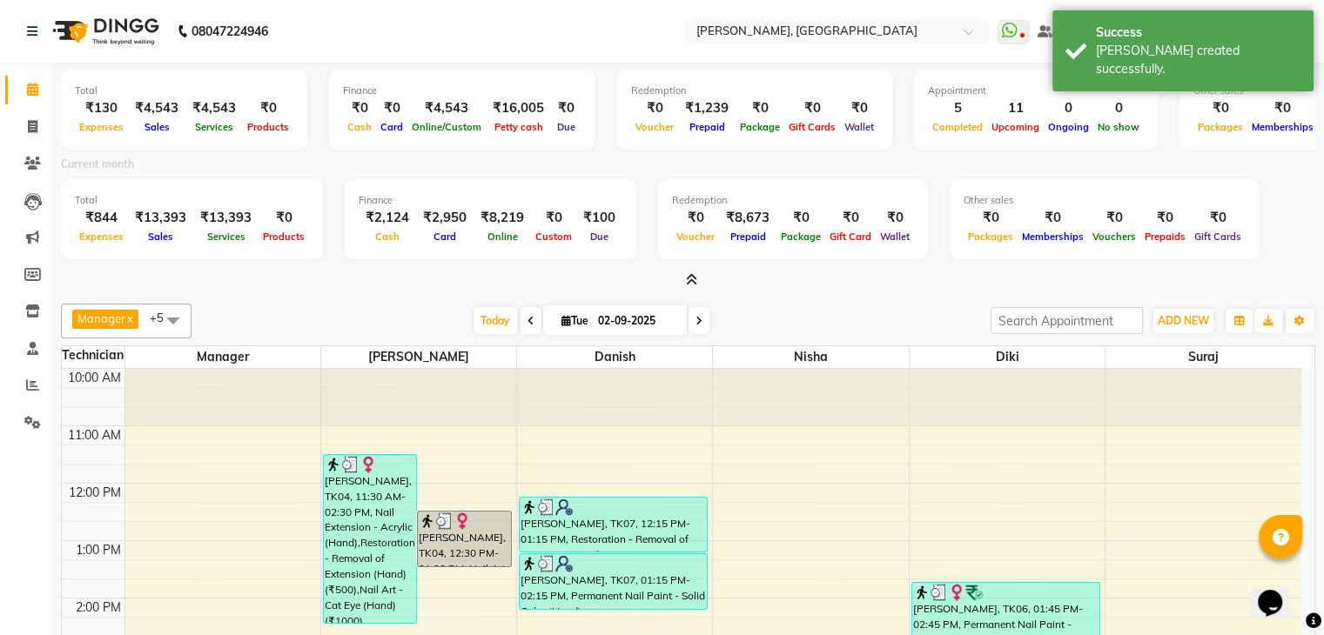
click at [689, 282] on icon at bounding box center [691, 279] width 11 height 13
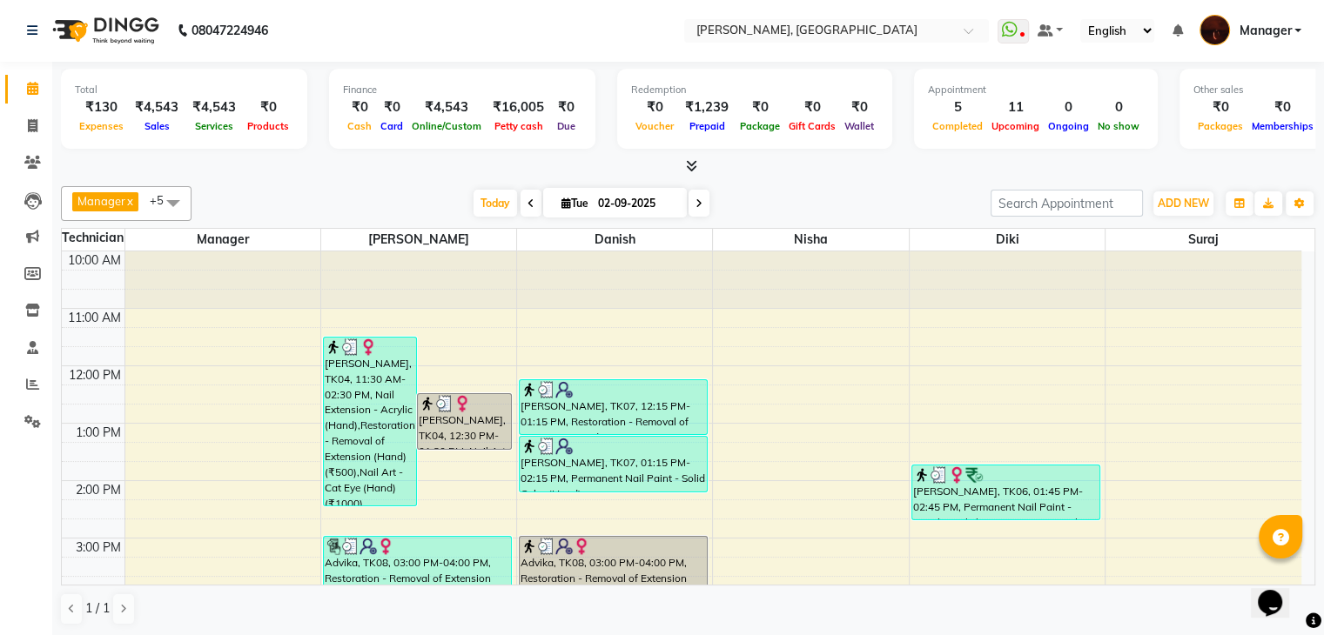
scroll to position [405, 0]
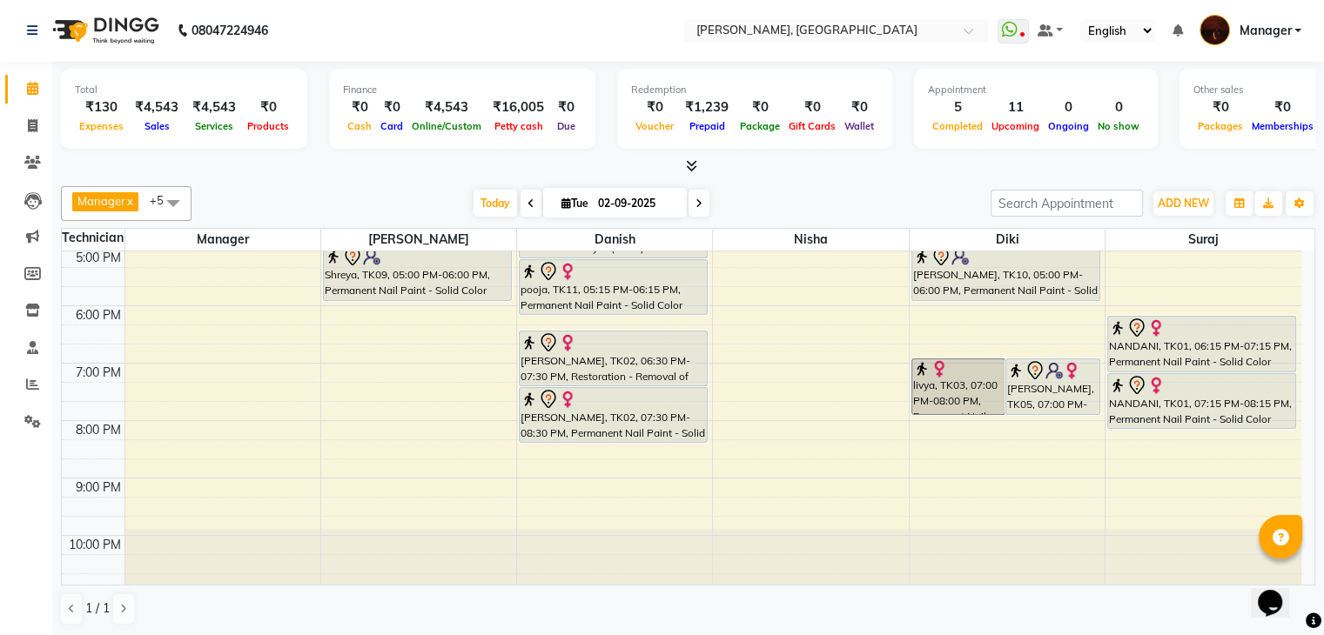
drag, startPoint x: 1309, startPoint y: 450, endPoint x: 16, endPoint y: 8, distance: 1366.7
click at [690, 162] on icon at bounding box center [691, 166] width 11 height 13
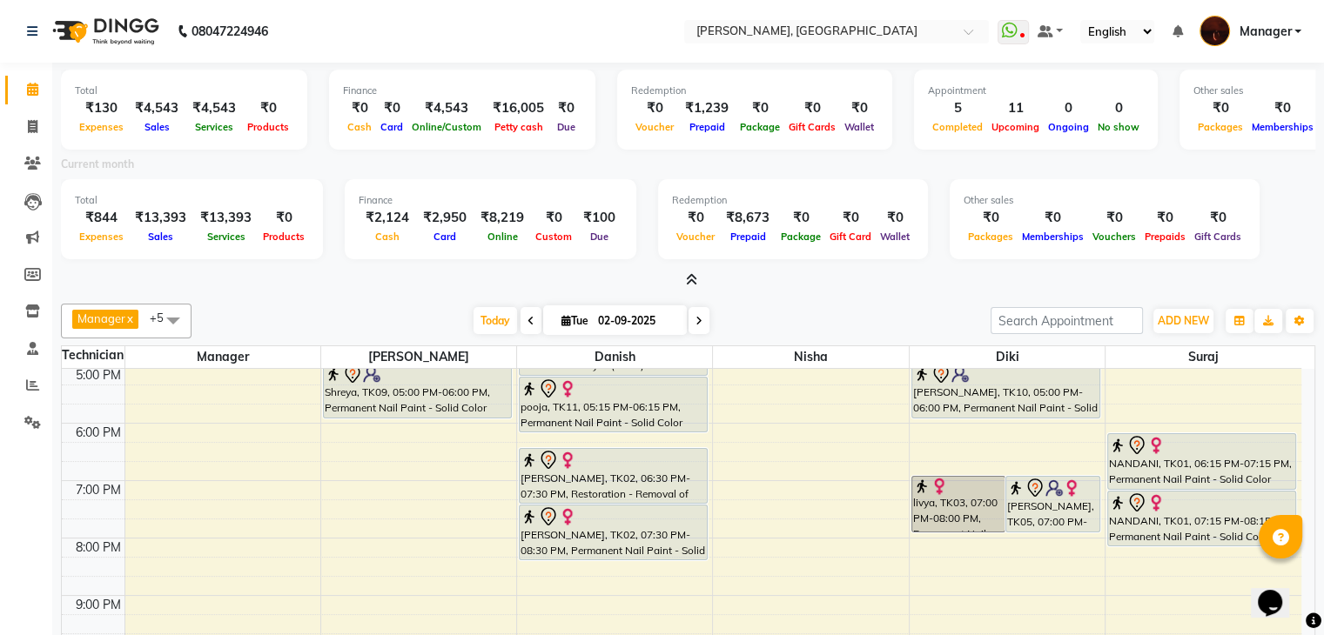
click at [694, 274] on icon at bounding box center [691, 279] width 11 height 13
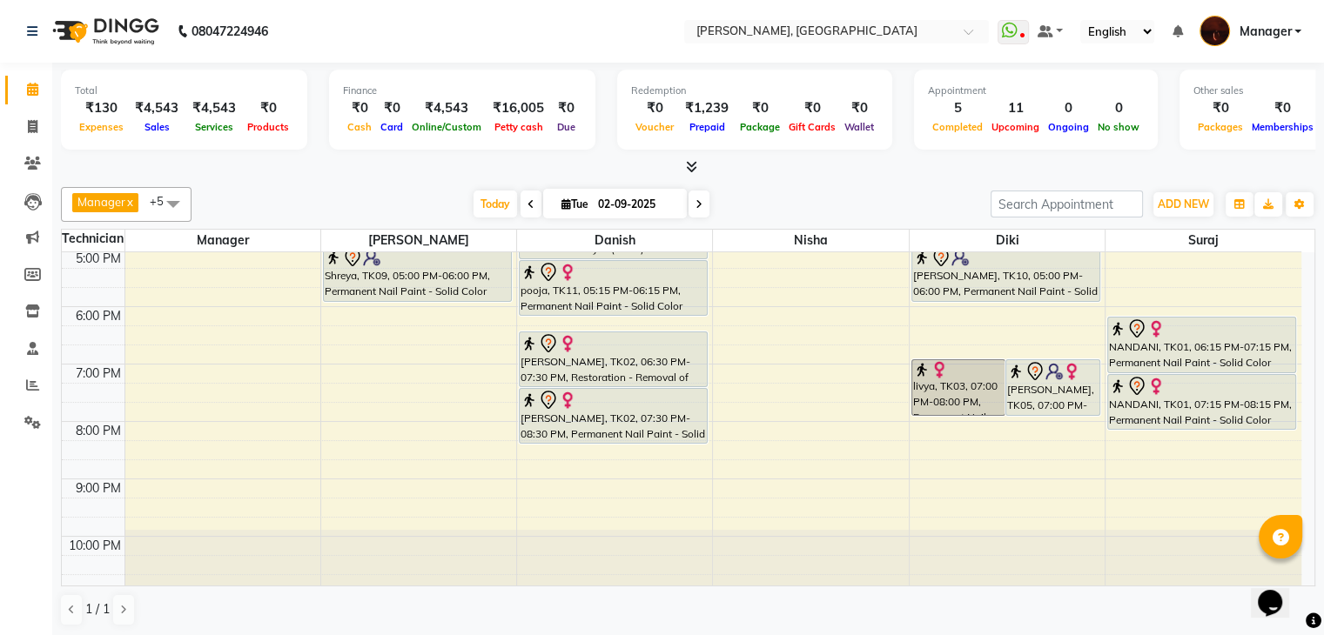
click at [693, 163] on icon at bounding box center [691, 166] width 11 height 13
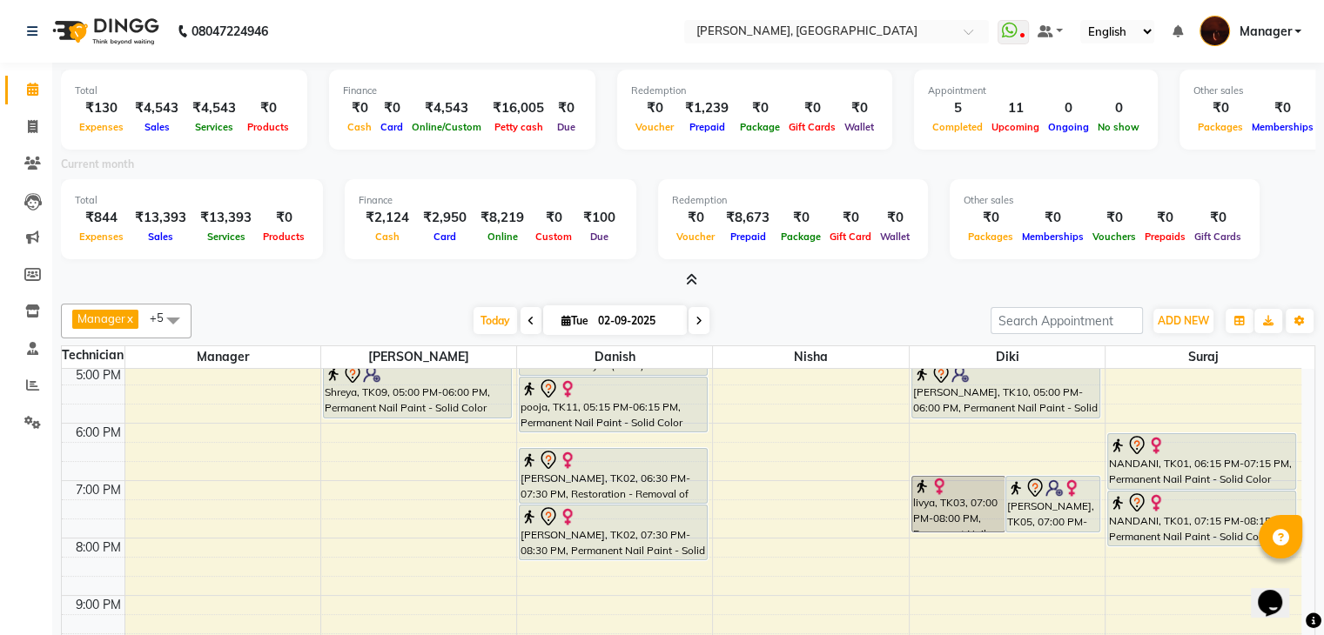
click at [687, 283] on icon at bounding box center [691, 279] width 11 height 13
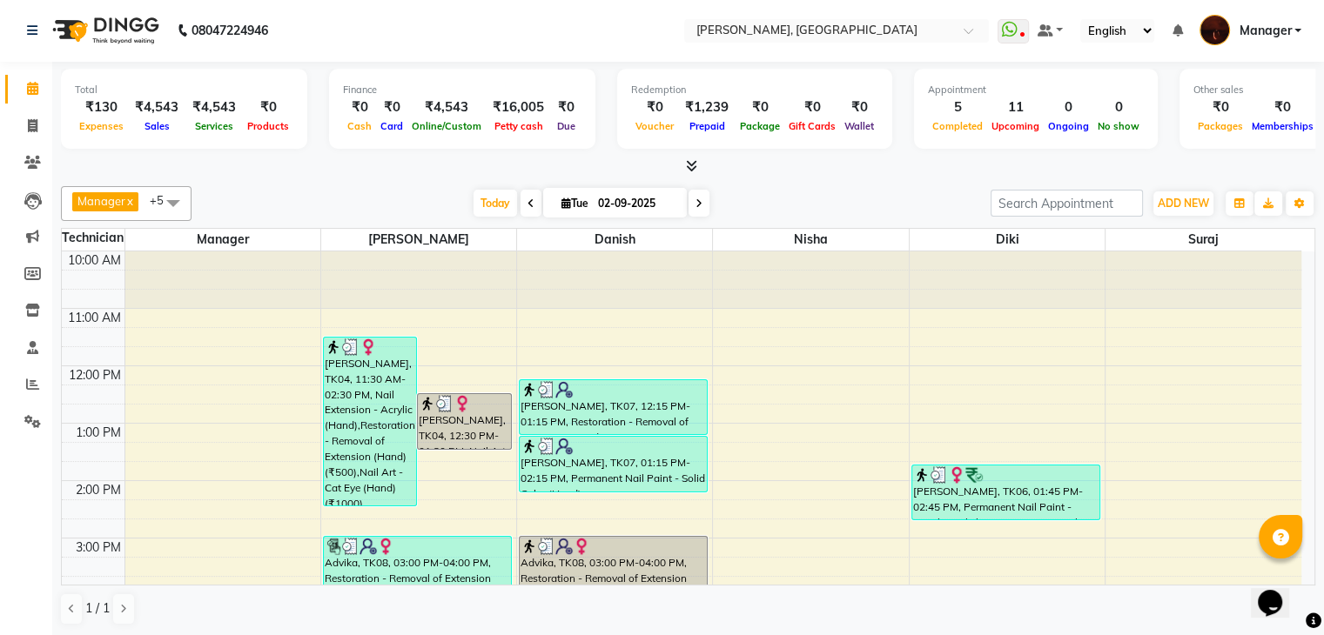
click at [680, 154] on div "Total ₹130 Expenses ₹4,543 Sales ₹4,543 Services ₹0 Products Finance ₹0 Cash ₹0…" at bounding box center [688, 119] width 1254 height 114
click at [687, 162] on icon at bounding box center [691, 165] width 11 height 13
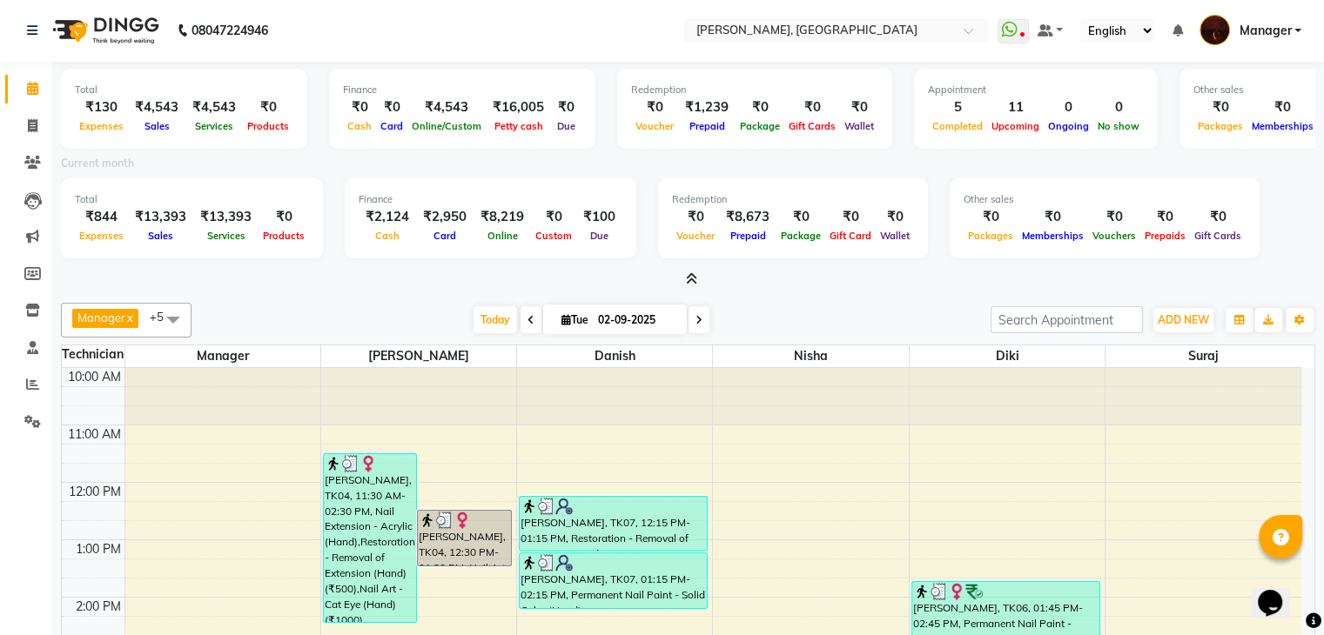
click at [688, 278] on icon at bounding box center [691, 278] width 11 height 13
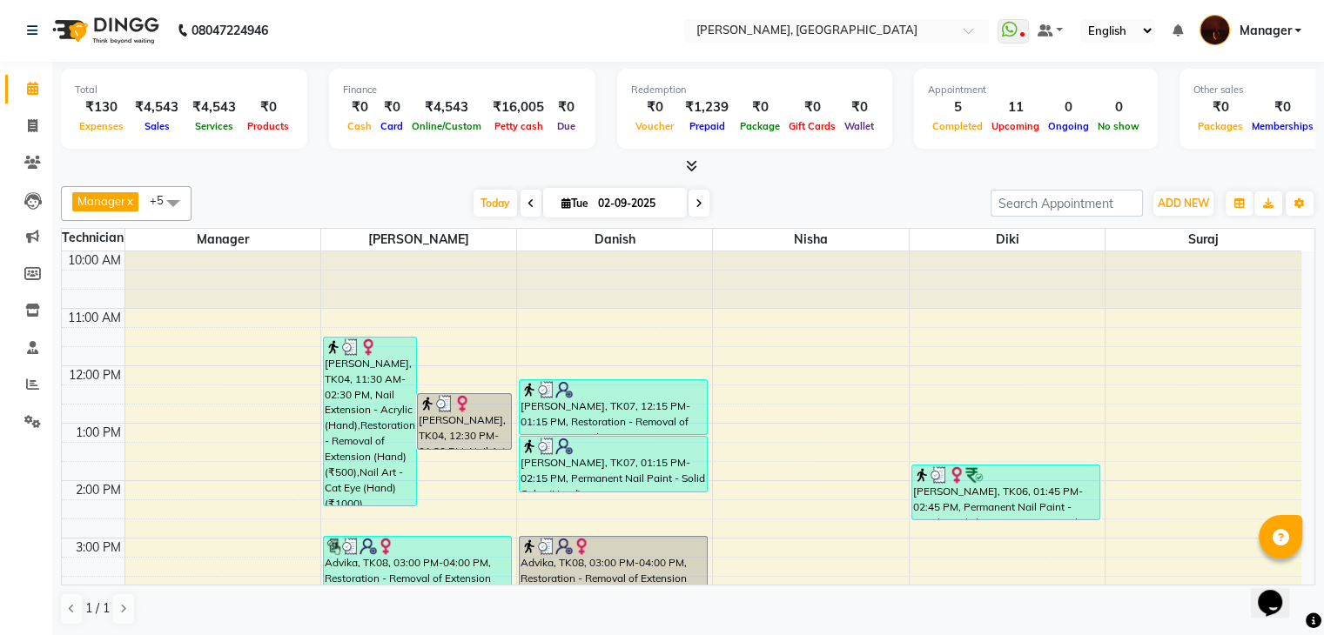
scroll to position [405, 0]
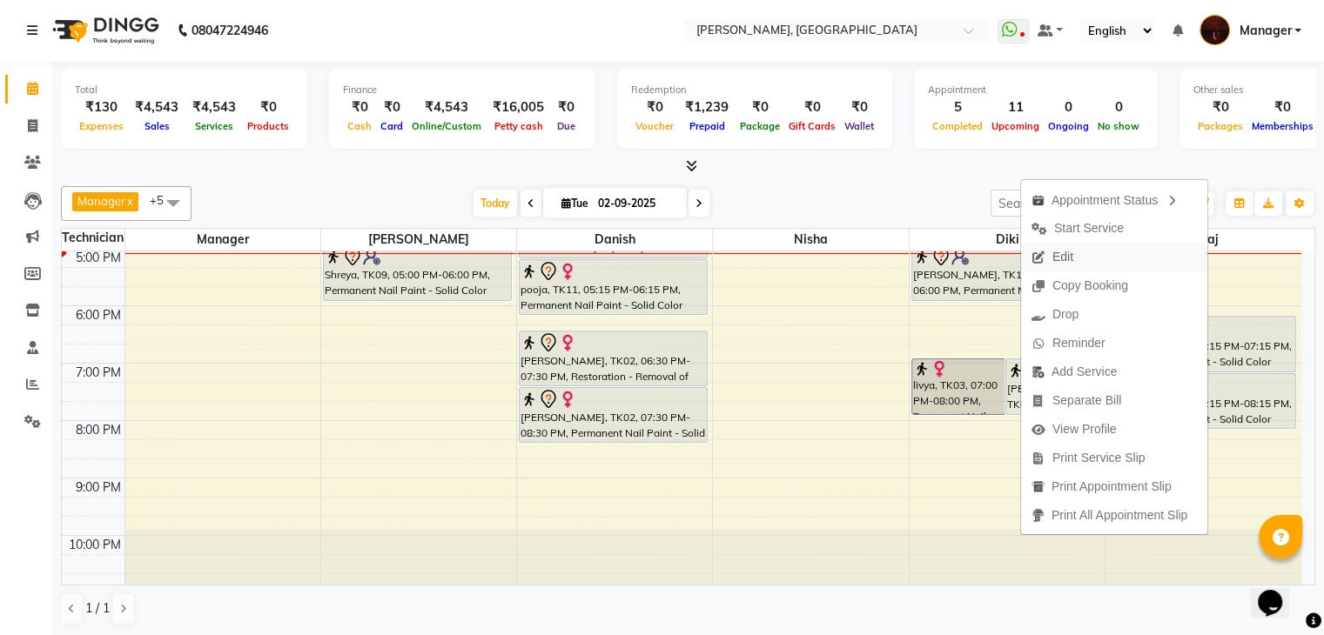
click at [1070, 258] on span "Edit" at bounding box center [1052, 257] width 63 height 29
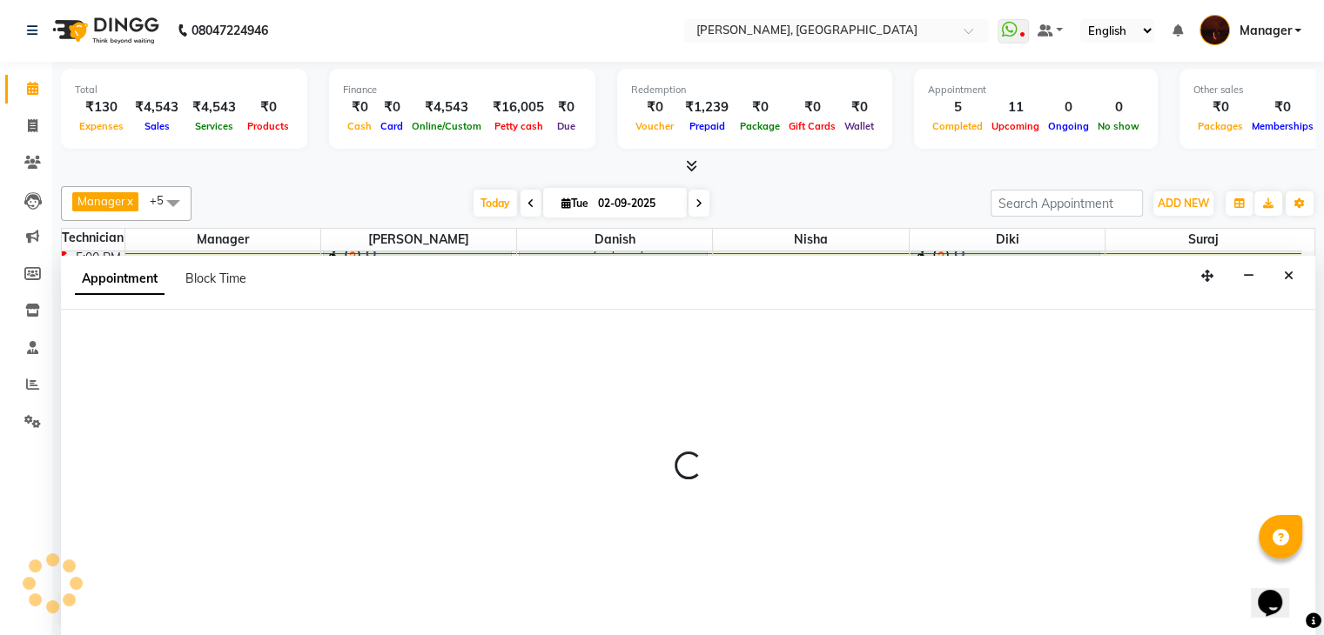
select select "tentative"
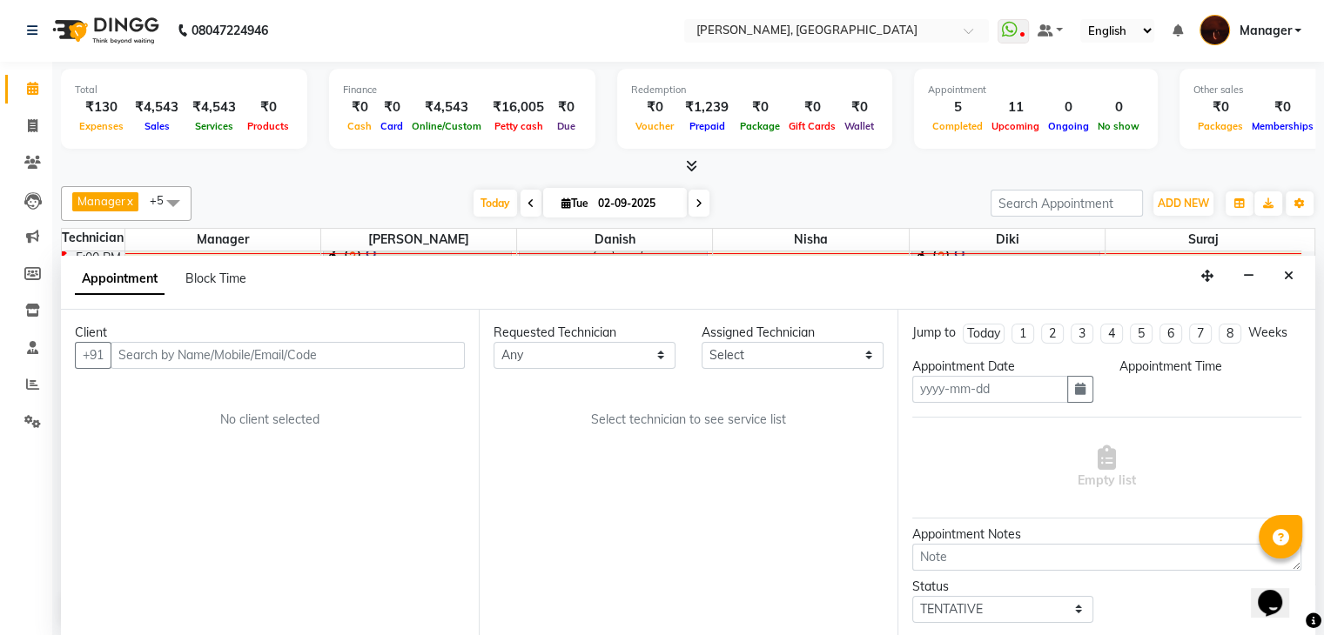
type input "02-09-2025"
select select "1095"
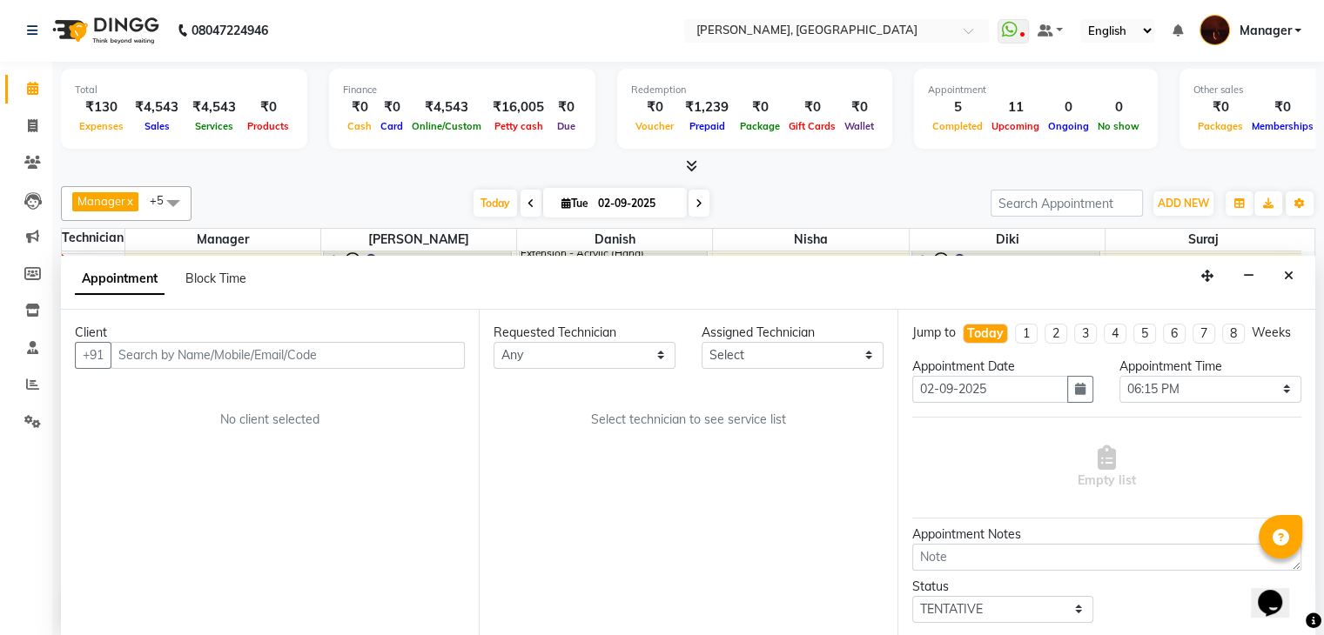
select select "83655"
select select "1693"
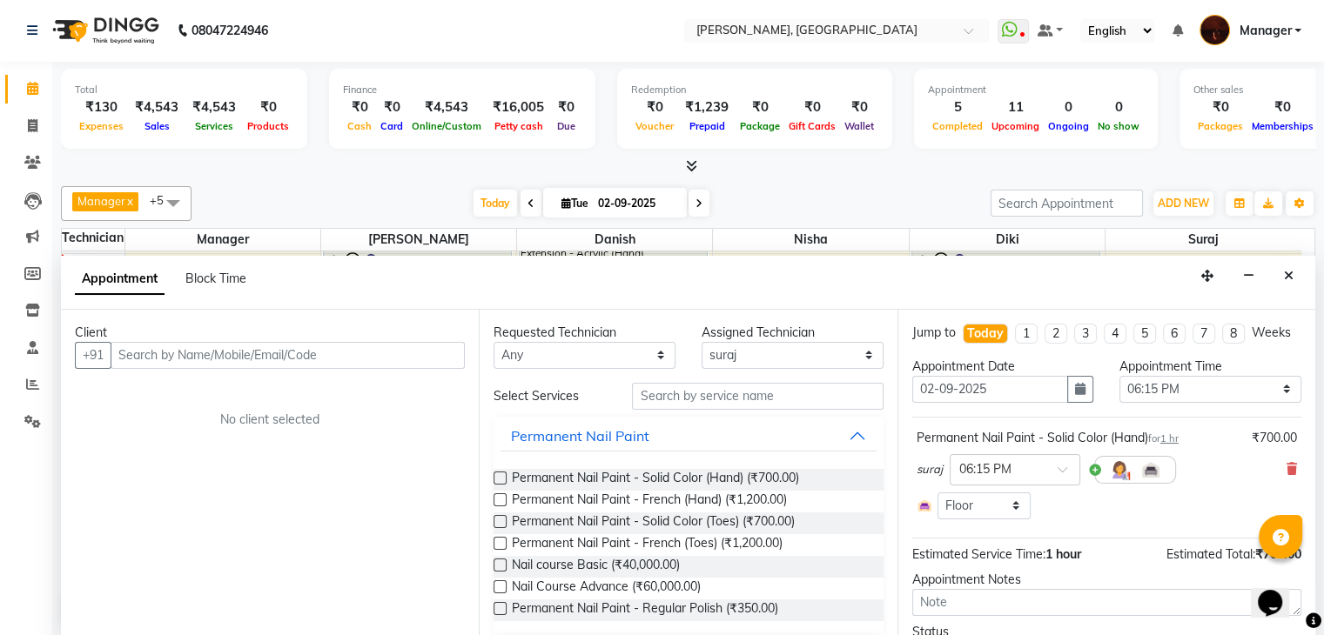
select select "1693"
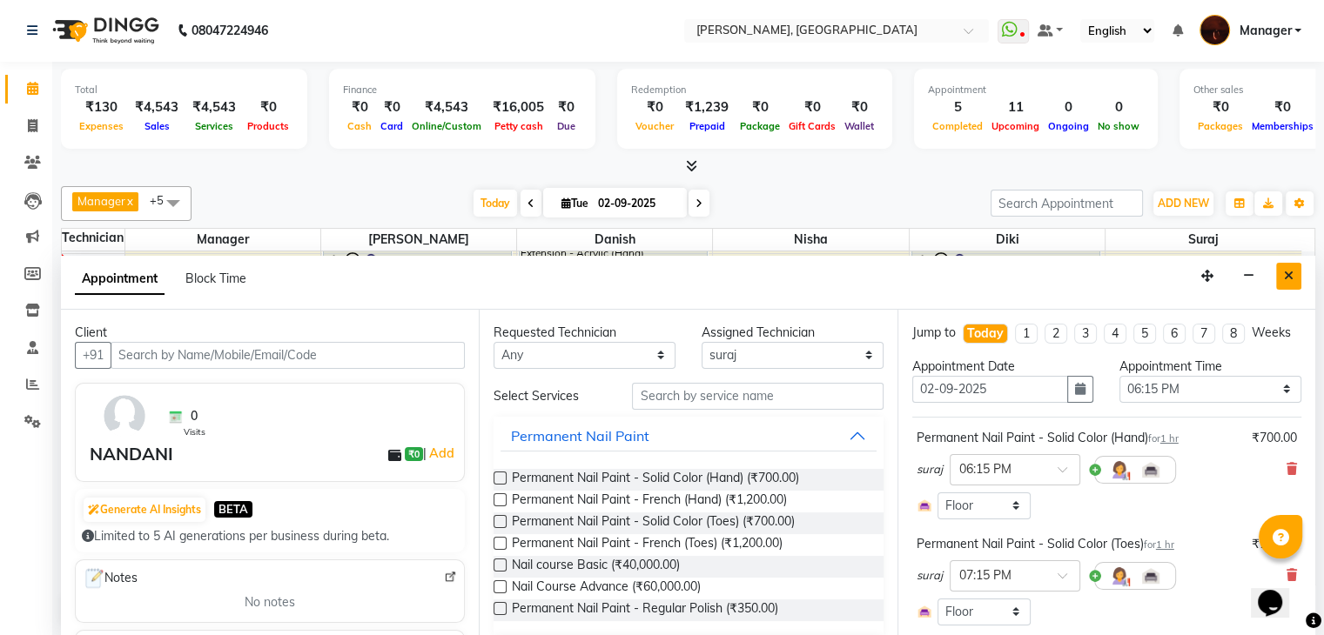
click at [1285, 276] on icon "Close" at bounding box center [1289, 276] width 10 height 12
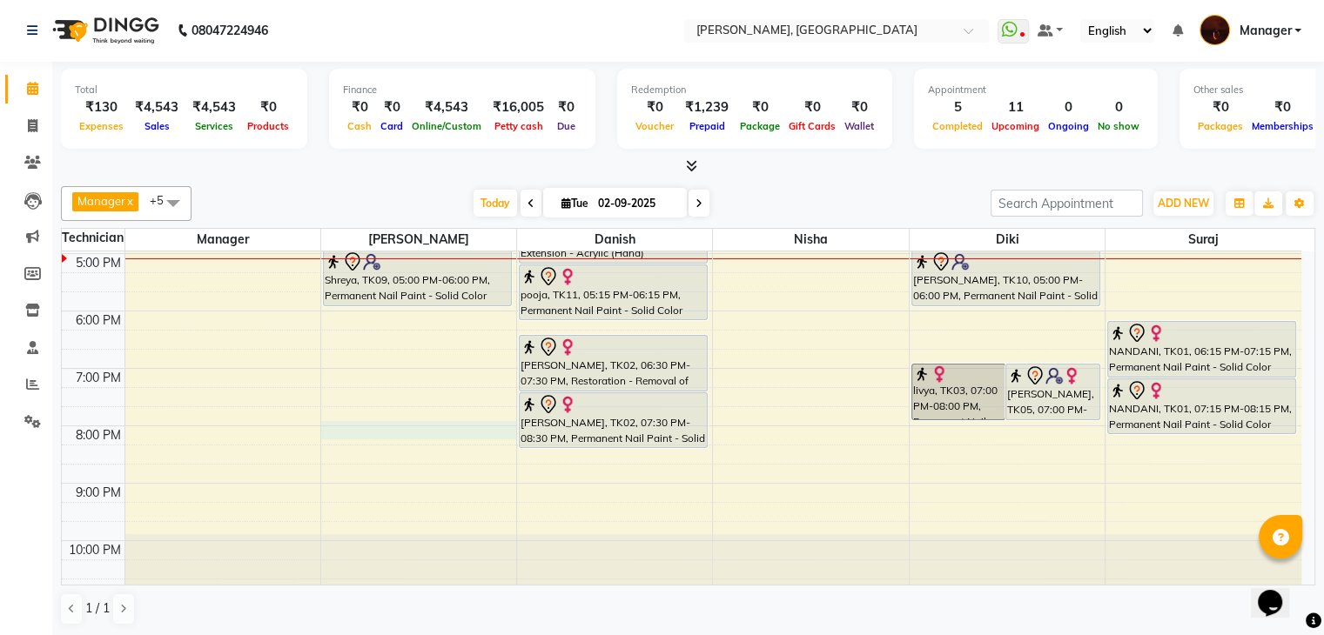
click at [386, 427] on div "10:00 AM 11:00 AM 12:00 PM 1:00 PM 2:00 PM 3:00 PM 4:00 PM 5:00 PM 6:00 PM 7:00…" at bounding box center [681, 225] width 1239 height 746
select select "35072"
select select "tentative"
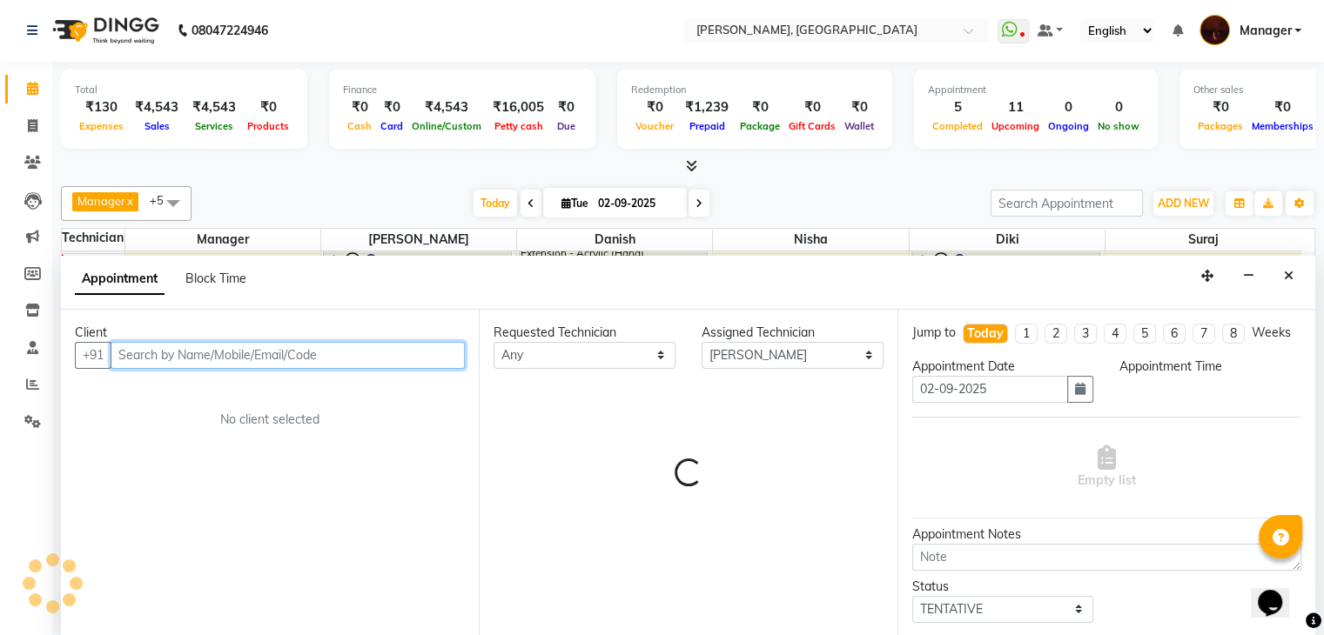
select select "1200"
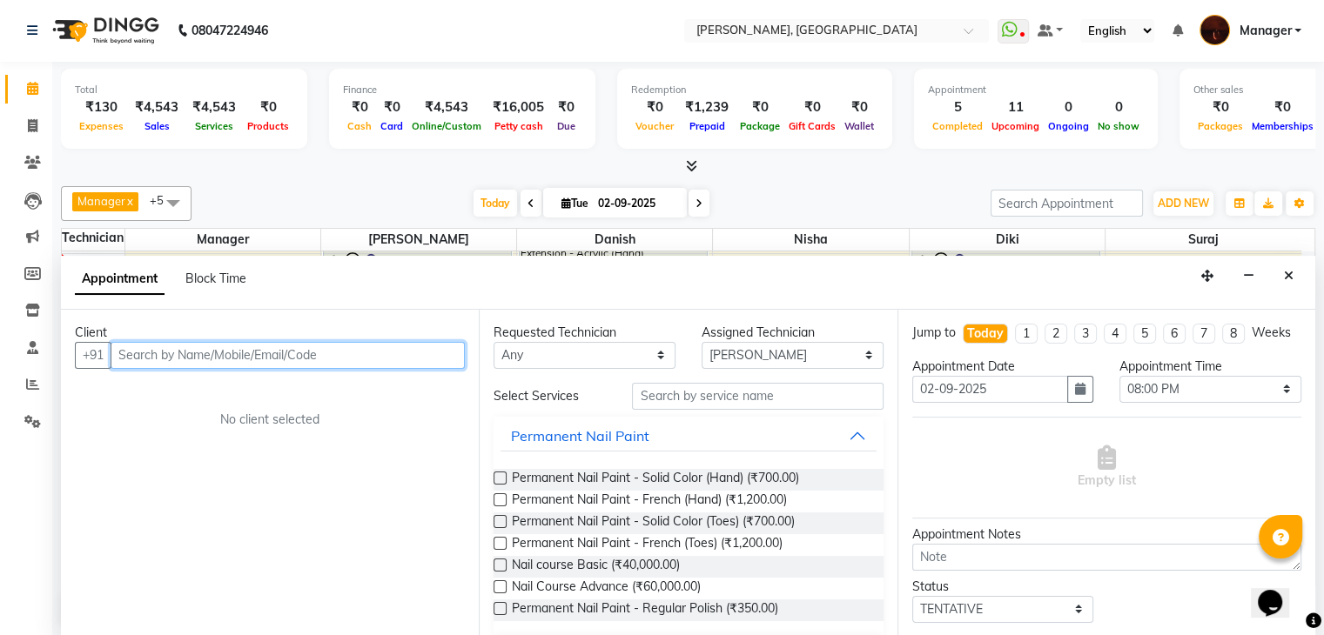
click at [322, 356] on input "text" at bounding box center [288, 355] width 354 height 27
click at [146, 352] on input "99229972533541" at bounding box center [252, 355] width 282 height 27
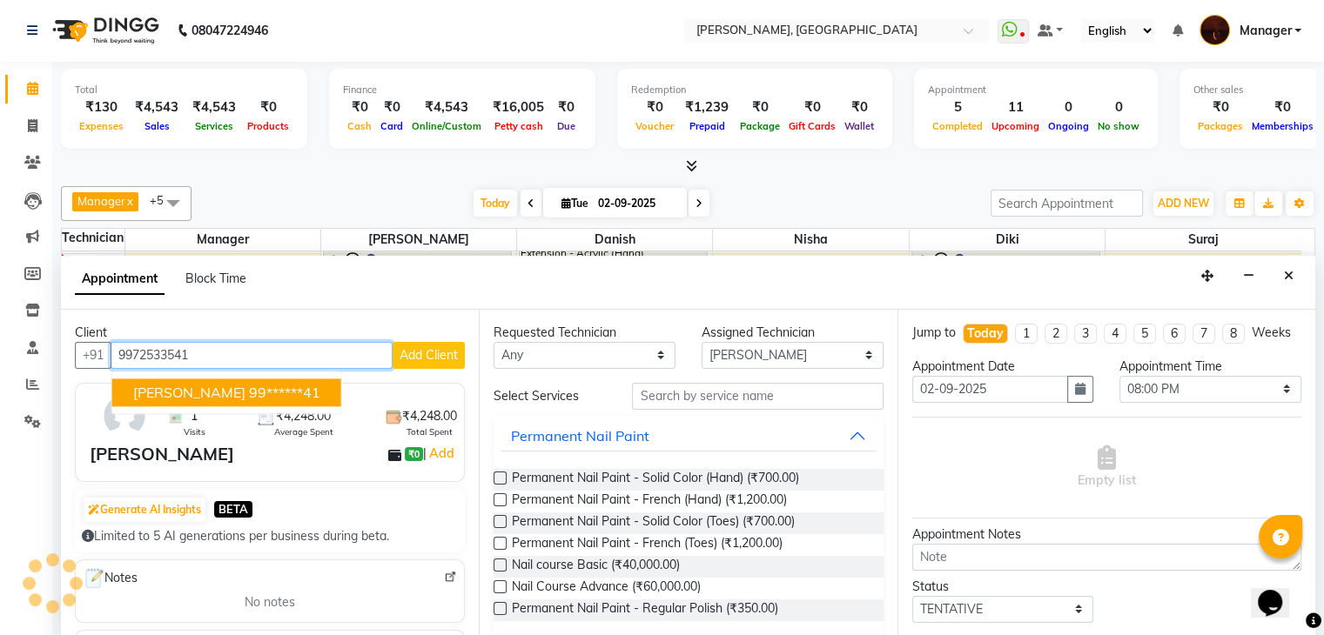
click at [249, 385] on ngb-highlight "99******41" at bounding box center [284, 392] width 71 height 17
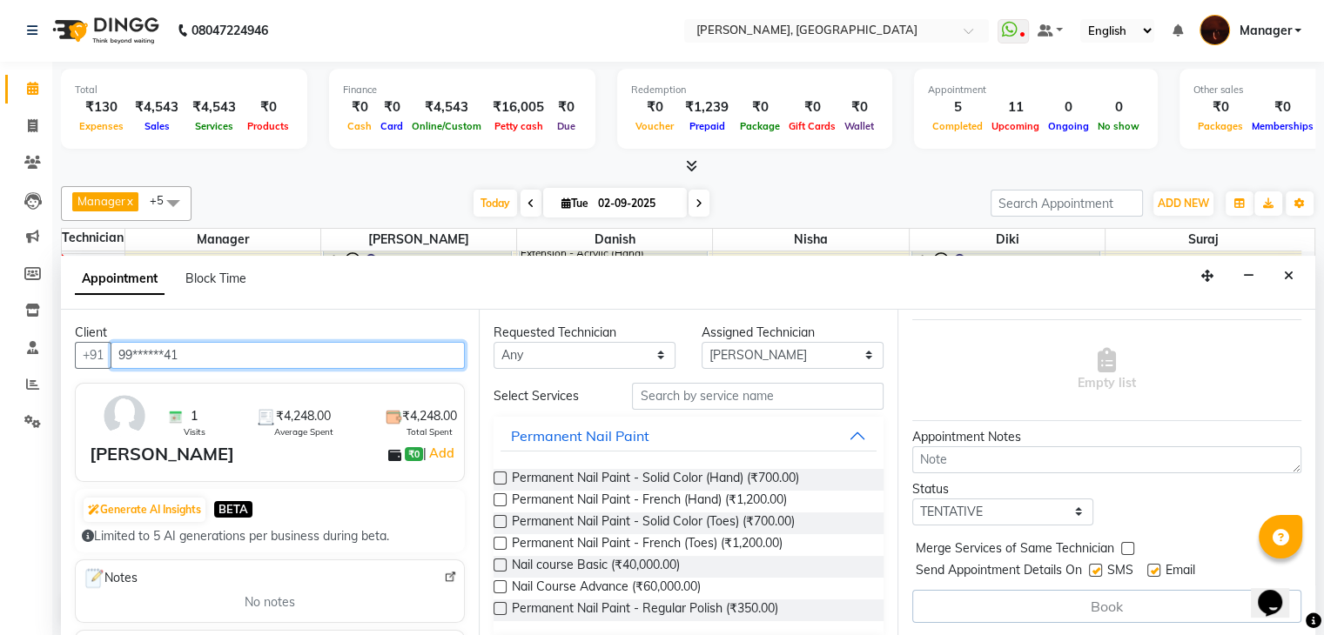
scroll to position [0, 0]
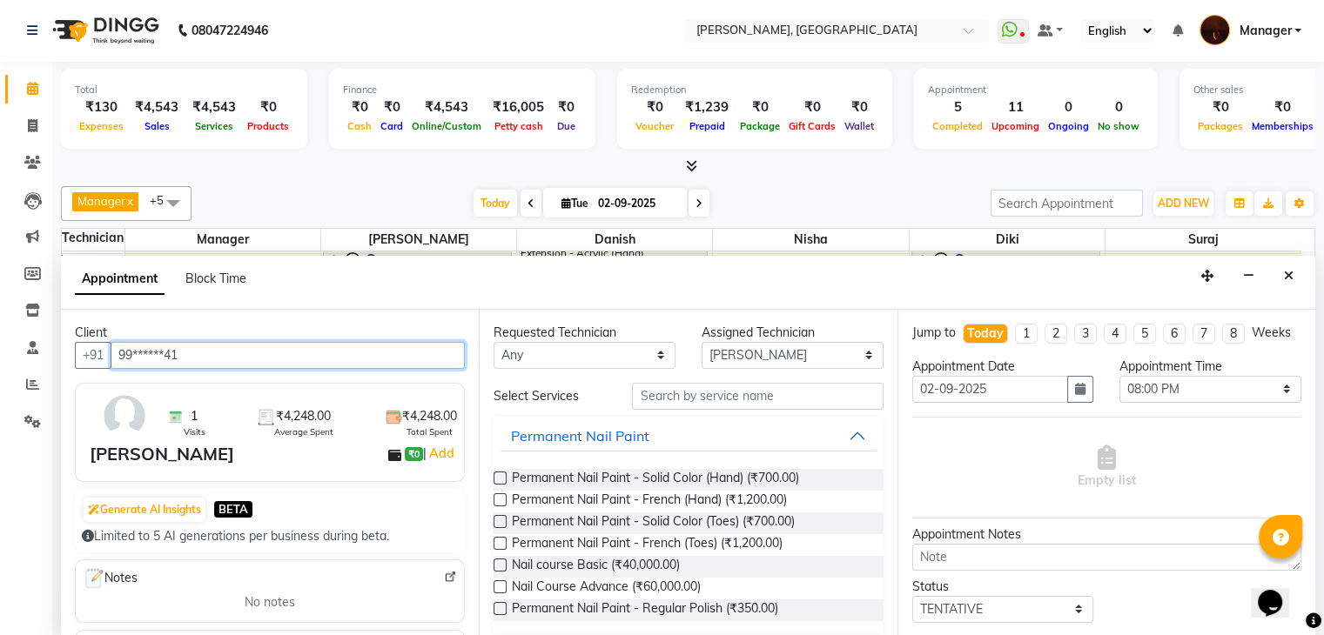
type input "99******41"
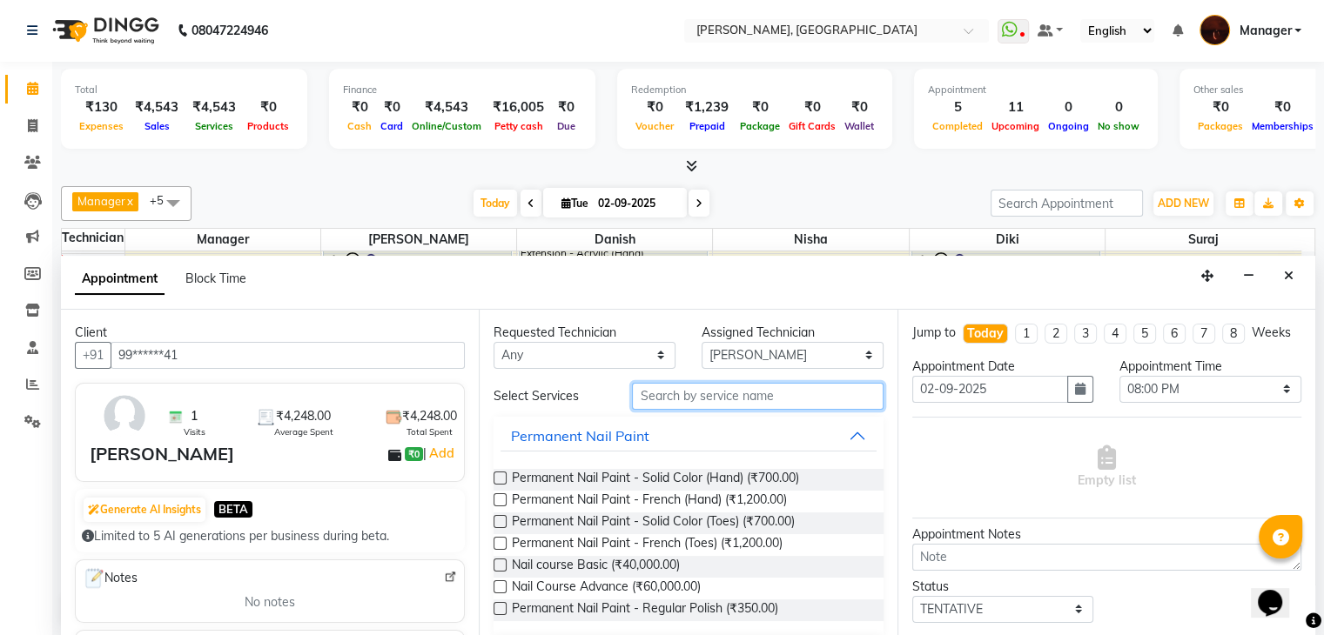
click at [707, 401] on input "text" at bounding box center [757, 396] width 251 height 27
click at [499, 472] on label at bounding box center [499, 478] width 13 height 13
click at [499, 474] on input "checkbox" at bounding box center [498, 479] width 11 height 11
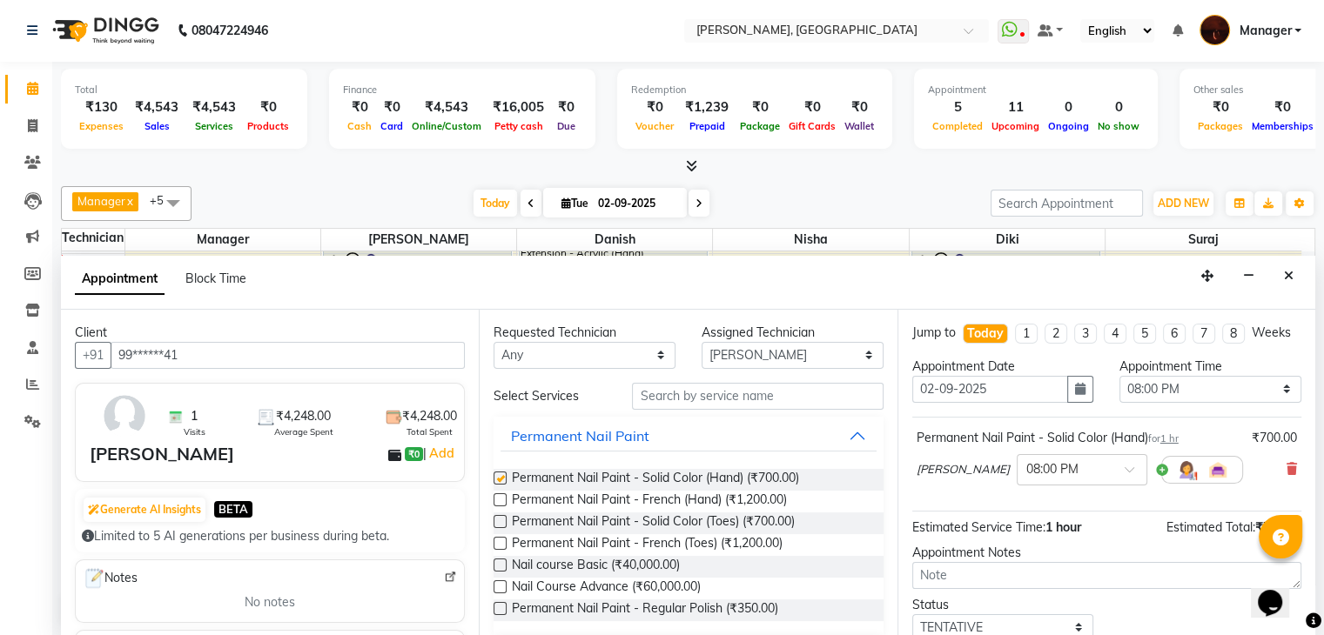
checkbox input "false"
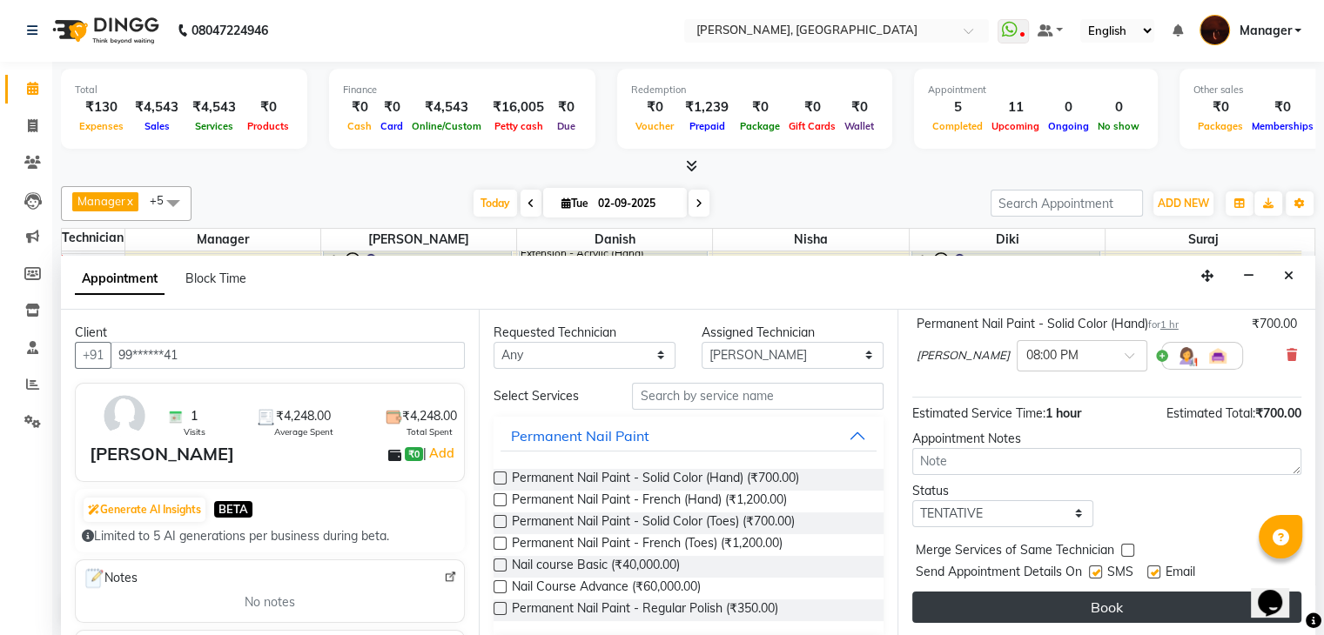
click at [1168, 607] on button "Book" at bounding box center [1106, 607] width 389 height 31
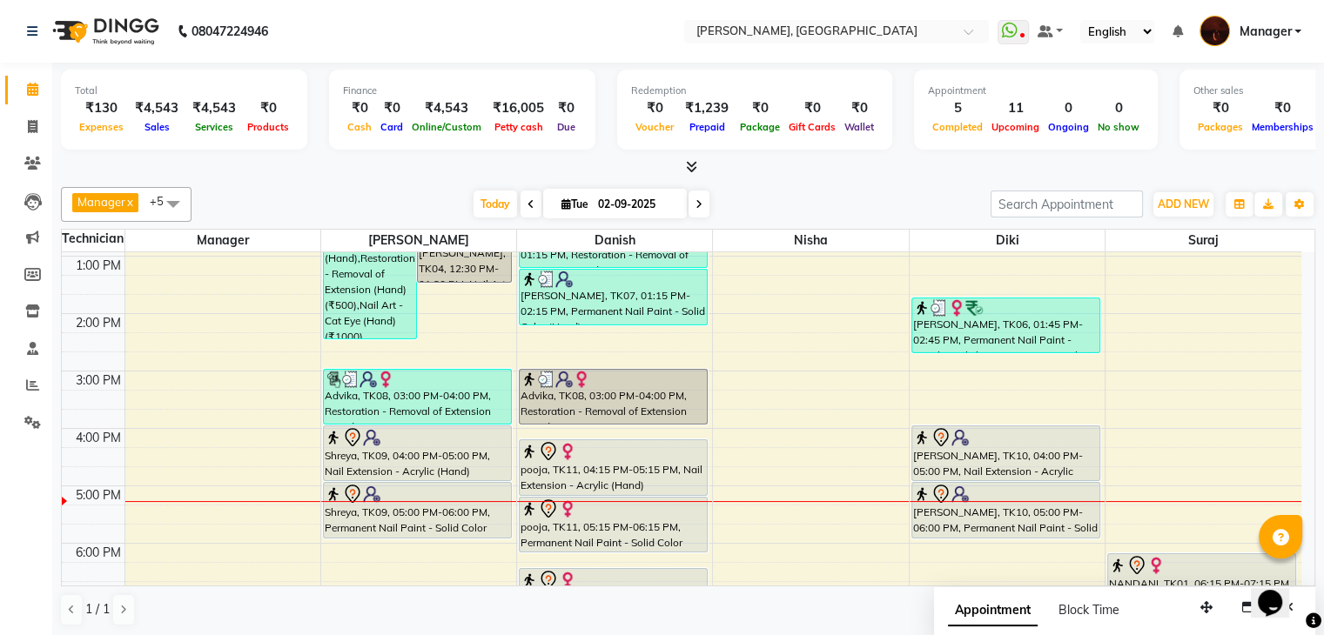
scroll to position [164, 0]
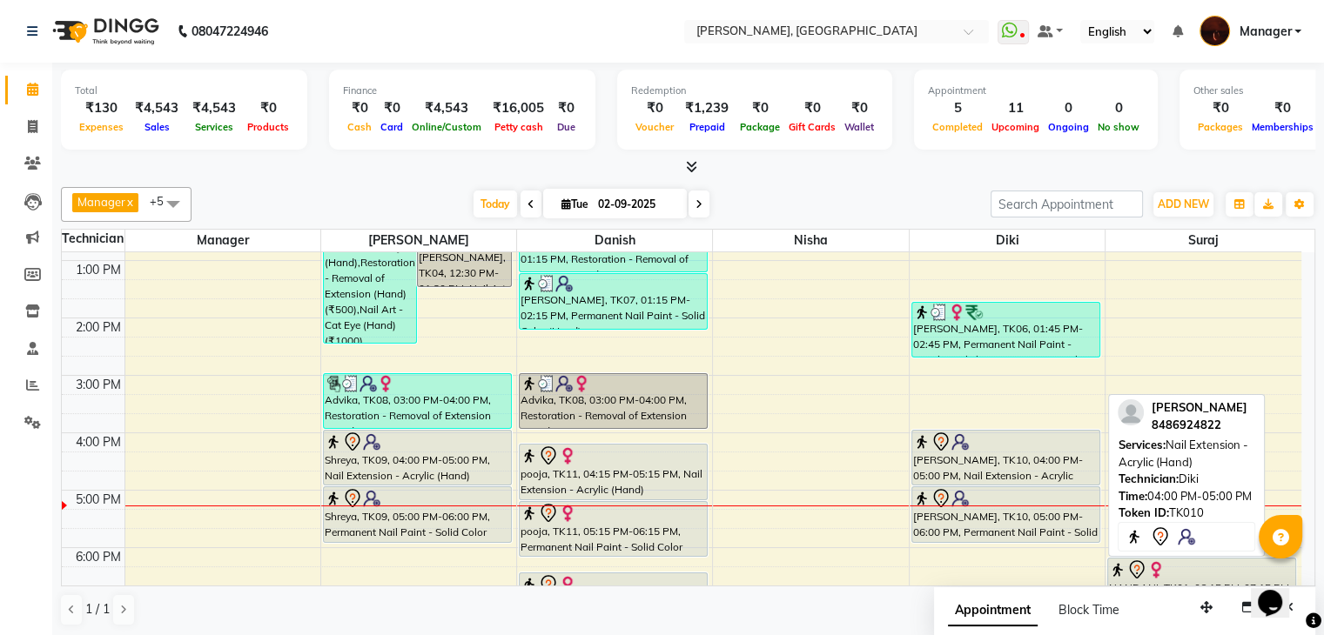
click at [1070, 446] on div at bounding box center [1005, 442] width 185 height 21
select select "7"
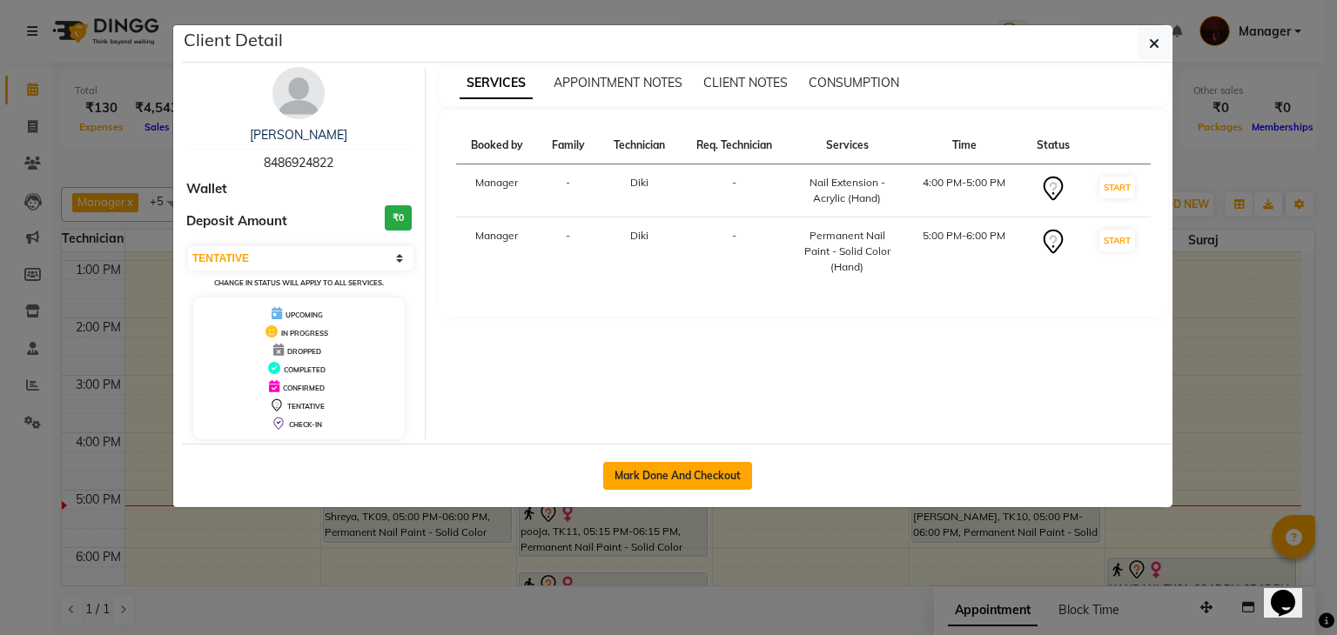
click at [721, 480] on button "Mark Done And Checkout" at bounding box center [677, 476] width 149 height 28
select select "service"
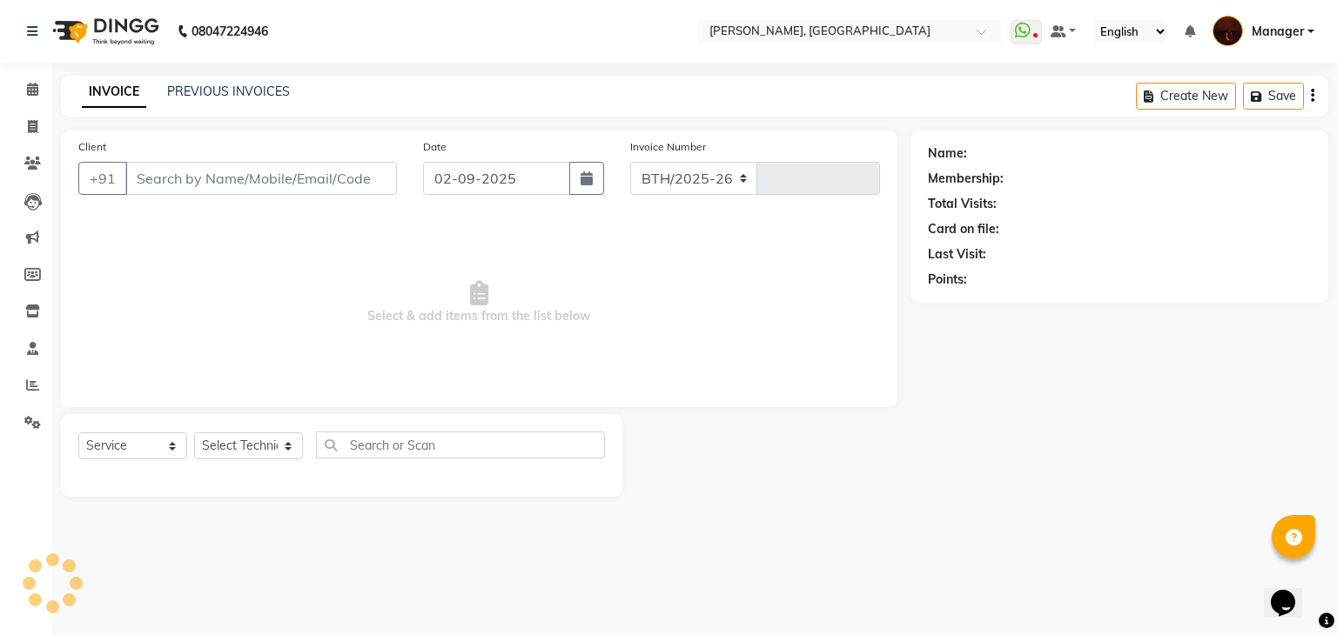
select select "4063"
type input "1792"
type input "84******22"
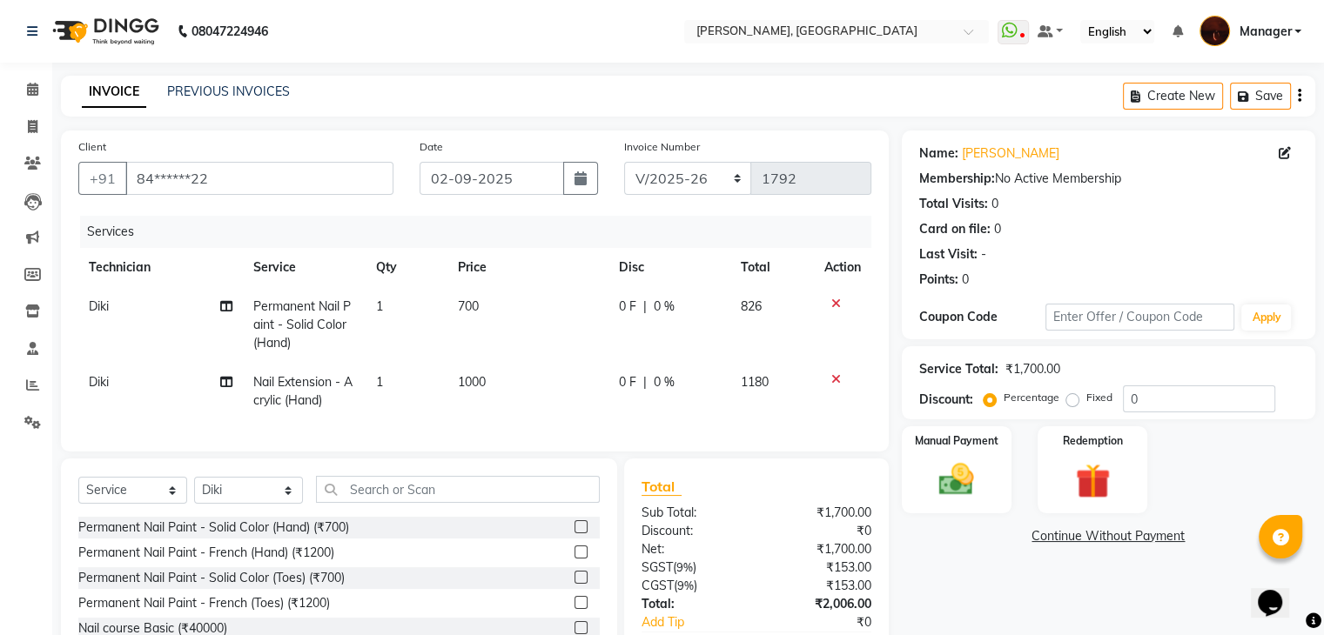
click at [835, 305] on icon at bounding box center [836, 304] width 10 height 12
click at [835, 373] on icon at bounding box center [836, 379] width 10 height 12
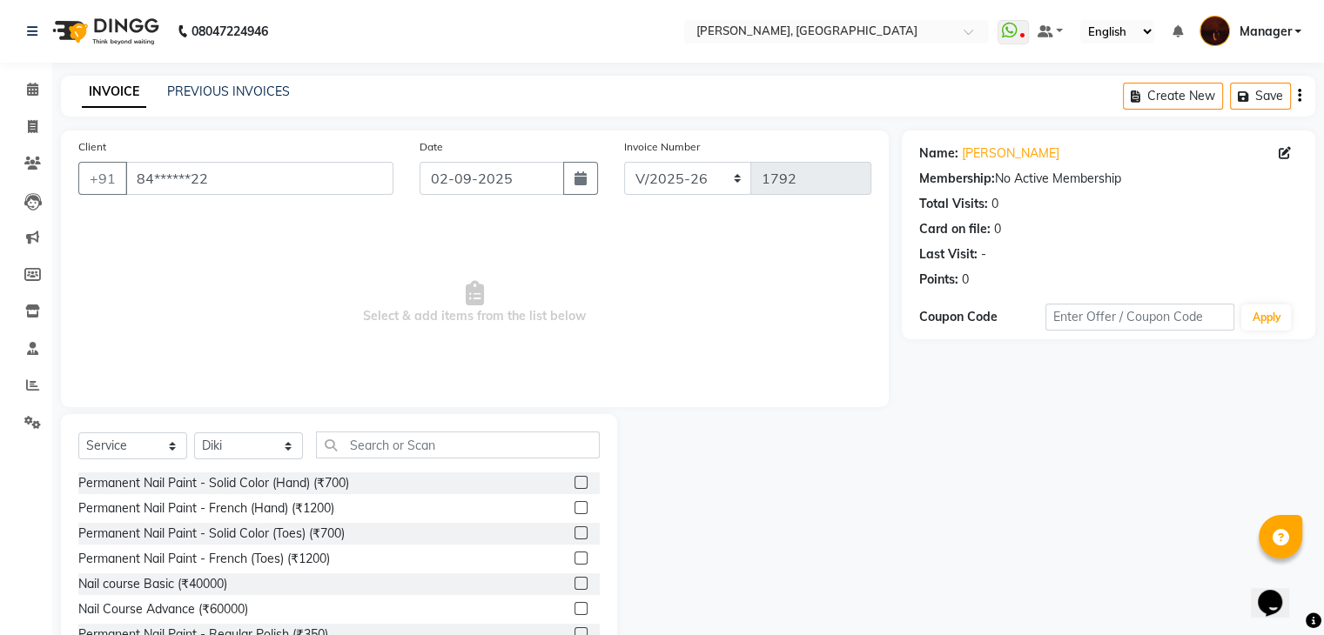
click at [835, 305] on span "Select & add items from the list below" at bounding box center [474, 303] width 793 height 174
click at [265, 436] on select "Select Technician [PERSON_NAME] Diki [PERSON_NAME] Manager [PERSON_NAME] Pooja …" at bounding box center [248, 446] width 109 height 27
select select "20822"
click at [194, 433] on select "Select Technician [PERSON_NAME] Diki [PERSON_NAME] Manager [PERSON_NAME] Pooja …" at bounding box center [248, 446] width 109 height 27
click at [369, 453] on input "text" at bounding box center [458, 445] width 284 height 27
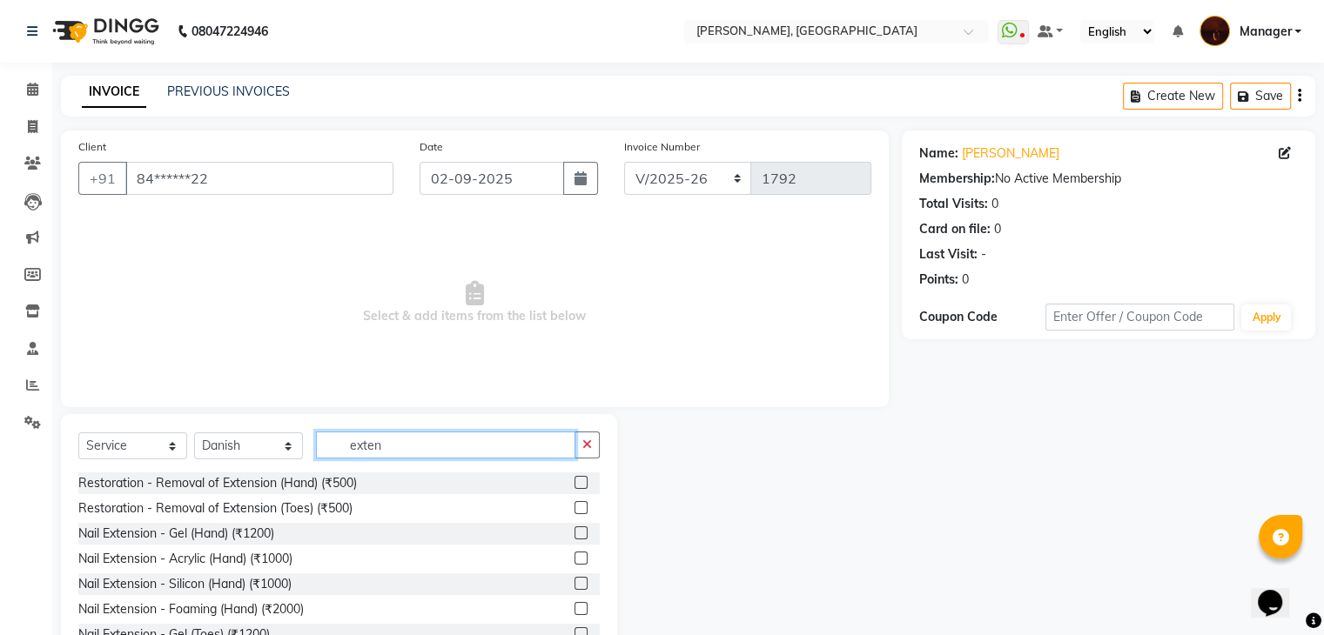
type input "exten"
click at [574, 533] on label at bounding box center [580, 532] width 13 height 13
click at [574, 533] on input "checkbox" at bounding box center [579, 533] width 11 height 11
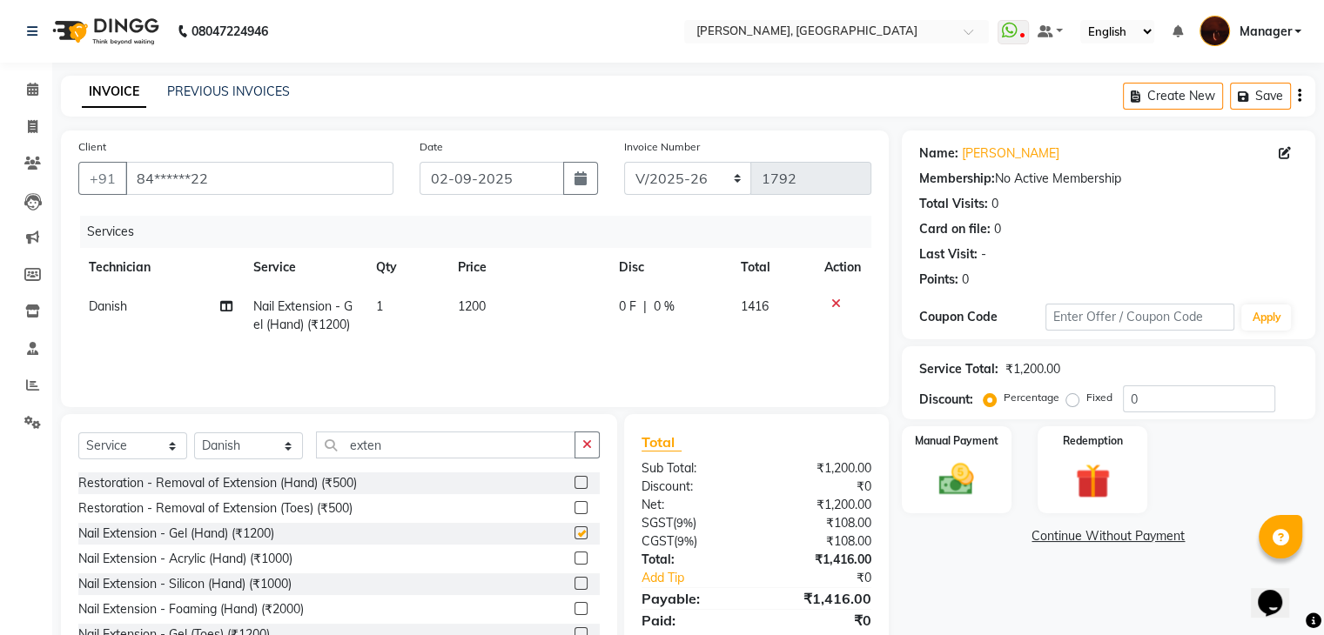
checkbox input "false"
click at [596, 451] on button "button" at bounding box center [586, 445] width 25 height 27
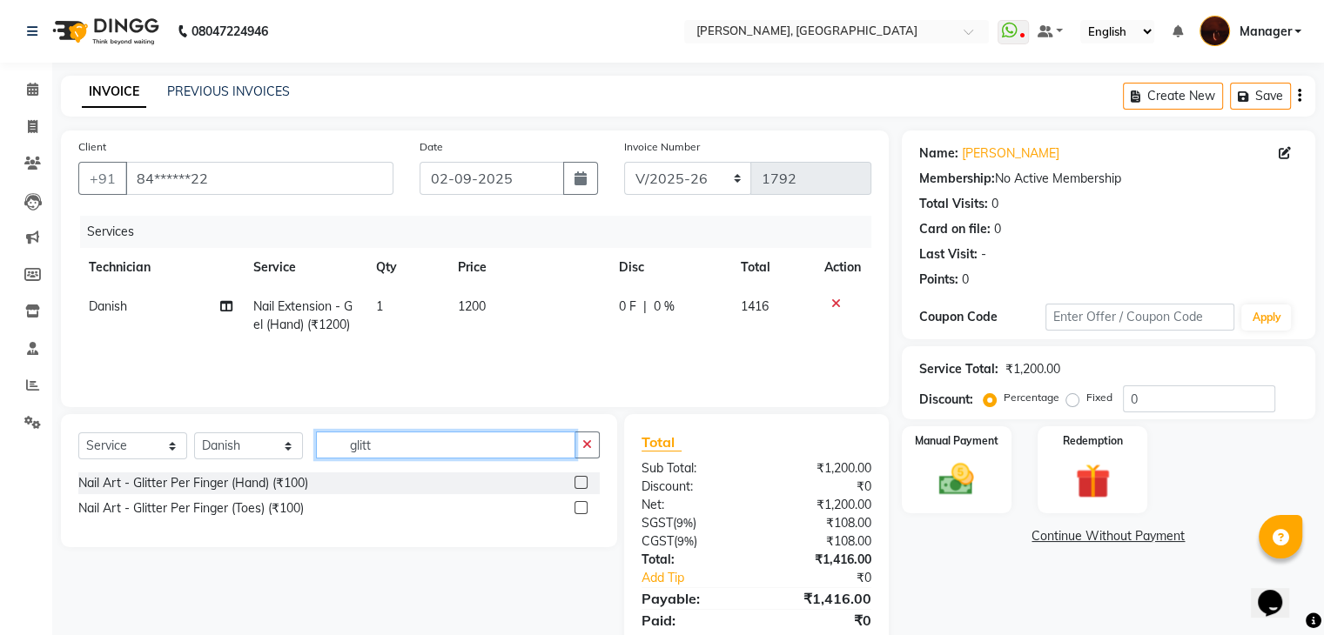
type input "glitt"
click at [580, 488] on label at bounding box center [580, 482] width 13 height 13
click at [580, 488] on input "checkbox" at bounding box center [579, 483] width 11 height 11
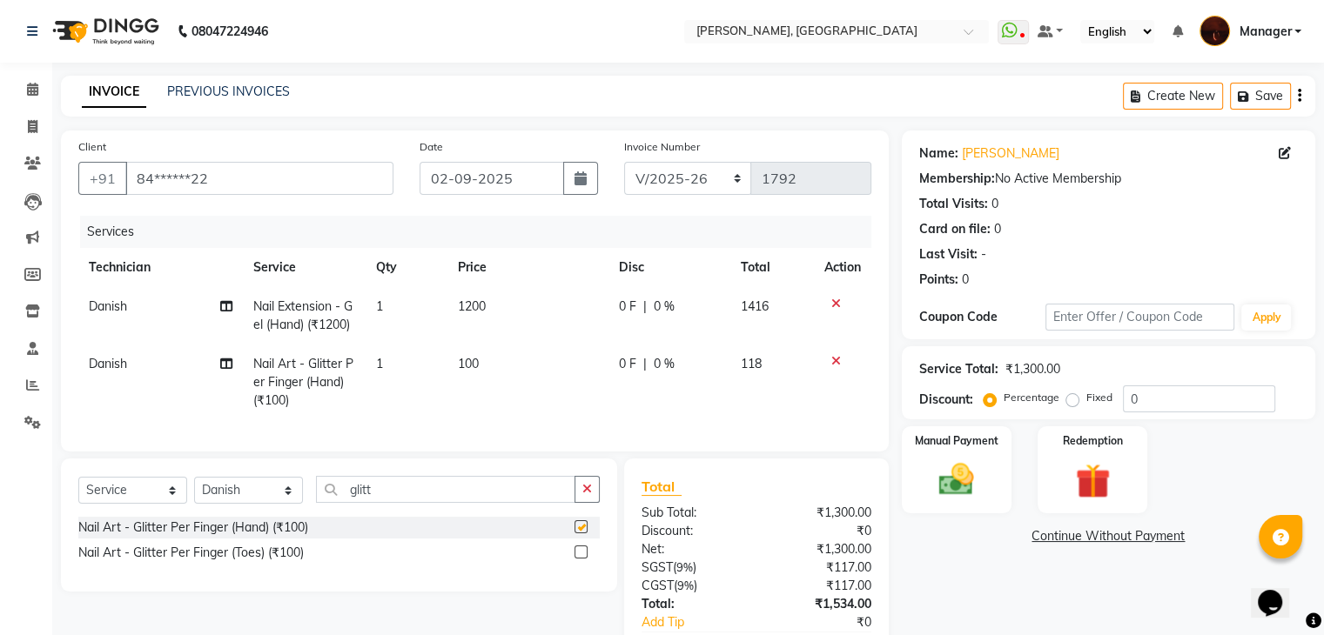
checkbox input "false"
click at [293, 370] on span "Nail Art - Glitter Per Finger (Hand) (₹100)" at bounding box center [302, 382] width 100 height 52
select select "20822"
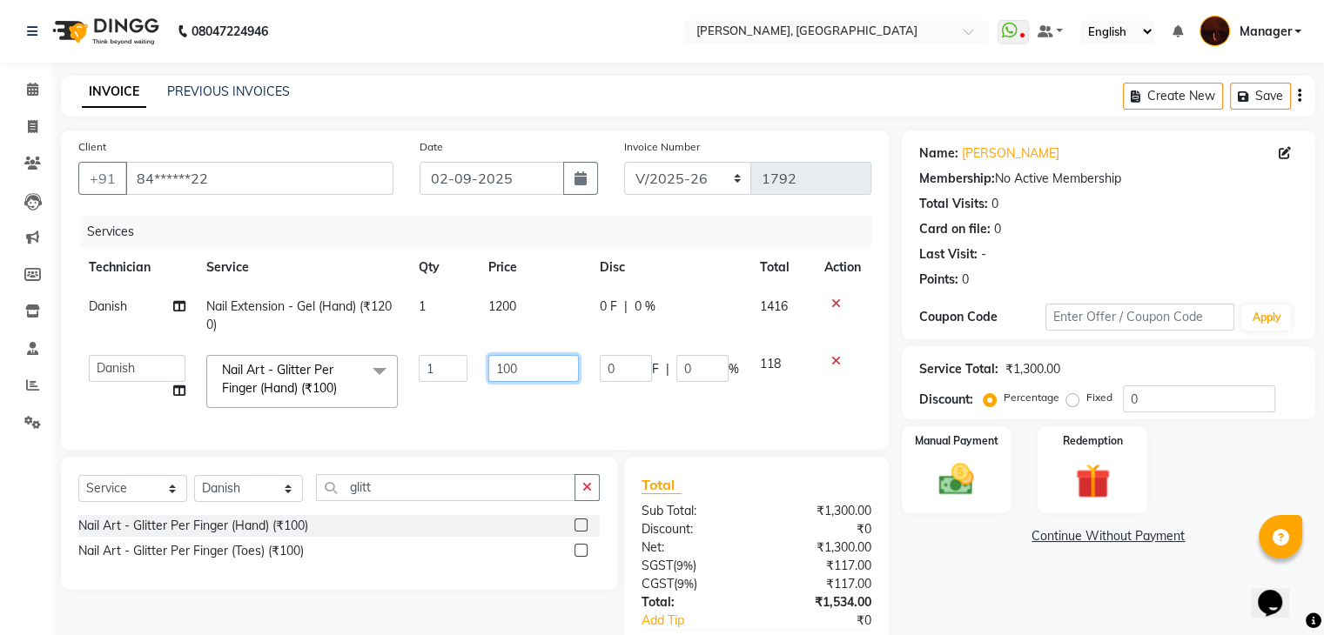
click at [538, 381] on input "100" at bounding box center [533, 368] width 91 height 27
type input "1000"
click at [543, 405] on td "1000" at bounding box center [533, 382] width 111 height 74
select select "20822"
click at [29, 83] on icon at bounding box center [32, 89] width 11 height 13
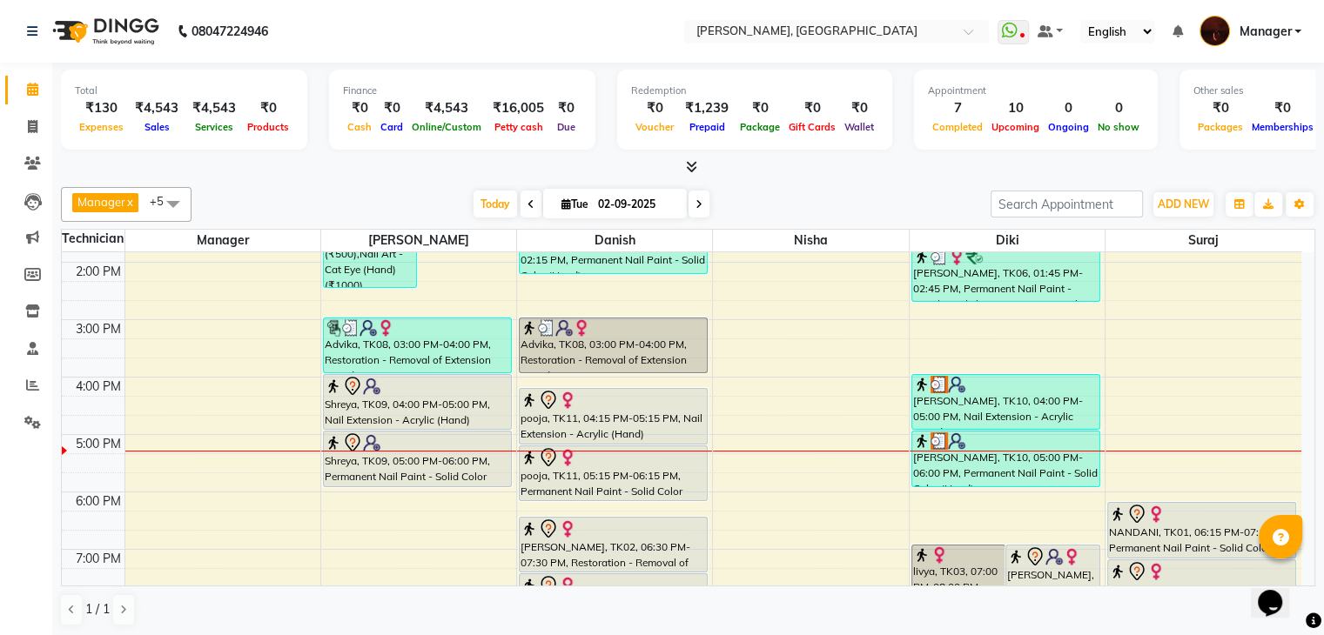
scroll to position [238, 0]
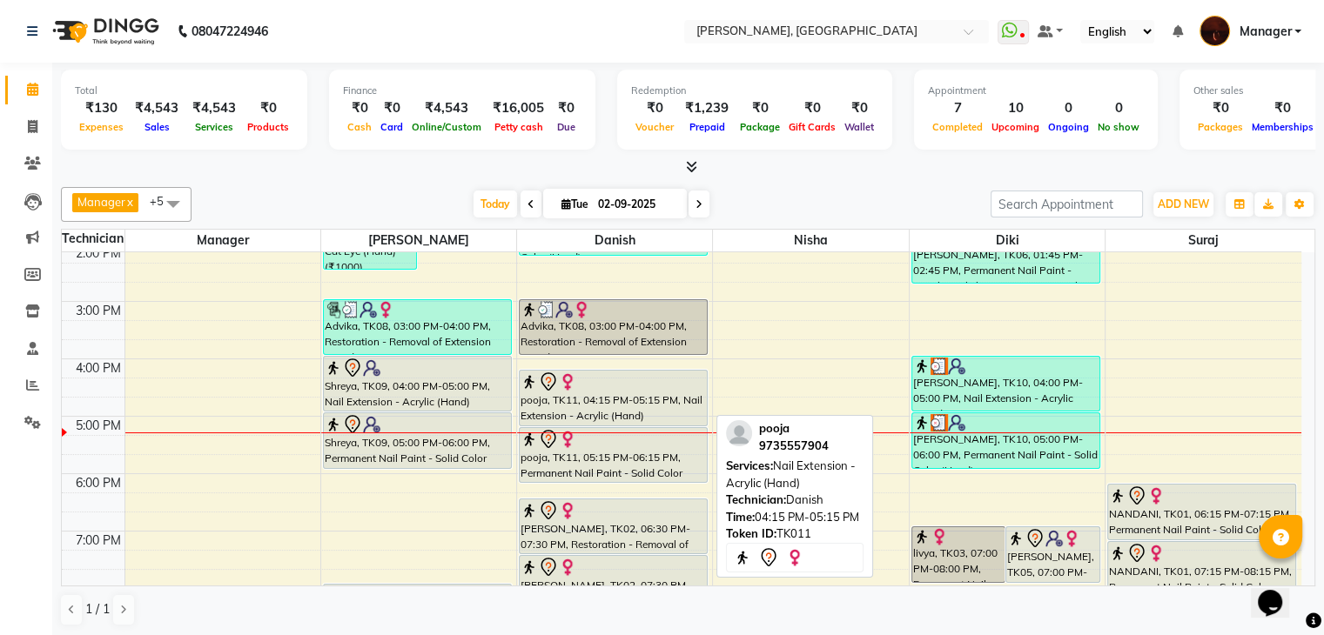
click at [663, 417] on div "pooja, TK11, 04:15 PM-05:15 PM, Nail Extension - Acrylic (Hand)" at bounding box center [613, 398] width 187 height 55
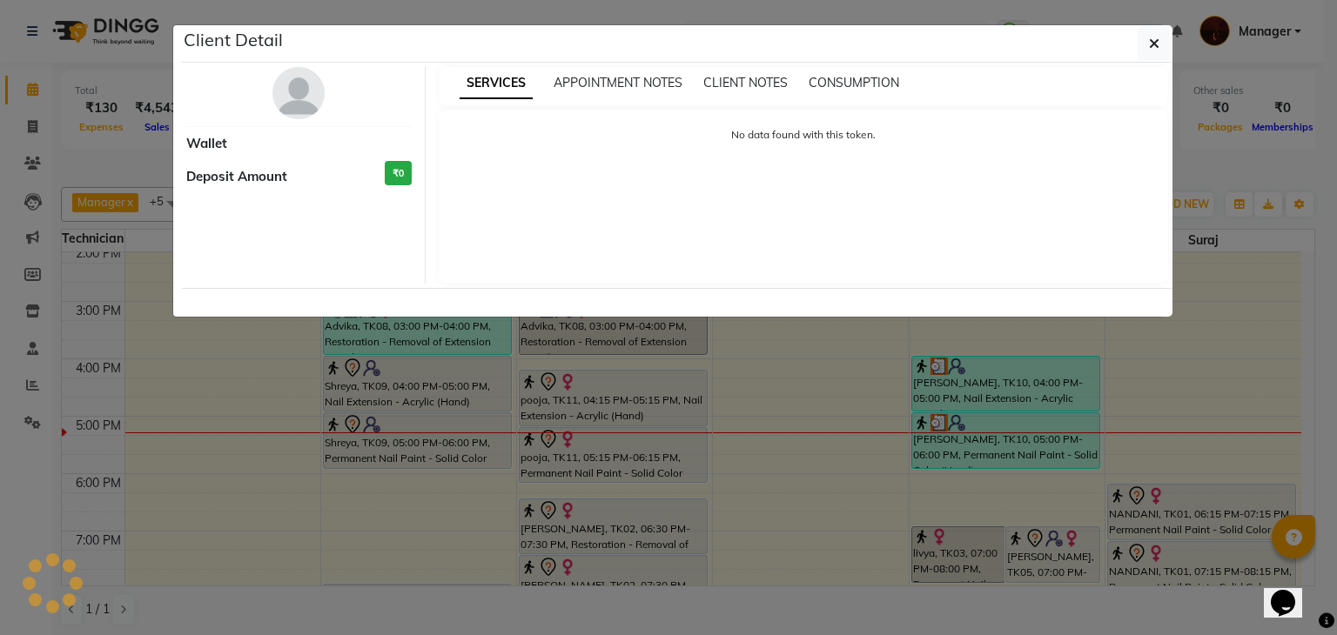
select select "7"
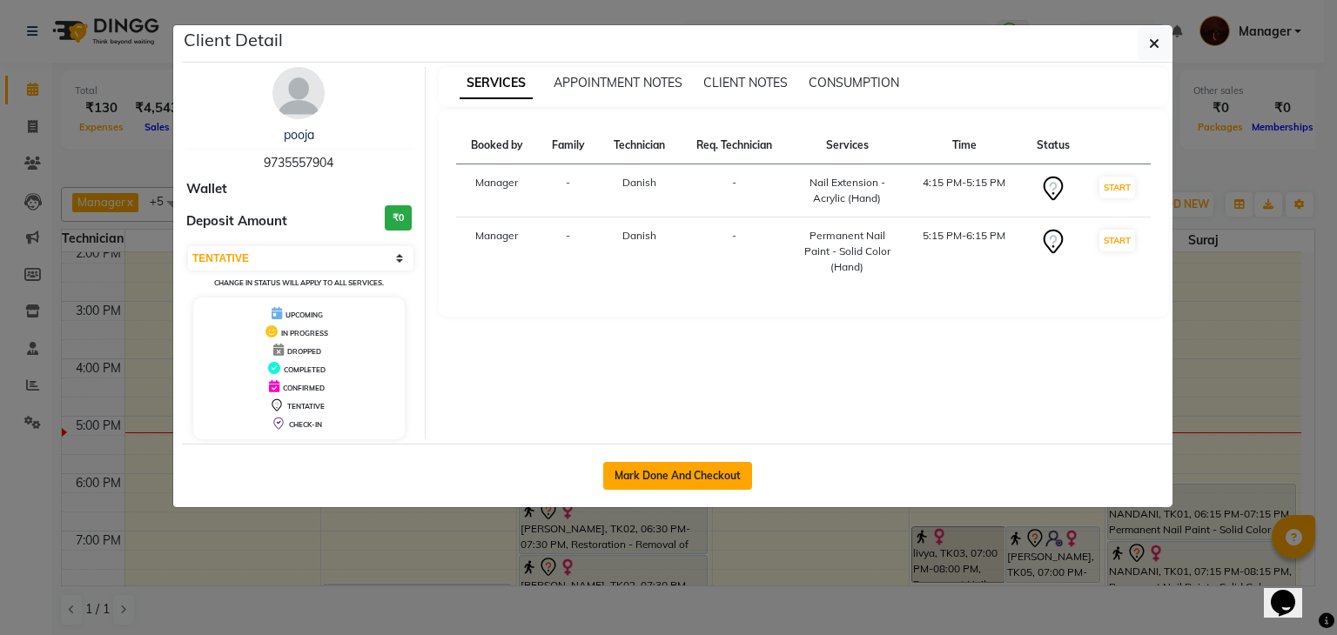
click at [674, 483] on button "Mark Done And Checkout" at bounding box center [677, 476] width 149 height 28
select select "service"
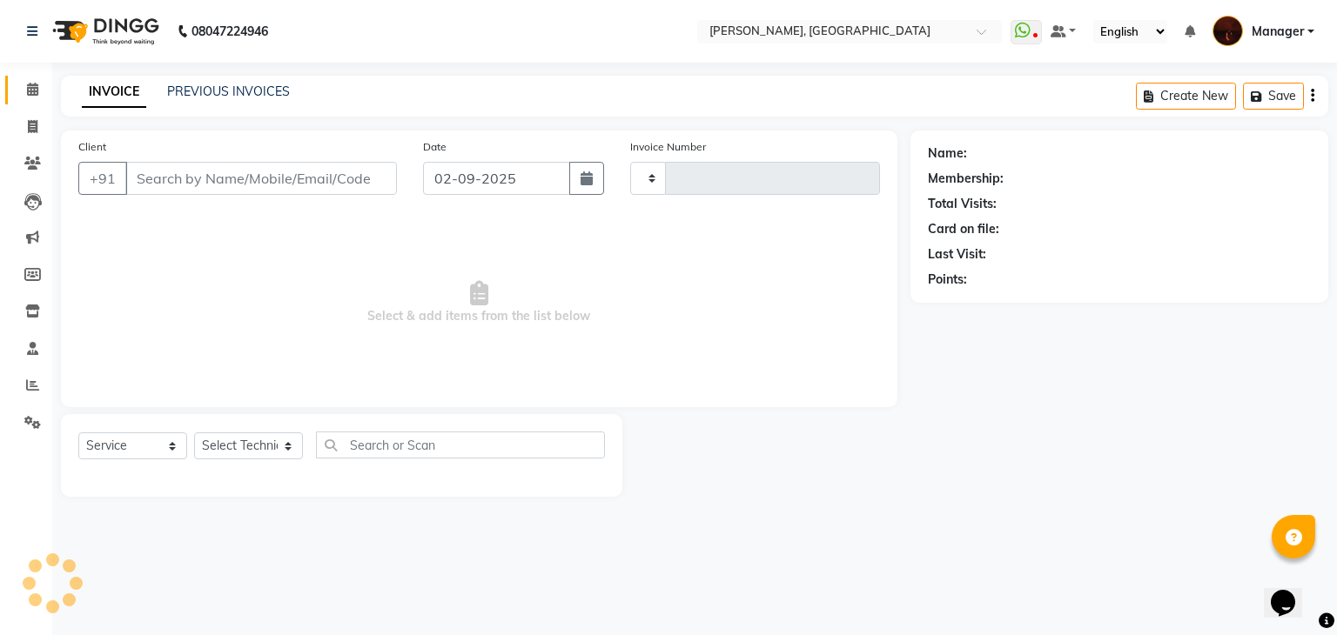
type input "1792"
select select "4063"
type input "97******04"
select select "20822"
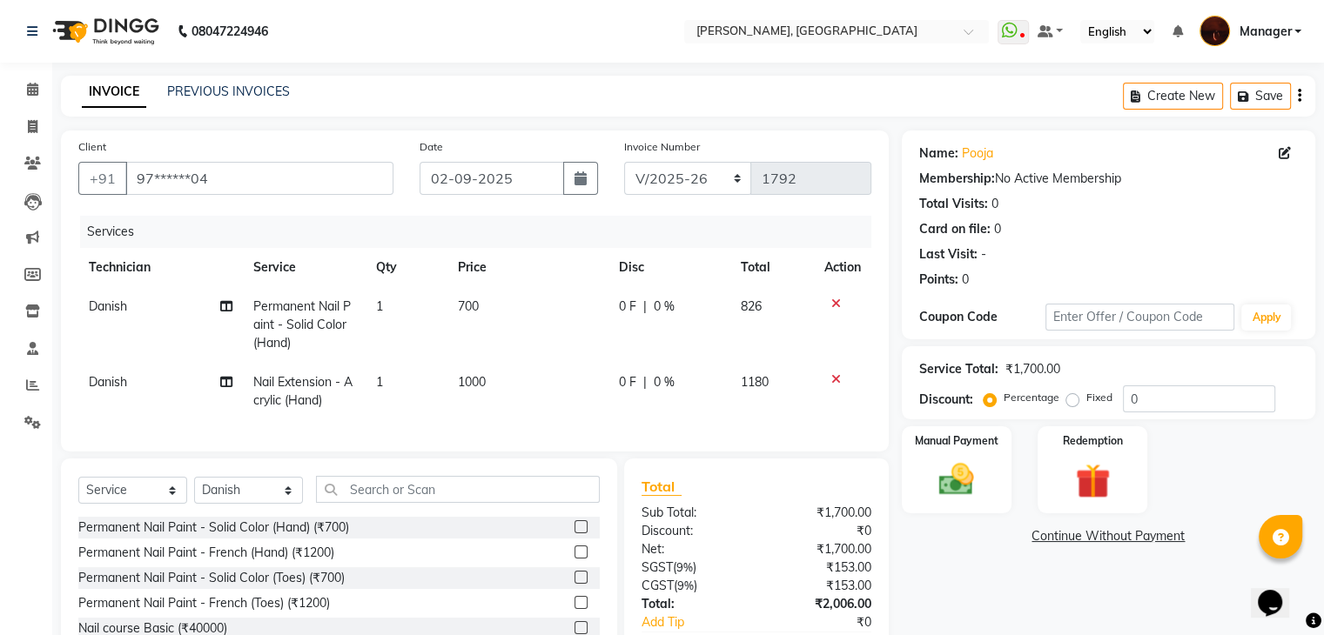
click at [832, 307] on icon at bounding box center [836, 304] width 10 height 12
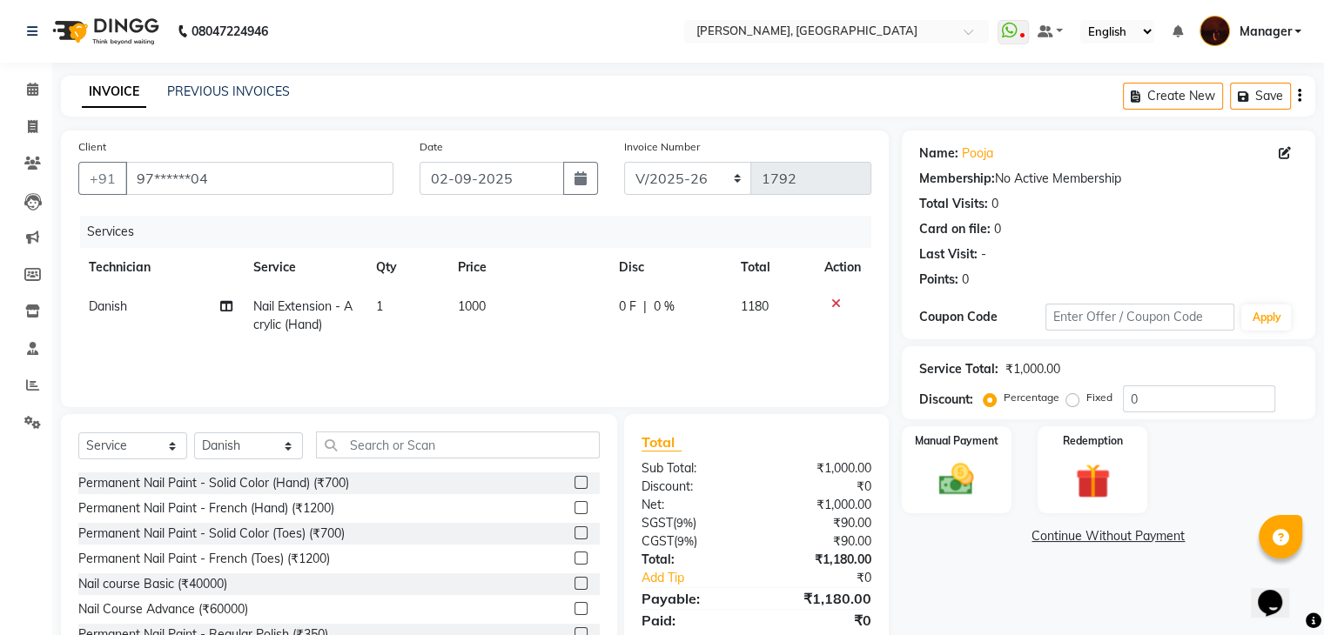
click at [832, 307] on icon at bounding box center [836, 304] width 10 height 12
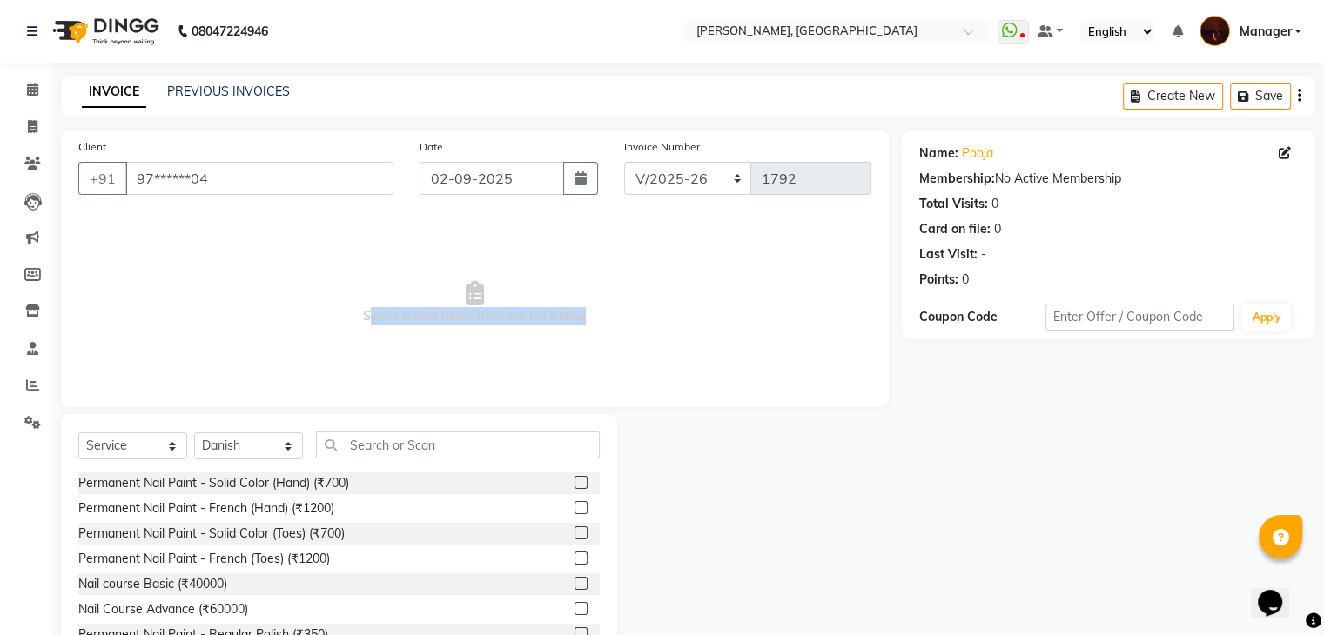
click at [832, 307] on span "Select & add items from the list below" at bounding box center [474, 303] width 793 height 174
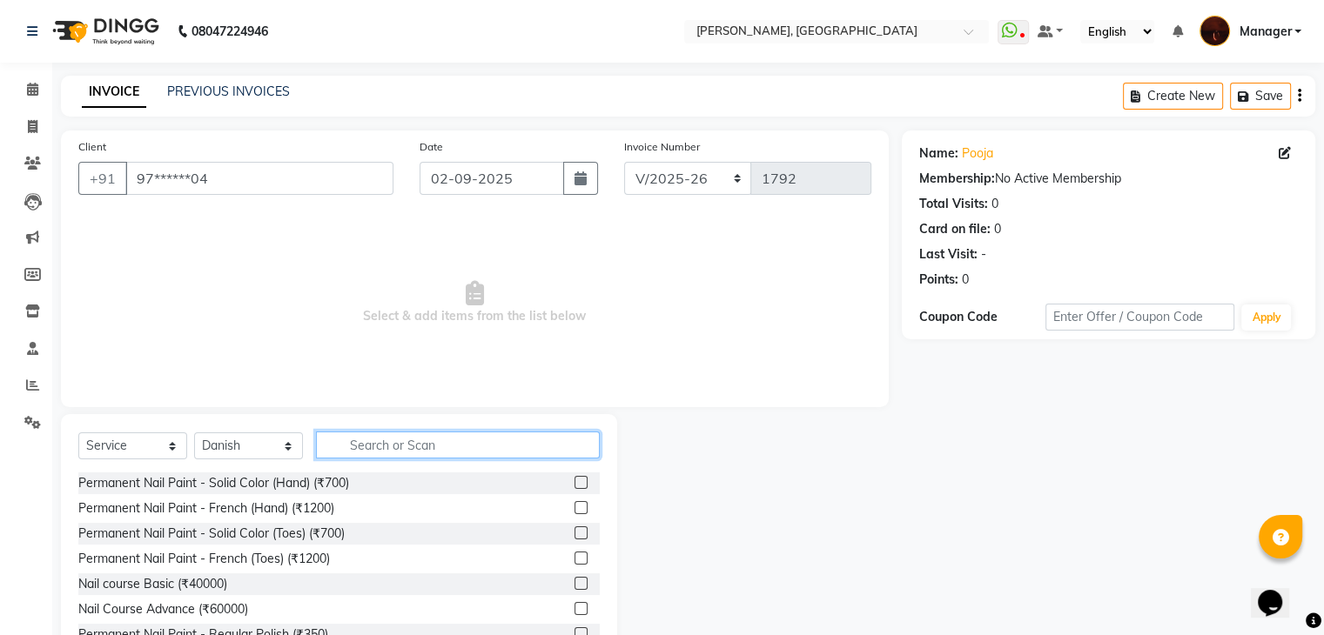
click at [397, 438] on input "text" at bounding box center [458, 445] width 284 height 27
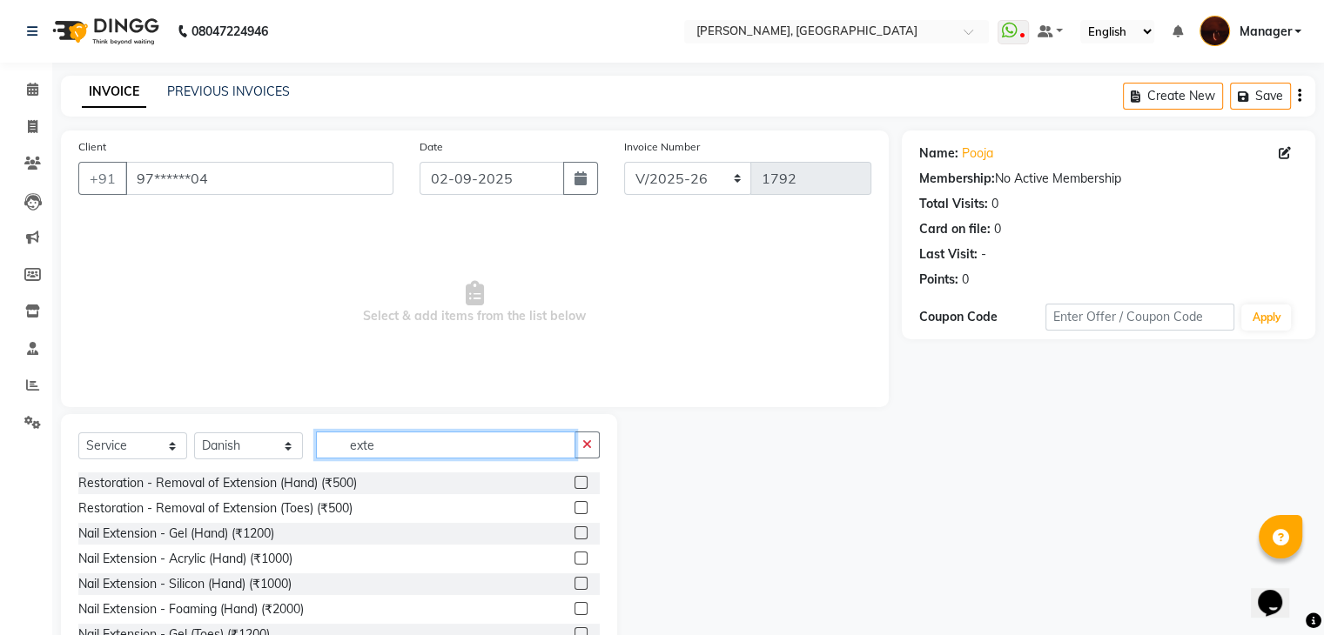
type input "exte"
click at [574, 533] on label at bounding box center [580, 532] width 13 height 13
click at [574, 533] on input "checkbox" at bounding box center [579, 533] width 11 height 11
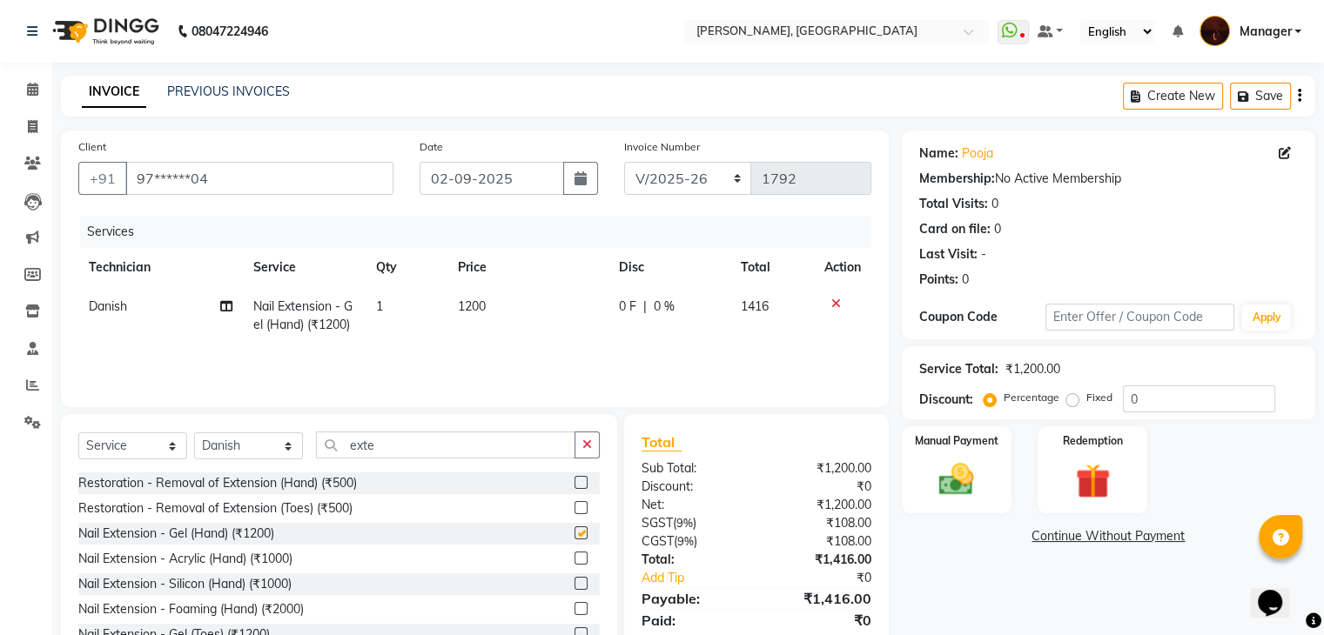
checkbox input "false"
click at [589, 442] on icon "button" at bounding box center [587, 445] width 10 height 12
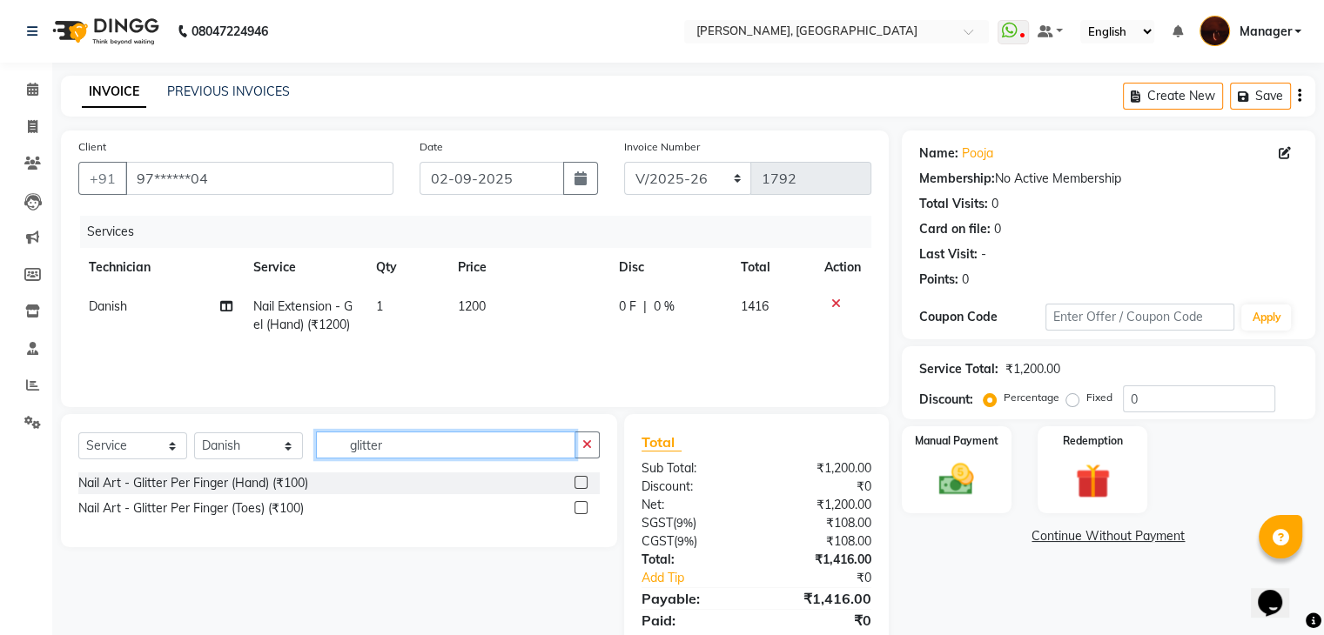
type input "glitter"
click at [574, 482] on label at bounding box center [580, 482] width 13 height 13
click at [574, 482] on input "checkbox" at bounding box center [579, 483] width 11 height 11
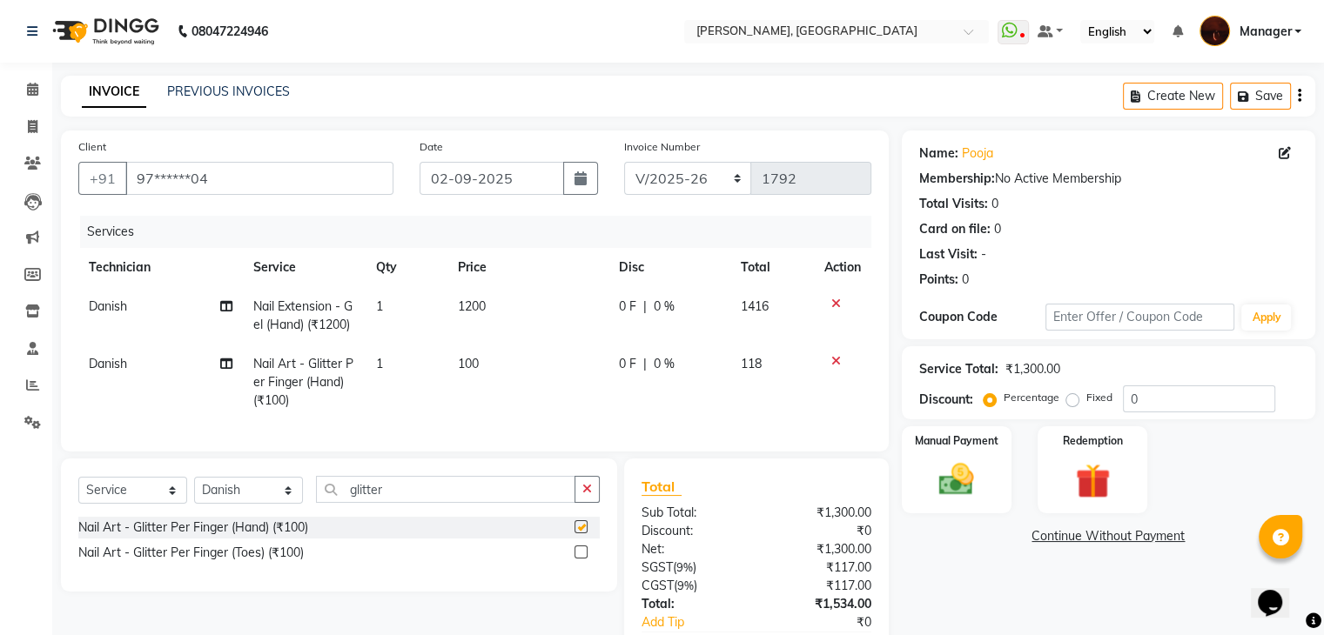
checkbox input "false"
click at [310, 377] on span "Nail Art - Glitter Per Finger (Hand) (₹100)" at bounding box center [302, 382] width 100 height 52
select select "20822"
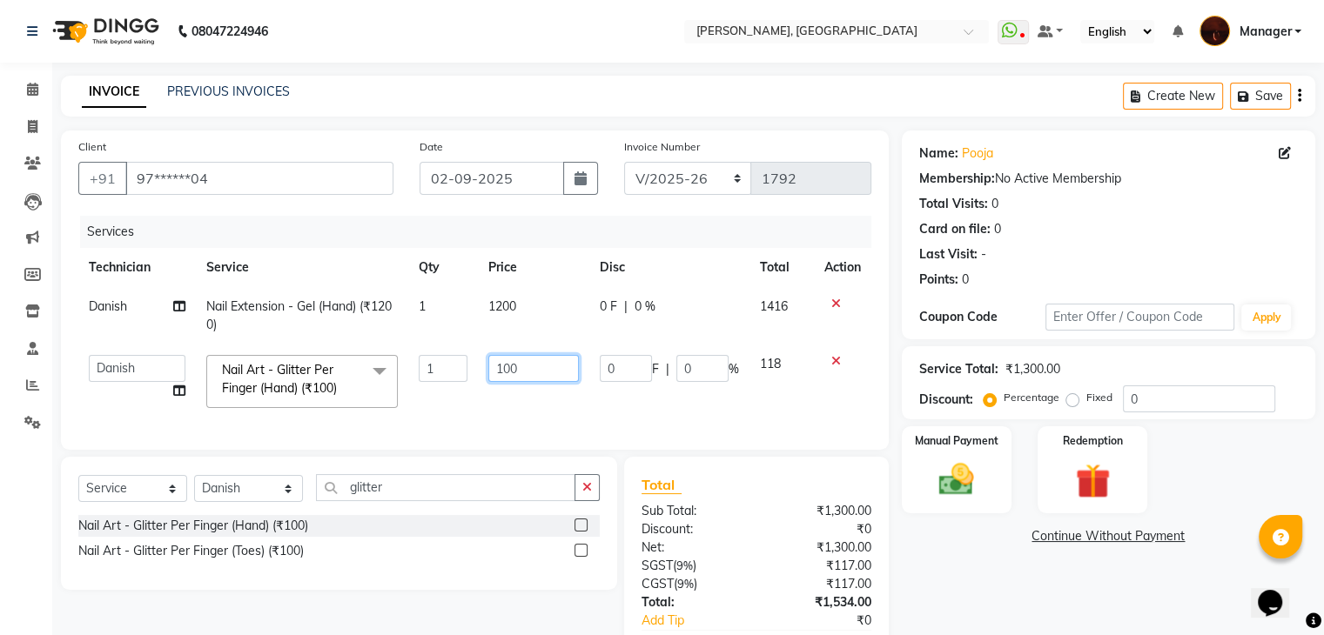
click at [540, 372] on input "100" at bounding box center [533, 368] width 91 height 27
type input "1000"
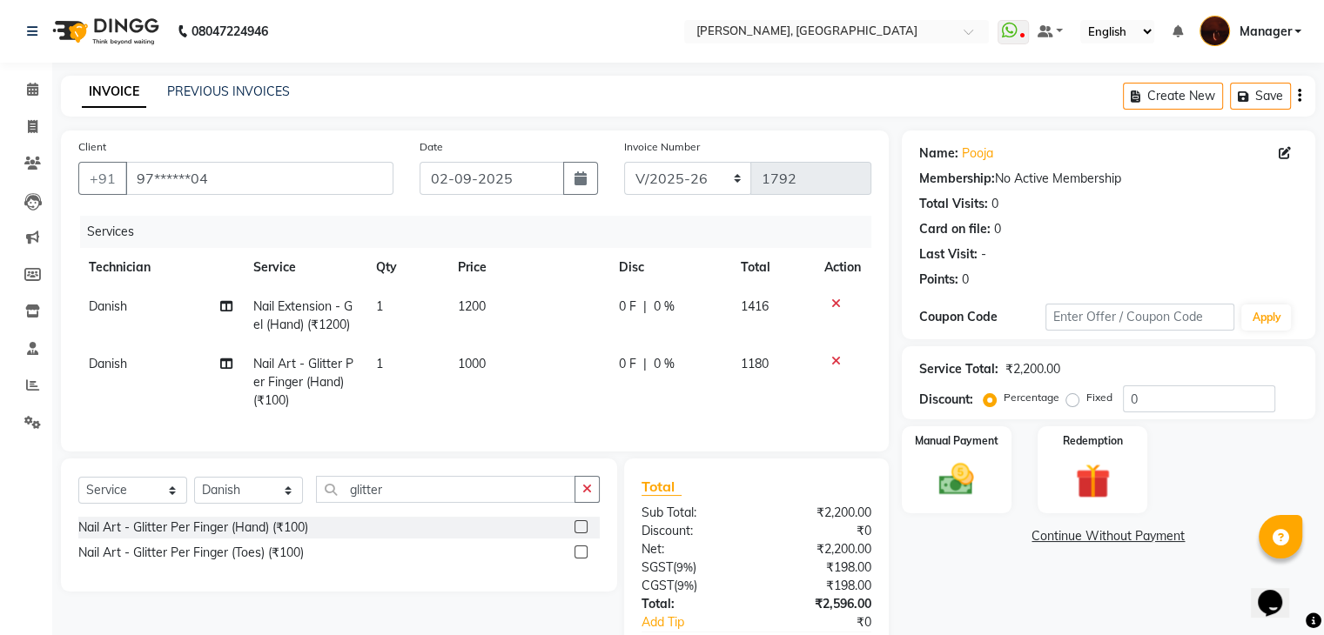
click at [551, 414] on td "1000" at bounding box center [527, 383] width 160 height 76
select select "20822"
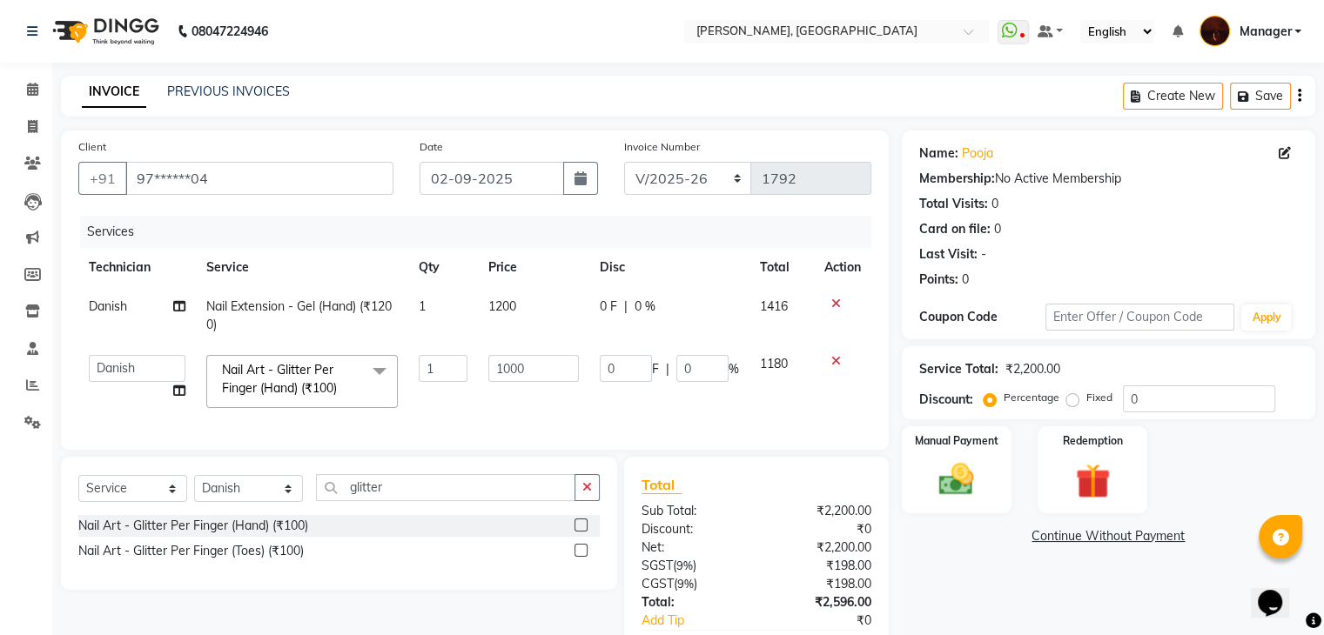
scroll to position [117, 0]
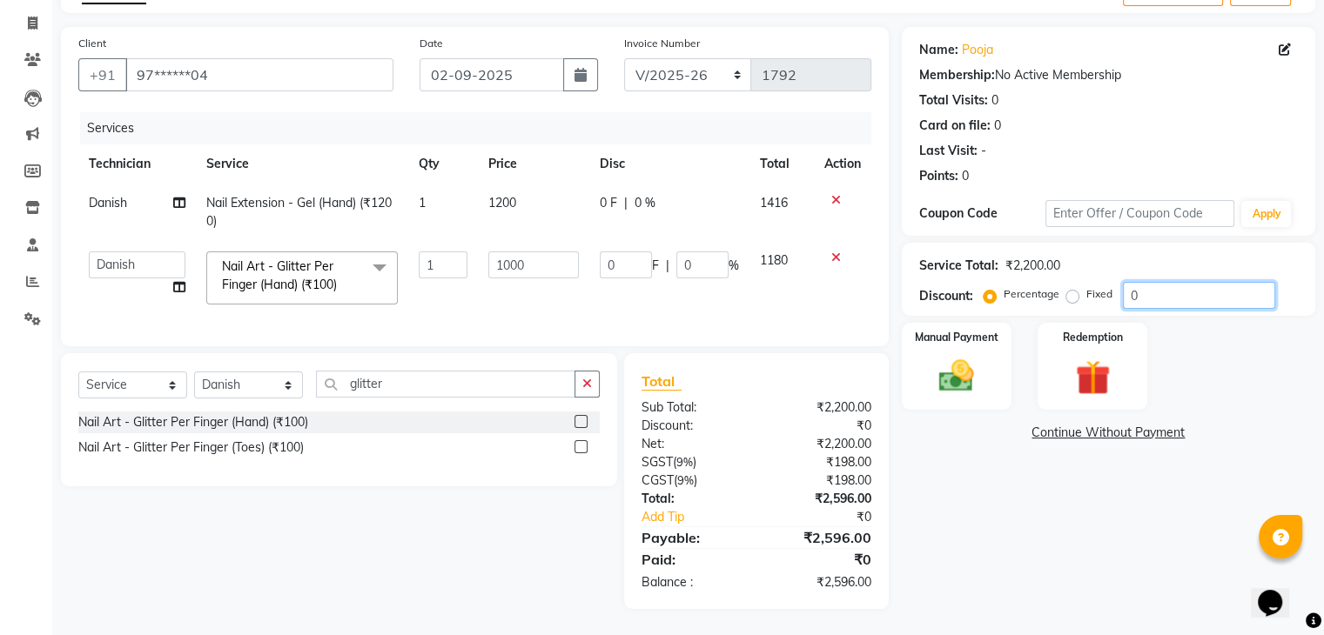
click at [1172, 283] on input "0" at bounding box center [1199, 295] width 152 height 27
type input "5"
type input "50"
type input "5"
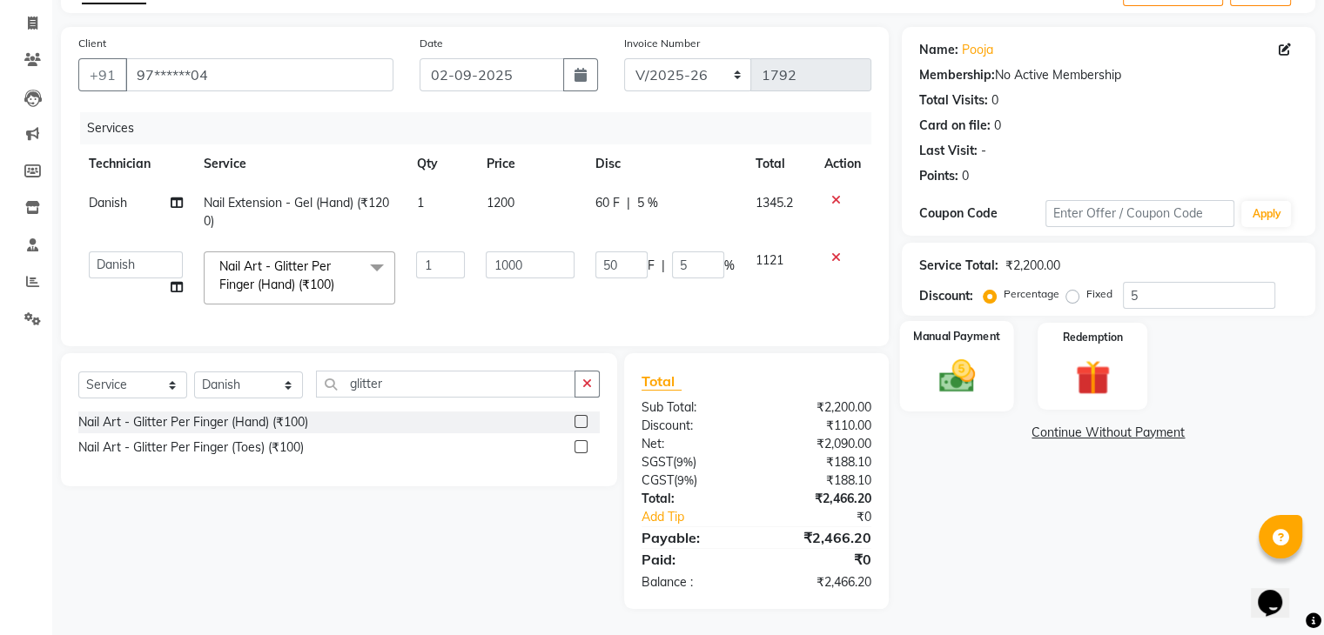
click at [979, 356] on img at bounding box center [956, 377] width 58 height 42
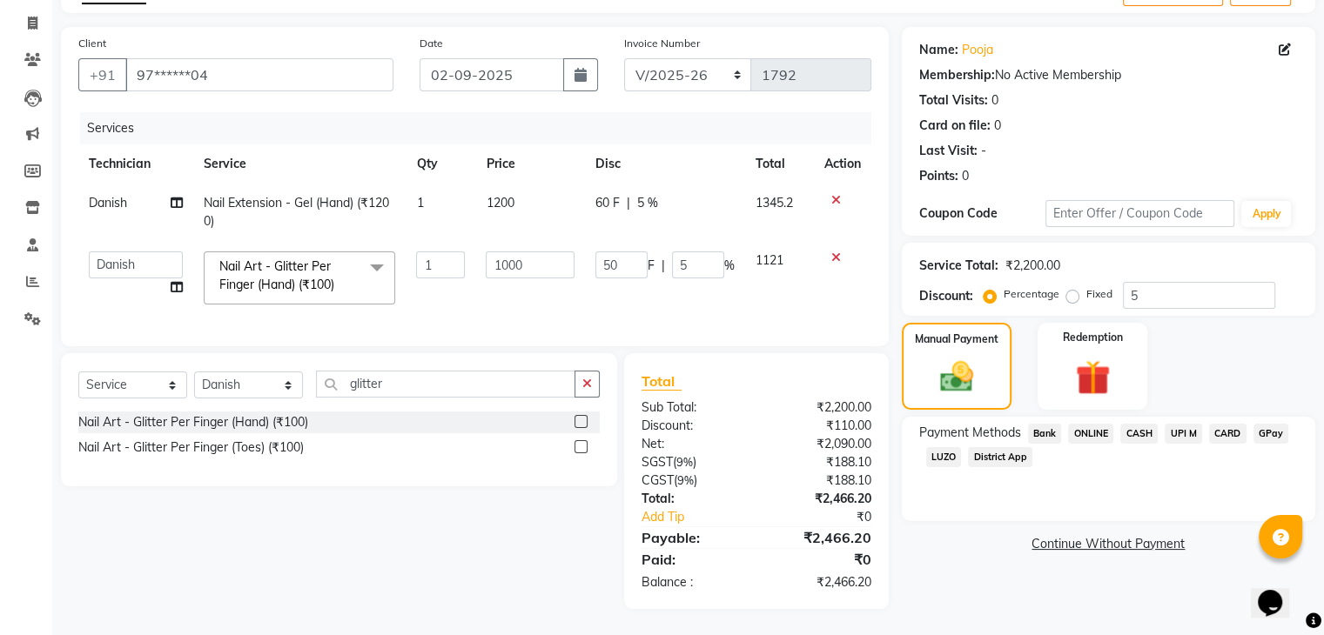
click at [1090, 424] on span "ONLINE" at bounding box center [1090, 434] width 45 height 20
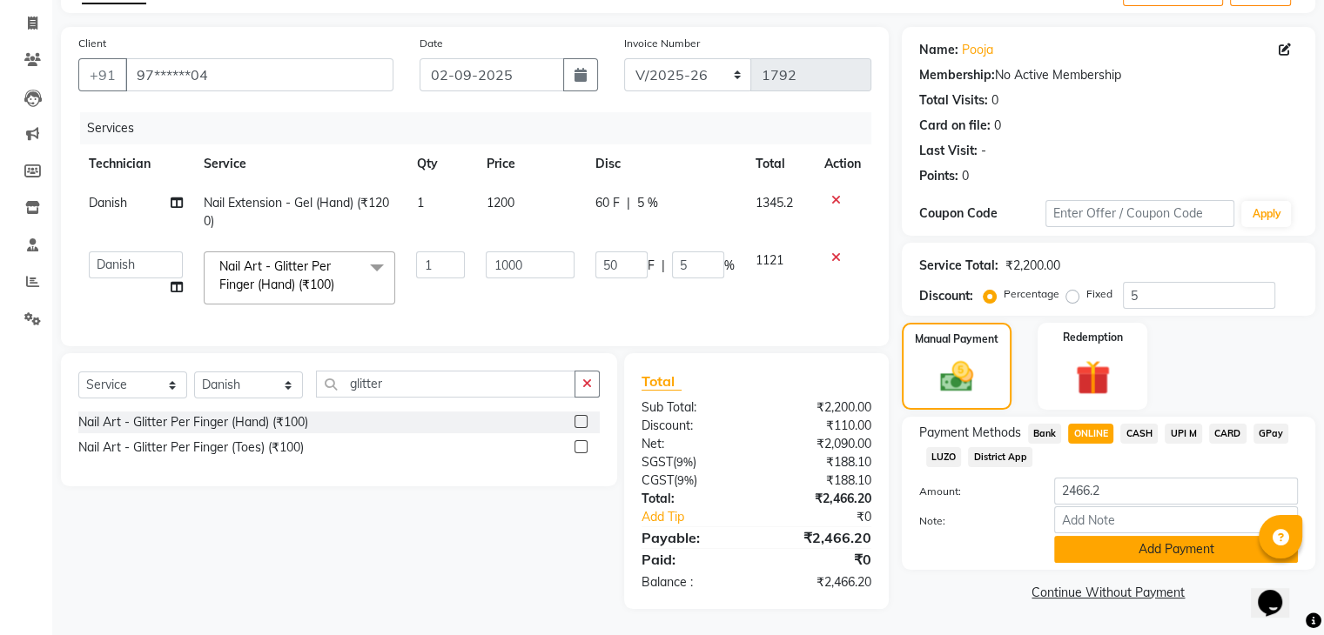
click at [1156, 536] on button "Add Payment" at bounding box center [1176, 549] width 244 height 27
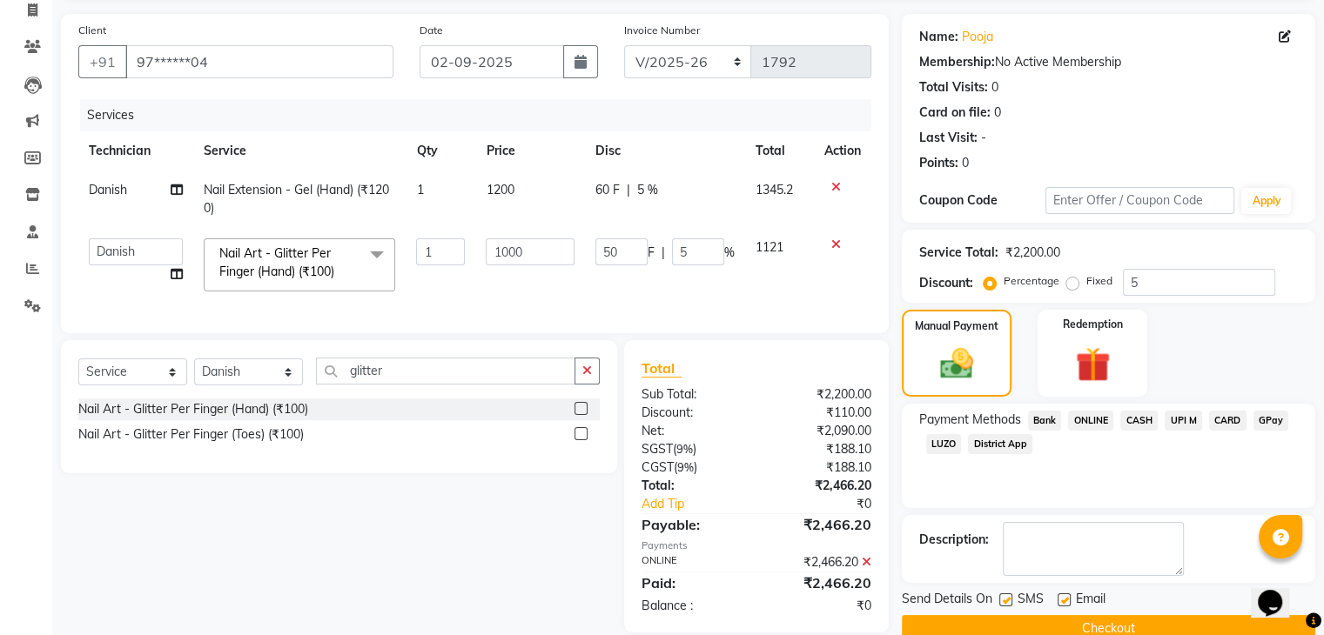
scroll to position [153, 0]
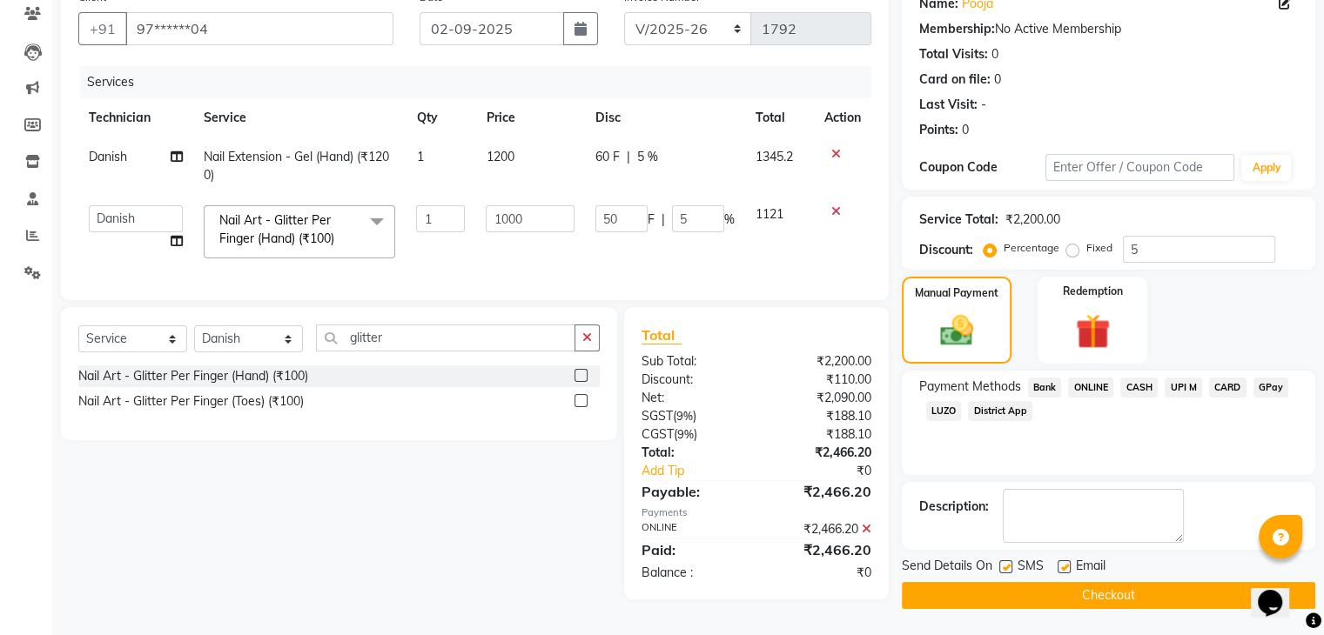
click at [1132, 593] on button "Checkout" at bounding box center [1108, 595] width 413 height 27
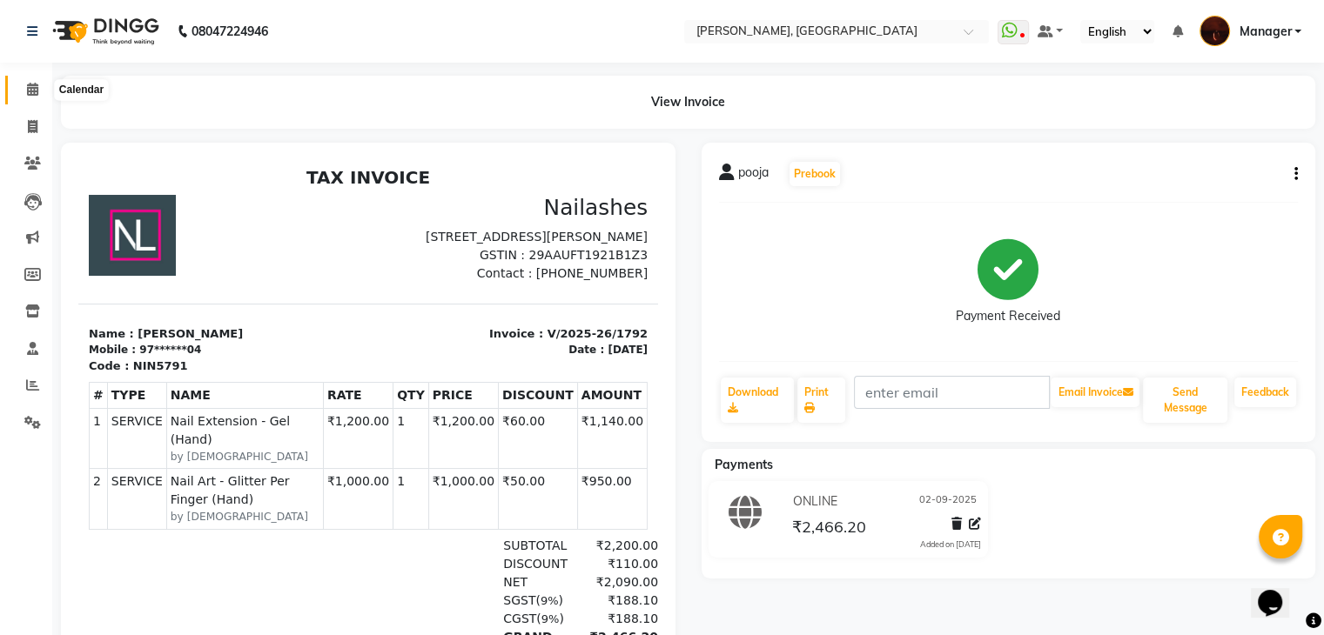
click at [30, 90] on icon at bounding box center [32, 89] width 11 height 13
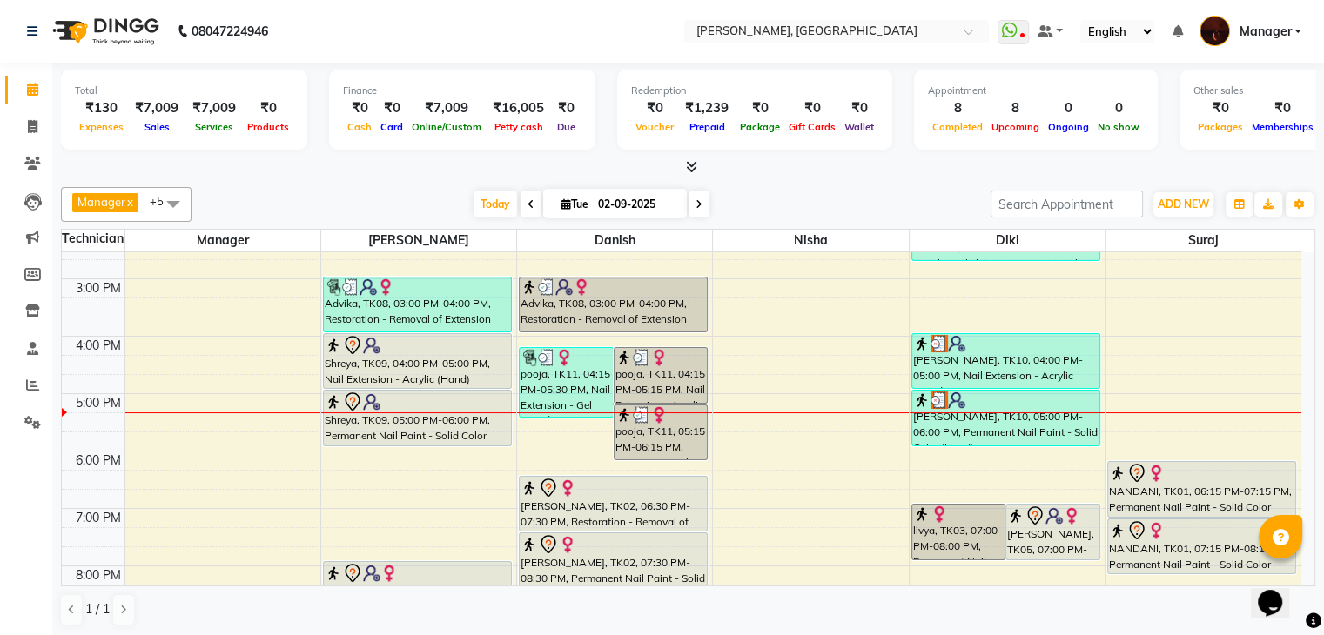
scroll to position [257, 0]
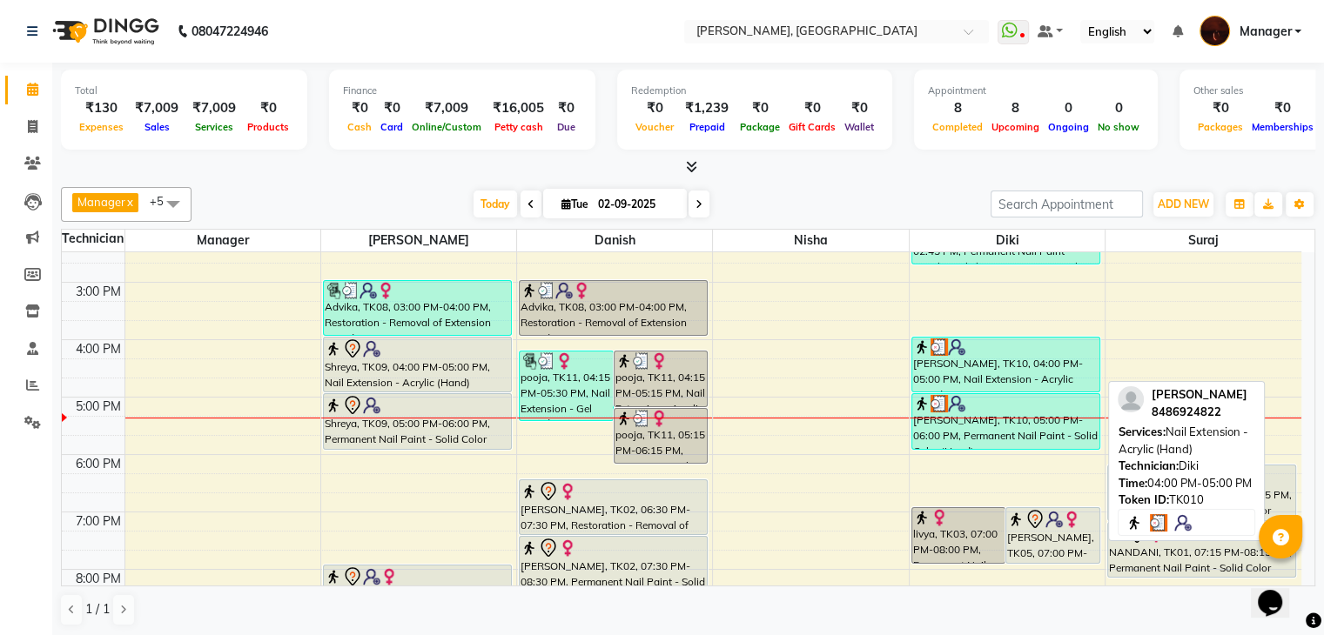
click at [1071, 371] on div "[PERSON_NAME], TK10, 04:00 PM-05:00 PM, Nail Extension - Acrylic (Hand)" at bounding box center [1005, 365] width 187 height 54
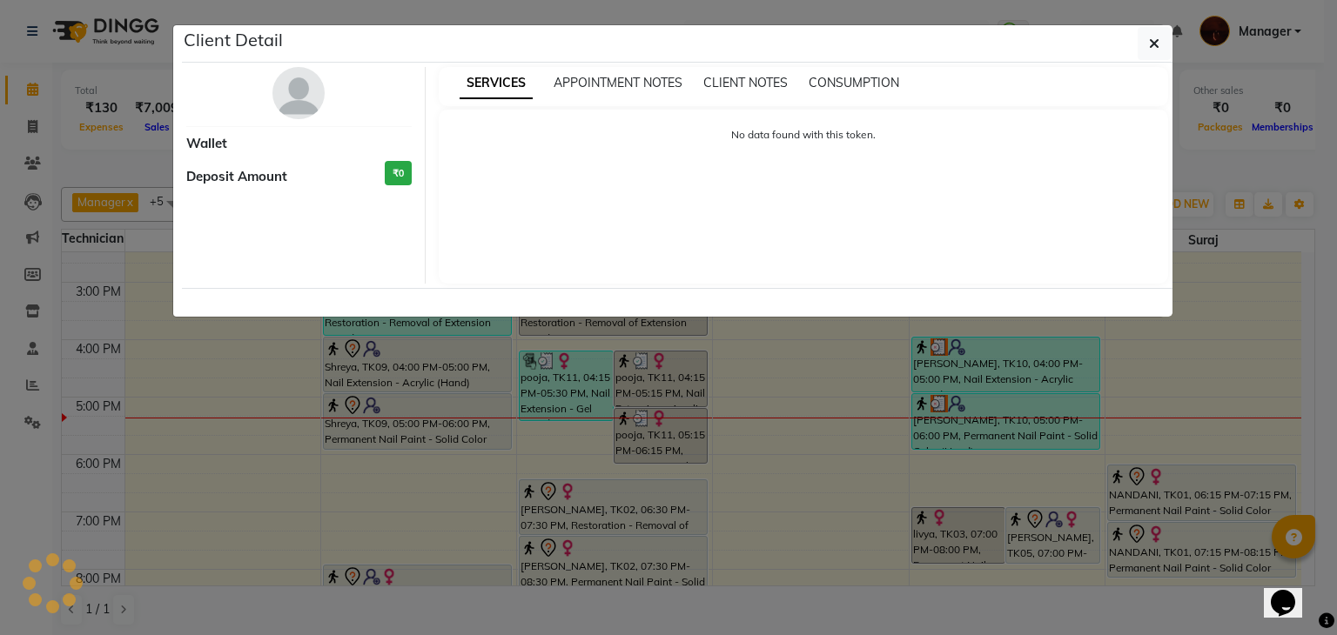
select select "3"
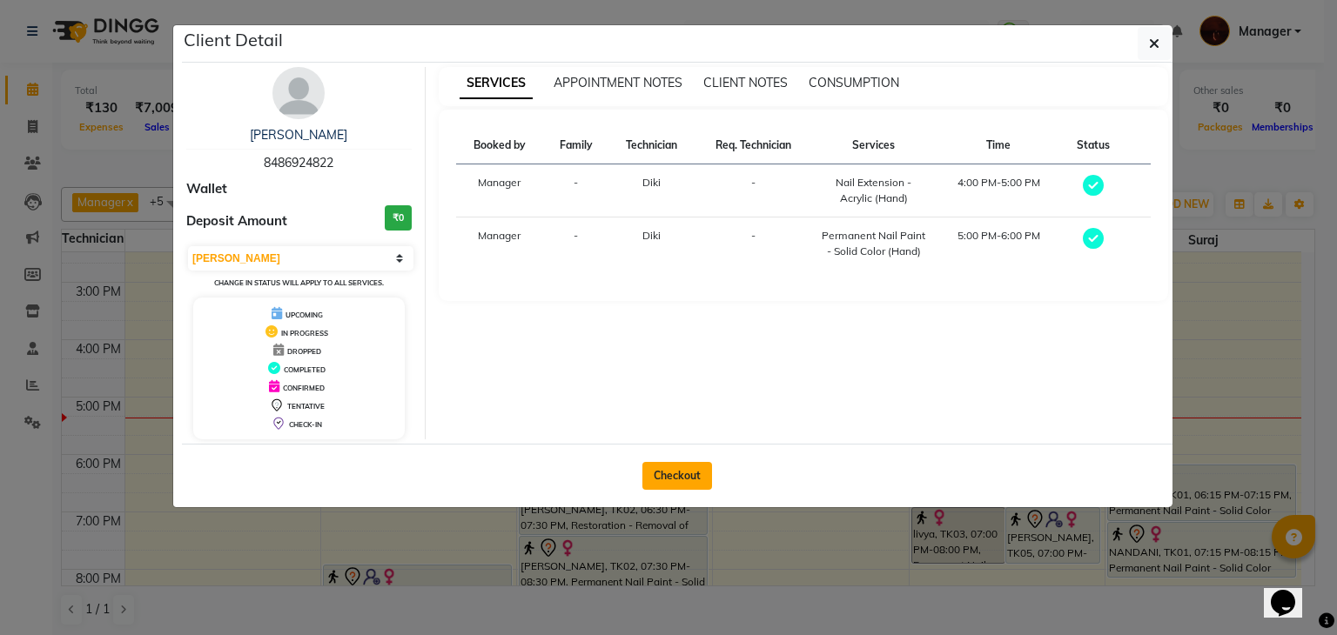
click at [664, 475] on button "Checkout" at bounding box center [677, 476] width 70 height 28
select select "service"
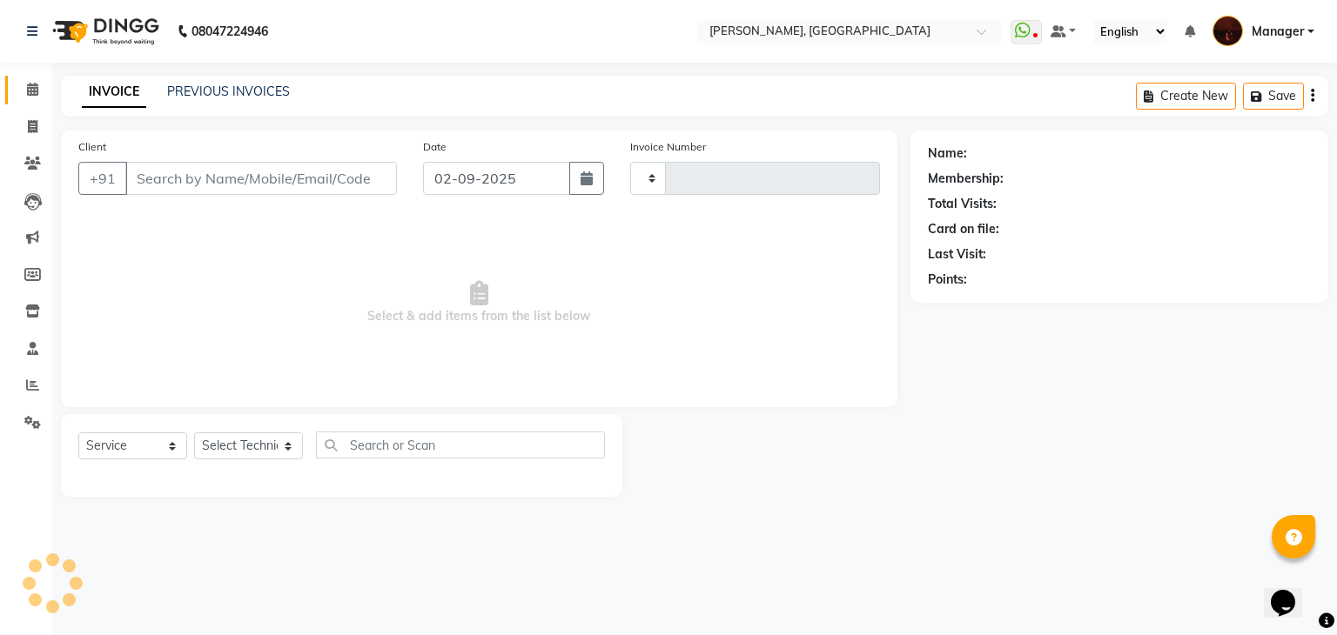
type input "1793"
select select "4063"
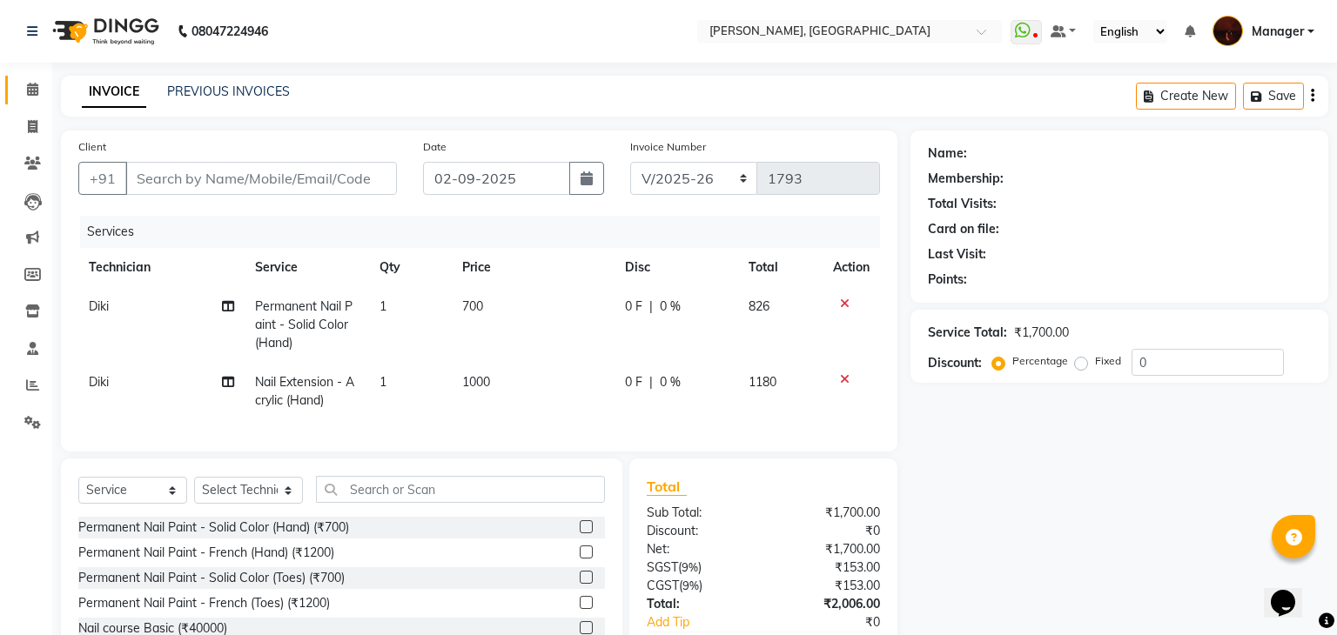
type input "84******22"
select select "68684"
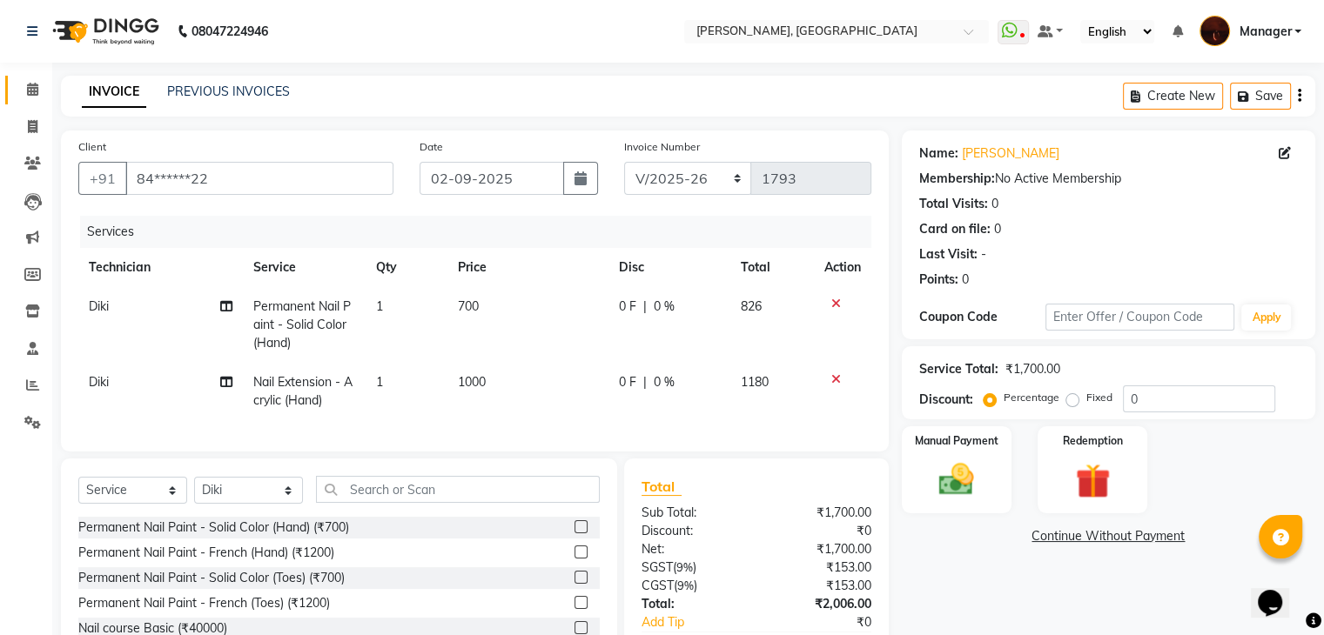
scroll to position [120, 0]
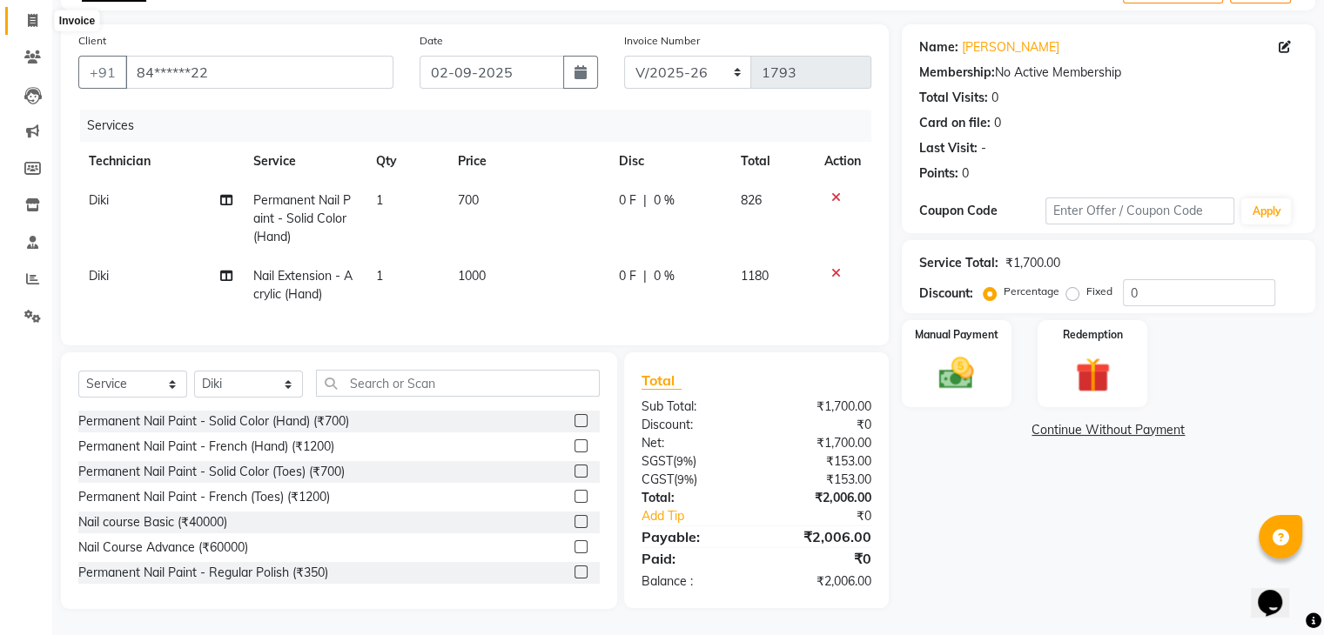
click at [33, 14] on icon at bounding box center [33, 20] width 10 height 13
select select "service"
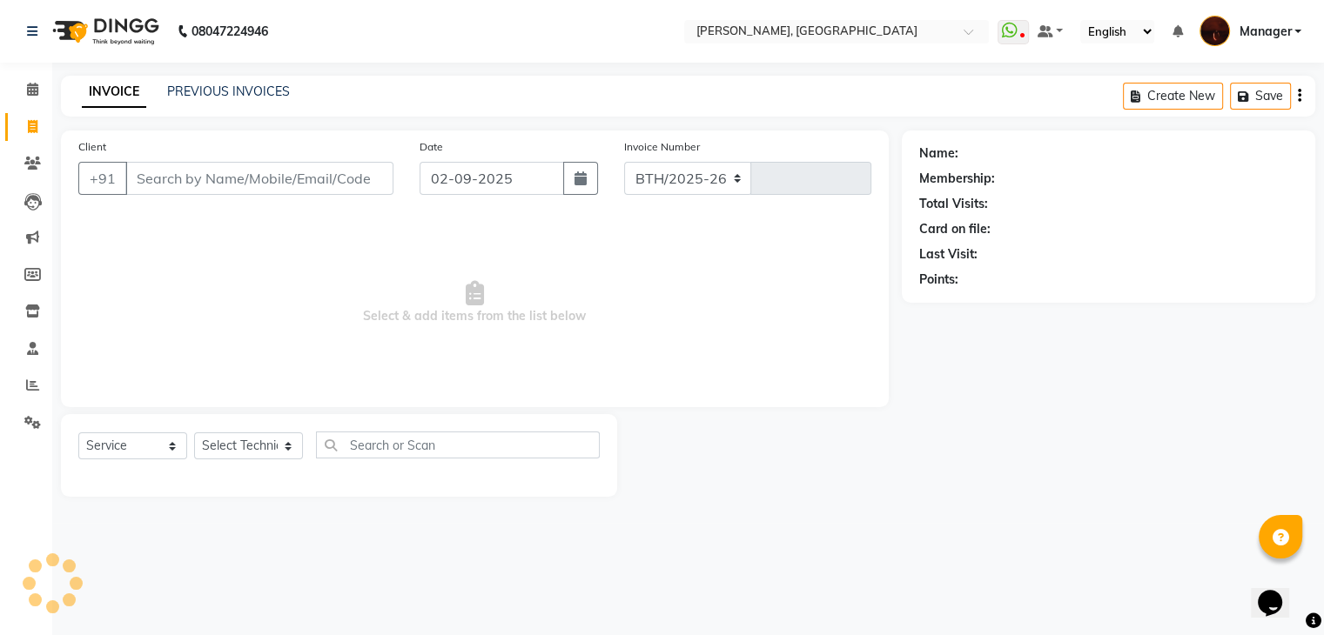
select select "4063"
type input "1793"
click at [271, 448] on select "Select Technician [PERSON_NAME] Diki [PERSON_NAME] Manager [PERSON_NAME] Pooja …" at bounding box center [248, 446] width 109 height 27
select select "68684"
click at [194, 433] on select "Select Technician [PERSON_NAME] Diki [PERSON_NAME] Manager [PERSON_NAME] Pooja …" at bounding box center [248, 446] width 109 height 27
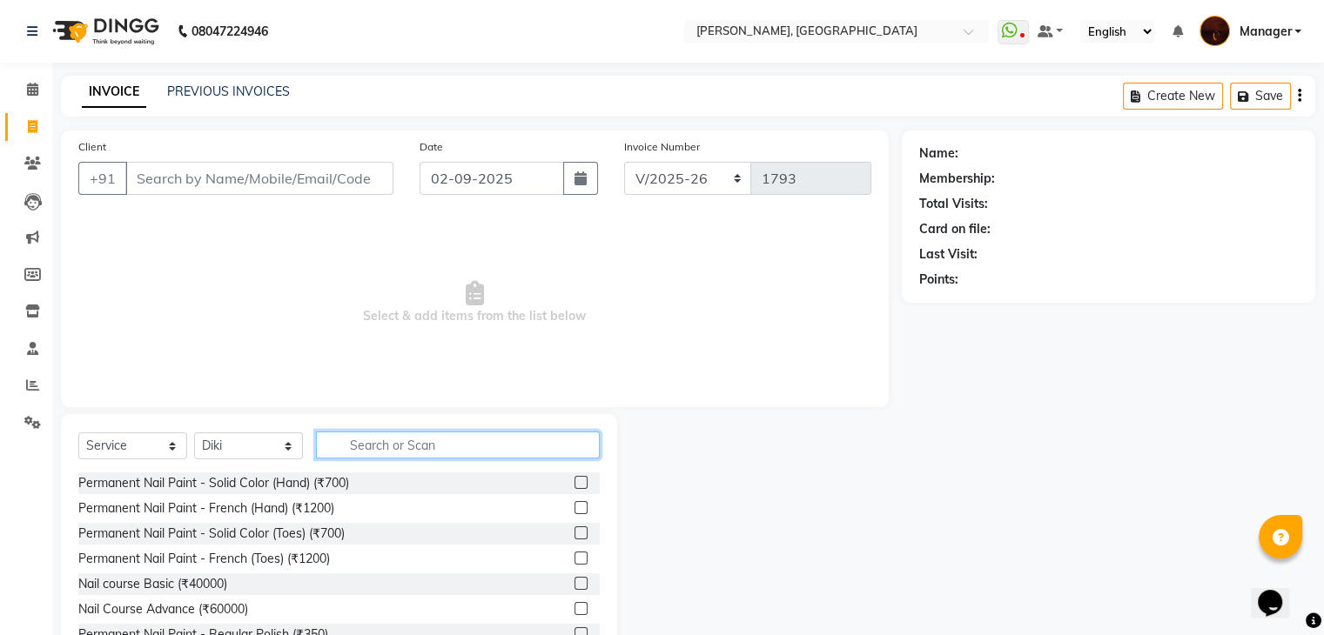
click at [364, 450] on input "text" at bounding box center [458, 445] width 284 height 27
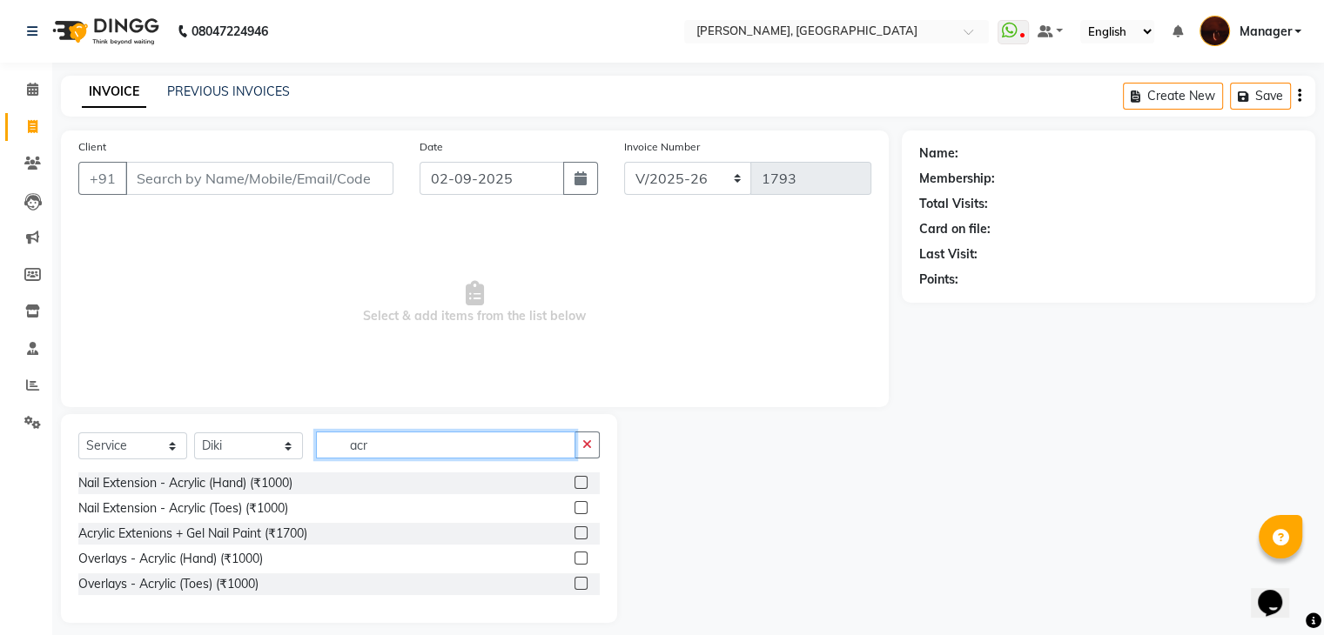
type input "acr"
click at [582, 484] on label at bounding box center [580, 482] width 13 height 13
click at [582, 484] on input "checkbox" at bounding box center [579, 483] width 11 height 11
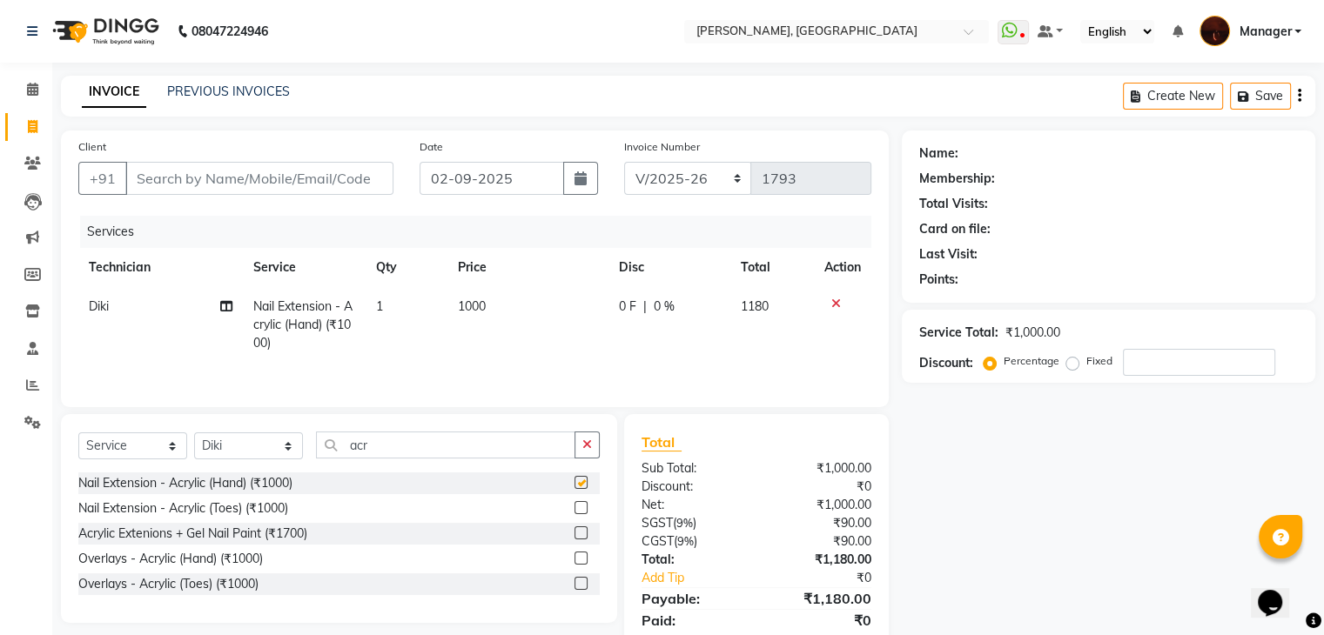
checkbox input "false"
click at [582, 448] on icon "button" at bounding box center [587, 445] width 10 height 12
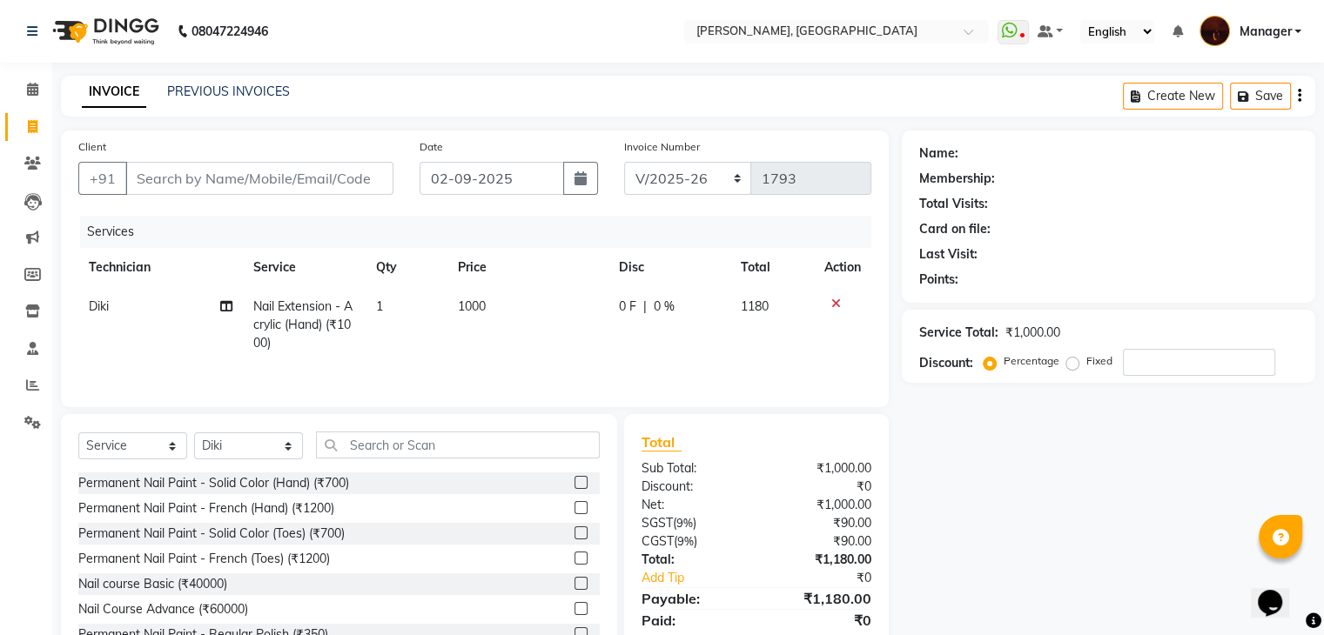
click at [574, 481] on label at bounding box center [580, 482] width 13 height 13
click at [574, 481] on input "checkbox" at bounding box center [579, 483] width 11 height 11
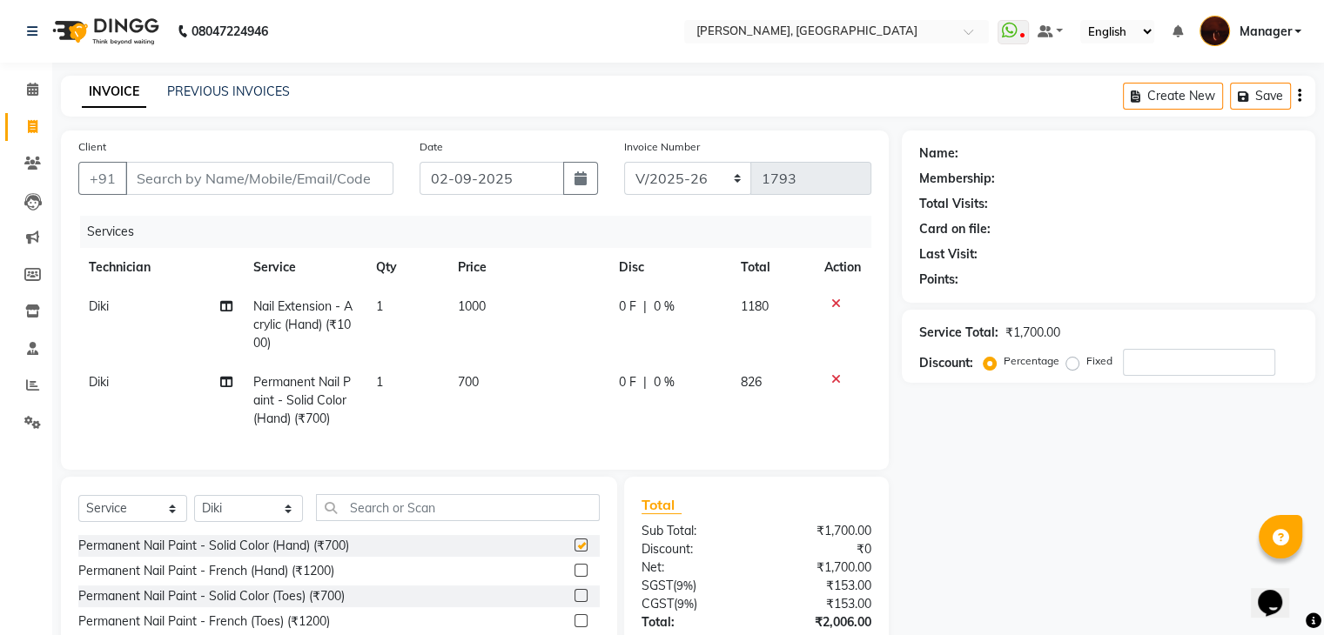
checkbox input "false"
click at [305, 183] on input "Client" at bounding box center [259, 178] width 268 height 33
type input "l"
type input "0"
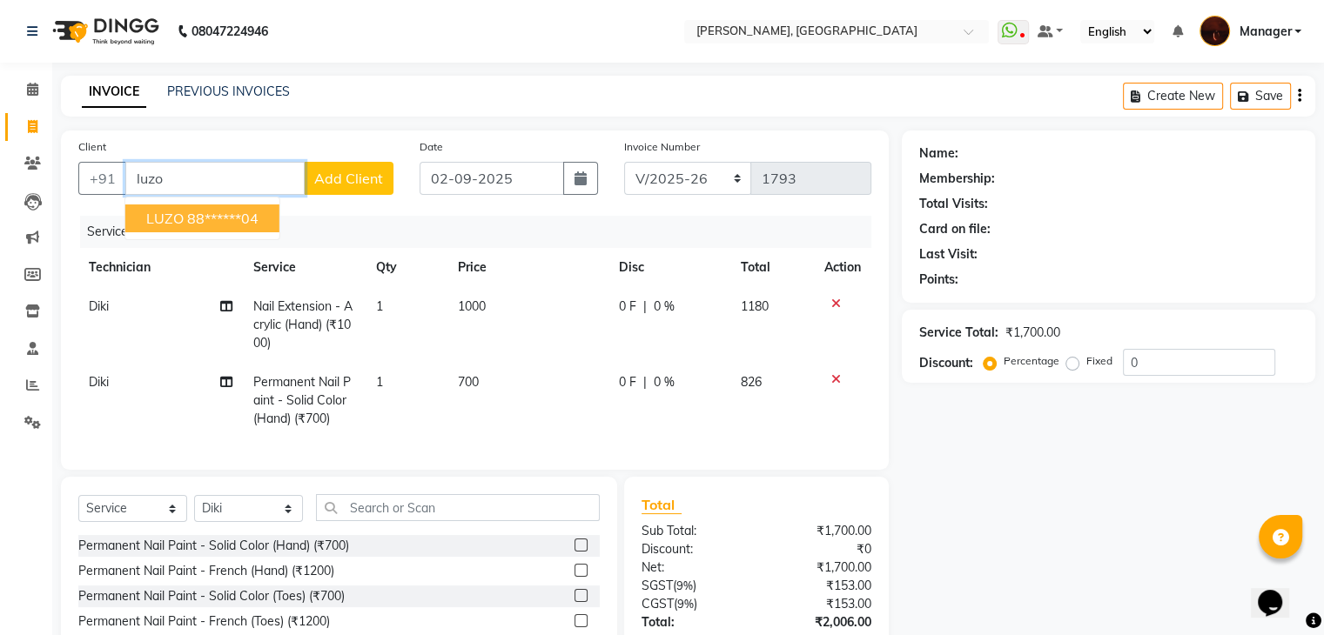
click at [258, 214] on ngb-highlight "88******04" at bounding box center [222, 218] width 71 height 17
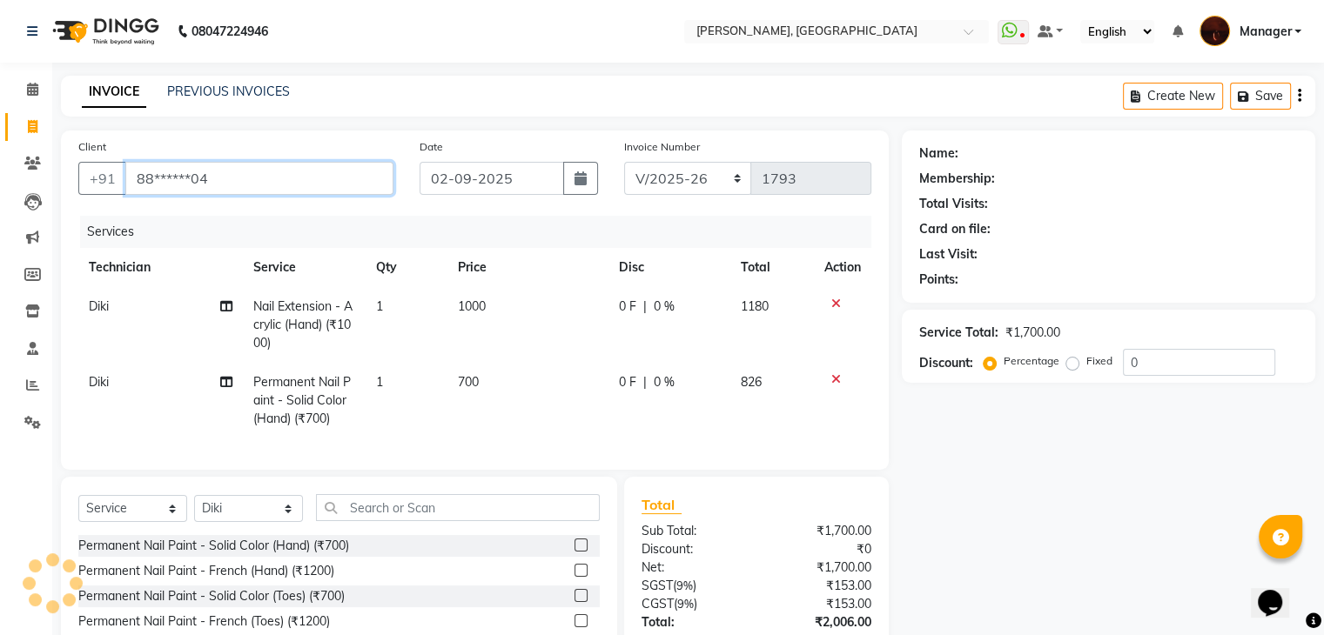
type input "88******04"
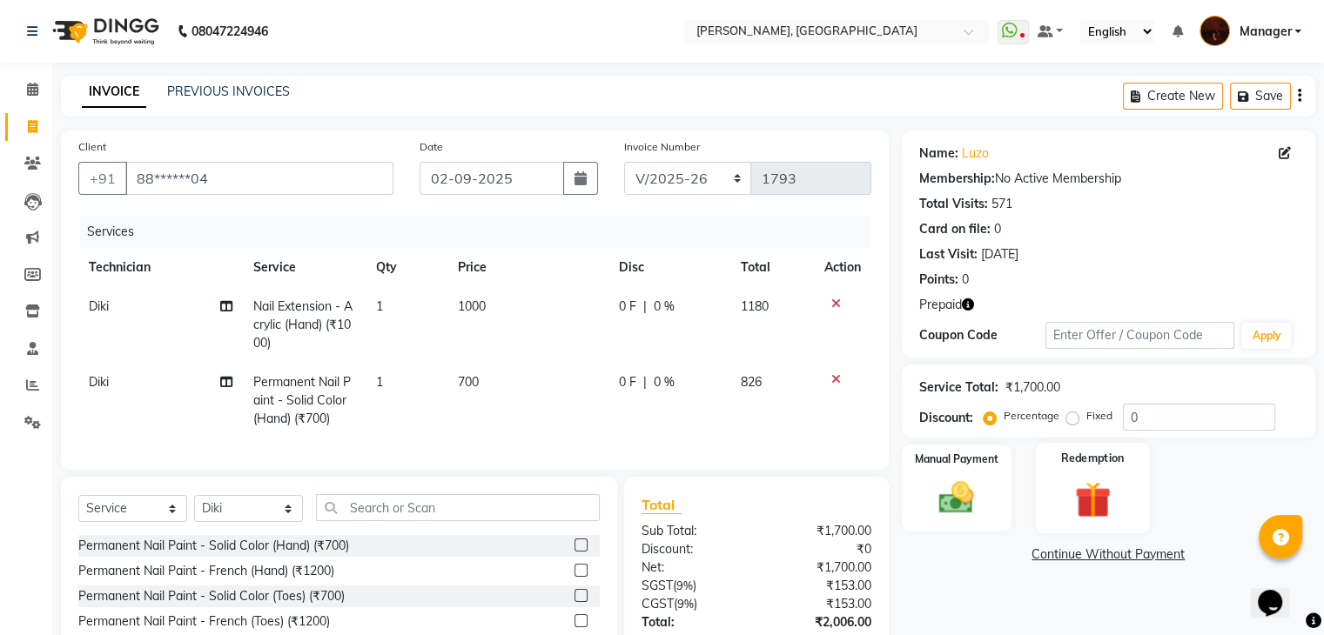
scroll to position [138, 0]
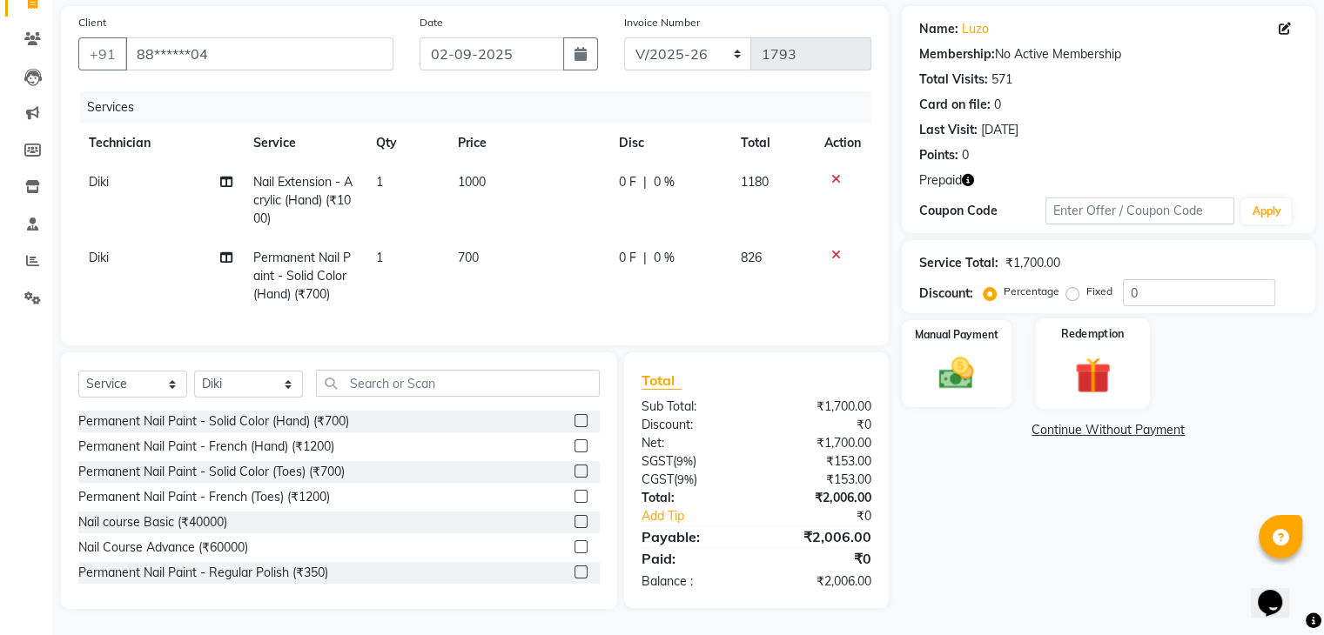
click at [1094, 368] on img at bounding box center [1092, 375] width 58 height 44
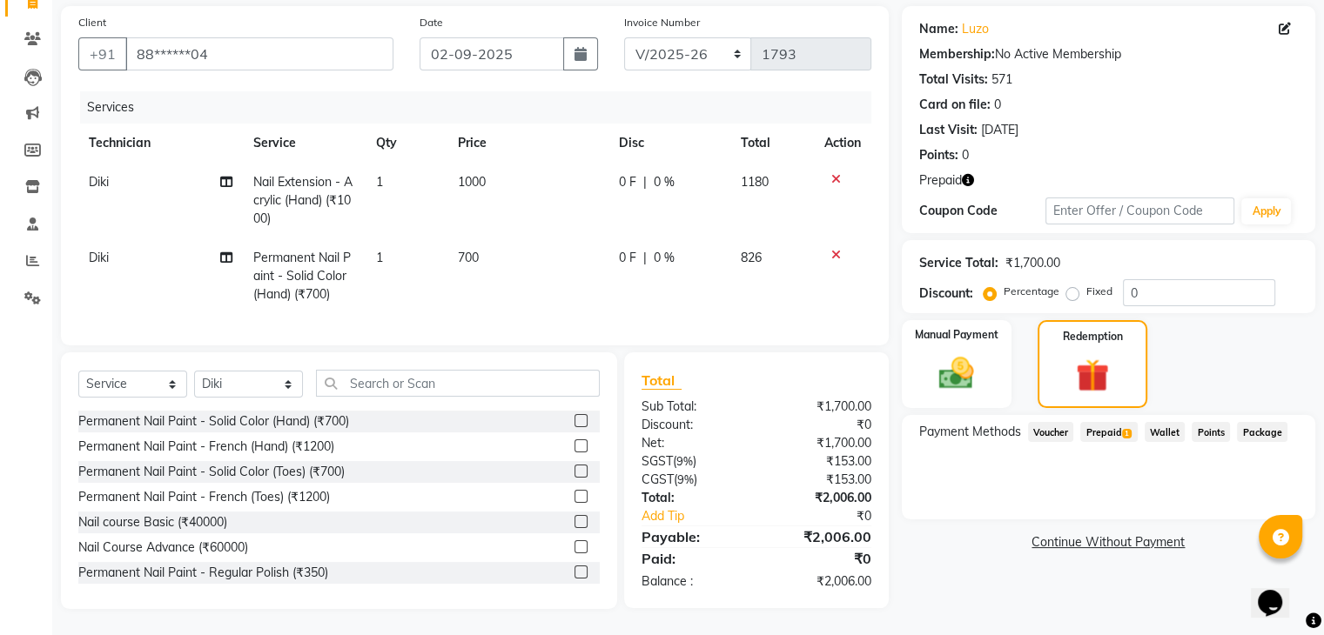
click at [1103, 422] on span "Prepaid 1" at bounding box center [1108, 432] width 57 height 20
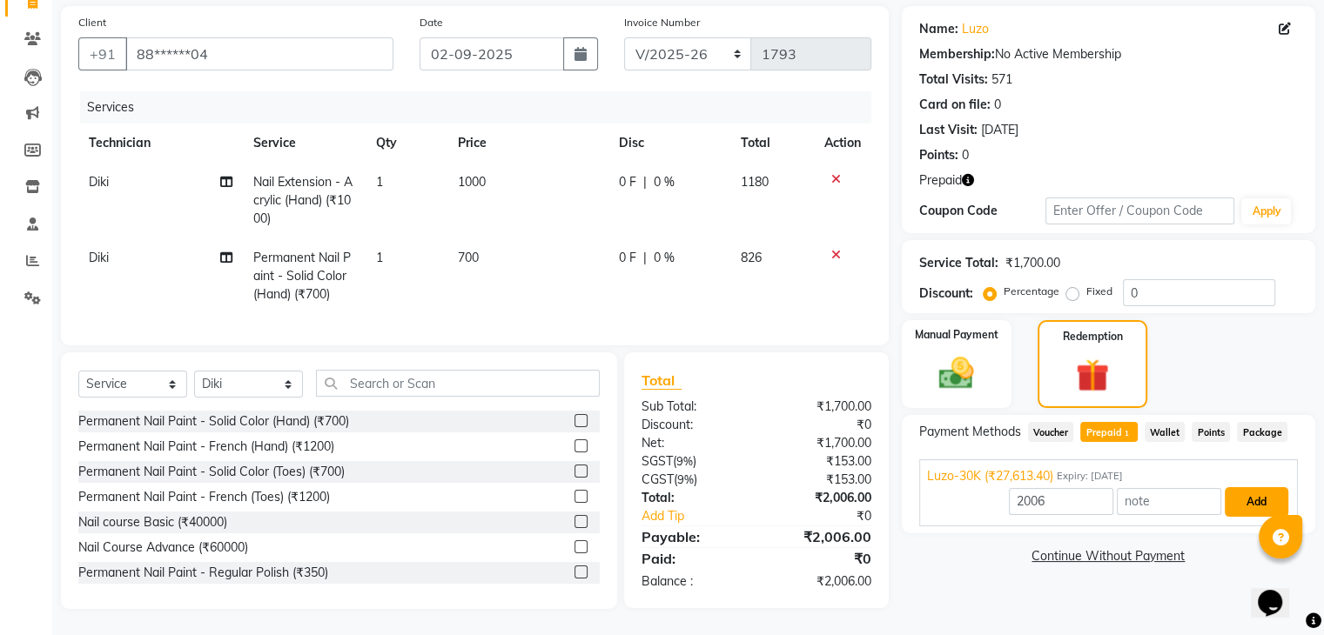
click at [1256, 491] on button "Add" at bounding box center [1256, 502] width 64 height 30
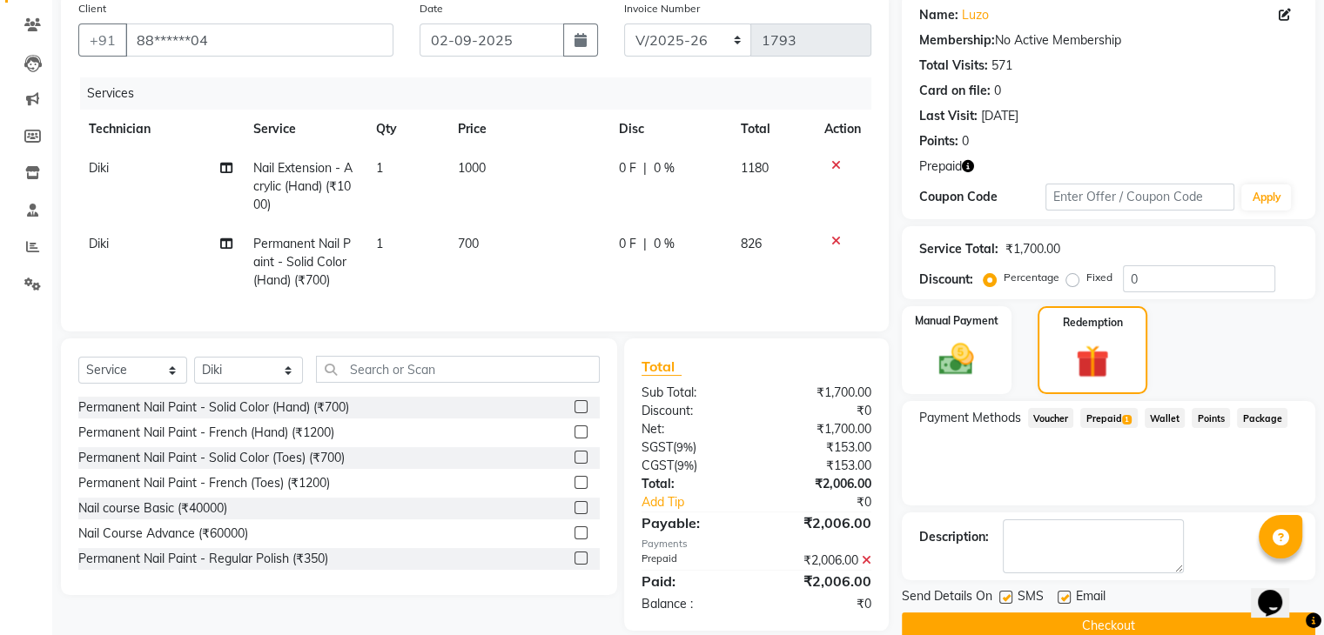
scroll to position [174, 0]
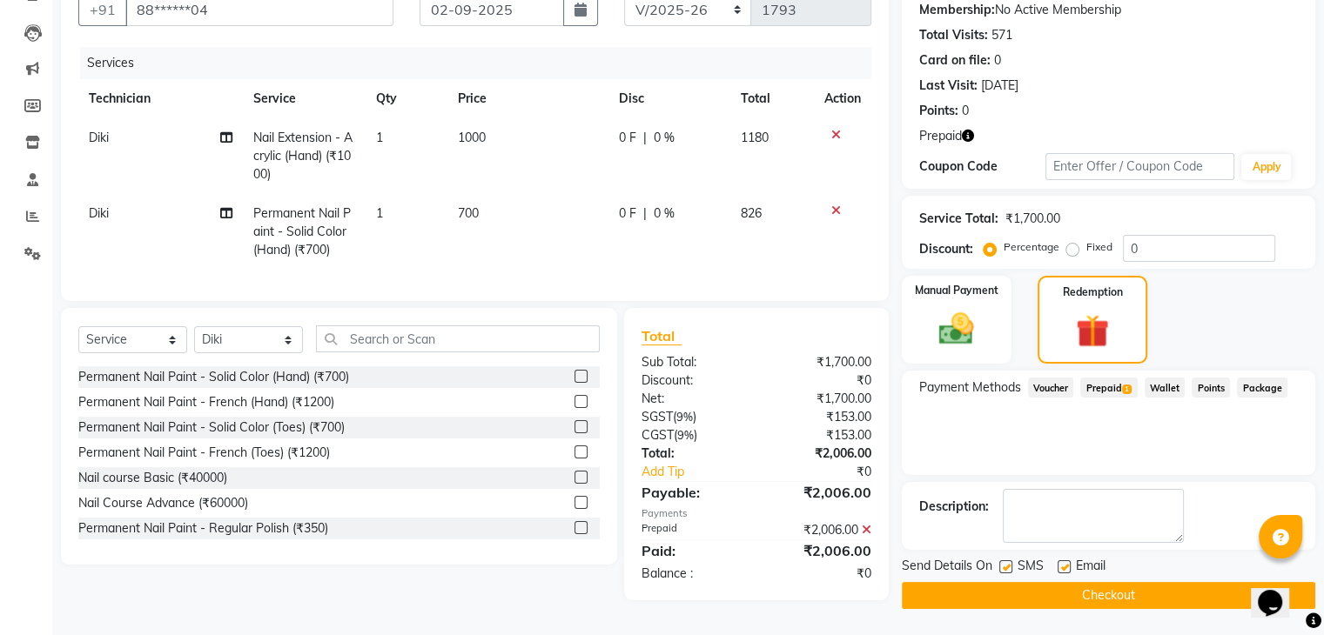
click at [1099, 584] on button "Checkout" at bounding box center [1108, 595] width 413 height 27
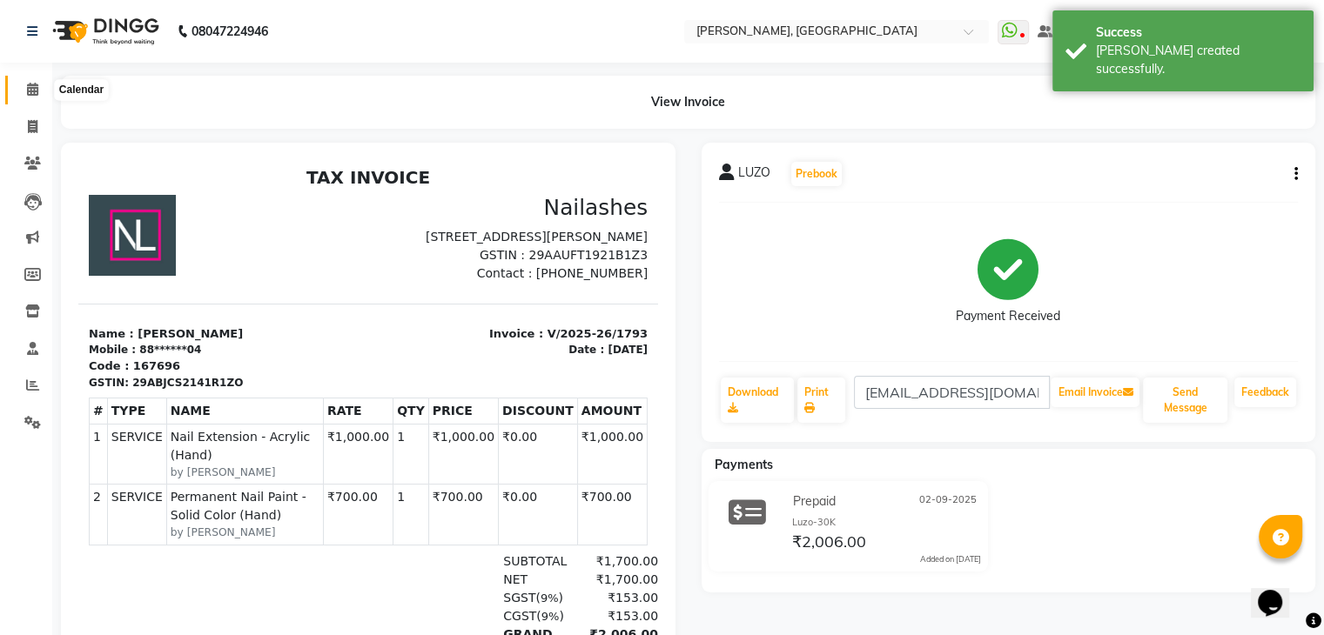
click at [36, 94] on icon at bounding box center [32, 89] width 11 height 13
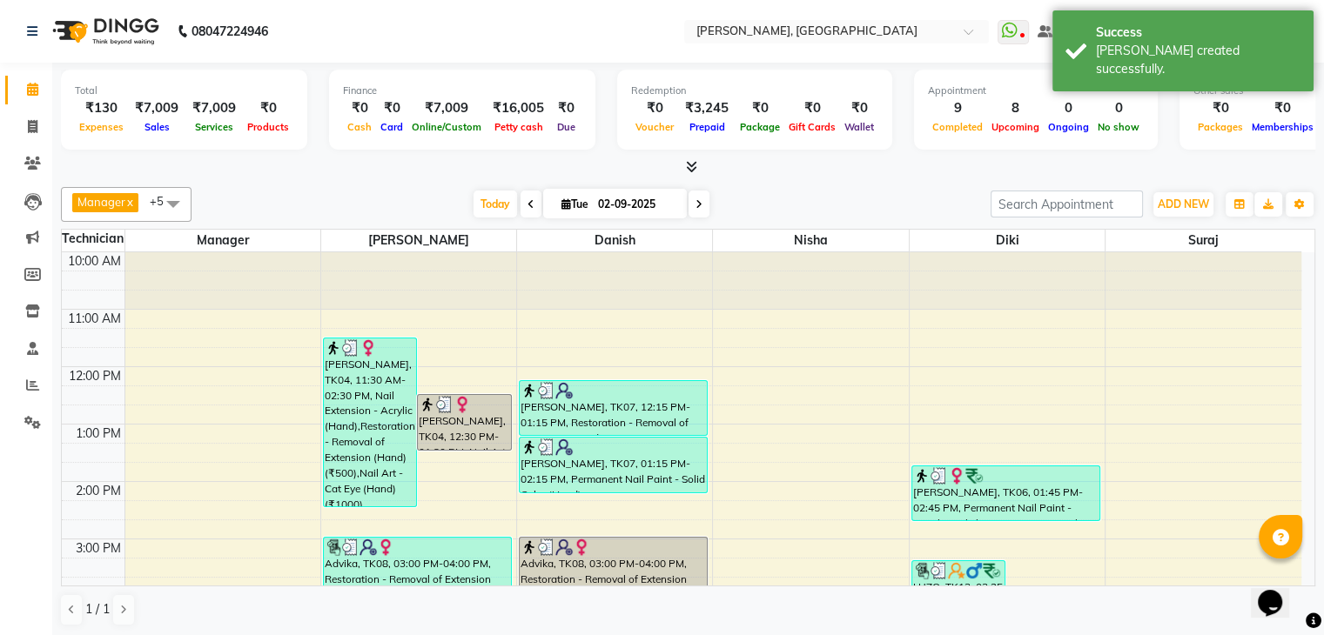
click at [693, 164] on icon at bounding box center [691, 166] width 11 height 13
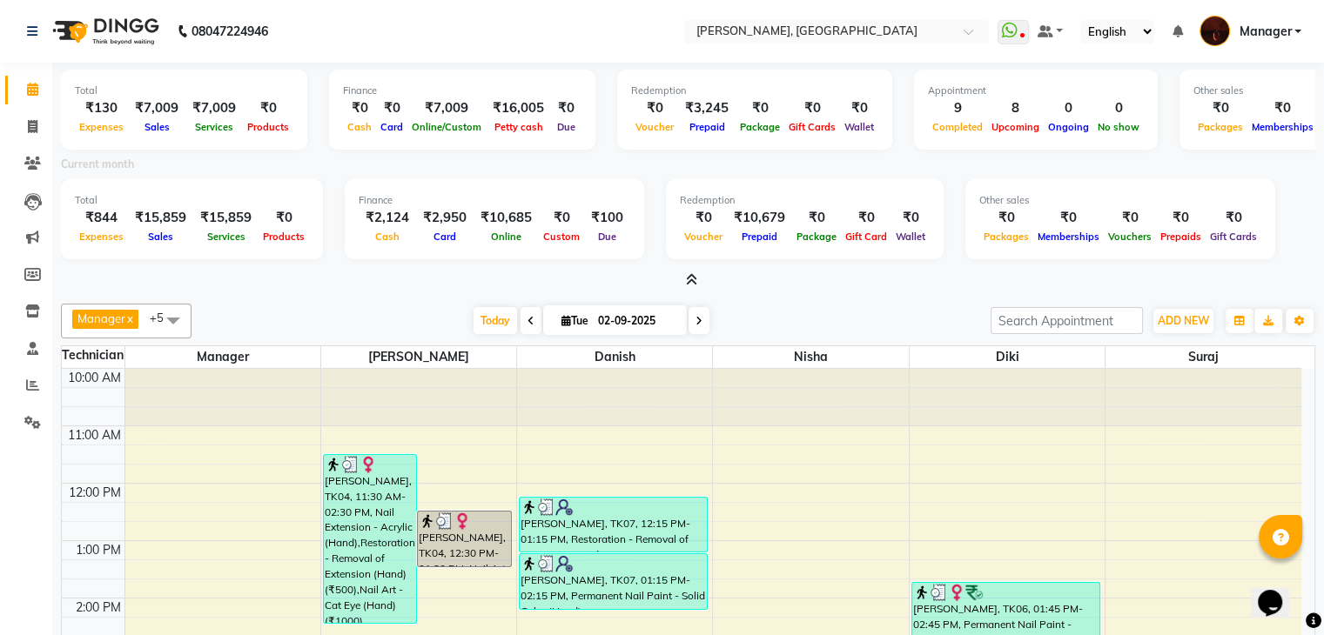
click at [692, 285] on icon at bounding box center [691, 279] width 11 height 13
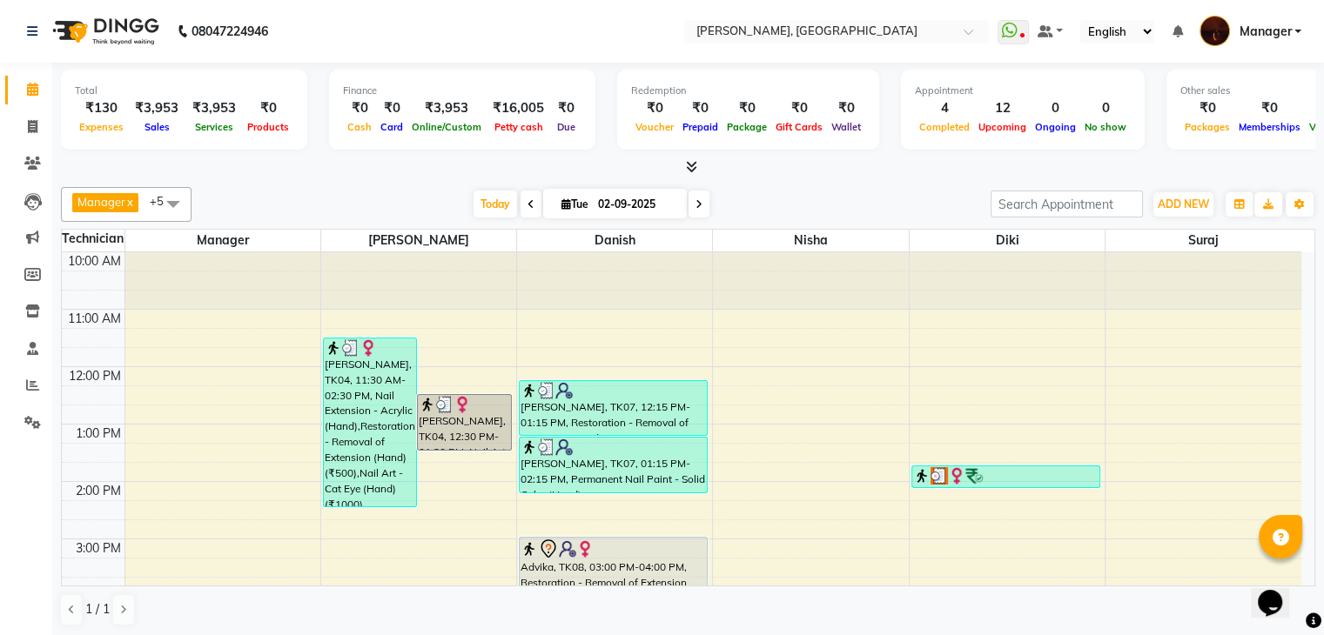
click at [687, 168] on icon at bounding box center [691, 166] width 11 height 13
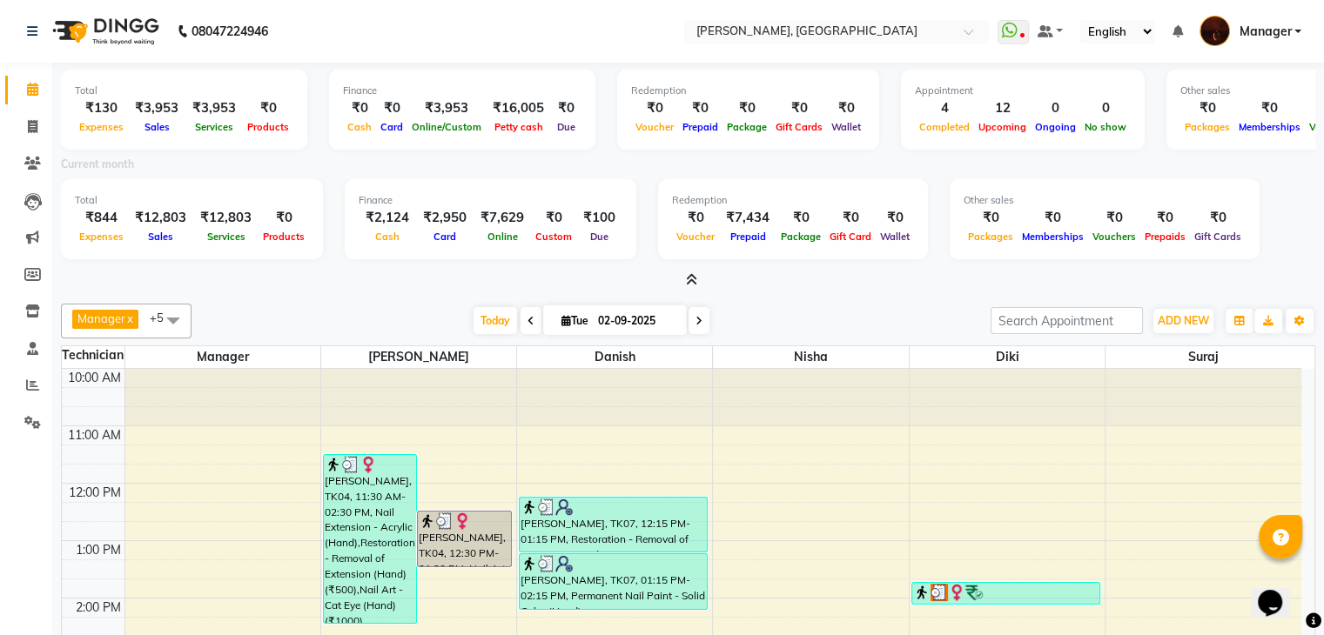
click at [689, 279] on icon at bounding box center [691, 279] width 11 height 13
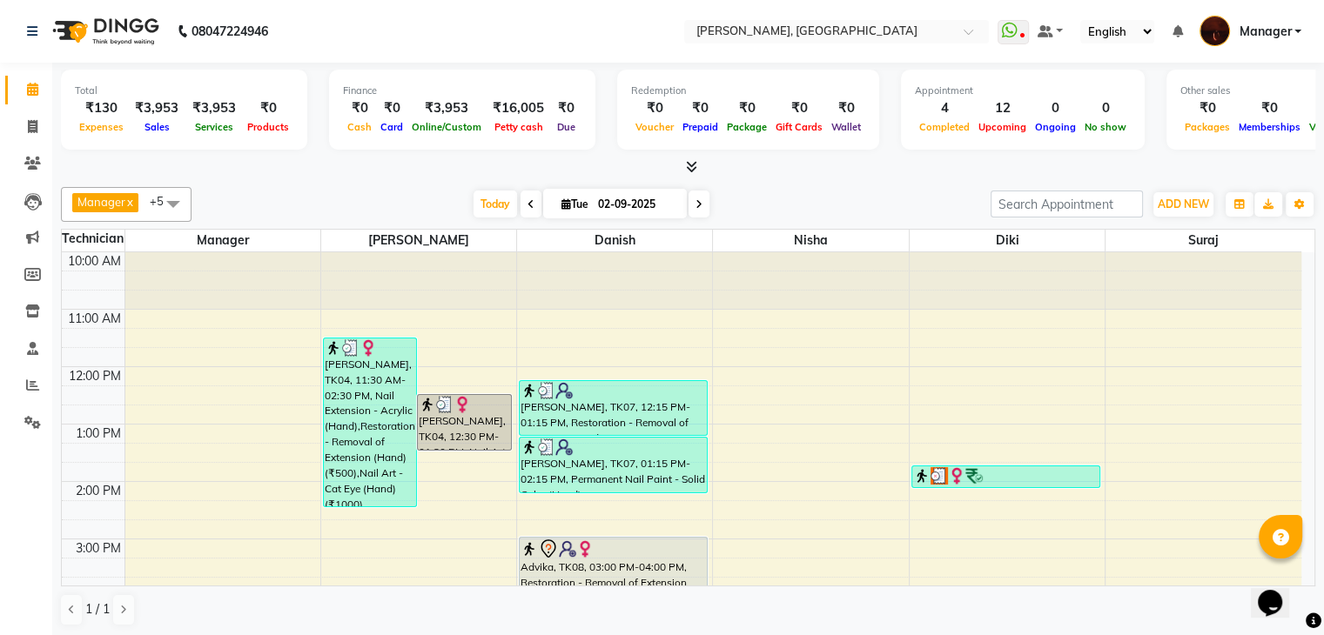
click at [688, 164] on icon at bounding box center [691, 166] width 11 height 13
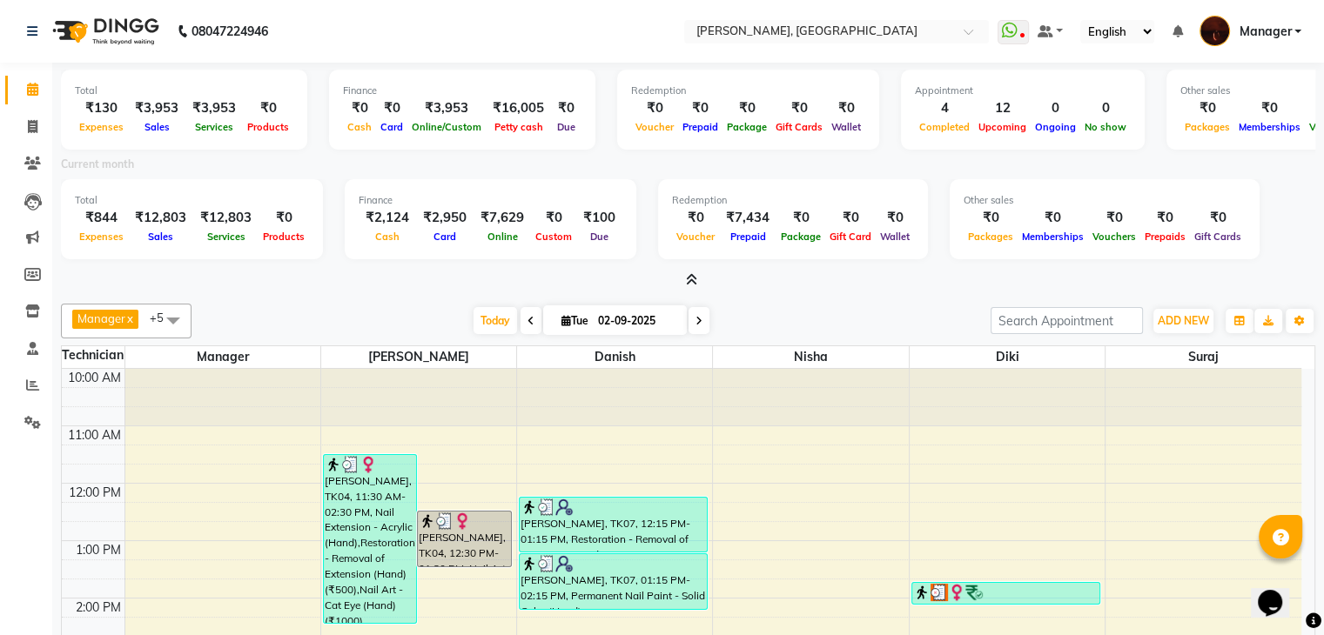
click at [692, 276] on icon at bounding box center [691, 279] width 11 height 13
